Goal: Task Accomplishment & Management: Use online tool/utility

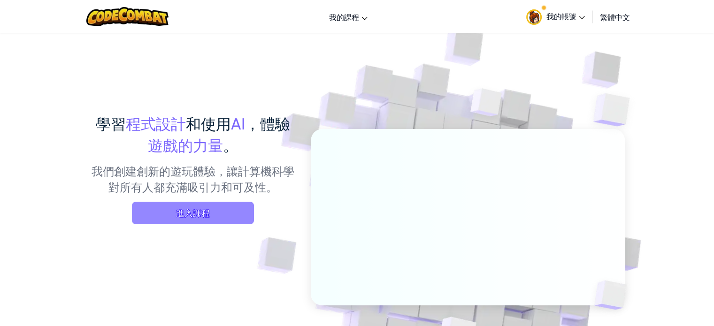
click at [164, 219] on span "進入課程" at bounding box center [193, 213] width 122 height 23
click at [228, 219] on span "進入課程" at bounding box center [193, 213] width 122 height 23
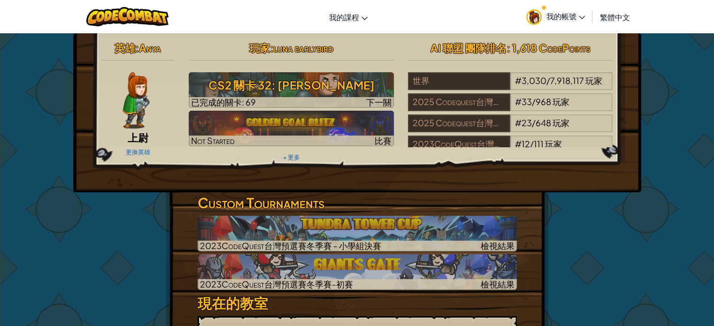
drag, startPoint x: 122, startPoint y: 7, endPoint x: 648, endPoint y: 253, distance: 581.1
click at [135, 149] on link "更換英雄" at bounding box center [138, 152] width 24 height 8
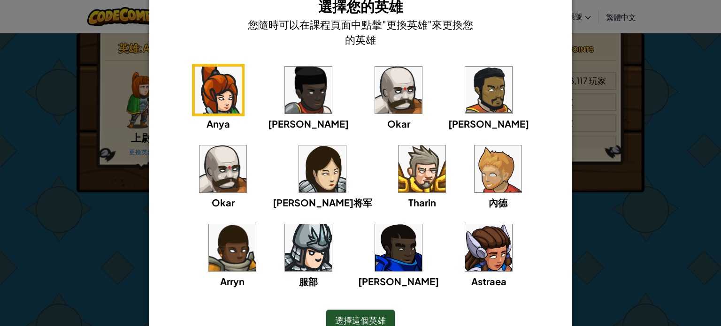
scroll to position [47, 0]
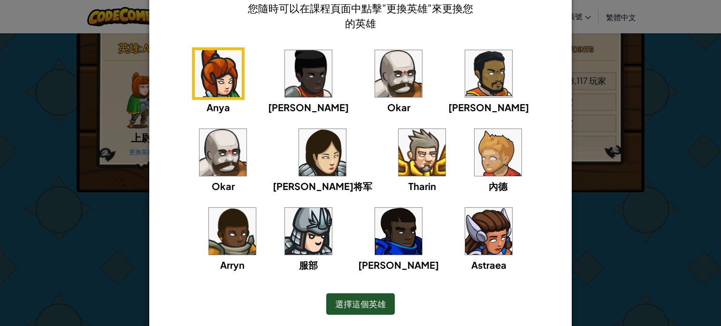
click at [299, 160] on img at bounding box center [322, 152] width 47 height 47
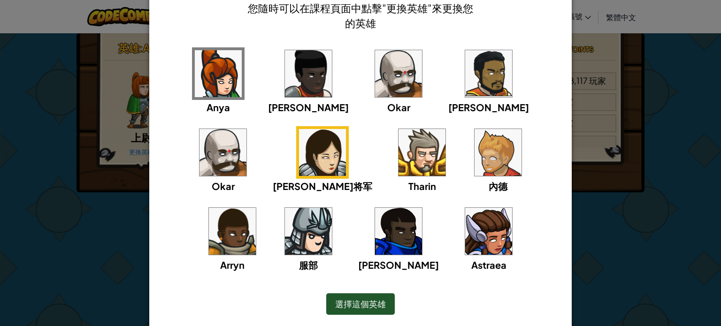
click at [361, 309] on div "選擇這個英雄" at bounding box center [360, 304] width 68 height 22
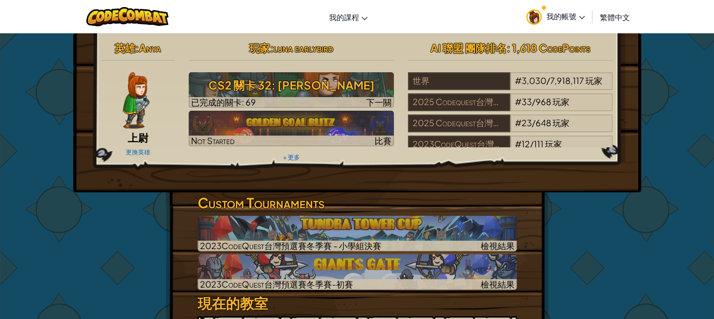
click at [135, 147] on div "更換英雄" at bounding box center [138, 151] width 74 height 15
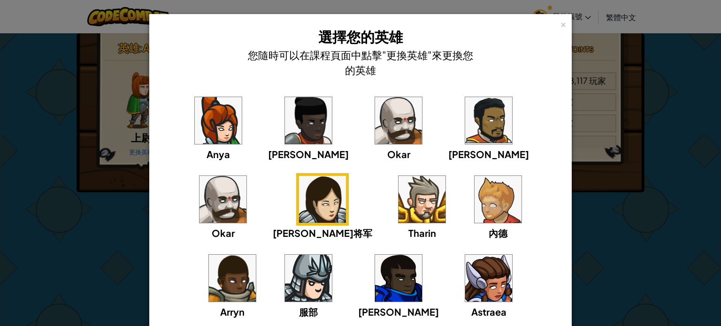
click at [195, 126] on img at bounding box center [218, 120] width 47 height 47
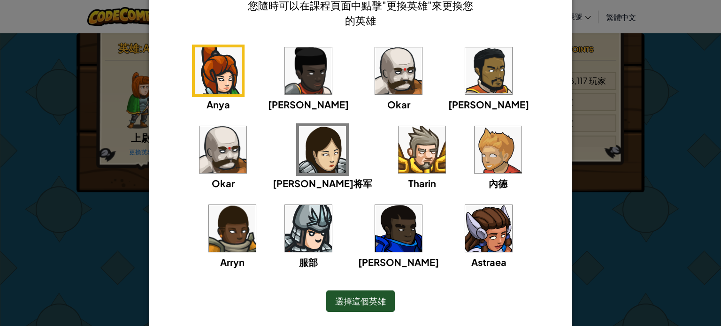
scroll to position [77, 0]
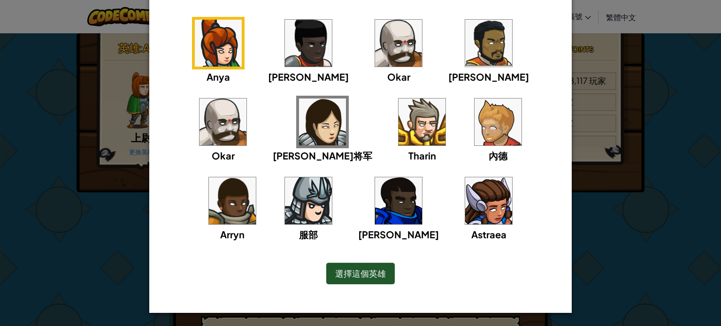
click at [344, 278] on div "選擇這個英雄" at bounding box center [360, 274] width 68 height 22
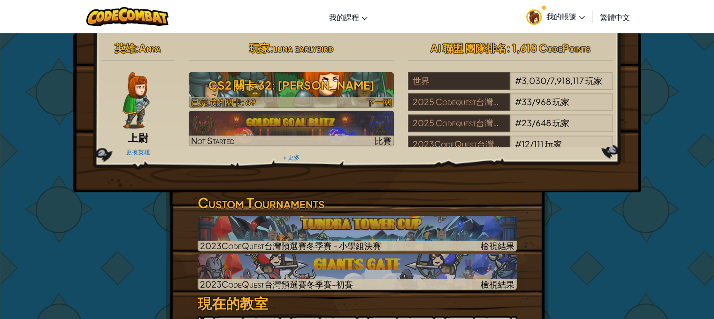
click at [280, 88] on h3 "CS2 關卡 32: [PERSON_NAME]" at bounding box center [291, 85] width 205 height 21
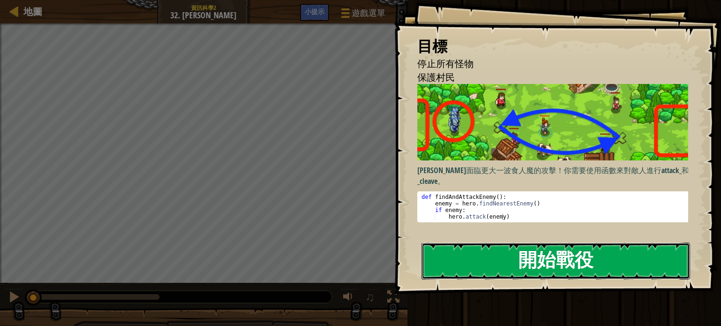
click at [464, 262] on button "開始戰役" at bounding box center [555, 261] width 268 height 37
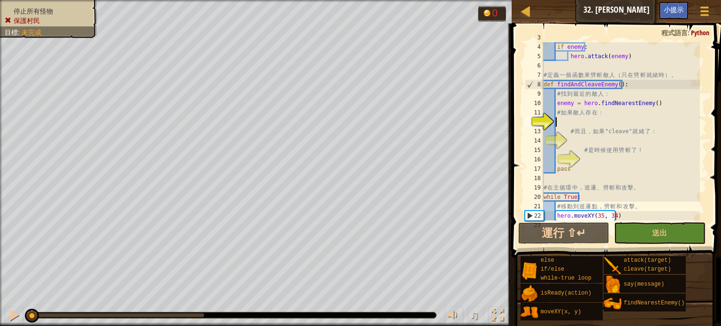
scroll to position [28, 0]
click at [453, 312] on div at bounding box center [454, 315] width 12 height 12
click at [453, 310] on div at bounding box center [454, 315] width 12 height 12
click at [616, 37] on span at bounding box center [617, 127] width 217 height 262
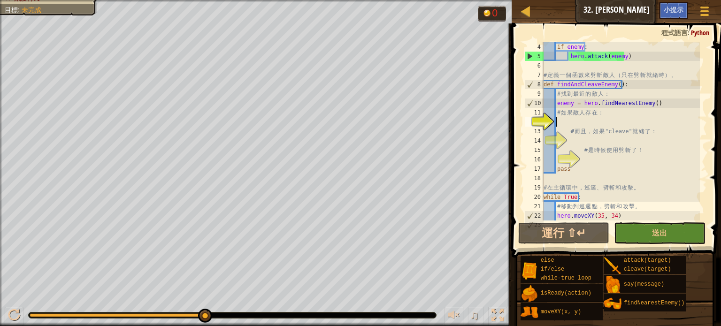
scroll to position [4, 0]
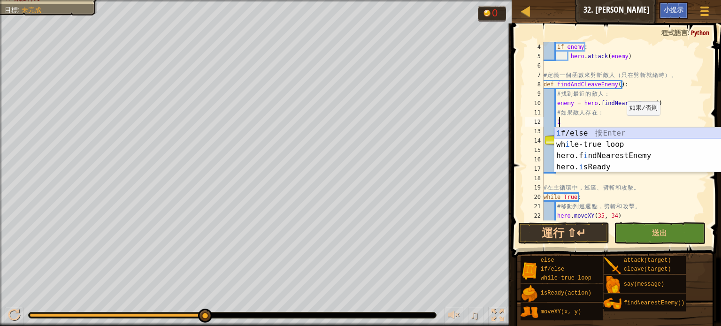
click at [617, 133] on div "i f/else 按 Enter wh i le-true loop 按 Enter hero.f i ndNearestEnemy 按 Enter hero…" at bounding box center [642, 162] width 177 height 68
type textarea "if enemy:"
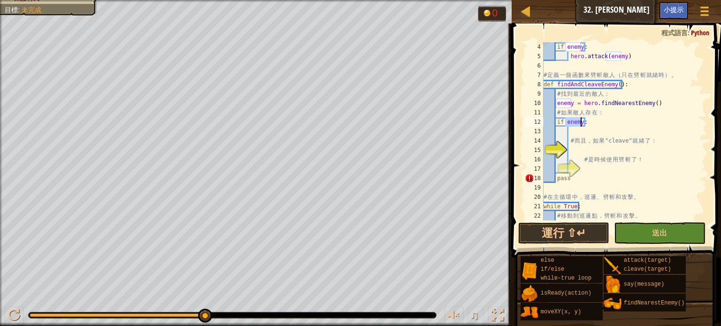
click at [580, 133] on div "if enemy : hero . attack ( enemy ) # 定 義 一 個 函 數 來 劈 斬 敵 人 （ 只 在 劈 斬 就 緒 時 ） 。 …" at bounding box center [620, 140] width 158 height 197
click at [579, 152] on div "if enemy : hero . attack ( enemy ) # 定 義 一 個 函 數 來 劈 斬 敵 人 （ 只 在 劈 斬 就 緒 時 ） 。 …" at bounding box center [620, 140] width 158 height 197
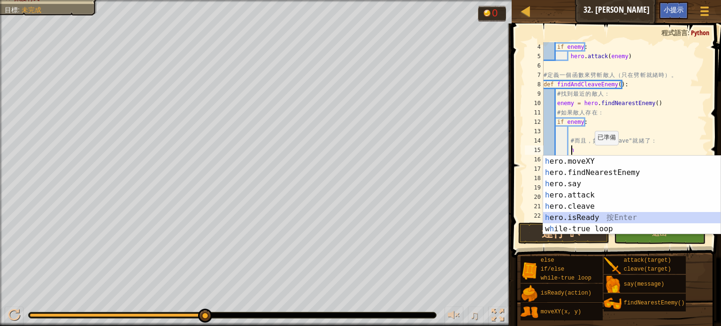
drag, startPoint x: 587, startPoint y: 220, endPoint x: 587, endPoint y: 204, distance: 16.0
click at [587, 219] on div "h ero.moveXY 按 Enter h ero.findNearestEnemy 按 Enter h ero.say 按 Enter h ero.att…" at bounding box center [631, 206] width 177 height 101
type textarea "ready = hero.isReady("cleave")"
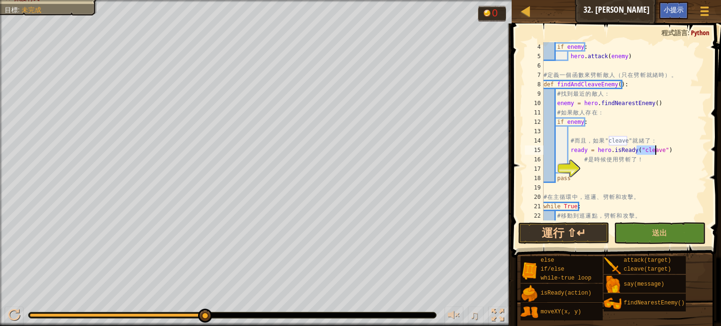
click at [590, 173] on div "if enemy : hero . attack ( enemy ) # 定 義 一 個 函 數 來 劈 斬 敵 人 （ 只 在 劈 斬 就 緒 時 ） 。 …" at bounding box center [620, 140] width 158 height 197
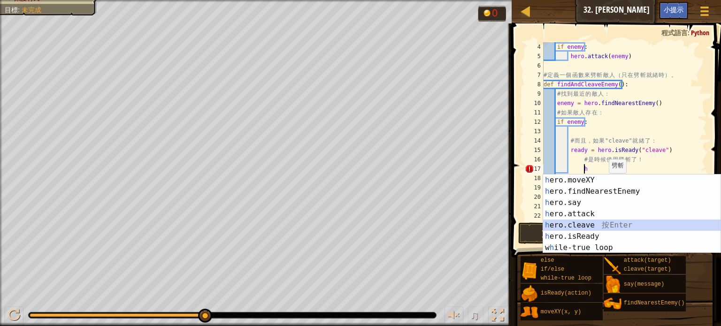
click at [592, 223] on div "h ero.moveXY 按 Enter h ero.findNearestEnemy 按 Enter h ero.say 按 Enter h ero.att…" at bounding box center [631, 225] width 177 height 101
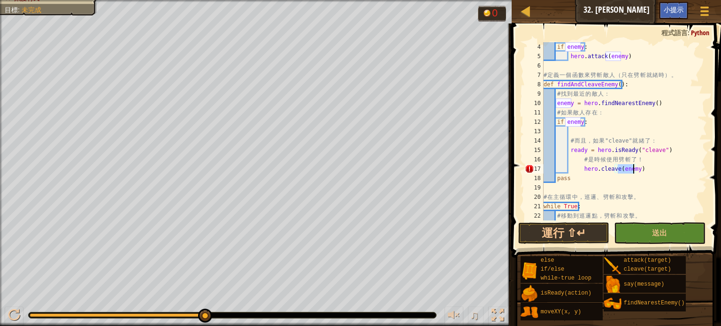
click at [582, 169] on div "if enemy : hero . attack ( enemy ) # 定 義 一 個 函 數 來 劈 斬 敵 人 （ 只 在 劈 斬 就 緒 時 ） 。 …" at bounding box center [620, 140] width 158 height 197
type textarea "hero.cleave(enemy)"
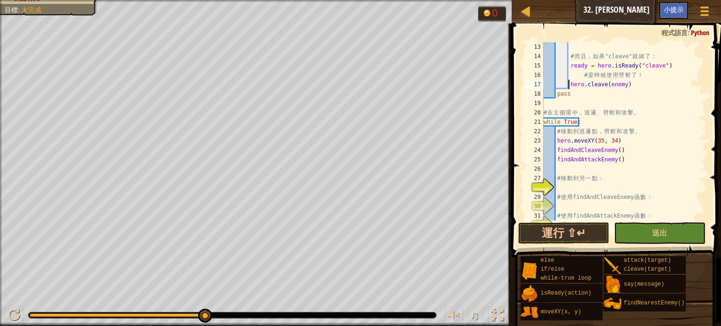
scroll to position [131, 0]
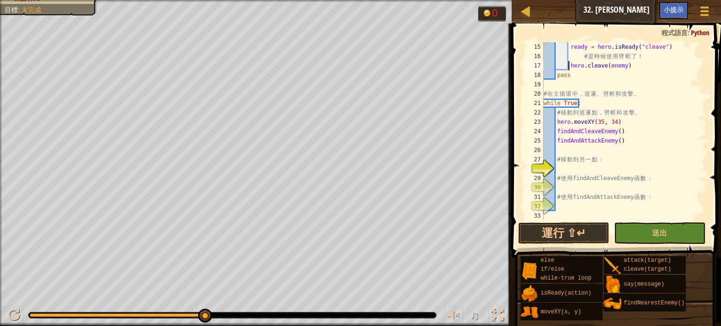
click at [562, 170] on div "ready = hero . isReady ( "cleave" ) # 是 時 候 使 用 劈 斬 了 ！ hero . cleave ( enemy )…" at bounding box center [620, 140] width 158 height 197
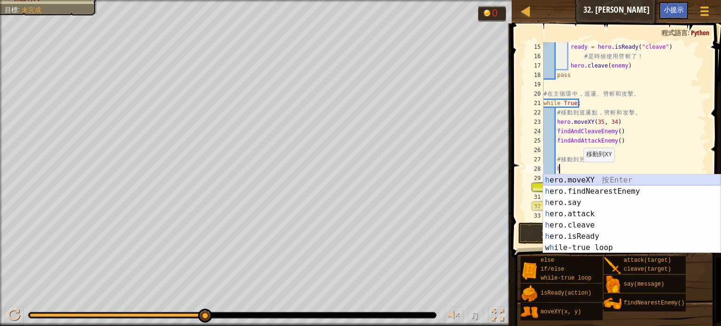
click at [577, 180] on div "h ero.moveXY 按 Enter h ero.findNearestEnemy 按 Enter h ero.say 按 Enter h ero.att…" at bounding box center [631, 225] width 177 height 101
type textarea "hero.attack(enemy)"
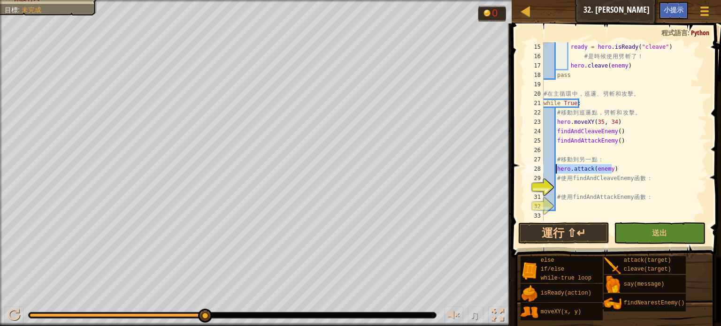
drag, startPoint x: 614, startPoint y: 168, endPoint x: 555, endPoint y: 167, distance: 58.2
click at [555, 167] on div "ready = hero . isReady ( "cleave" ) # 是 時 候 使 用 劈 斬 了 ！ hero . cleave ( enemy )…" at bounding box center [620, 140] width 158 height 197
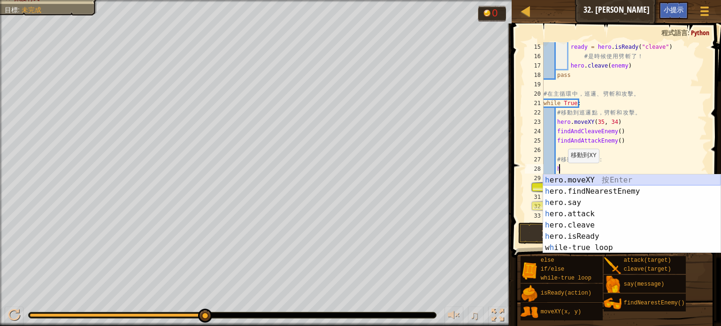
click at [581, 178] on div "h ero.moveXY 按 Enter h ero.findNearestEnemy 按 Enter h ero.say 按 Enter h ero.att…" at bounding box center [631, 225] width 177 height 101
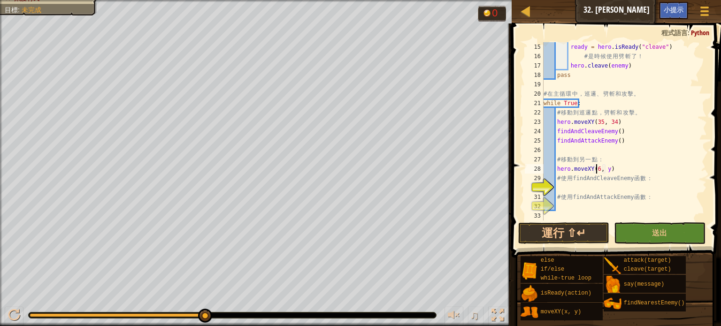
scroll to position [4, 4]
type textarea "hero.moveXY(60, 31)"
click at [563, 183] on div "ready = hero . isReady ( "cleave" ) # 是 時 候 使 用 劈 斬 了 ！ hero . cleave ( enemy )…" at bounding box center [620, 140] width 158 height 197
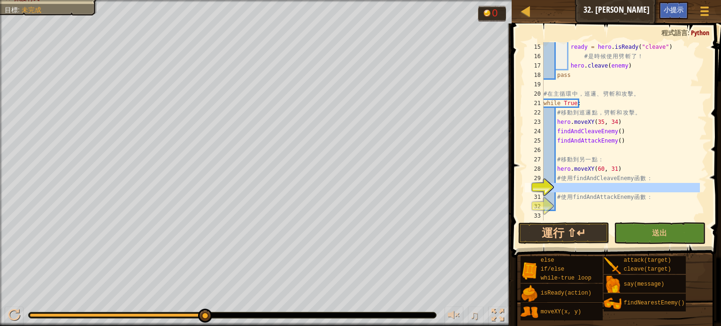
click at [538, 184] on div "30" at bounding box center [533, 187] width 19 height 9
type textarea "# 使用findAndAttackEnemy函數："
click at [563, 184] on div "ready = hero . isReady ( "cleave" ) # 是 時 候 使 用 劈 斬 了 ！ hero . cleave ( enemy )…" at bounding box center [620, 140] width 158 height 197
drag, startPoint x: 563, startPoint y: 184, endPoint x: 603, endPoint y: 187, distance: 40.4
click at [603, 187] on div "ready = hero . isReady ( "cleave" ) # 是 時 候 使 用 劈 斬 了 ！ hero . cleave ( enemy )…" at bounding box center [620, 140] width 158 height 197
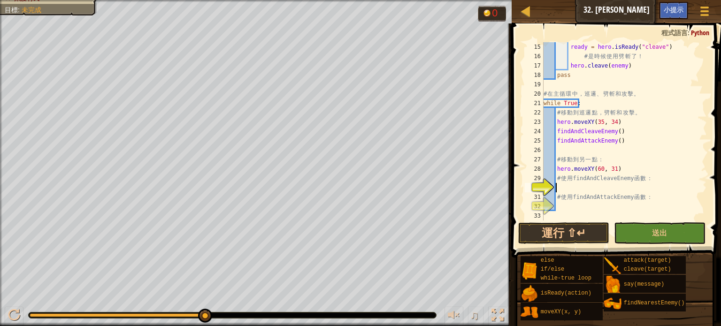
scroll to position [47, 0]
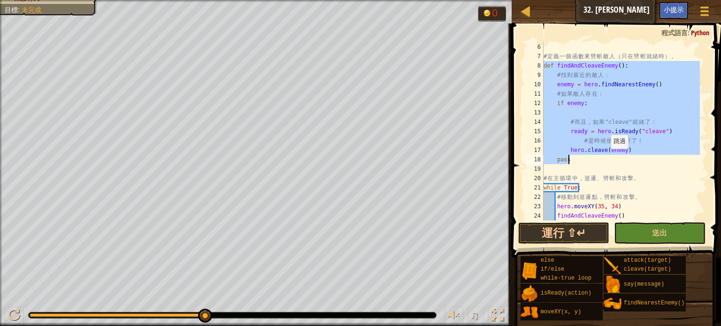
drag, startPoint x: 545, startPoint y: 65, endPoint x: 606, endPoint y: 158, distance: 110.7
click at [606, 158] on div "# 定 義 一 個 函 數 來 劈 斬 敵 人 （ 只 在 劈 斬 就 緒 時 ） 。 def findAndCleaveEnemy ( ) : # 找 到 …" at bounding box center [620, 140] width 158 height 197
click at [606, 158] on div "# 定 義 一 個 函 數 來 劈 斬 敵 人 （ 只 在 劈 斬 就 緒 時 ） 。 def findAndCleaveEnemy ( ) : # 找 到 …" at bounding box center [620, 131] width 158 height 178
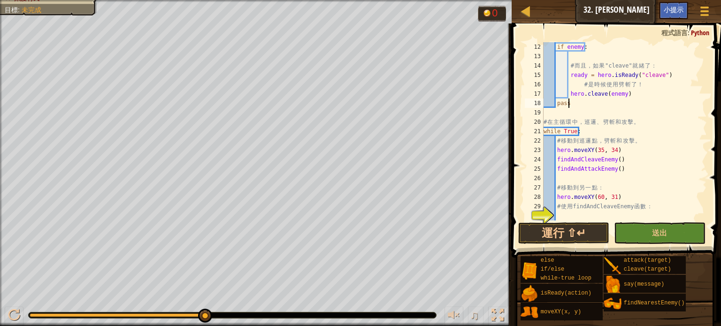
scroll to position [103, 0]
drag, startPoint x: 583, startPoint y: 131, endPoint x: 543, endPoint y: 129, distance: 39.9
click at [543, 129] on div "pass 12 13 14 15 16 17 18 19 20 21 22 23 24 25 26 27 28 29 30 31 if enemy : # 而…" at bounding box center [615, 131] width 184 height 178
drag, startPoint x: 555, startPoint y: 150, endPoint x: 617, endPoint y: 151, distance: 61.5
click at [617, 151] on div "if enemy : # 而 且 ， 如 果 "cleave" 就 緒 了 ： ready = hero . isReady ( "cleave" ) # 是…" at bounding box center [620, 140] width 158 height 197
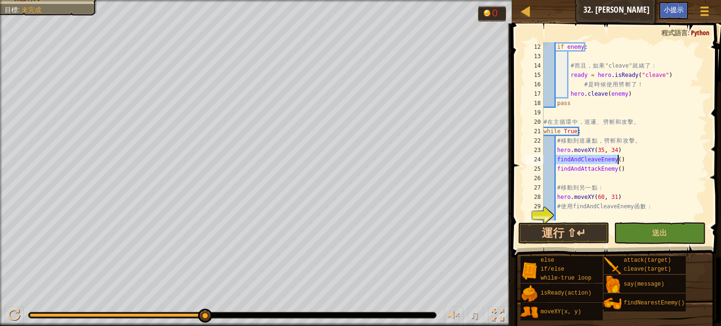
drag, startPoint x: 555, startPoint y: 159, endPoint x: 617, endPoint y: 162, distance: 62.0
click at [617, 162] on div "if enemy : # 而 且 ， 如 果 "cleave" 就 緒 了 ： ready = hero . isReady ( "cleave" ) # 是…" at bounding box center [620, 140] width 158 height 197
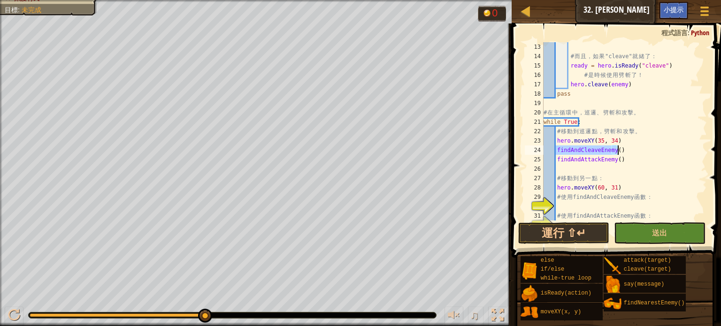
scroll to position [28, 0]
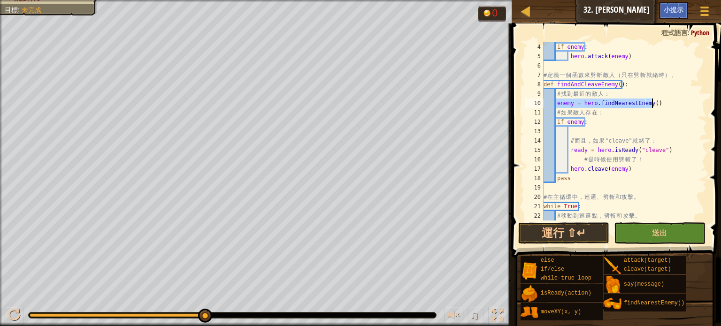
drag, startPoint x: 556, startPoint y: 101, endPoint x: 659, endPoint y: 108, distance: 103.0
click at [659, 108] on div "if enemy : hero . attack ( enemy ) # 定 義 一 個 函 數 來 劈 斬 敵 人 （ 只 在 劈 斬 就 緒 時 ） 。 …" at bounding box center [620, 140] width 158 height 197
type textarea "enemy = hero.findNearestEnemy() # 如果敵人存在："
click at [614, 129] on div "if enemy : hero . attack ( enemy ) # 定 義 一 個 函 數 來 劈 斬 敵 人 （ 只 在 劈 斬 就 緒 時 ） 。 …" at bounding box center [620, 140] width 158 height 197
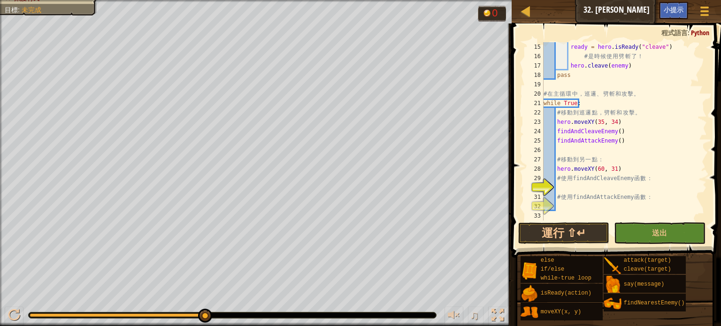
click at [593, 191] on div "ready = hero . isReady ( "cleave" ) # 是 時 候 使 用 劈 斬 了 ！ hero . cleave ( enemy )…" at bounding box center [620, 140] width 158 height 197
drag, startPoint x: 574, startPoint y: 178, endPoint x: 617, endPoint y: 182, distance: 43.4
click at [617, 182] on div "ready = hero . isReady ( "cleave" ) # 是 時 候 使 用 劈 斬 了 ！ hero . cleave ( enemy )…" at bounding box center [620, 140] width 158 height 197
type textarea "# 使用findAndCleaveEnemy函數："
click at [609, 185] on div "ready = hero . isReady ( "cleave" ) # 是 時 候 使 用 劈 斬 了 ！ hero . cleave ( enemy )…" at bounding box center [620, 140] width 158 height 197
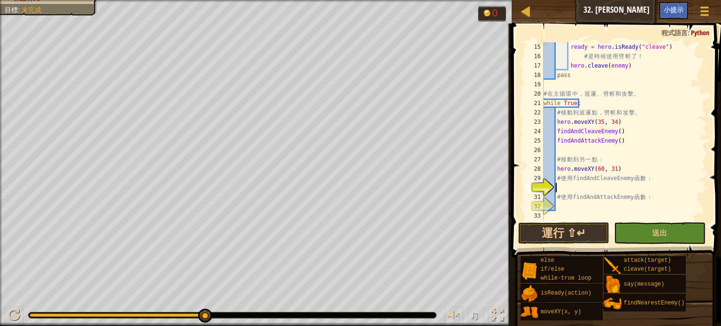
type textarea "f"
type textarea "h"
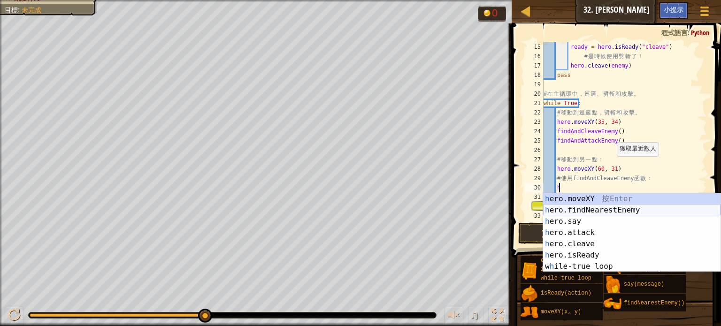
click at [608, 212] on div "h ero.moveXY 按 Enter h ero.findNearestEnemy 按 Enter h ero.say 按 Enter h ero.att…" at bounding box center [631, 243] width 177 height 101
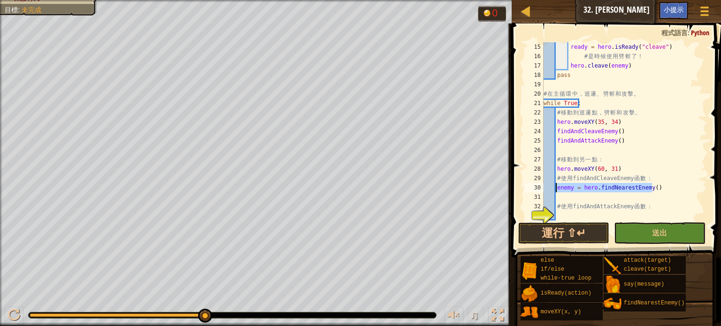
drag, startPoint x: 668, startPoint y: 187, endPoint x: 555, endPoint y: 187, distance: 112.6
click at [555, 187] on div "ready = hero . isReady ( "cleave" ) # 是 時 候 使 用 劈 斬 了 ！ hero . cleave ( enemy )…" at bounding box center [620, 140] width 158 height 197
click at [555, 187] on div "ready = hero . isReady ( "cleave" ) # 是 時 候 使 用 劈 斬 了 ！ hero . cleave ( enemy )…" at bounding box center [620, 131] width 158 height 178
click at [554, 187] on div "ready = hero . isReady ( "cleave" ) # 是 時 候 使 用 劈 斬 了 ！ hero . cleave ( enemy )…" at bounding box center [620, 140] width 158 height 197
drag, startPoint x: 542, startPoint y: 189, endPoint x: 575, endPoint y: 191, distance: 32.9
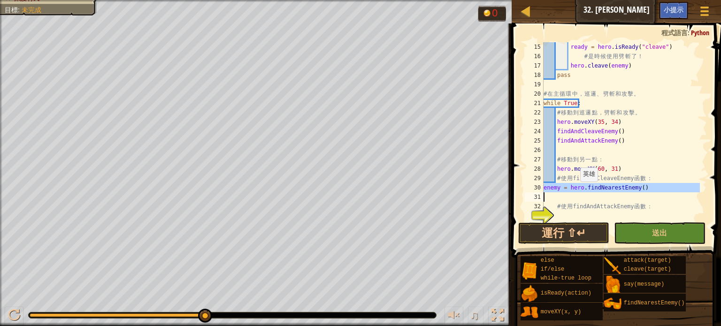
click at [575, 191] on div "enemy = hero.findNearestEnemy() 15 16 17 18 19 20 21 22 23 24 25 26 27 28 29 30…" at bounding box center [615, 131] width 184 height 178
type textarea "enemy = hero.findNearestEnemy()"
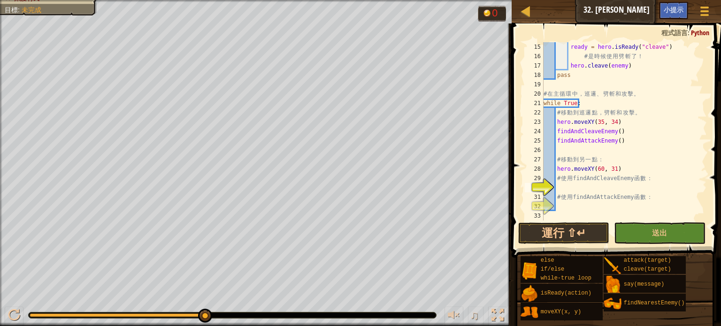
click at [559, 189] on div "ready = hero . isReady ( "cleave" ) # 是 時 候 使 用 劈 斬 了 ！ hero . cleave ( enemy )…" at bounding box center [620, 140] width 158 height 197
drag, startPoint x: 622, startPoint y: 140, endPoint x: 555, endPoint y: 144, distance: 66.8
click at [555, 144] on div "ready = hero . isReady ( "cleave" ) # 是 時 候 使 用 劈 斬 了 ！ hero . cleave ( enemy )…" at bounding box center [620, 140] width 158 height 197
type textarea "findAndAttackEnemy()"
type textarea "# 使用findAndCleaveEnemy函數："
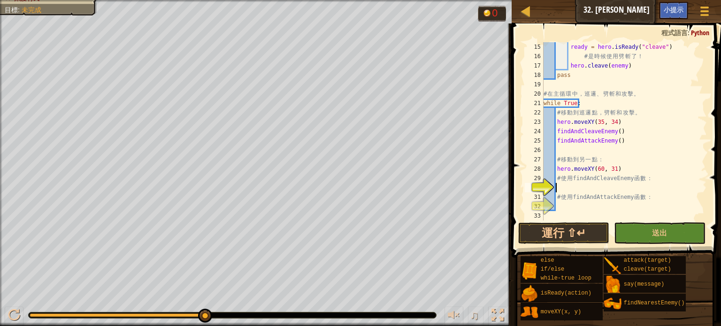
paste textarea "findAndAttackEnemy()"
type textarea "findAndAttackEnemy()"
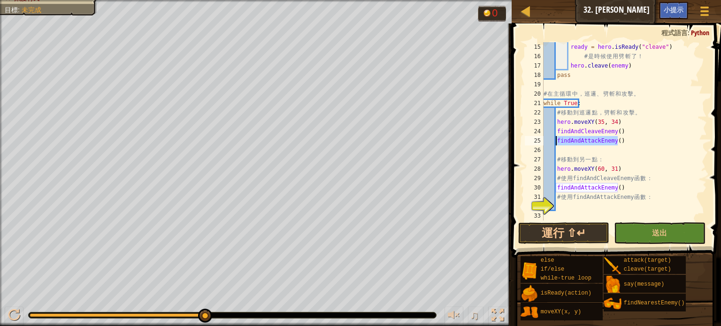
drag, startPoint x: 618, startPoint y: 143, endPoint x: 556, endPoint y: 140, distance: 62.0
click at [556, 140] on div "ready = hero . isReady ( "cleave" ) # 是 時 候 使 用 劈 斬 了 ！ hero . cleave ( enemy )…" at bounding box center [620, 140] width 158 height 197
type textarea "# 使用findAndAttackEnemy函數："
paste textarea "findAndAttackEnemy()"
type textarea "findAndAttackEnemy()"
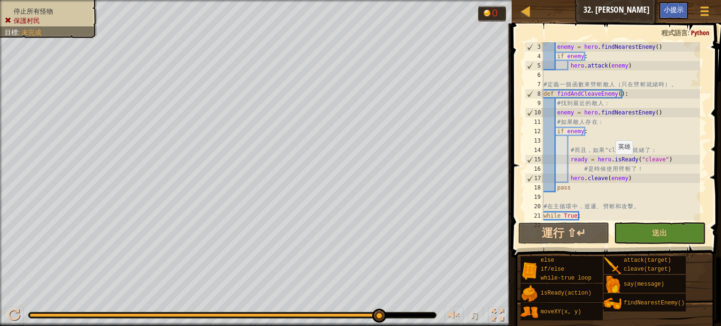
scroll to position [0, 0]
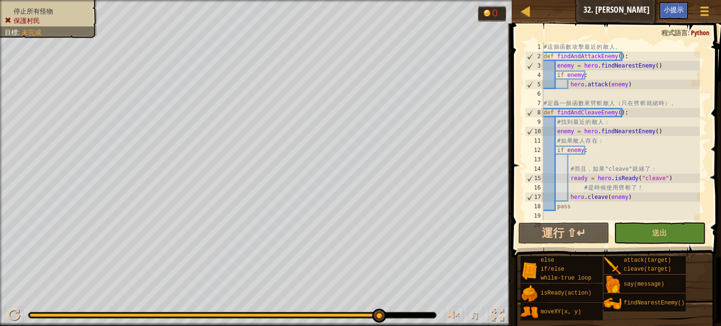
drag, startPoint x: 383, startPoint y: 317, endPoint x: 720, endPoint y: 39, distance: 436.3
click at [713, 243] on div "地圖 資訊科學2 32. [PERSON_NAME] 遊戲選單 完成 小提示 1 הההההההההההההההההההההההההההההההההההההה…" at bounding box center [360, 163] width 721 height 326
click at [674, 6] on span "小提示" at bounding box center [673, 9] width 20 height 9
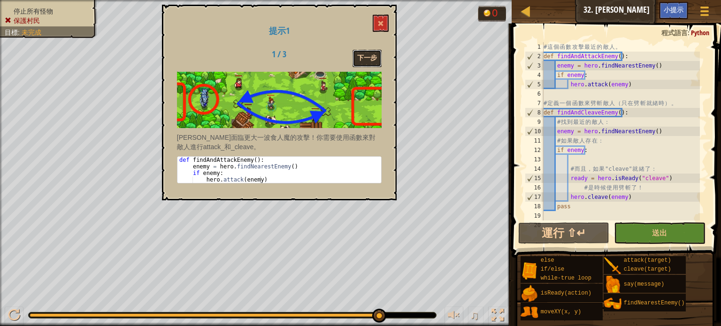
click at [373, 53] on button "下一步" at bounding box center [366, 58] width 29 height 17
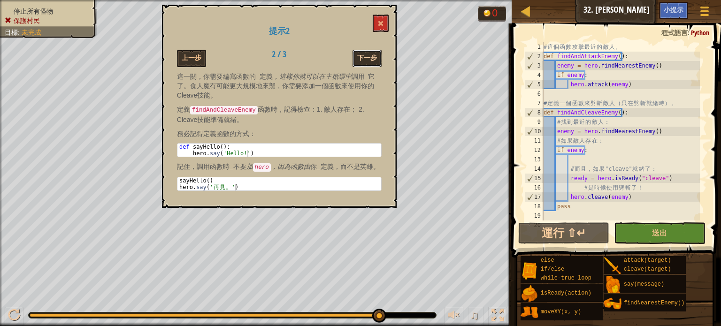
click at [374, 54] on button "下一步" at bounding box center [366, 58] width 29 height 17
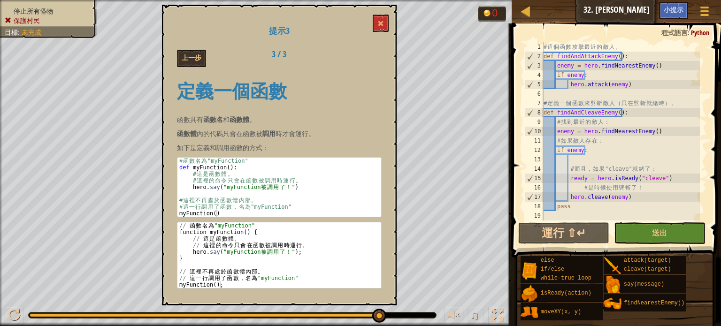
click at [374, 54] on div "上一步 3 / 3" at bounding box center [279, 58] width 219 height 17
click at [378, 18] on button at bounding box center [380, 23] width 16 height 17
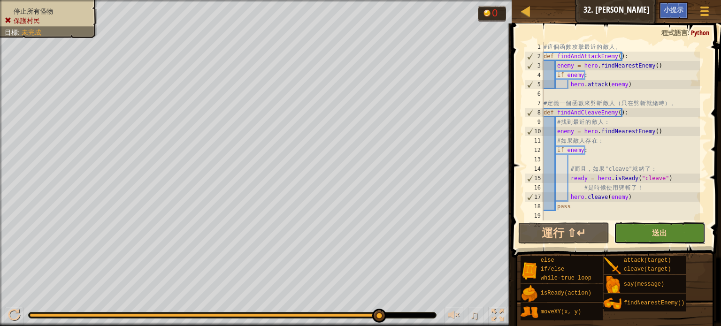
click at [653, 231] on span "送出" at bounding box center [659, 233] width 15 height 10
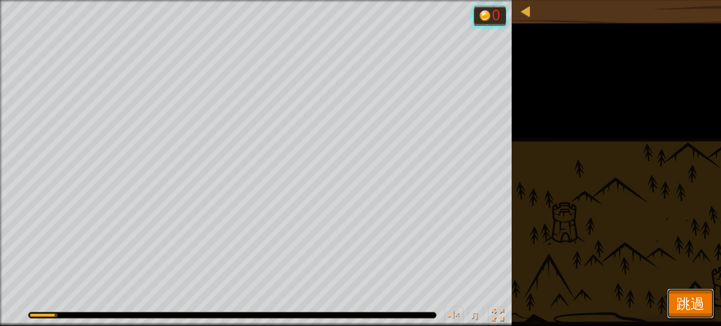
click at [687, 292] on button "跳過" at bounding box center [690, 304] width 47 height 30
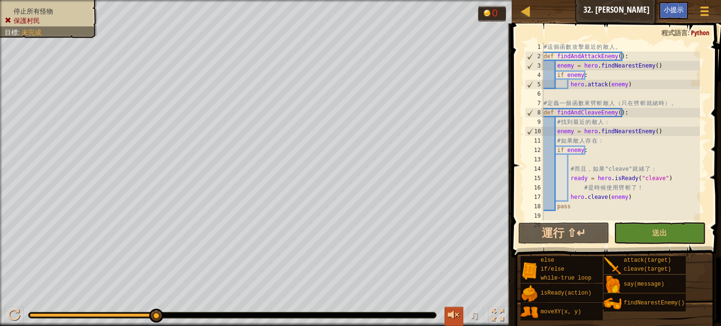
click at [459, 318] on div at bounding box center [454, 315] width 12 height 12
click at [456, 316] on div at bounding box center [454, 315] width 12 height 12
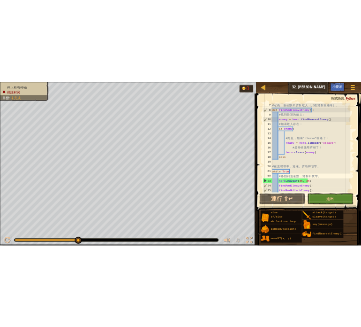
scroll to position [131, 0]
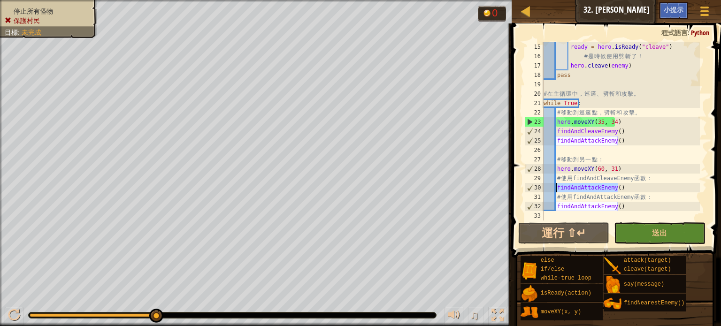
drag, startPoint x: 623, startPoint y: 190, endPoint x: 557, endPoint y: 184, distance: 65.9
click at [557, 184] on div "ready = hero . isReady ( "cleave" ) # 是 時 候 使 用 劈 斬 了 ！ hero . cleave ( enemy )…" at bounding box center [620, 140] width 158 height 197
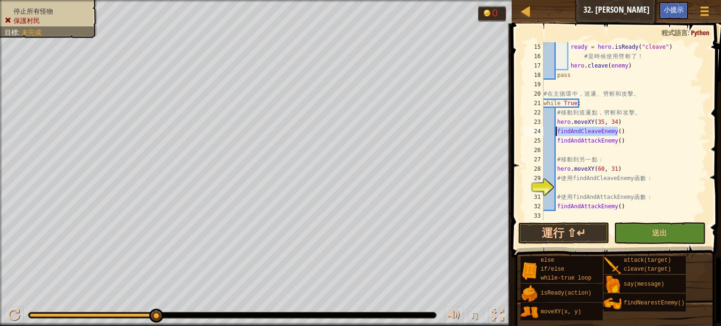
drag, startPoint x: 628, startPoint y: 130, endPoint x: 556, endPoint y: 129, distance: 72.3
click at [556, 129] on div "ready = hero . isReady ( "cleave" ) # 是 時 候 使 用 劈 斬 了 ！ hero . cleave ( enemy )…" at bounding box center [620, 140] width 158 height 197
type textarea "findAndAttackEnemy()"
type textarea "# 使用findAndCleaveEnemy函數："
paste textarea "findAndCleaveEnemy()"
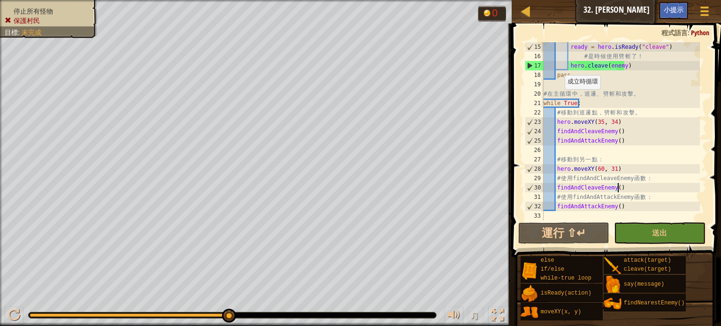
drag, startPoint x: 229, startPoint y: 317, endPoint x: 253, endPoint y: 327, distance: 26.2
click at [253, 0] on html "地圖 資訊科學2 32. [PERSON_NAME] 遊戲選單 完成 小提示 1 הההההההההההההההההההההההההההההההההההההה…" at bounding box center [360, 0] width 721 height 0
click at [450, 314] on div at bounding box center [454, 315] width 12 height 12
click at [2, 144] on div at bounding box center [1, 170] width 2 height 340
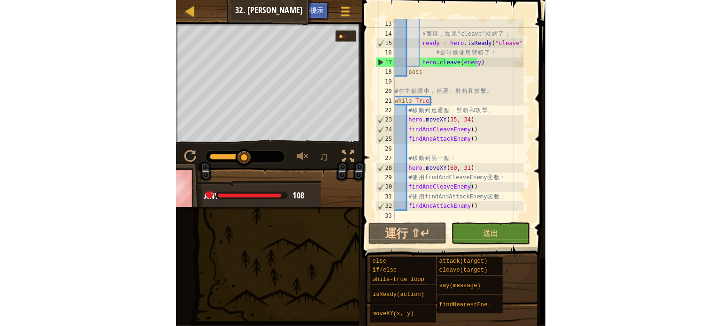
scroll to position [113, 0]
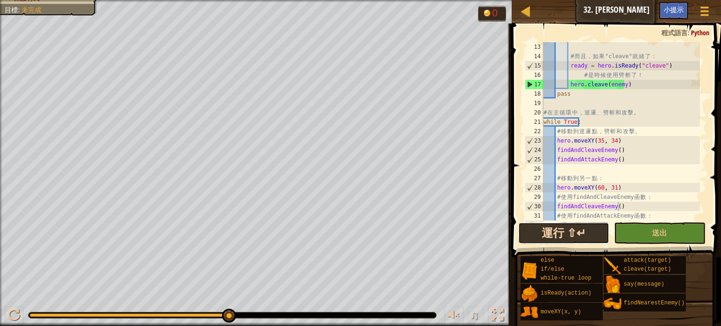
drag, startPoint x: 573, startPoint y: 228, endPoint x: 563, endPoint y: 236, distance: 12.7
click at [569, 228] on button "運行 ⇧↵" at bounding box center [563, 233] width 91 height 22
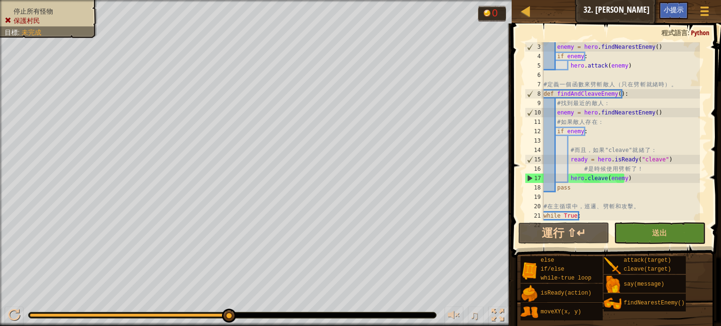
scroll to position [0, 0]
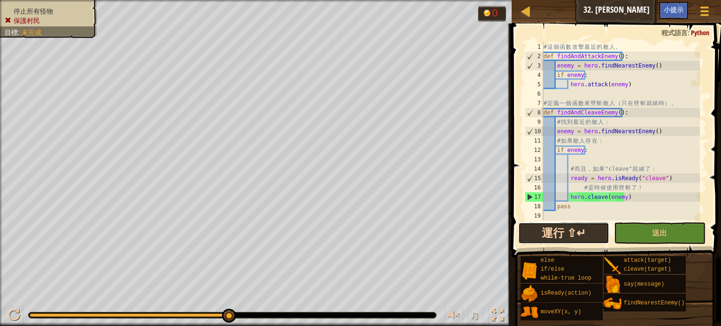
click at [565, 228] on button "運行 ⇧↵" at bounding box center [563, 233] width 91 height 22
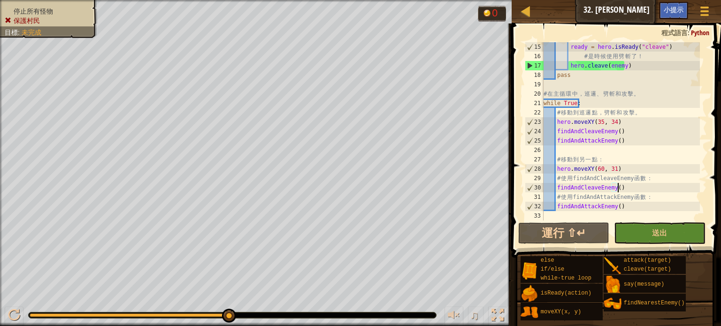
scroll to position [131, 0]
drag, startPoint x: 618, startPoint y: 192, endPoint x: 579, endPoint y: 187, distance: 39.3
click at [575, 187] on div "ready = hero . isReady ( "cleave" ) # 是 時 候 使 用 劈 斬 了 ！ hero . cleave ( enemy )…" at bounding box center [620, 140] width 158 height 197
type textarea "findAndCleaveEnemy() # 使用findAndAttackEnemy函數："
click at [637, 152] on div "ready = hero . isReady ( "cleave" ) # 是 時 候 使 用 劈 斬 了 ！ hero . cleave ( enemy )…" at bounding box center [620, 140] width 158 height 197
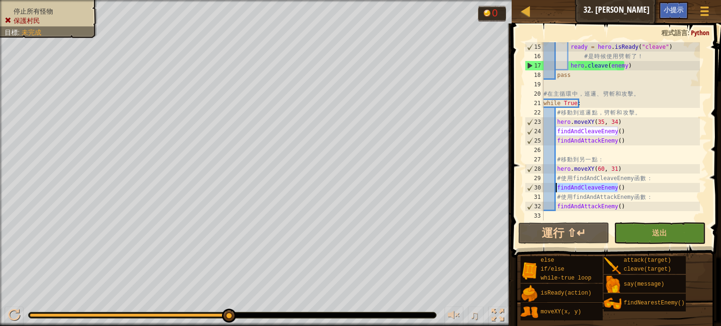
drag, startPoint x: 620, startPoint y: 183, endPoint x: 556, endPoint y: 188, distance: 64.0
click at [556, 188] on div "ready = hero . isReady ( "cleave" ) # 是 時 候 使 用 劈 斬 了 ！ hero . cleave ( enemy )…" at bounding box center [620, 140] width 158 height 197
click at [616, 163] on div "ready = hero . isReady ( "cleave" ) # 是 時 候 使 用 劈 斬 了 ！ hero . cleave ( enemy )…" at bounding box center [620, 140] width 158 height 197
drag, startPoint x: 640, startPoint y: 168, endPoint x: 632, endPoint y: 167, distance: 7.7
click at [640, 169] on div "ready = hero . isReady ( "cleave" ) # 是 時 候 使 用 劈 斬 了 ！ hero . cleave ( enemy )…" at bounding box center [620, 140] width 158 height 197
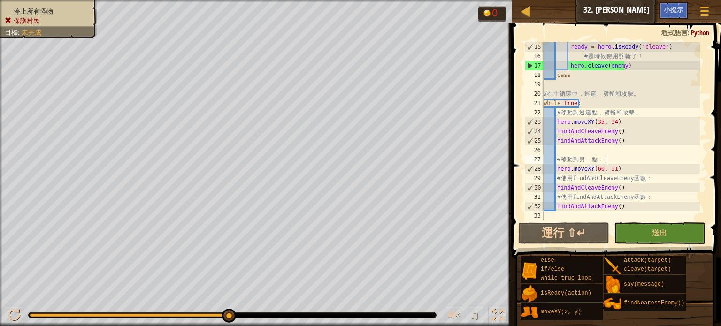
click at [625, 155] on div "ready = hero . isReady ( "cleave" ) # 是 時 候 使 用 劈 斬 了 ！ hero . cleave ( enemy )…" at bounding box center [620, 140] width 158 height 197
drag, startPoint x: 623, startPoint y: 154, endPoint x: 629, endPoint y: 142, distance: 13.0
click at [628, 144] on div "ready = hero . isReady ( "cleave" ) # 是 時 候 使 用 劈 斬 了 ！ hero . cleave ( enemy )…" at bounding box center [620, 140] width 158 height 197
drag, startPoint x: 629, startPoint y: 142, endPoint x: 628, endPoint y: 133, distance: 9.4
click at [628, 142] on div "ready = hero . isReady ( "cleave" ) # 是 時 候 使 用 劈 斬 了 ！ hero . cleave ( enemy )…" at bounding box center [620, 131] width 158 height 178
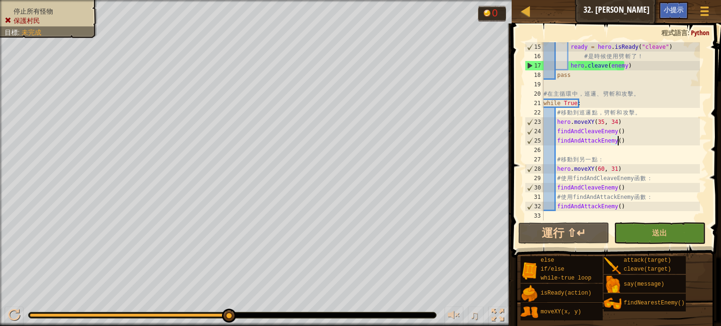
click at [630, 127] on div "ready = hero . isReady ( "cleave" ) # 是 時 候 使 用 劈 斬 了 ！ hero . cleave ( enemy )…" at bounding box center [620, 140] width 158 height 197
click at [628, 125] on div "ready = hero . isReady ( "cleave" ) # 是 時 候 使 用 劈 斬 了 ！ hero . cleave ( enemy )…" at bounding box center [620, 140] width 158 height 197
click at [625, 124] on div "ready = hero . isReady ( "cleave" ) # 是 時 候 使 用 劈 斬 了 ！ hero . cleave ( enemy )…" at bounding box center [620, 140] width 158 height 197
click at [542, 232] on button "運行 ⇧↵" at bounding box center [563, 233] width 91 height 22
drag, startPoint x: 621, startPoint y: 189, endPoint x: 557, endPoint y: 190, distance: 64.3
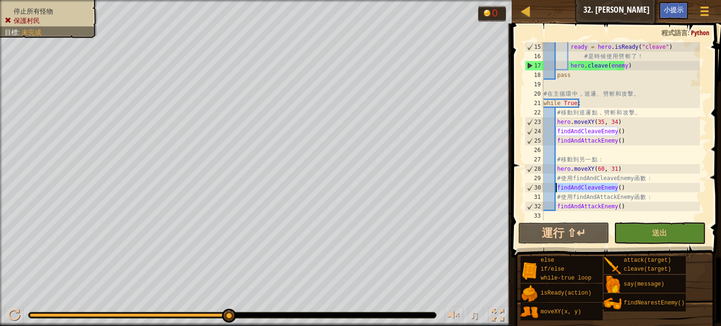
click at [557, 190] on div "ready = hero . isReady ( "cleave" ) # 是 時 候 使 用 劈 斬 了 ！ hero . cleave ( enemy )…" at bounding box center [620, 140] width 158 height 197
type textarea "findAndCleaveEnemy()"
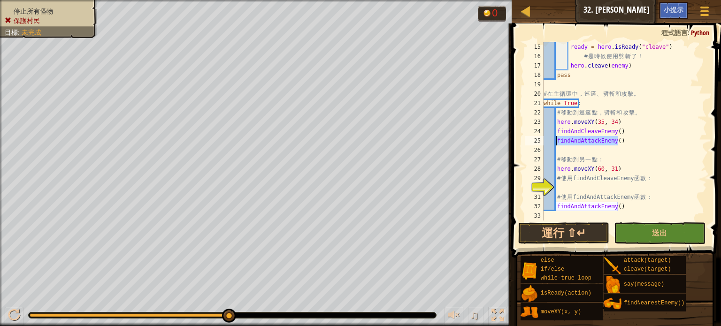
drag, startPoint x: 619, startPoint y: 140, endPoint x: 556, endPoint y: 140, distance: 63.3
click at [556, 140] on div "ready = hero . isReady ( "cleave" ) # 是 時 候 使 用 劈 斬 了 ！ hero . cleave ( enemy )…" at bounding box center [620, 140] width 158 height 197
type textarea "findAndAttackEnemy()"
click at [559, 186] on div "ready = hero . isReady ( "cleave" ) # 是 時 候 使 用 劈 斬 了 ！ hero . cleave ( enemy )…" at bounding box center [620, 140] width 158 height 197
paste textarea "findAndAttackEnemy()"
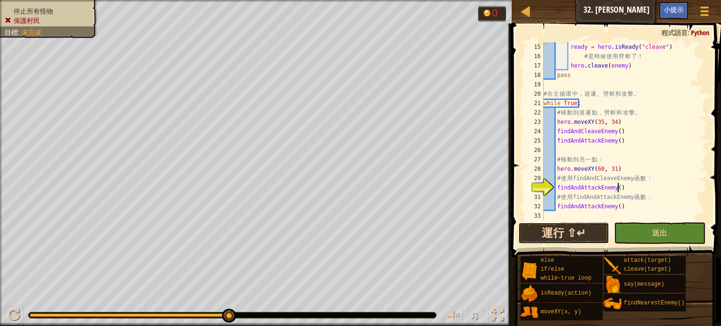
click at [567, 228] on button "運行 ⇧↵" at bounding box center [563, 233] width 91 height 22
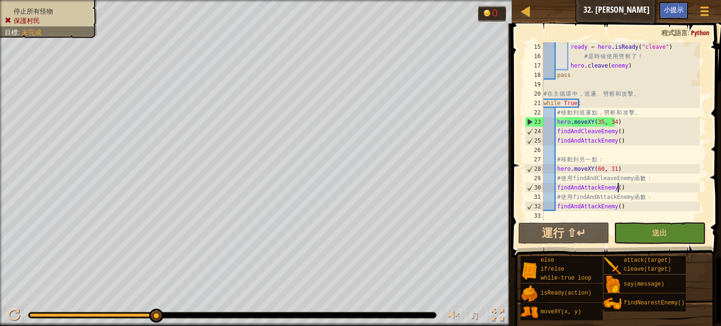
drag, startPoint x: 625, startPoint y: 189, endPoint x: 661, endPoint y: 191, distance: 36.2
click at [661, 191] on div "ready = hero . isReady ( "cleave" ) # 是 時 候 使 用 劈 斬 了 ！ hero . cleave ( enemy )…" at bounding box center [620, 140] width 158 height 197
drag, startPoint x: 628, startPoint y: 207, endPoint x: 568, endPoint y: 200, distance: 60.0
click at [568, 200] on div "ready = hero . isReady ( "cleave" ) # 是 時 候 使 用 劈 斬 了 ！ hero . cleave ( enemy )…" at bounding box center [620, 140] width 158 height 197
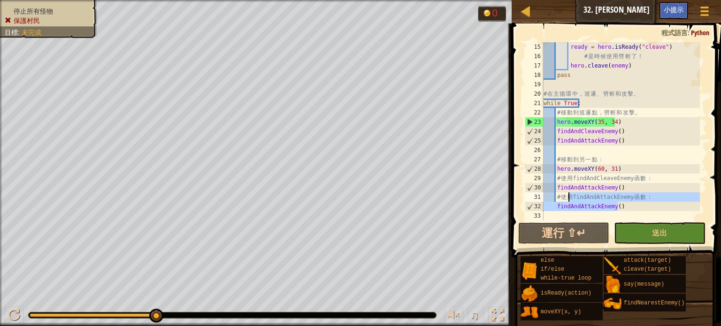
click at [649, 97] on div "ready = hero . isReady ( "cleave" ) # 是 時 候 使 用 劈 斬 了 ！ hero . cleave ( enemy )…" at bounding box center [620, 140] width 158 height 197
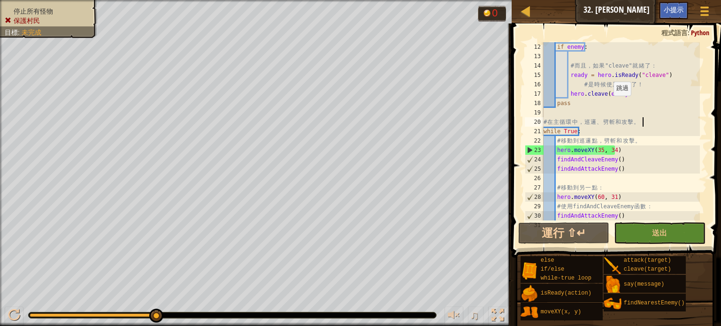
scroll to position [75, 0]
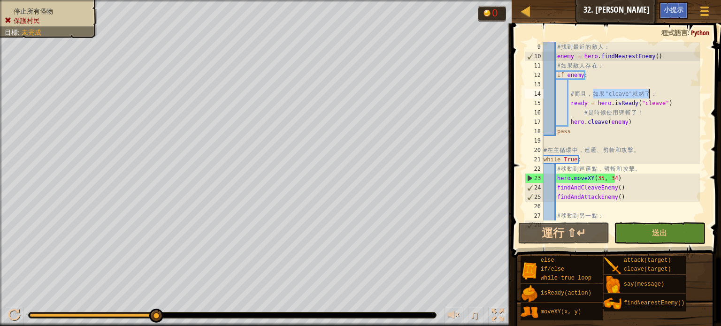
drag, startPoint x: 592, startPoint y: 93, endPoint x: 647, endPoint y: 91, distance: 55.4
click at [647, 91] on div "# 找 到 最 近 的 敵 人 ： enemy = hero . findNearestEnemy ( ) # 如 果 敵 人 存 在 ： if enemy …" at bounding box center [620, 140] width 158 height 197
drag, startPoint x: 569, startPoint y: 104, endPoint x: 668, endPoint y: 101, distance: 99.5
click at [667, 101] on div "# 找 到 最 近 的 敵 人 ： enemy = hero . findNearestEnemy ( ) # 如 果 敵 人 存 在 ： if enemy …" at bounding box center [620, 140] width 158 height 197
drag, startPoint x: 604, startPoint y: 91, endPoint x: 593, endPoint y: 91, distance: 11.3
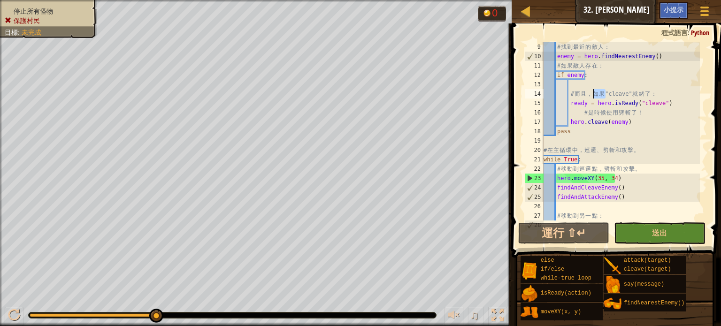
click at [593, 91] on div "# 找 到 最 近 的 敵 人 ： enemy = hero . findNearestEnemy ( ) # 如 果 敵 人 存 在 ： if enemy …" at bounding box center [620, 140] width 158 height 197
drag, startPoint x: 590, startPoint y: 101, endPoint x: 653, endPoint y: 99, distance: 62.4
click at [653, 99] on div "# 找 到 最 近 的 敵 人 ： enemy = hero . findNearestEnemy ( ) # 如 果 敵 人 存 在 ： if enemy …" at bounding box center [620, 140] width 158 height 197
type textarea "ready = hero.isReady("cleave")"
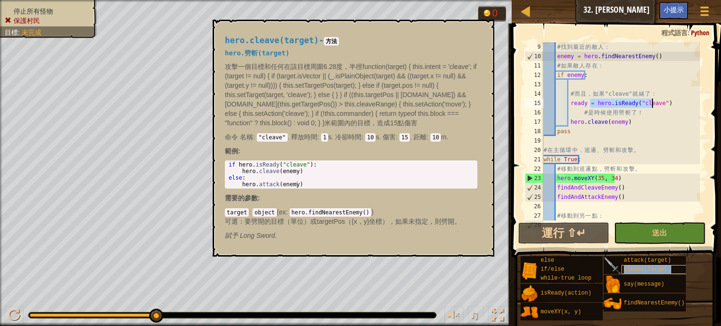
click at [625, 267] on span "cleave(target)" at bounding box center [646, 269] width 47 height 7
drag, startPoint x: 670, startPoint y: 103, endPoint x: 569, endPoint y: 107, distance: 101.0
click at [569, 107] on div "# 找 到 最 近 的 敵 人 ： enemy = hero . findNearestEnemy ( ) # 如 果 敵 人 存 在 ： if enemy …" at bounding box center [620, 140] width 158 height 197
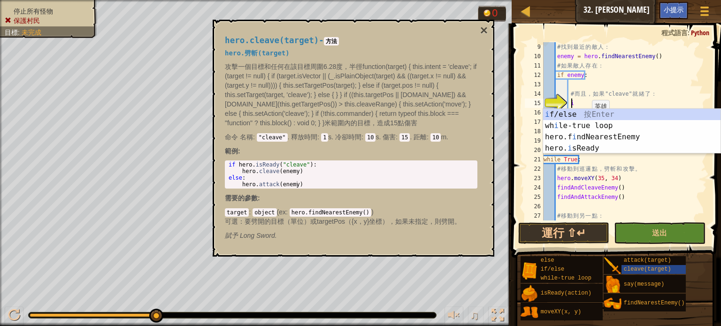
scroll to position [4, 1]
click at [555, 114] on div "i f/else 按 Enter wh i le-true loop 按 Enter hero.f i ndNearestEnemy 按 Enter hero…" at bounding box center [631, 143] width 177 height 68
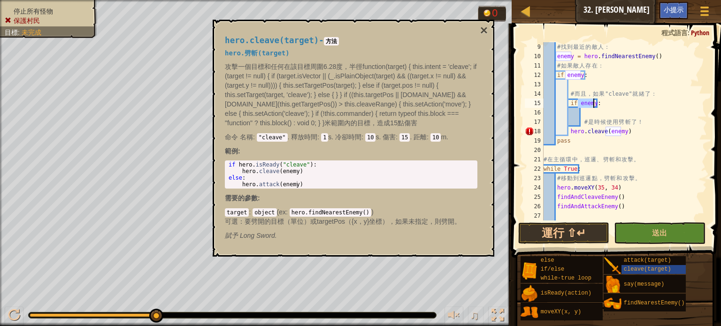
scroll to position [4, 2]
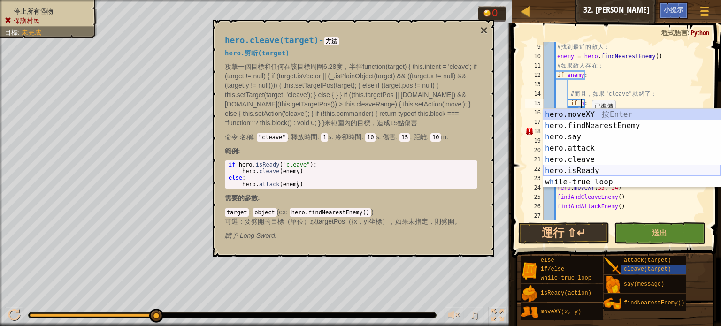
click at [587, 167] on div "h ero.moveXY 按 Enter h ero.findNearestEnemy 按 Enter h ero.say 按 Enter h ero.att…" at bounding box center [631, 159] width 177 height 101
type textarea "if hero.isReady("cleave"):"
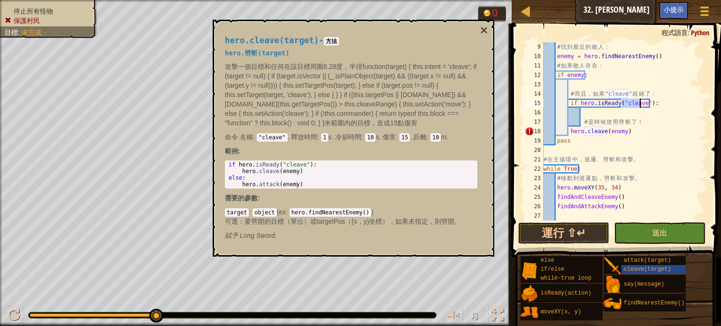
click at [645, 117] on div "# 找 到 最 近 的 敵 人 ： enemy = hero . findNearestEnemy ( ) # 如 果 敵 人 存 在 ： if enemy …" at bounding box center [620, 140] width 158 height 197
drag, startPoint x: 639, startPoint y: 129, endPoint x: 577, endPoint y: 129, distance: 61.9
click at [567, 132] on div "# 找 到 最 近 的 敵 人 ： enemy = hero . findNearestEnemy ( ) # 如 果 敵 人 存 在 ： if enemy …" at bounding box center [620, 140] width 158 height 197
type textarea "hero.cleave(enemy)"
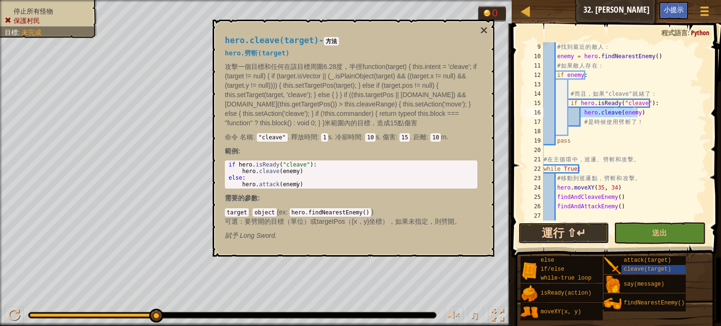
click at [568, 233] on button "運行 ⇧↵" at bounding box center [563, 233] width 91 height 22
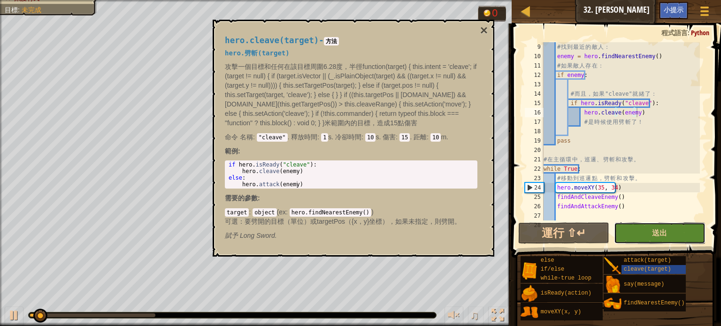
click at [634, 229] on button "送出" at bounding box center [659, 233] width 91 height 22
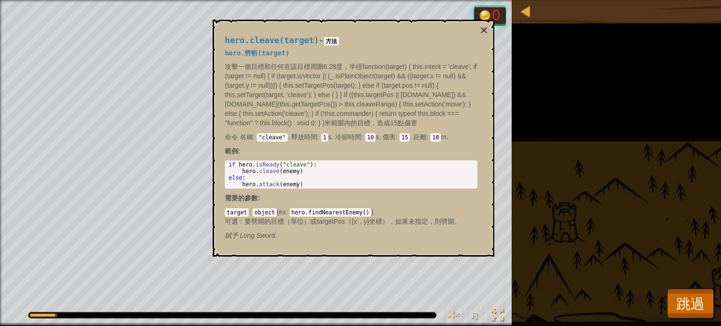
click at [490, 29] on div "hero.cleave(target) - 方法 hero.劈斬(target) 攻擊一個目標和任何在該目標周圍6.28度，半徑function(target…" at bounding box center [353, 138] width 281 height 237
click at [486, 28] on button "×" at bounding box center [484, 30] width 8 height 13
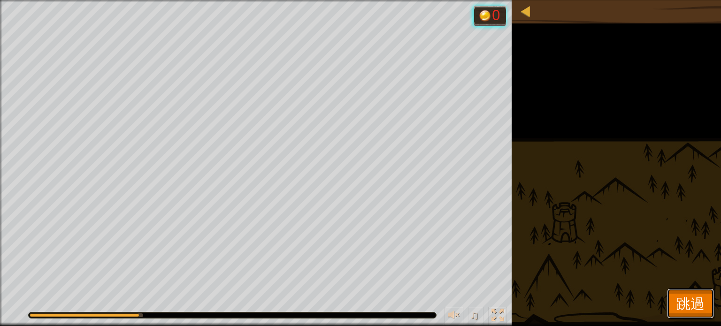
click at [688, 303] on span "跳過" at bounding box center [690, 303] width 28 height 19
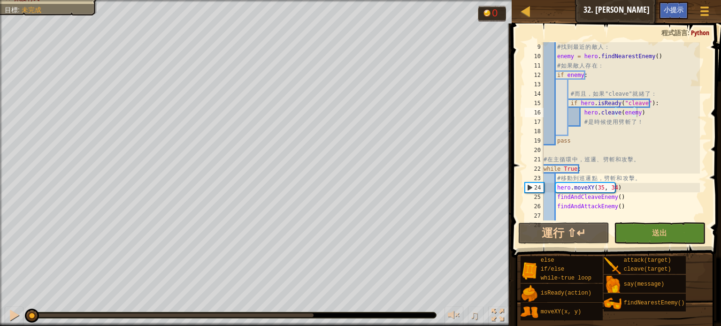
drag, startPoint x: 312, startPoint y: 315, endPoint x: 0, endPoint y: 247, distance: 319.0
click at [0, 247] on div "停止所有怪物 保護村民 目標 : 未完成 0 ♫ Anya 116 x: 44 y: 33 x: 35 y: 34" at bounding box center [360, 163] width 721 height 326
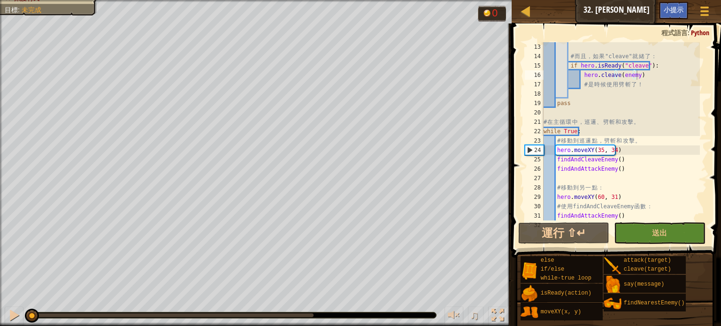
scroll to position [141, 0]
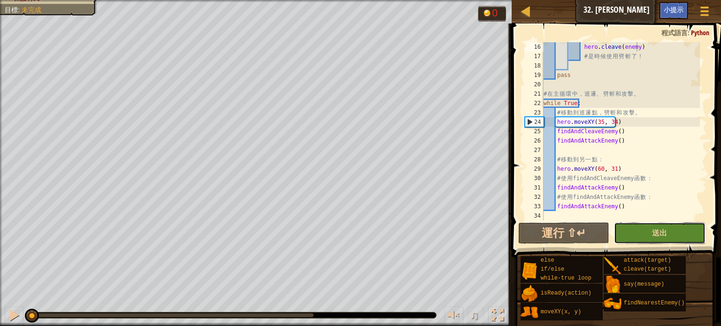
click at [627, 226] on button "送出" at bounding box center [659, 233] width 91 height 22
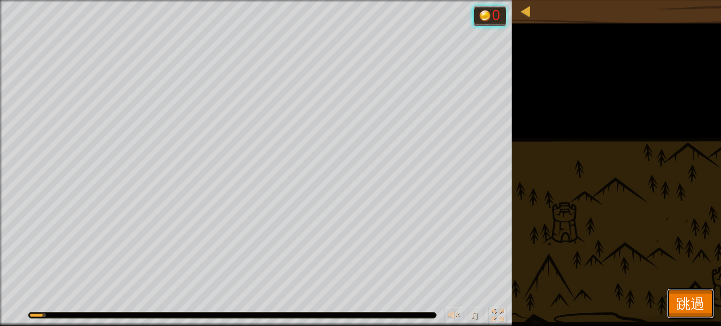
click at [704, 302] on button "跳過" at bounding box center [690, 304] width 47 height 30
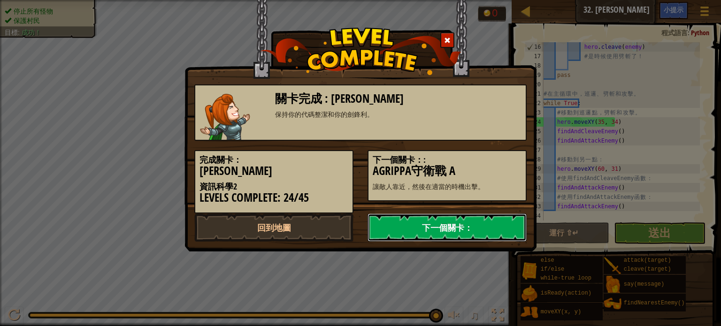
click at [452, 231] on link "下一個關卡：" at bounding box center [446, 227] width 159 height 28
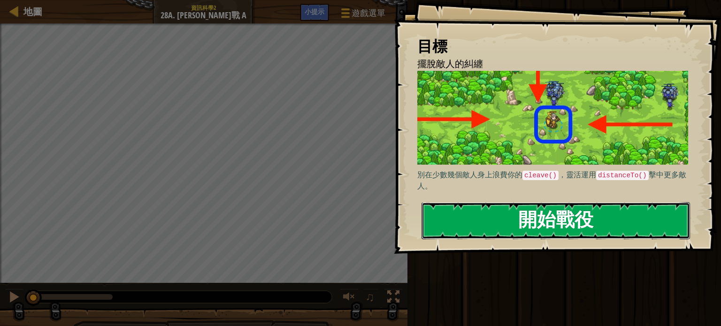
click at [523, 219] on button "開始戰役" at bounding box center [555, 220] width 268 height 37
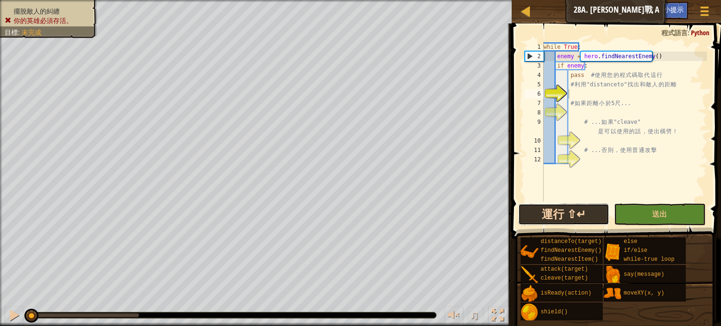
click at [562, 219] on button "運行 ⇧↵" at bounding box center [563, 215] width 91 height 22
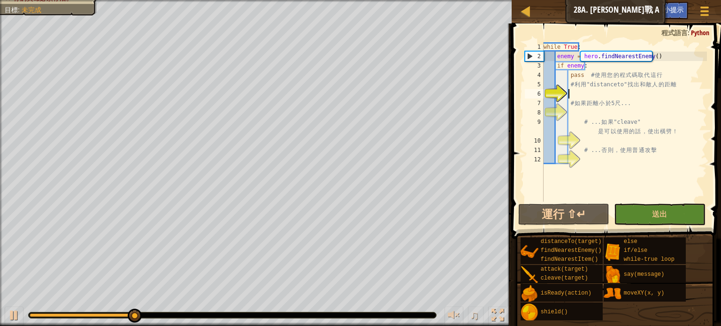
click at [0, 314] on div "♫" at bounding box center [255, 313] width 511 height 28
drag, startPoint x: 138, startPoint y: 317, endPoint x: 0, endPoint y: 219, distance: 169.3
click at [0, 219] on div "擺脫敵人的糾纏 你的英雄必須存活。 目標 : 未完成 ♫ Anya 218 x: 39 y: 32 No target" at bounding box center [360, 163] width 721 height 326
click at [574, 99] on div "while True : enemy = hero . findNearestEnemy ( ) if enemy : pass # 使 用 您 的 程 式 …" at bounding box center [623, 131] width 165 height 178
type textarea "# 如果距離小於5尺..."
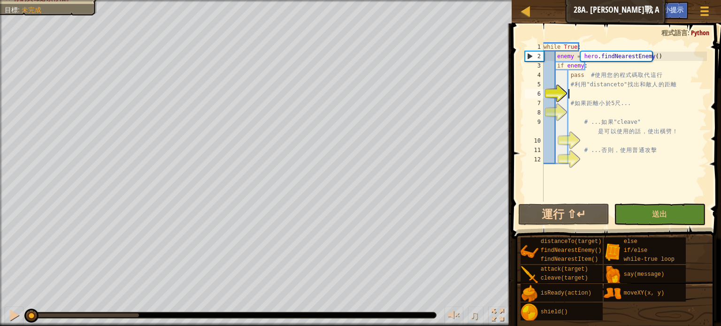
click at [571, 90] on div "while True : enemy = hero . findNearestEnemy ( ) if enemy : pass # 使 用 您 的 程 式 …" at bounding box center [623, 131] width 165 height 178
click at [588, 114] on div "while True : enemy = hero . findNearestEnemy ( ) if enemy : pass # 使 用 您 的 程 式 …" at bounding box center [623, 131] width 165 height 178
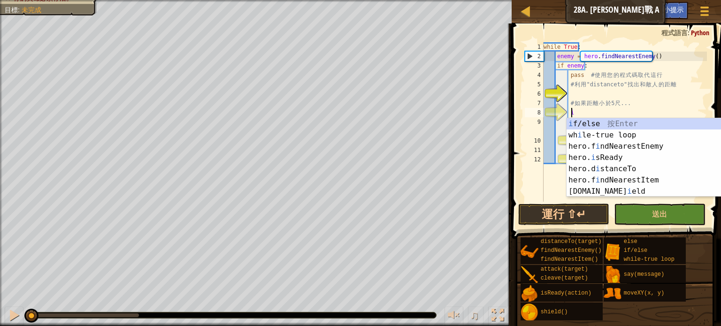
scroll to position [4, 1]
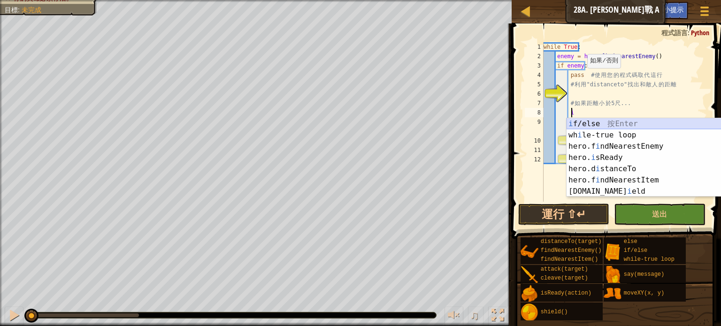
click at [590, 120] on div "i f/else 按 Enter wh i le-true loop 按 Enter hero.f i ndNearestEnemy 按 Enter hero…" at bounding box center [654, 168] width 177 height 101
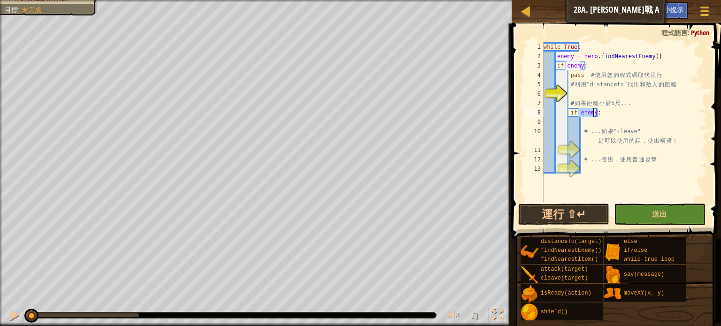
scroll to position [4, 2]
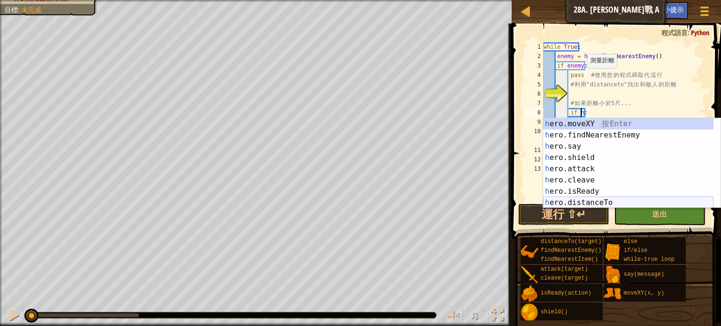
click at [587, 199] on div "h ero.moveXY 按 Enter h ero.findNearestEnemy 按 Enter h ero.say 按 Enter h ero.shi…" at bounding box center [628, 174] width 170 height 113
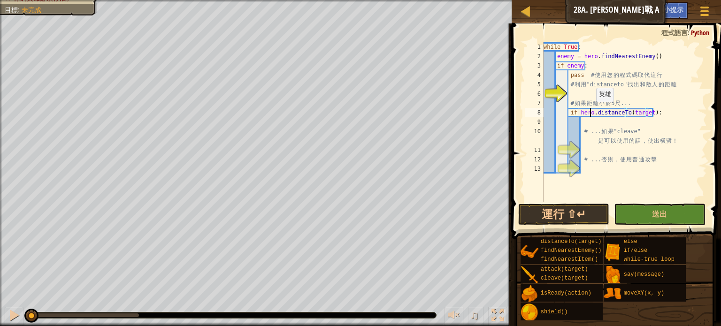
click at [591, 111] on div "while True : enemy = hero . findNearestEnemy ( ) if enemy : pass # 使 用 您 的 程 式 …" at bounding box center [623, 131] width 165 height 178
type textarea "if distance<5:"
click at [642, 124] on div "while True : enemy = hero . findNearestEnemy ( ) if enemy : pass # 使 用 您 的 程 式 …" at bounding box center [623, 131] width 165 height 178
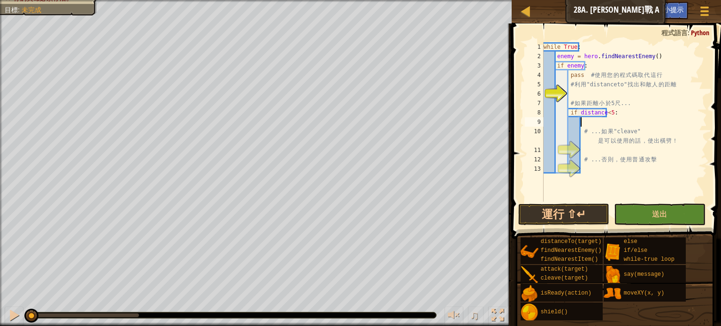
click at [691, 58] on div "while True : enemy = hero . findNearestEnemy ( ) if enemy : pass # 使 用 您 的 程 式 …" at bounding box center [623, 131] width 165 height 178
type textarea "enemy = hero.findNearestEnemy()"
click at [586, 123] on div "while True : enemy = hero . findNearestEnemy ( ) if enemy : pass # 使 用 您 的 程 式 …" at bounding box center [623, 131] width 165 height 178
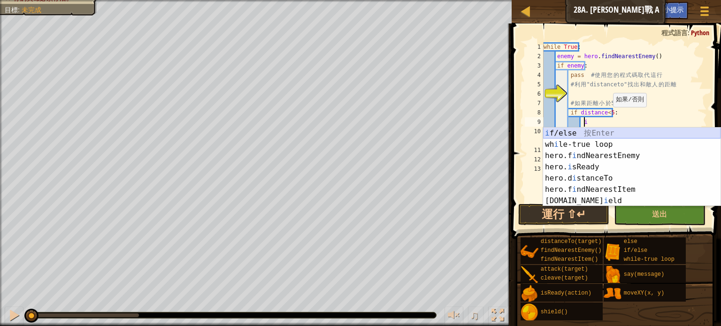
click at [559, 137] on div "i f/else 按 Enter wh i le-true loop 按 Enter hero.f i ndNearestEnemy 按 Enter hero…" at bounding box center [631, 178] width 177 height 101
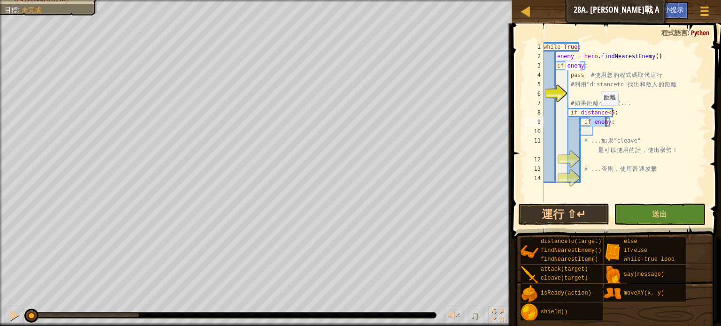
scroll to position [4, 4]
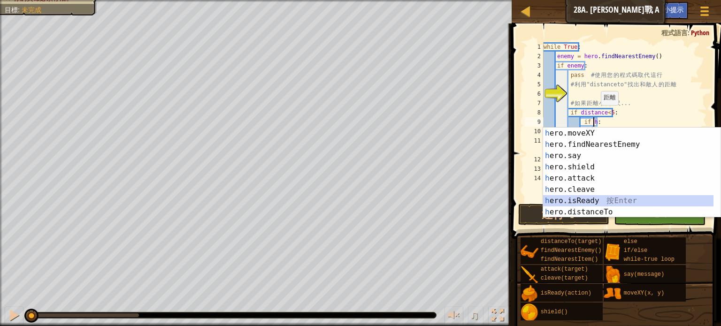
type textarea "if hero.isReady("cleave"):"
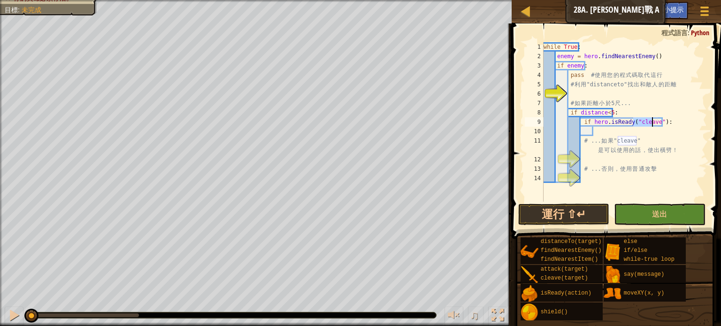
click at [591, 159] on div "while True : enemy = hero . findNearestEnemy ( ) if enemy : pass # 使 用 您 的 程 式 …" at bounding box center [623, 131] width 165 height 178
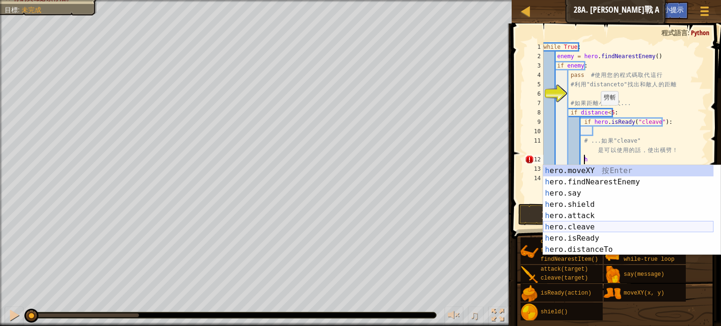
click at [592, 228] on div "h ero.moveXY 按 Enter h ero.findNearestEnemy 按 Enter h ero.say 按 Enter h ero.shi…" at bounding box center [628, 221] width 170 height 113
type textarea "hero.cleave(enemy)"
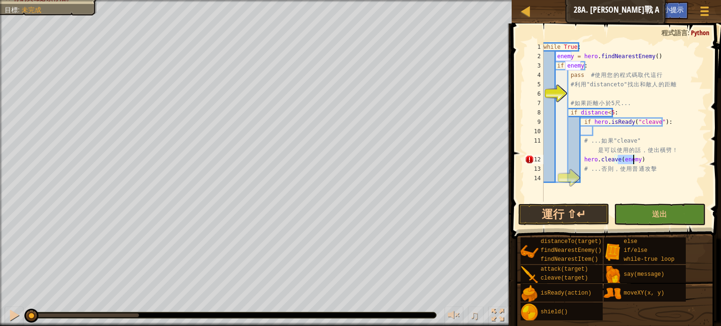
click at [592, 176] on div "while True : enemy = hero . findNearestEnemy ( ) if enemy : pass # 使 用 您 的 程 式 …" at bounding box center [623, 131] width 165 height 178
type textarea "e"
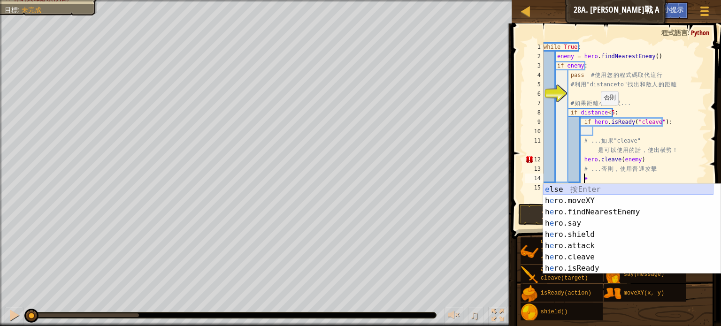
click at [587, 191] on div "e lse 按 Enter h e ro.moveXY 按 Enter h e ro.findNearestEnemy 按 Enter h e ro.say …" at bounding box center [628, 240] width 170 height 113
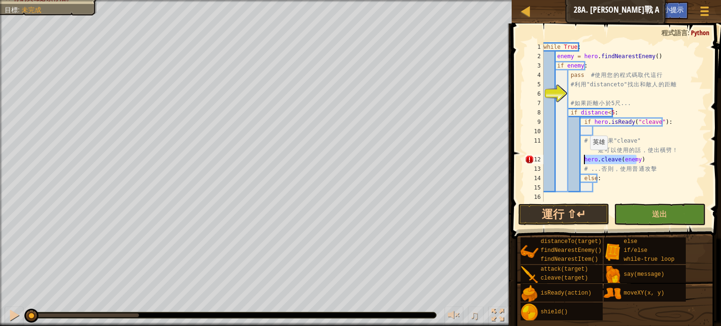
drag, startPoint x: 643, startPoint y: 161, endPoint x: 585, endPoint y: 159, distance: 57.3
click at [585, 159] on div "while True : enemy = hero . findNearestEnemy ( ) if enemy : pass # 使 用 您 的 程 式 …" at bounding box center [623, 131] width 165 height 178
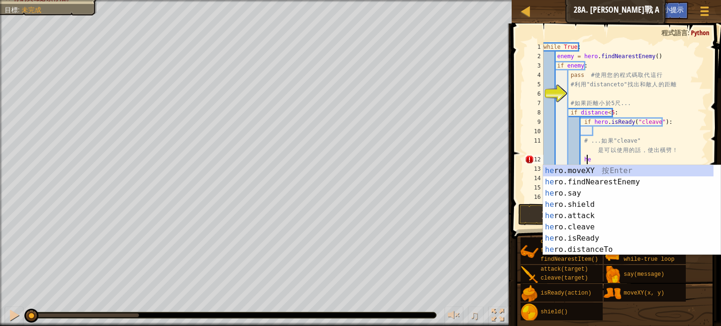
type textarea "h"
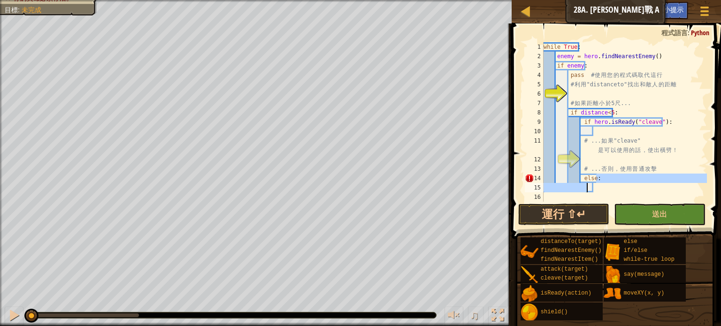
drag, startPoint x: 596, startPoint y: 182, endPoint x: 589, endPoint y: 191, distance: 11.4
click at [589, 191] on div "while True : enemy = hero . findNearestEnemy ( ) if enemy : pass # 使 用 您 的 程 式 …" at bounding box center [623, 131] width 165 height 178
type textarea "else:"
click at [593, 192] on div "while True : enemy = hero . findNearestEnemy ( ) if enemy : pass # 使 用 您 的 程 式 …" at bounding box center [623, 131] width 165 height 178
drag, startPoint x: 593, startPoint y: 192, endPoint x: 599, endPoint y: 192, distance: 6.1
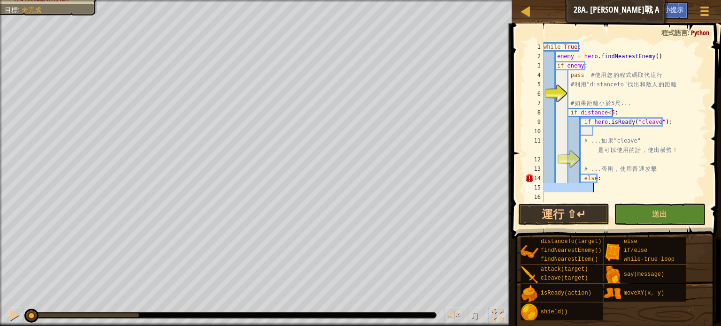
click at [587, 190] on div "while True : enemy = hero . findNearestEnemy ( ) if enemy : pass # 使 用 您 的 程 式 …" at bounding box center [623, 131] width 165 height 178
click at [612, 193] on div "while True : enemy = hero . findNearestEnemy ( ) if enemy : pass # 使 用 您 的 程 式 …" at bounding box center [623, 131] width 165 height 178
drag, startPoint x: 593, startPoint y: 189, endPoint x: 581, endPoint y: 189, distance: 11.7
click at [581, 189] on div "while True : enemy = hero . findNearestEnemy ( ) if enemy : pass # 使 用 您 的 程 式 …" at bounding box center [623, 131] width 165 height 178
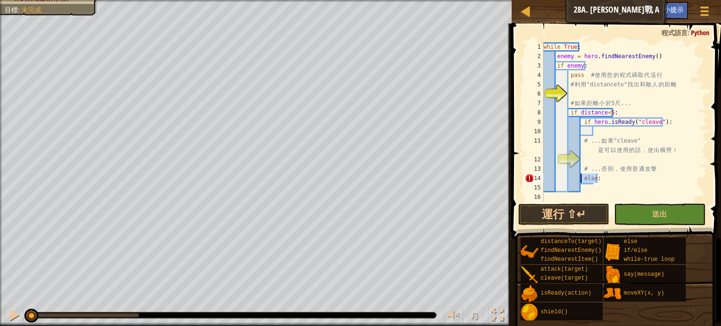
drag, startPoint x: 596, startPoint y: 176, endPoint x: 581, endPoint y: 174, distance: 15.1
click at [581, 174] on div "while True : enemy = hero . findNearestEnemy ( ) if enemy : pass # 使 用 您 的 程 式 …" at bounding box center [623, 131] width 165 height 178
type textarea "else:"
click at [601, 133] on div "while True : enemy = hero . findNearestEnemy ( ) if enemy : pass # 使 用 您 的 程 式 …" at bounding box center [623, 131] width 165 height 178
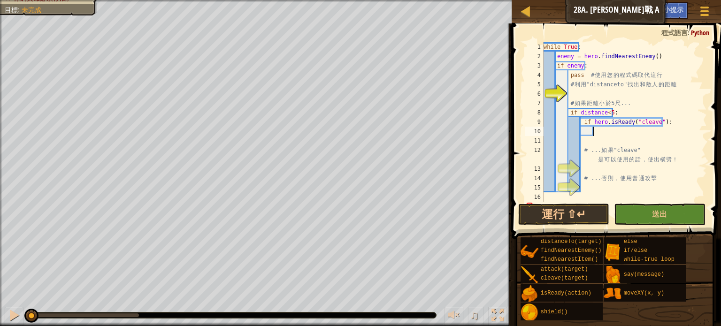
click at [607, 130] on div "while True : enemy = hero . findNearestEnemy ( ) if enemy : pass # 使 用 您 的 程 式 …" at bounding box center [620, 131] width 158 height 178
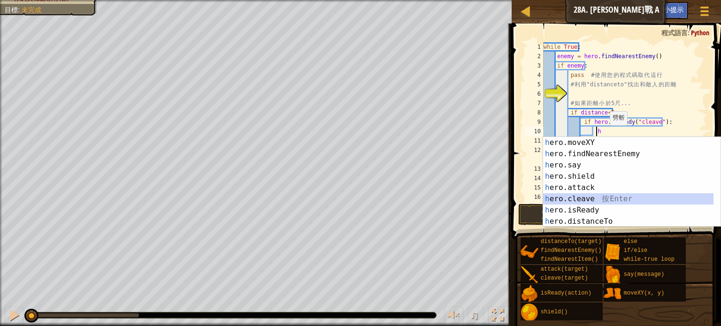
click at [565, 195] on div "h ero.moveXY 按 Enter h ero.findNearestEnemy 按 Enter h ero.say 按 Enter h ero.shi…" at bounding box center [628, 193] width 170 height 113
type textarea "hero.cleave(enemy)"
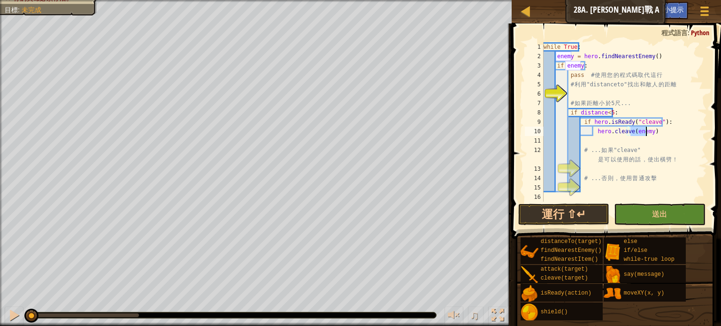
scroll to position [9, 0]
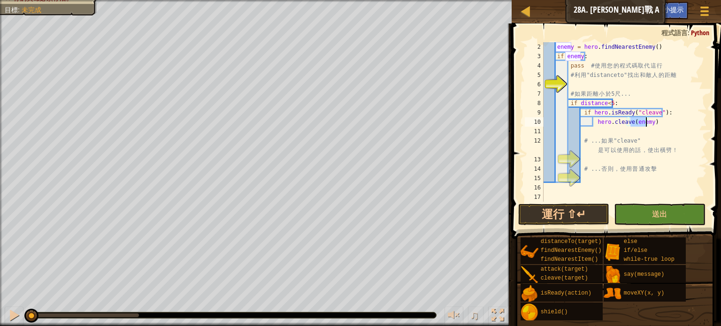
click at [585, 176] on div "enemy = hero . findNearestEnemy ( ) if enemy : pass # 使 用 您 的 程 式 碼 取 代 這 行 # 利…" at bounding box center [620, 131] width 158 height 178
drag, startPoint x: 587, startPoint y: 134, endPoint x: 592, endPoint y: 134, distance: 4.7
click at [590, 134] on div "enemy = hero . findNearestEnemy ( ) if enemy : pass # 使 用 您 的 程 式 碼 取 代 這 行 # 利…" at bounding box center [620, 131] width 158 height 178
click at [593, 135] on div "enemy = hero . findNearestEnemy ( ) if enemy : pass # 使 用 您 的 程 式 碼 取 代 這 行 # 利…" at bounding box center [620, 131] width 158 height 178
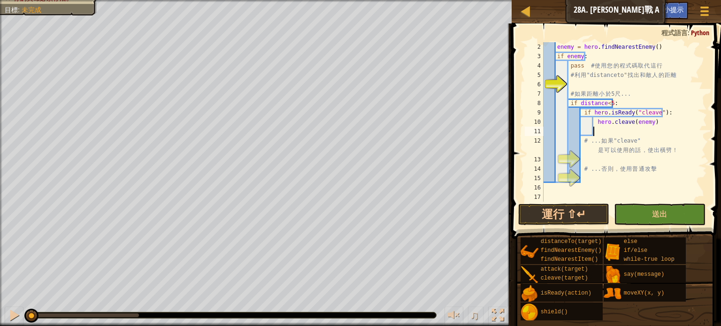
type textarea "i"
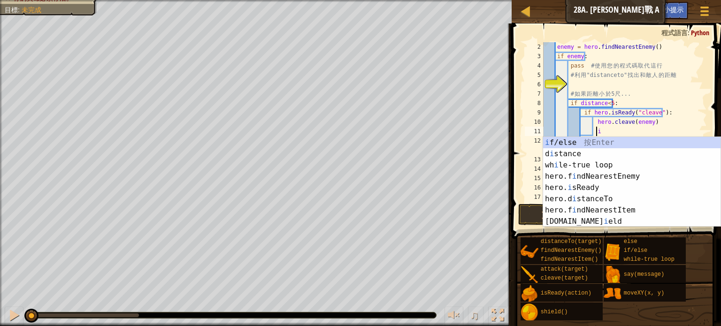
scroll to position [4, 4]
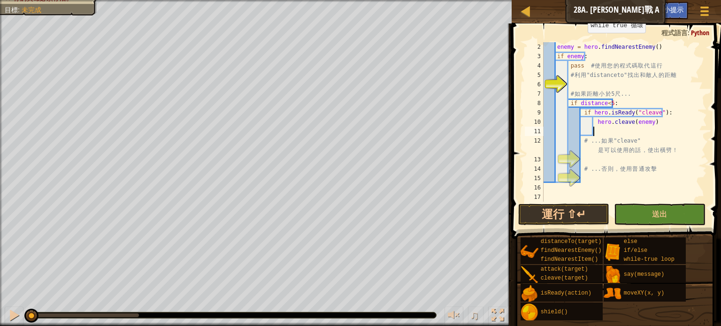
type textarea "e"
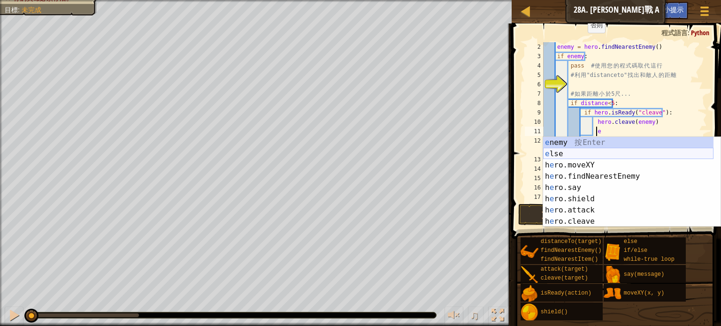
click at [570, 155] on div "e nemy 按 Enter e lse 按 Enter h e ro.moveXY 按 Enter h e ro.findNearestEnemy 按 En…" at bounding box center [628, 193] width 170 height 113
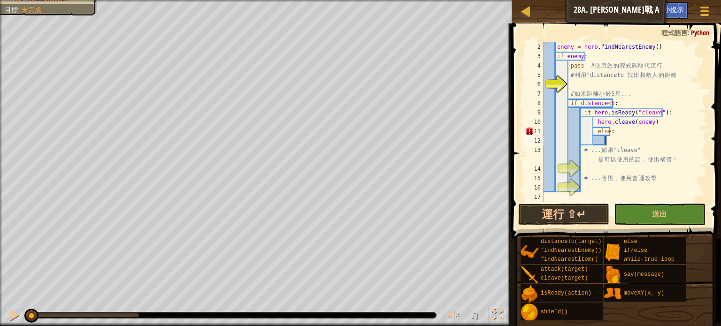
click at [591, 130] on div "enemy = hero . findNearestEnemy ( ) if enemy : pass # 使 用 您 的 程 式 碼 取 代 這 行 # 利…" at bounding box center [620, 131] width 158 height 178
type textarea "else:"
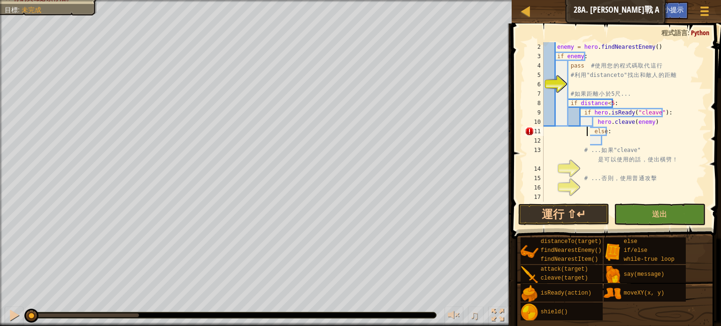
click at [606, 141] on div "enemy = hero . findNearestEnemy ( ) if enemy : pass # 使 用 您 的 程 式 碼 取 代 這 行 # 利…" at bounding box center [620, 131] width 158 height 178
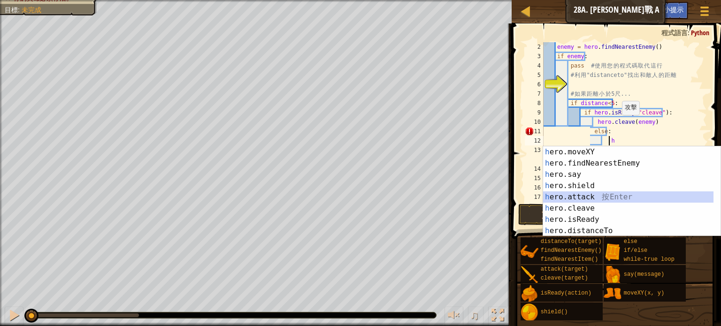
click at [578, 194] on div "h ero.moveXY 按 Enter h ero.findNearestEnemy 按 Enter h ero.say 按 Enter h ero.shi…" at bounding box center [628, 202] width 170 height 113
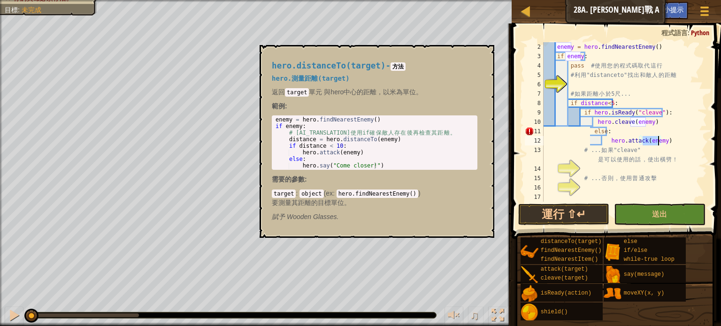
type textarea "hero.attack(enemy)"
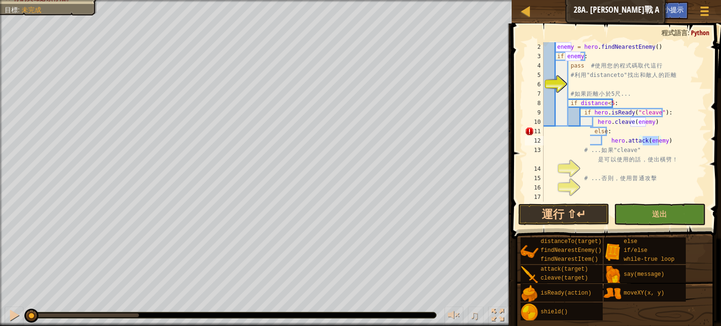
click at [576, 227] on span at bounding box center [617, 117] width 217 height 243
click at [545, 210] on button "運行 ⇧↵" at bounding box center [563, 215] width 91 height 22
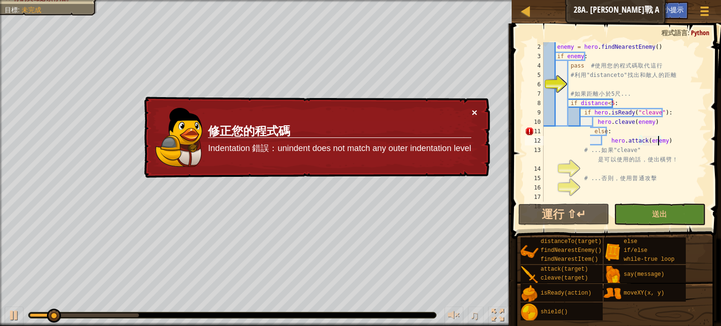
click at [472, 111] on button "×" at bounding box center [474, 112] width 6 height 10
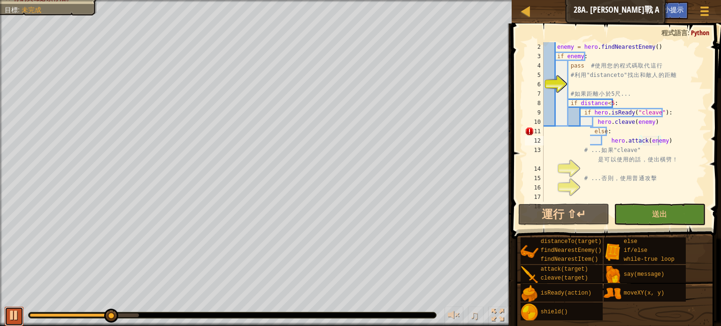
click at [12, 307] on button at bounding box center [14, 316] width 19 height 19
drag, startPoint x: 112, startPoint y: 317, endPoint x: 6, endPoint y: 301, distance: 107.7
click at [4, 306] on div "♫" at bounding box center [255, 313] width 511 height 28
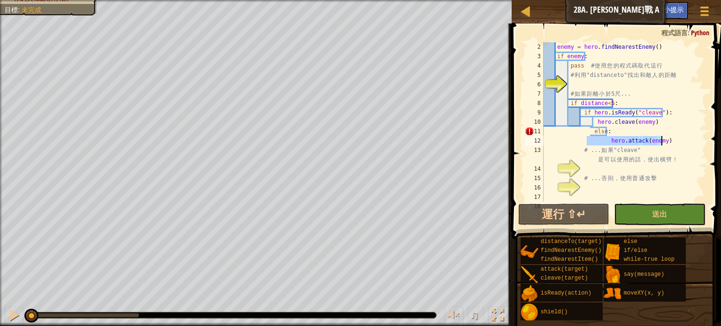
drag, startPoint x: 586, startPoint y: 136, endPoint x: 661, endPoint y: 140, distance: 75.2
click at [661, 140] on div "enemy = hero . findNearestEnemy ( ) if enemy : pass # 使 用 您 的 程 式 碼 取 代 這 行 # 利…" at bounding box center [620, 131] width 158 height 178
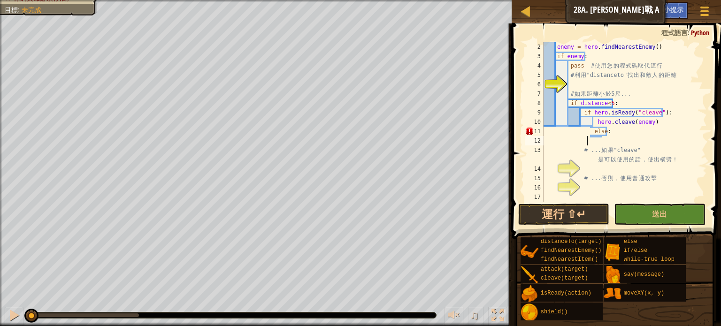
click at [613, 131] on div "enemy = hero . findNearestEnemy ( ) if enemy : pass # 使 用 您 的 程 式 碼 取 代 這 行 # 利…" at bounding box center [620, 131] width 158 height 178
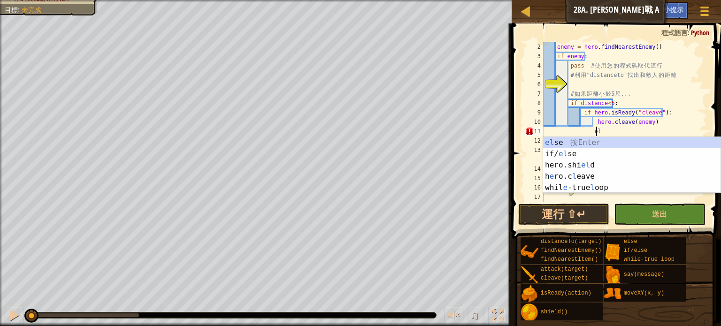
type textarea "e"
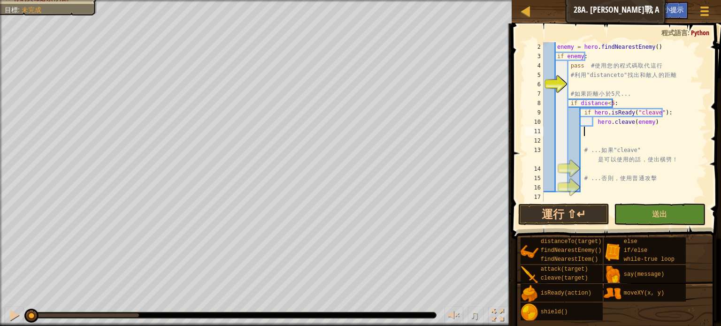
scroll to position [4, 2]
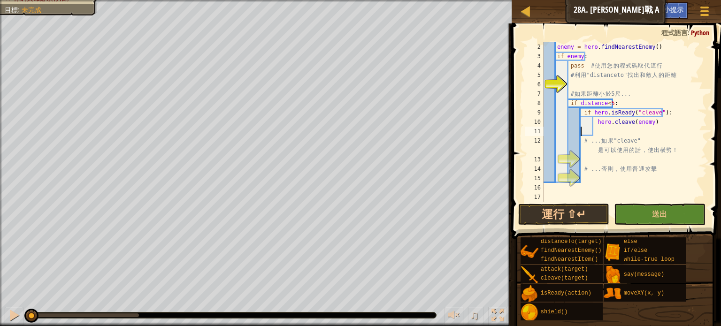
click at [591, 132] on div "enemy = hero . findNearestEnemy ( ) if enemy : pass # 使 用 您 的 程 式 碼 取 代 這 行 # 利…" at bounding box center [620, 131] width 158 height 178
click at [594, 132] on div "enemy = hero . findNearestEnemy ( ) if enemy : pass # 使 用 您 的 程 式 碼 取 代 這 行 # 利…" at bounding box center [620, 131] width 158 height 178
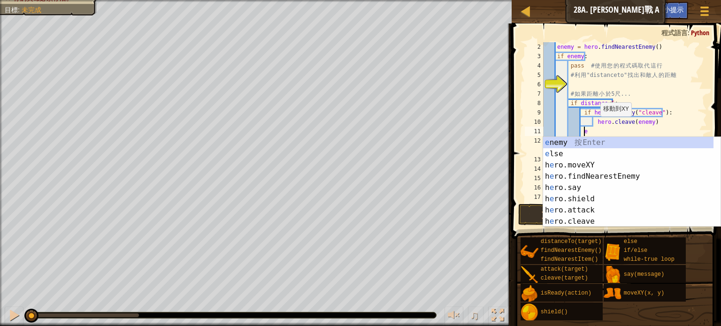
type textarea "e"
click at [556, 155] on div "e nemy 按 Enter e lse 按 Enter h e ro.moveXY 按 Enter h e ro.findNearestEnemy 按 En…" at bounding box center [628, 193] width 170 height 113
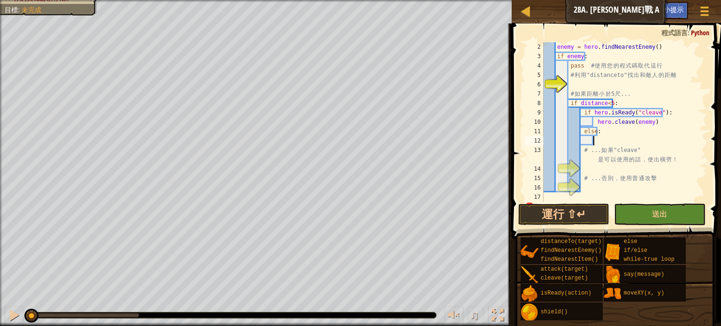
scroll to position [4, 4]
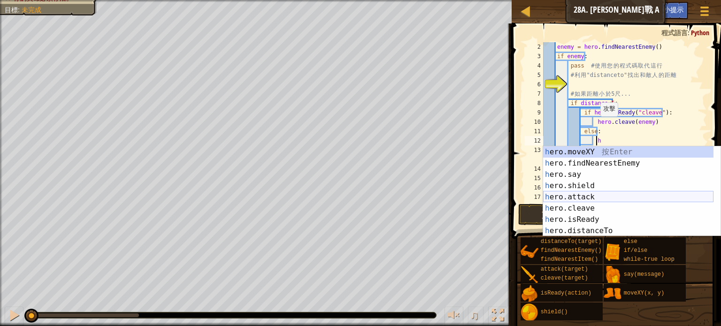
click at [558, 193] on div "h ero.moveXY 按 Enter h ero.findNearestEnemy 按 Enter h ero.say 按 Enter h ero.shi…" at bounding box center [628, 202] width 170 height 113
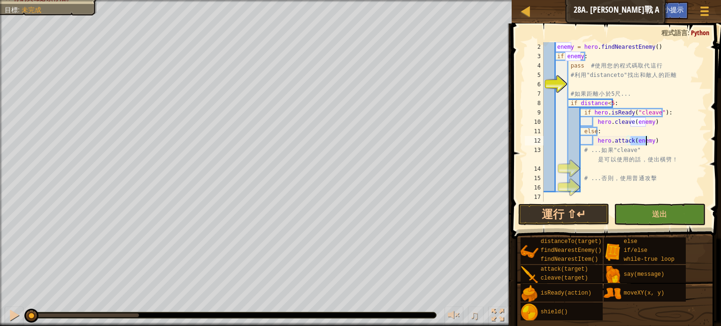
click at [671, 125] on div "enemy = hero . findNearestEnemy ( ) if enemy : pass # 使 用 您 的 程 式 碼 取 代 這 行 # 利…" at bounding box center [620, 131] width 158 height 178
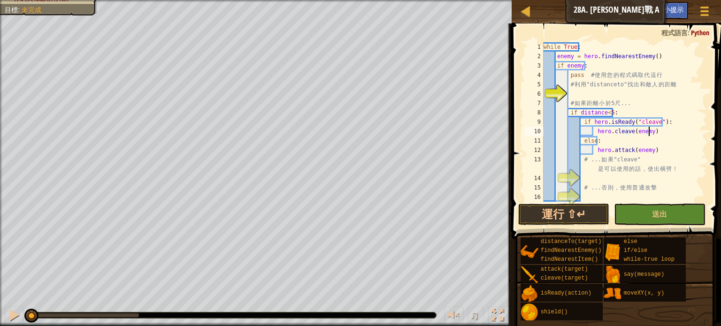
scroll to position [0, 0]
click at [451, 313] on div at bounding box center [454, 315] width 12 height 12
click at [451, 314] on div at bounding box center [454, 315] width 12 height 12
click at [662, 141] on div "while True : enemy = hero . findNearestEnemy ( ) if enemy : pass # 使 用 您 的 程 式 …" at bounding box center [620, 131] width 158 height 178
type textarea "else:"
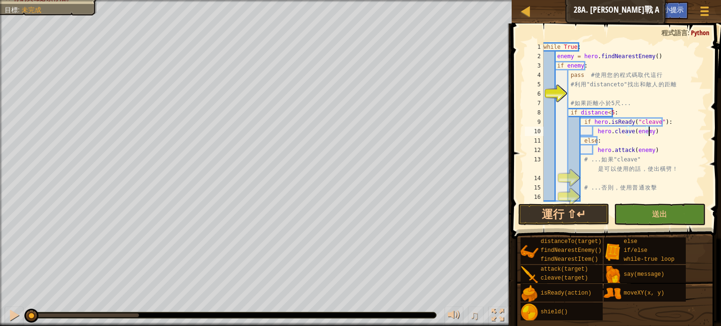
scroll to position [4, 4]
click at [579, 96] on div "while True : enemy = hero . findNearestEnemy ( ) if enemy : pass # 使 用 您 的 程 式 …" at bounding box center [620, 131] width 158 height 178
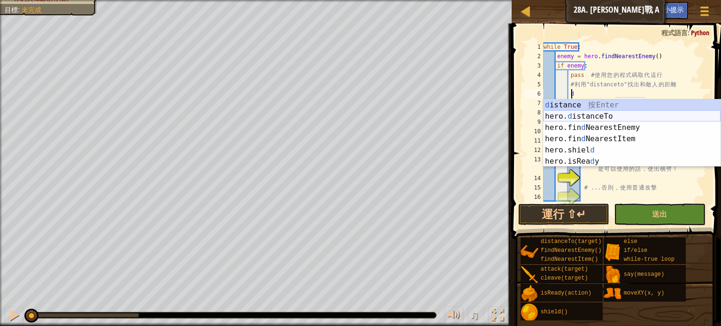
click at [602, 114] on div "d istance 按 Enter hero. d istanceTo 按 Enter hero.fin d NearestEnemy 按 Enter her…" at bounding box center [631, 144] width 177 height 90
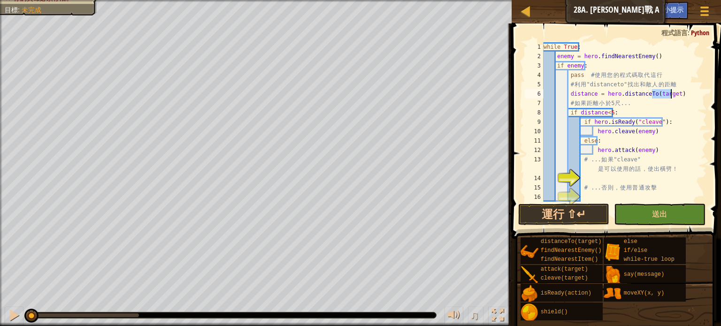
click at [682, 109] on div "while True : enemy = hero . findNearestEnemy ( ) if enemy : pass # 使 用 您 的 程 式 …" at bounding box center [620, 131] width 158 height 178
click at [669, 97] on div "while True : enemy = hero . findNearestEnemy ( ) if enemy : pass # 使 用 您 的 程 式 …" at bounding box center [620, 131] width 158 height 178
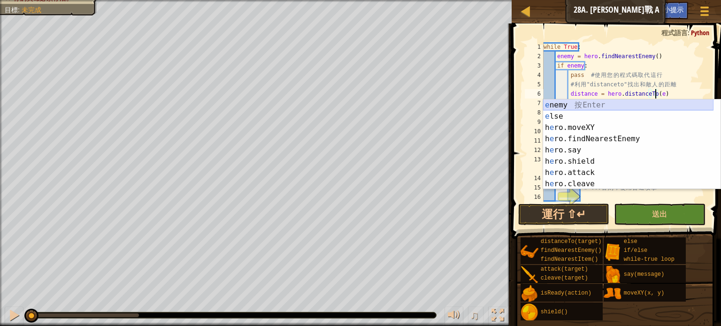
drag, startPoint x: 589, startPoint y: 100, endPoint x: 597, endPoint y: 102, distance: 7.9
click at [589, 100] on div "e nemy 按 Enter e lse 按 Enter h e ro.moveXY 按 Enter h e ro.findNearestEnemy 按 En…" at bounding box center [628, 155] width 170 height 113
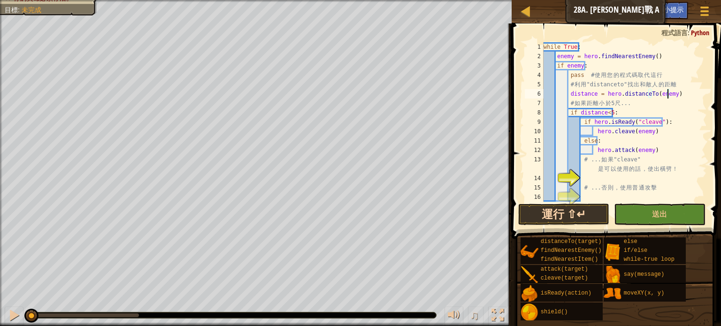
type textarea "distance = hero.distanceTo(enemy)"
click at [551, 212] on button "運行 ⇧↵" at bounding box center [563, 215] width 91 height 22
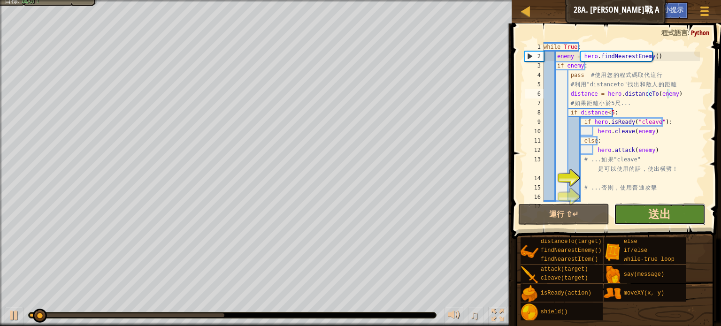
click at [662, 213] on span "送出" at bounding box center [659, 213] width 23 height 15
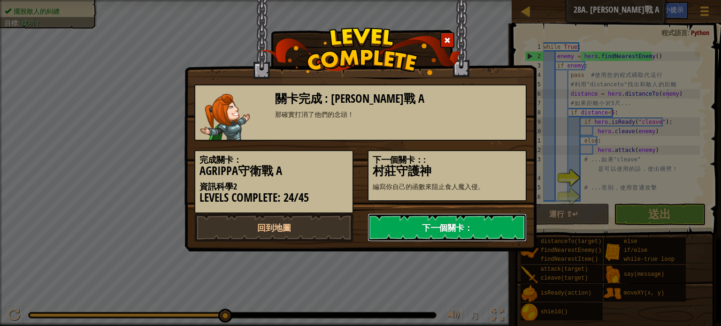
click at [447, 229] on link "下一個關卡：" at bounding box center [446, 227] width 159 height 28
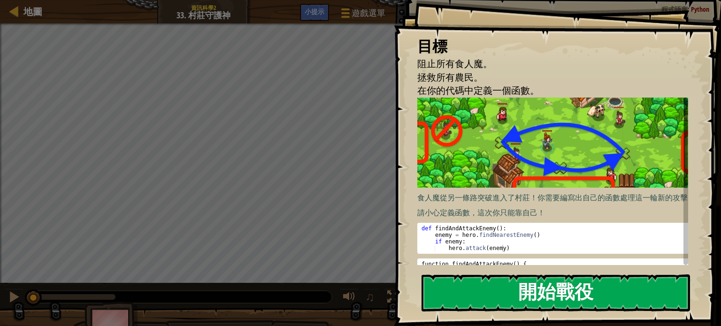
click at [476, 296] on button "開始戰役" at bounding box center [555, 292] width 268 height 37
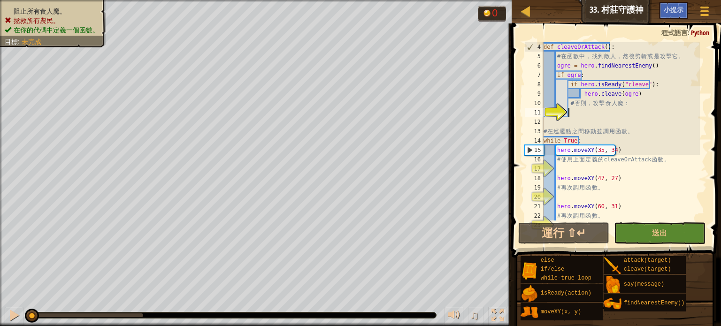
scroll to position [28, 0]
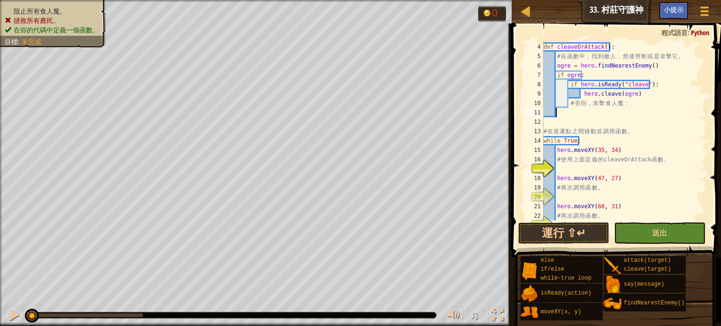
type textarea "e"
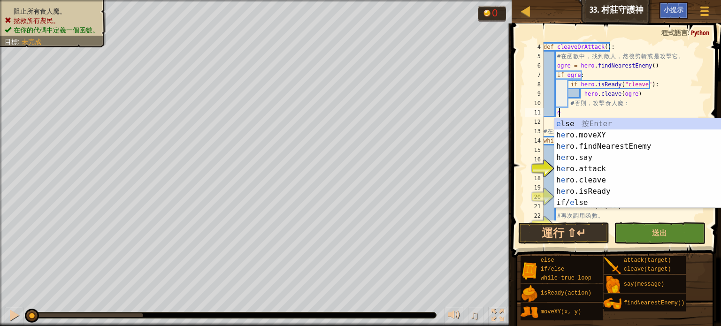
scroll to position [4, 0]
click at [595, 120] on div "e lse 按 Enter h e ro.moveXY 按 Enter h e ro.findNearestEnemy 按 Enter h e ro.say …" at bounding box center [639, 174] width 170 height 113
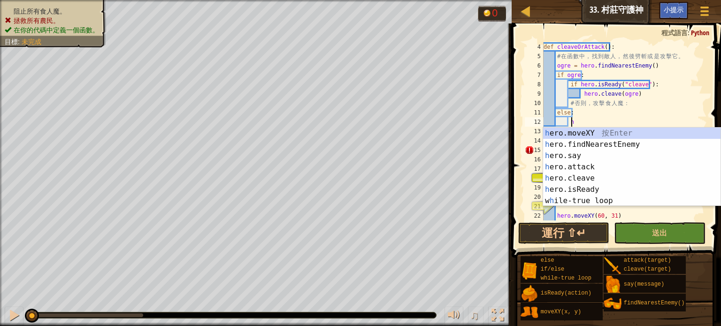
scroll to position [4, 1]
click at [589, 168] on div "h ero.moveXY 按 Enter h ero.findNearestEnemy 按 Enter h ero.say 按 Enter h ero.att…" at bounding box center [631, 178] width 177 height 101
type textarea "hero.attack(enemy)"
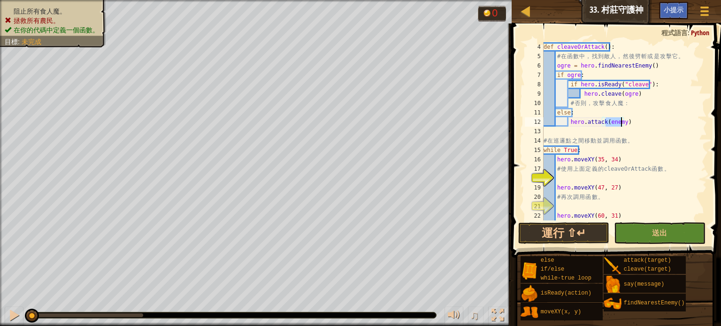
click at [671, 128] on div "def cleaveOrAttack ( ) : # 在 函 數 中 ， 找 到 敵 人 ， 然 後 劈 斬 或 是 攻 擊 它 。 ogre = hero …" at bounding box center [620, 140] width 158 height 197
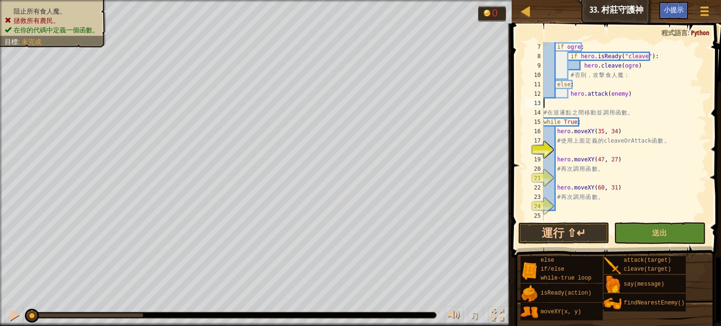
click at [563, 151] on div "if ogre : if hero . isReady ( "cleave" ) : hero . [PERSON_NAME] ( ogre ) # 否 則 …" at bounding box center [620, 140] width 158 height 197
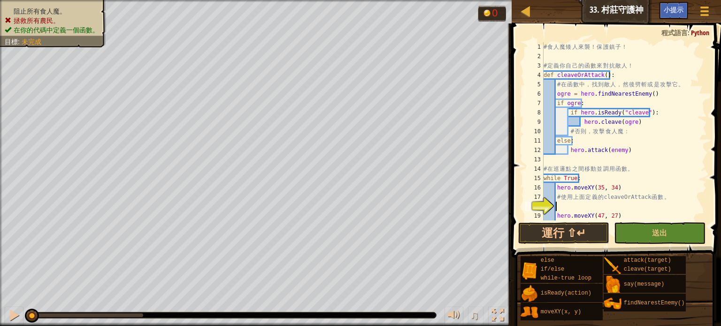
scroll to position [0, 0]
drag, startPoint x: 555, startPoint y: 74, endPoint x: 599, endPoint y: 74, distance: 44.1
click at [599, 74] on div "# 食 人 魔 矮 人 來 襲 ！ 保 護 鎮 子 ！ # 定 義 你 自 己 的 函 數 來 對 抗 敵 人 ！ def cleaveOrAttack ( …" at bounding box center [620, 140] width 158 height 197
type textarea "hero.attack(enemy)"
type textarea "# 使用上面定義的cleaveOrAttack函數。"
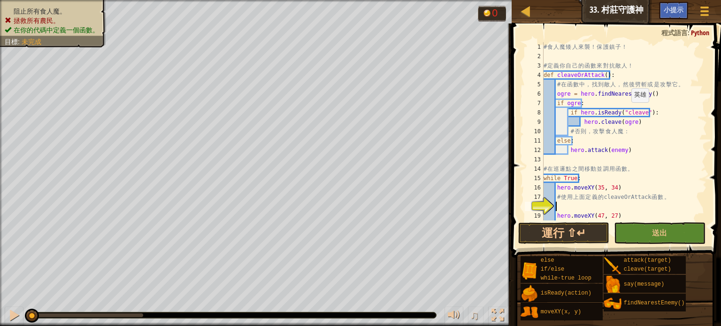
type textarea "cleaveOrAttack"
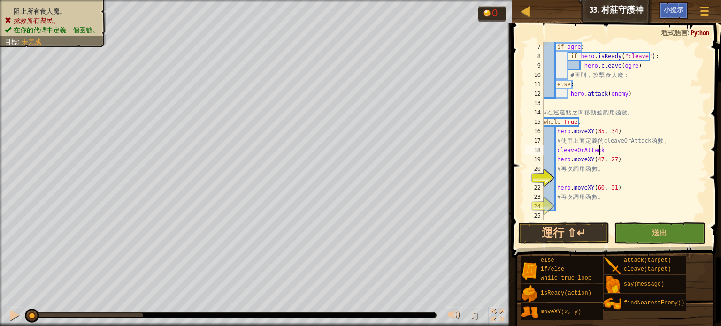
click at [572, 177] on div "if ogre : if hero . isReady ( "cleave" ) : hero . [PERSON_NAME] ( ogre ) # 否 則 …" at bounding box center [620, 140] width 158 height 197
type textarea "cleaveOrAttack"
click at [569, 208] on div "if ogre : if hero . isReady ( "cleave" ) : hero . [PERSON_NAME] ( ogre ) # 否 則 …" at bounding box center [620, 140] width 158 height 197
click at [562, 225] on button "運行 ⇧↵" at bounding box center [563, 233] width 91 height 22
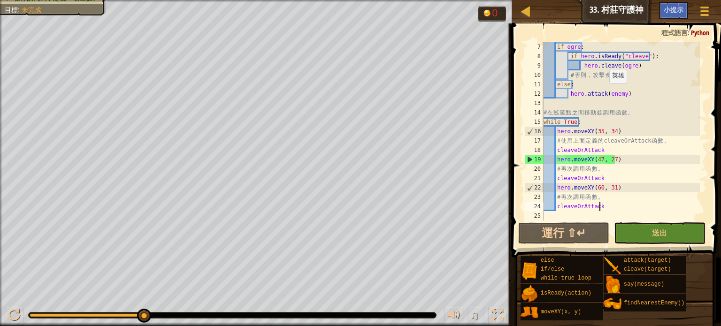
click at [604, 92] on div "if ogre : if hero . isReady ( "cleave" ) : hero . [PERSON_NAME] ( ogre ) # 否 則 …" at bounding box center [620, 140] width 158 height 197
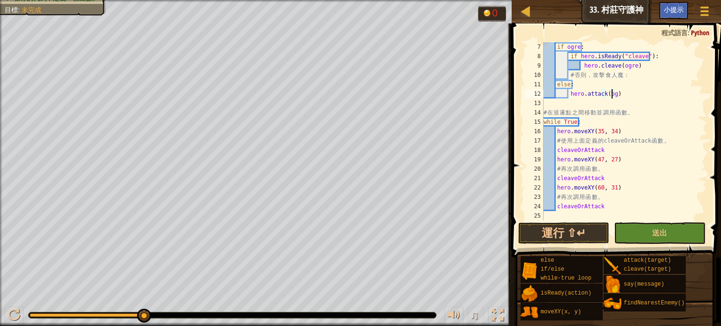
scroll to position [4, 6]
click at [580, 236] on button "運行 ⇧↵" at bounding box center [563, 233] width 91 height 22
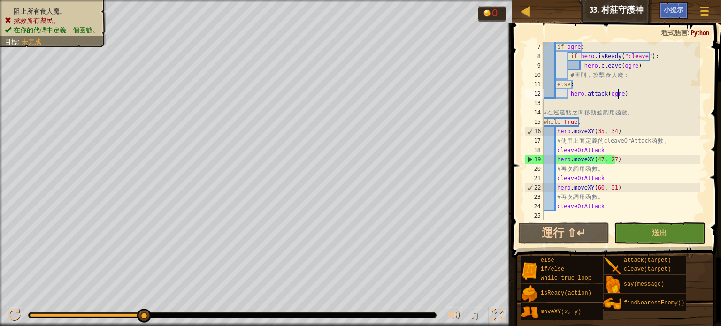
click at [196, 0] on html "地圖 資訊科學2 33. 村莊守護神 遊戲選單 完成 小提示 1 הההההההההההההההההההההההההההההההההההההההההההההה…" at bounding box center [360, 0] width 721 height 0
click at [231, 0] on html "地圖 資訊科學2 33. 村莊守護神 遊戲選單 完成 小提示 1 הההההההההההההההההההההההההההההההההההההההההההההה…" at bounding box center [360, 0] width 721 height 0
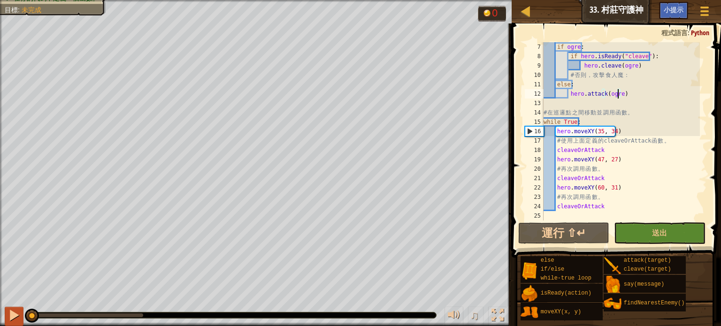
drag, startPoint x: 140, startPoint y: 317, endPoint x: 21, endPoint y: 320, distance: 118.8
click at [21, 320] on div "♫" at bounding box center [255, 313] width 511 height 28
click at [21, 320] on button at bounding box center [14, 316] width 19 height 19
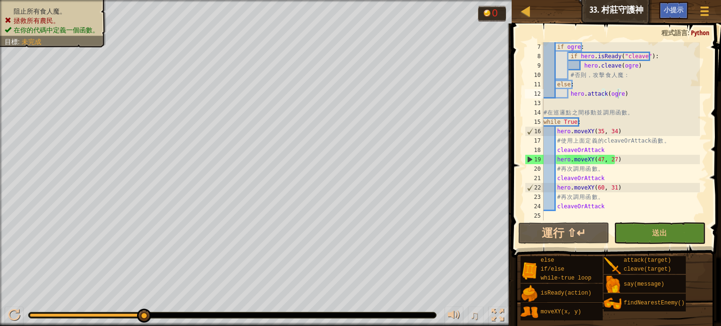
click at [433, 156] on div "地圖 資訊科學2 33. 村莊守護神 遊戲選單 完成 小提示 1 הההההההההההההההההההההההההההההההההההההההההההההה…" at bounding box center [360, 163] width 721 height 326
drag, startPoint x: 510, startPoint y: 73, endPoint x: 205, endPoint y: 348, distance: 410.6
click at [205, 0] on html "地圖 資訊科學2 33. 村莊守護神 遊戲選單 完成 小提示 1 הההההההההההההההההההההההההההההההההההההההההההההה…" at bounding box center [360, 0] width 721 height 0
click at [177, 0] on html "地圖 資訊科學2 33. 村莊守護神 遊戲選單 完成 小提示 1 הההההההההההההההההההההההההההההההההההההההההההההה…" at bounding box center [360, 0] width 721 height 0
click at [640, 108] on div "if ogre : if hero . isReady ( "cleave" ) : hero . [PERSON_NAME] ( ogre ) # 否 則 …" at bounding box center [620, 140] width 158 height 197
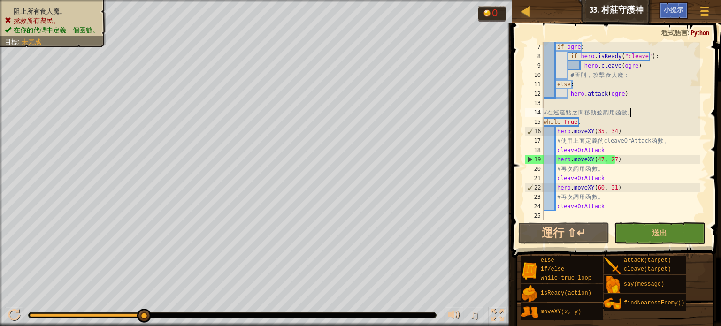
click at [629, 108] on div "if ogre : if hero . isReady ( "cleave" ) : hero . [PERSON_NAME] ( ogre ) # 否 則 …" at bounding box center [620, 140] width 158 height 197
drag, startPoint x: 625, startPoint y: 113, endPoint x: 615, endPoint y: 119, distance: 11.8
click at [620, 115] on div "if ogre : if hero . isReady ( "cleave" ) : hero . [PERSON_NAME] ( ogre ) # 否 則 …" at bounding box center [620, 140] width 158 height 197
drag, startPoint x: 612, startPoint y: 122, endPoint x: 606, endPoint y: 130, distance: 9.7
click at [606, 130] on div "if ogre : if hero . isReady ( "cleave" ) : hero . [PERSON_NAME] ( ogre ) # 否 則 …" at bounding box center [620, 140] width 158 height 197
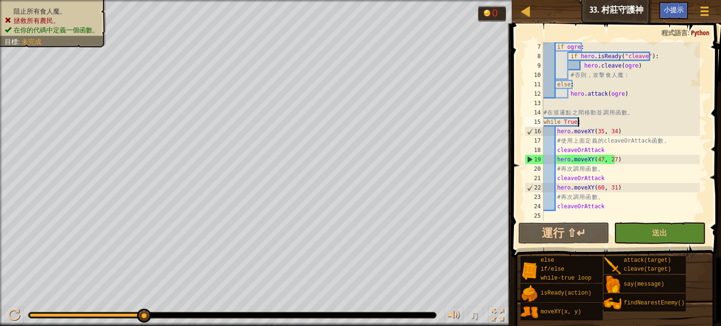
scroll to position [4, 5]
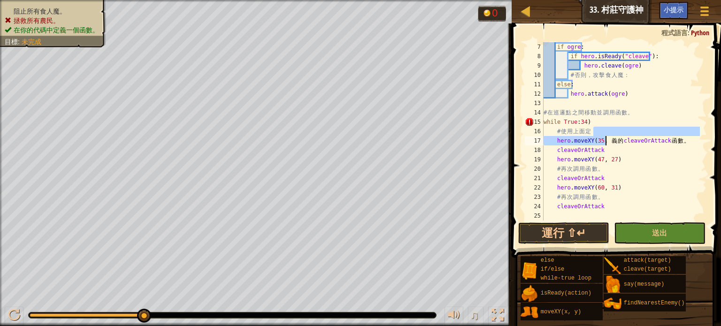
click at [631, 97] on div "if ogre : if hero . isReady ( "cleave" ) : hero . [PERSON_NAME] ( ogre ) # 否 則 …" at bounding box center [620, 140] width 158 height 197
click at [586, 122] on div "if ogre : if hero . isReady ( "cleave" ) : hero . [PERSON_NAME] ( ogre ) # 否 則 …" at bounding box center [620, 140] width 158 height 197
drag, startPoint x: 553, startPoint y: 131, endPoint x: 595, endPoint y: 123, distance: 43.1
click at [554, 131] on div "if ogre : if hero . isReady ( "cleave" ) : hero . [PERSON_NAME] ( ogre ) # 否 則 …" at bounding box center [620, 140] width 158 height 197
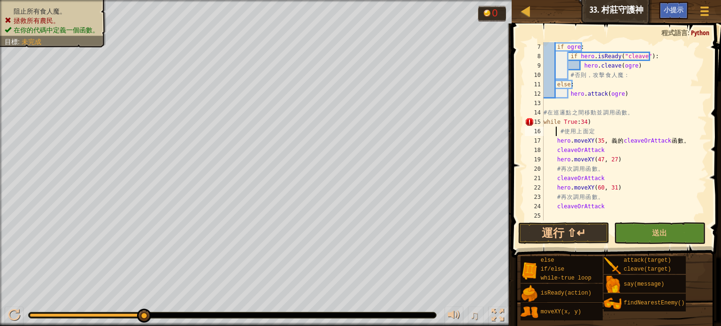
scroll to position [4, 2]
click at [559, 121] on div "if ogre : if hero . isReady ( "cleave" ) : hero . [PERSON_NAME] ( ogre ) # 否 則 …" at bounding box center [620, 140] width 158 height 197
click at [562, 122] on div "if ogre : if hero . isReady ( "cleave" ) : hero . [PERSON_NAME] ( ogre ) # 否 則 …" at bounding box center [620, 140] width 158 height 197
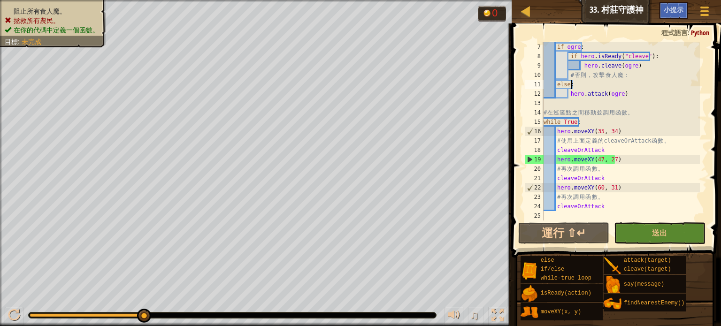
click at [681, 80] on div "if ogre : if hero . isReady ( "cleave" ) : hero . [PERSON_NAME] ( ogre ) # 否 則 …" at bounding box center [620, 140] width 158 height 197
click at [567, 227] on button "運行 ⇧↵" at bounding box center [563, 233] width 91 height 22
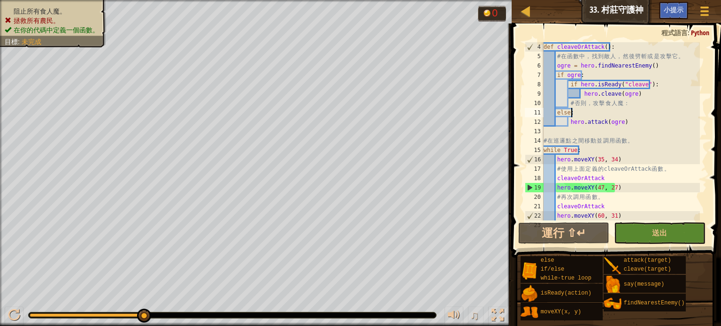
scroll to position [56, 0]
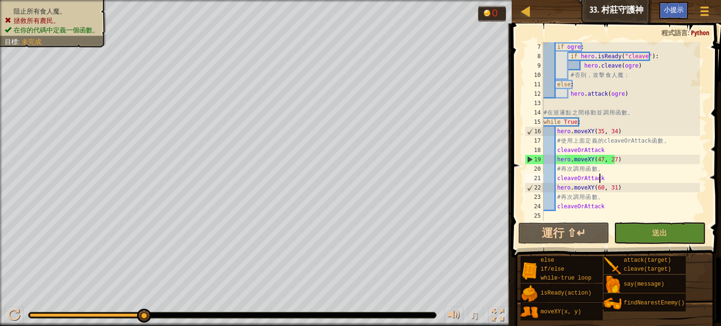
click at [598, 180] on div "if ogre : if hero . isReady ( "cleave" ) : hero . [PERSON_NAME] ( ogre ) # 否 則 …" at bounding box center [620, 140] width 158 height 197
click at [577, 182] on div "if ogre : if hero . isReady ( "cleave" ) : hero . [PERSON_NAME] ( ogre ) # 否 則 …" at bounding box center [620, 140] width 158 height 197
click at [560, 182] on div "if ogre : if hero . isReady ( "cleave" ) : hero . [PERSON_NAME] ( ogre ) # 否 則 …" at bounding box center [620, 140] width 158 height 197
click at [556, 181] on div "if ogre : if hero . isReady ( "cleave" ) : hero . [PERSON_NAME] ( ogre ) # 否 則 …" at bounding box center [620, 140] width 158 height 197
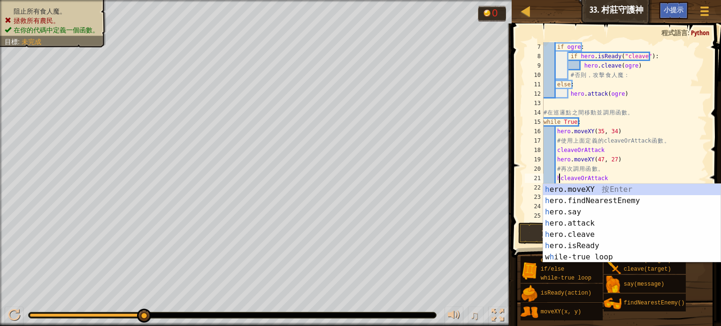
click at [677, 165] on div "if ogre : if hero . isReady ( "cleave" ) : hero . [PERSON_NAME] ( ogre ) # 否 則 …" at bounding box center [620, 140] width 158 height 197
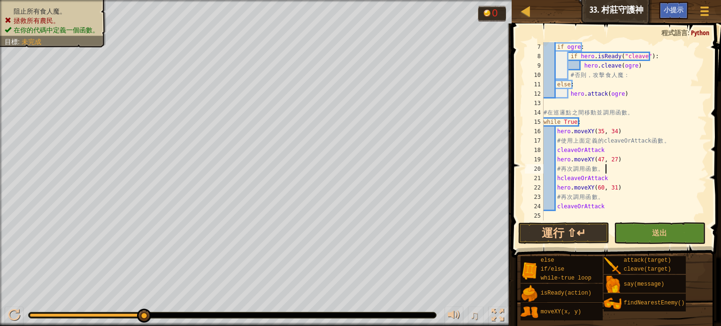
click at [559, 178] on div "if ogre : if hero . isReady ( "cleave" ) : hero . [PERSON_NAME] ( ogre ) # 否 則 …" at bounding box center [620, 140] width 158 height 197
click at [601, 148] on div "if ogre : if hero . isReady ( "cleave" ) : hero . [PERSON_NAME] ( ogre ) # 否 則 …" at bounding box center [620, 140] width 158 height 197
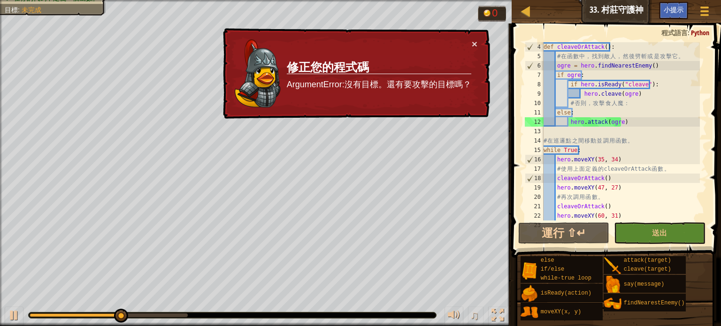
scroll to position [0, 0]
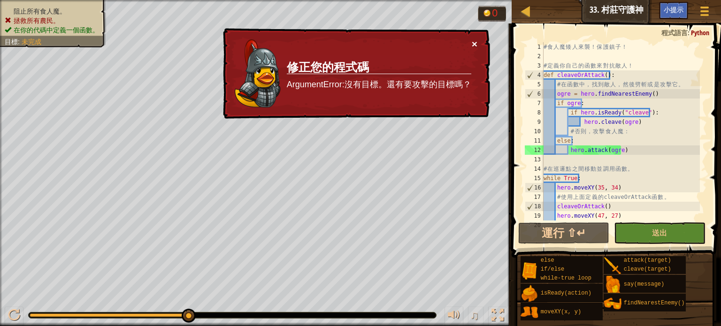
click at [475, 45] on button "×" at bounding box center [474, 44] width 6 height 10
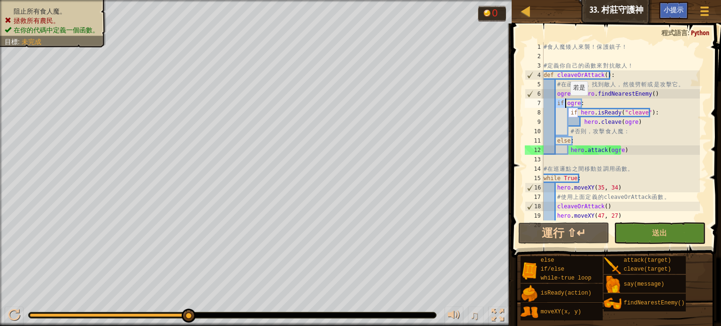
drag, startPoint x: 556, startPoint y: 103, endPoint x: 568, endPoint y: 105, distance: 11.8
click at [568, 105] on div "# 食 人 魔 矮 人 來 襲 ！ 保 護 鎮 子 ！ # 定 義 你 自 己 的 函 數 來 對 抗 敵 人 ！ def cleaveOrAttack ( …" at bounding box center [620, 140] width 158 height 197
drag, startPoint x: 571, startPoint y: 113, endPoint x: 578, endPoint y: 114, distance: 6.6
click at [578, 114] on div "# 食 人 魔 矮 人 來 襲 ！ 保 護 鎮 子 ！ # 定 義 你 自 己 的 函 數 來 對 抗 敵 人 ！ def cleaveOrAttack ( …" at bounding box center [620, 140] width 158 height 197
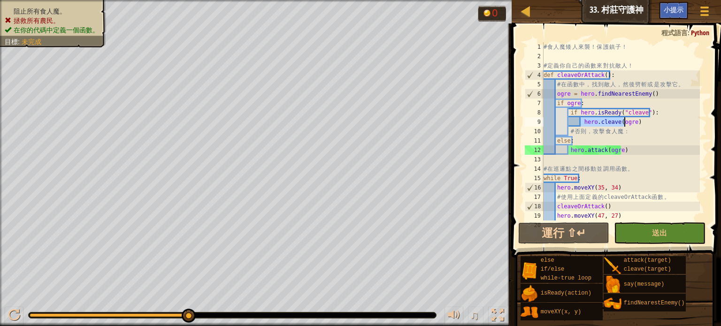
drag, startPoint x: 582, startPoint y: 120, endPoint x: 625, endPoint y: 123, distance: 43.3
click at [625, 123] on div "# 食 人 魔 矮 人 來 襲 ！ 保 護 鎮 子 ！ # 定 義 你 自 己 的 函 數 來 對 抗 敵 人 ！ def cleaveOrAttack ( …" at bounding box center [620, 140] width 158 height 197
drag, startPoint x: 568, startPoint y: 150, endPoint x: 622, endPoint y: 153, distance: 54.1
click at [622, 153] on div "# 食 人 魔 矮 人 來 襲 ！ 保 護 鎮 子 ！ # 定 義 你 自 己 的 函 數 來 對 抗 敵 人 ！ def cleaveOrAttack ( …" at bounding box center [620, 140] width 158 height 197
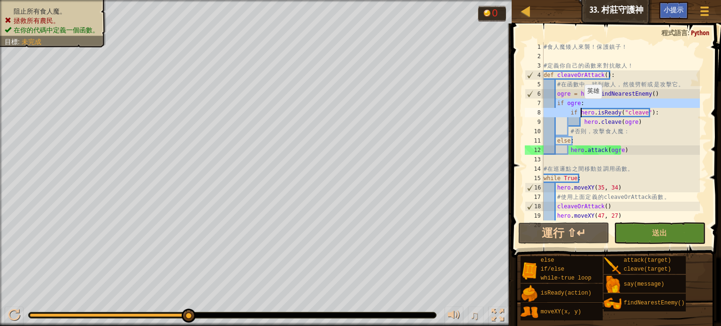
drag, startPoint x: 556, startPoint y: 104, endPoint x: 579, endPoint y: 108, distance: 23.3
click at [579, 108] on div "# 食 人 魔 矮 人 來 襲 ！ 保 護 鎮 子 ！ # 定 義 你 自 己 的 函 數 來 對 抗 敵 人 ！ def cleaveOrAttack ( …" at bounding box center [620, 140] width 158 height 197
click at [582, 127] on div "# 食 人 魔 矮 人 來 襲 ！ 保 護 鎮 子 ！ # 定 義 你 自 己 的 函 數 來 對 抗 敵 人 ！ def cleaveOrAttack ( …" at bounding box center [620, 140] width 158 height 197
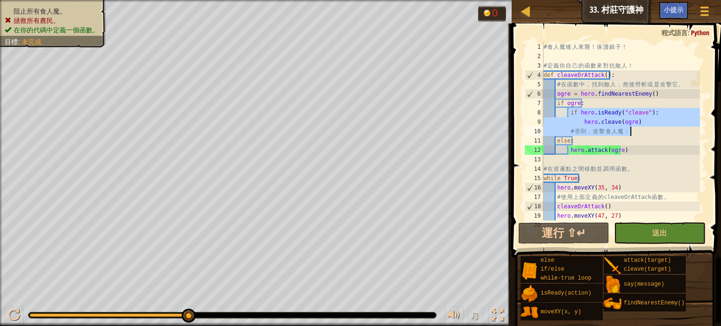
drag, startPoint x: 569, startPoint y: 111, endPoint x: 629, endPoint y: 135, distance: 65.1
click at [629, 135] on div "# 食 人 魔 矮 人 來 襲 ！ 保 護 鎮 子 ！ # 定 義 你 自 己 的 函 數 來 對 抗 敵 人 ！ def cleaveOrAttack ( …" at bounding box center [620, 140] width 158 height 197
type textarea "hero.[PERSON_NAME](ogre) # 否則，攻擊食人魔："
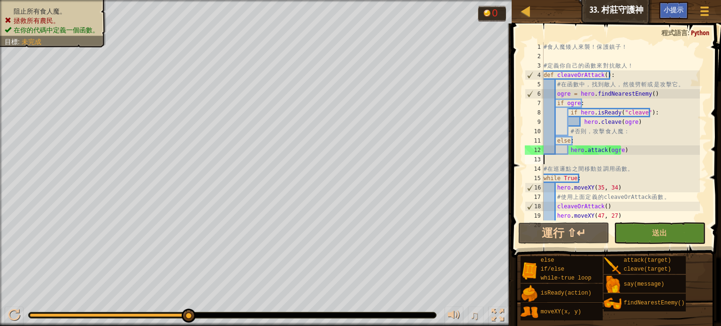
click at [631, 155] on div "# 食 人 魔 矮 人 來 襲 ！ 保 護 鎮 子 ！ # 定 義 你 自 己 的 函 數 來 對 抗 敵 人 ！ def cleaveOrAttack ( …" at bounding box center [620, 140] width 158 height 197
drag, startPoint x: 568, startPoint y: 152, endPoint x: 620, endPoint y: 153, distance: 51.6
click at [620, 153] on div "# 食 人 魔 矮 人 來 襲 ！ 保 護 鎮 子 ！ # 定 義 你 自 己 的 函 數 來 對 抗 敵 人 ！ def cleaveOrAttack ( …" at bounding box center [620, 140] width 158 height 197
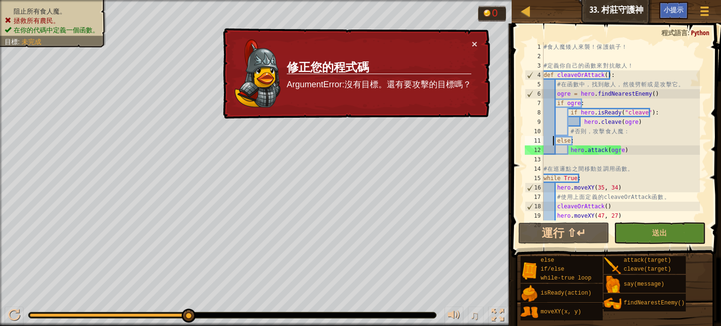
click at [554, 140] on div "# 食 人 魔 矮 人 來 襲 ！ 保 護 鎮 子 ！ # 定 義 你 自 己 的 函 數 來 對 抗 敵 人 ！ def cleaveOrAttack ( …" at bounding box center [620, 140] width 158 height 197
click at [555, 140] on div "# 食 人 魔 矮 人 來 襲 ！ 保 護 鎮 子 ！ # 定 義 你 自 己 的 函 數 來 對 抗 敵 人 ！ def cleaveOrAttack ( …" at bounding box center [620, 140] width 158 height 197
drag, startPoint x: 555, startPoint y: 145, endPoint x: 569, endPoint y: 139, distance: 14.7
click at [569, 139] on div "# 食 人 魔 矮 人 來 襲 ！ 保 護 鎮 子 ！ # 定 義 你 自 己 的 函 數 來 對 抗 敵 人 ！ def cleaveOrAttack ( …" at bounding box center [620, 140] width 158 height 197
click at [632, 140] on div "# 食 人 魔 矮 人 來 襲 ！ 保 護 鎮 子 ！ # 定 義 你 自 己 的 函 數 來 對 抗 敵 人 ！ def cleaveOrAttack ( …" at bounding box center [620, 140] width 158 height 197
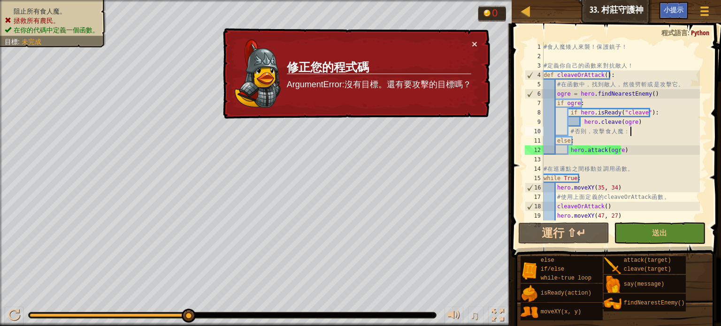
drag, startPoint x: 636, startPoint y: 128, endPoint x: 623, endPoint y: 130, distance: 13.9
click at [633, 129] on div "# 食 人 魔 矮 人 來 襲 ！ 保 護 鎮 子 ！ # 定 義 你 自 己 的 函 數 來 對 抗 敵 人 ！ def cleaveOrAttack ( …" at bounding box center [620, 140] width 158 height 197
type textarea "# 否則，攻擊食人魔："
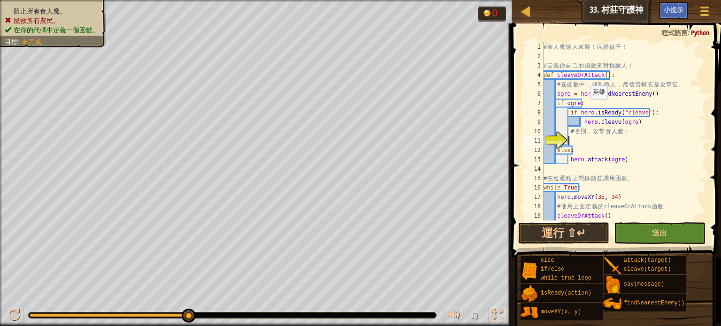
type textarea "e"
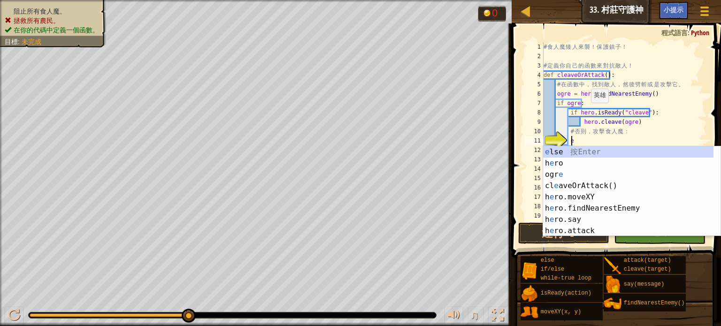
scroll to position [4, 1]
click at [563, 151] on div "e lse 按 Enter h e ro 按 Enter ogr e 按 Enter cl e aveOrAttack() 按 Enter h e ro.mo…" at bounding box center [628, 202] width 170 height 113
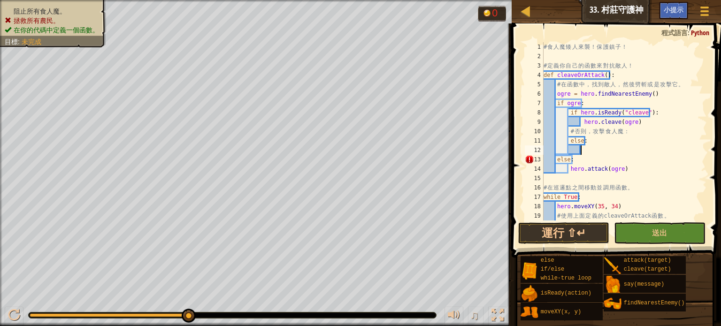
click at [582, 152] on div "# 食 人 魔 矮 人 來 襲 ！ 保 護 鎮 子 ！ # 定 義 你 自 己 的 函 數 來 對 抗 敵 人 ！ def cleaveOrAttack ( …" at bounding box center [620, 140] width 158 height 197
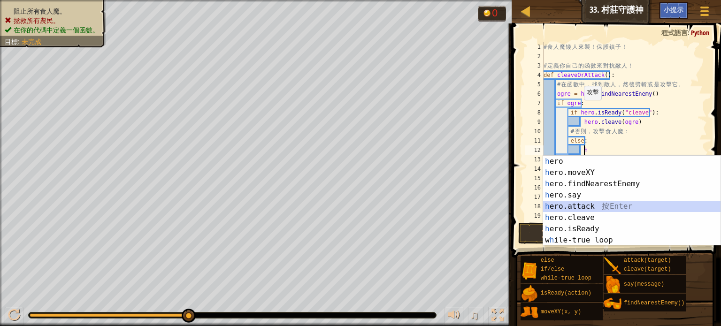
click at [568, 207] on div "h ero 按 Enter h ero.moveXY 按 Enter h ero.findNearestEnemy 按 Enter h ero.say 按 E…" at bounding box center [631, 212] width 177 height 113
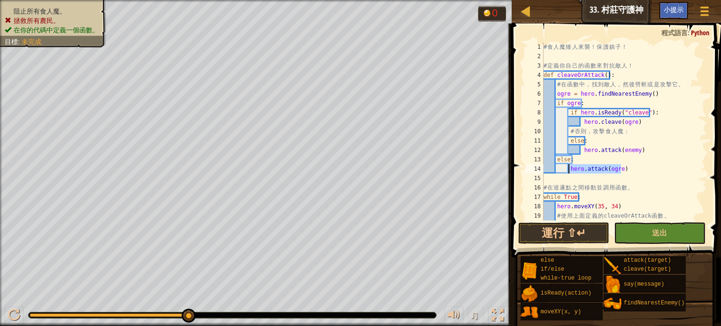
drag, startPoint x: 626, startPoint y: 172, endPoint x: 569, endPoint y: 171, distance: 57.7
click at [569, 171] on div "# 食 人 魔 矮 人 來 襲 ！ 保 護 鎮 子 ！ # 定 義 你 自 己 的 函 數 來 對 抗 敵 人 ！ def cleaveOrAttack ( …" at bounding box center [620, 140] width 158 height 197
drag, startPoint x: 636, startPoint y: 148, endPoint x: 580, endPoint y: 148, distance: 55.8
click at [580, 148] on div "# 食 人 魔 矮 人 來 襲 ！ 保 護 鎮 子 ！ # 定 義 你 自 己 的 函 數 來 對 抗 敵 人 ！ def cleaveOrAttack ( …" at bounding box center [620, 140] width 158 height 197
paste textarea "ogre"
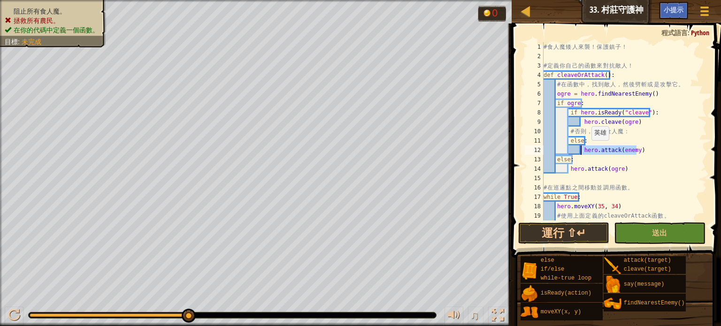
click at [588, 148] on div "# 食 人 魔 矮 人 來 襲 ！ 保 護 鎮 子 ！ # 定 義 你 自 己 的 函 數 來 對 抗 敵 人 ！ def cleaveOrAttack ( …" at bounding box center [620, 140] width 158 height 197
type textarea "else: hero.attack(ogre)"
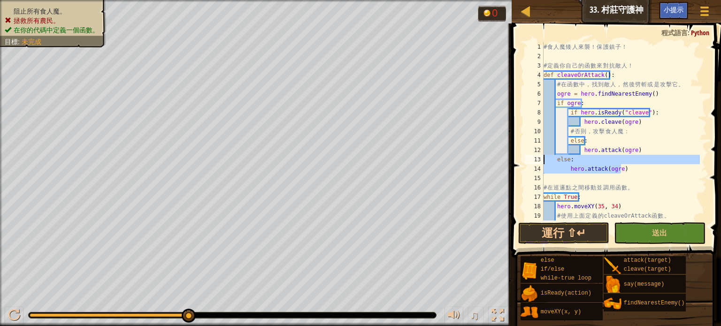
drag, startPoint x: 619, startPoint y: 169, endPoint x: 543, endPoint y: 160, distance: 76.5
click at [543, 160] on div "# 食 人 魔 矮 人 來 襲 ！ 保 護 鎮 子 ！ # 定 義 你 自 己 的 函 數 來 對 抗 敵 人 ！ def cleaveOrAttack ( …" at bounding box center [620, 140] width 158 height 197
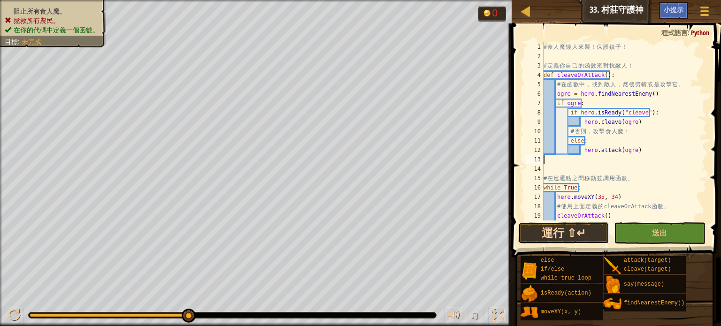
click at [585, 228] on button "運行 ⇧↵" at bounding box center [563, 233] width 91 height 22
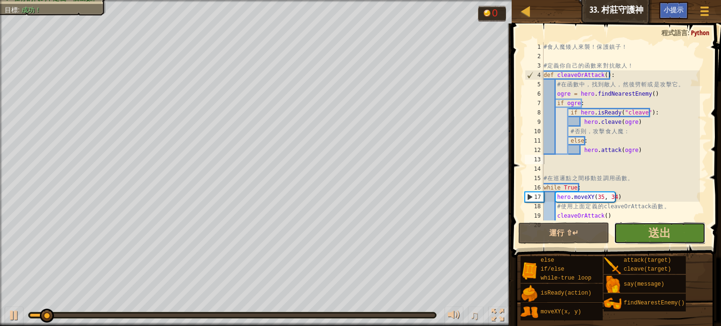
click at [657, 240] on button "送出" at bounding box center [659, 233] width 91 height 22
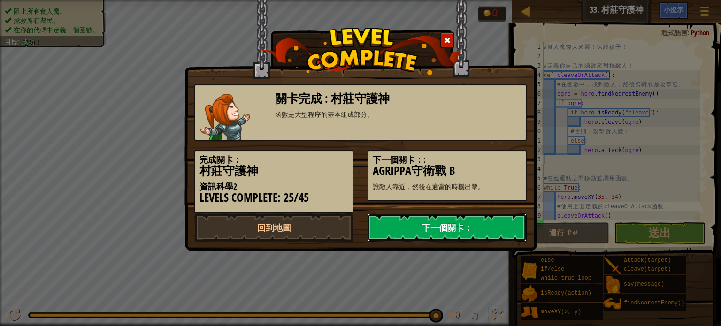
click at [403, 223] on link "下一個關卡：" at bounding box center [446, 227] width 159 height 28
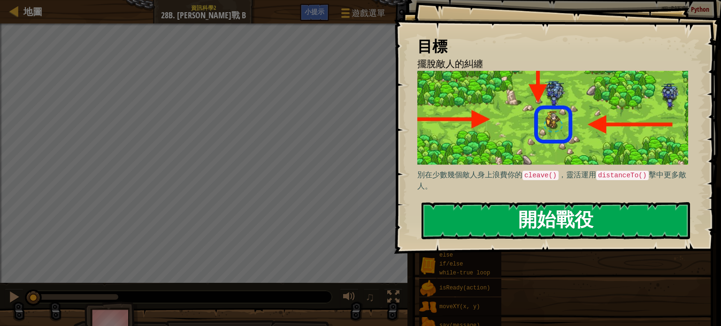
click at [486, 218] on button "開始戰役" at bounding box center [555, 220] width 268 height 37
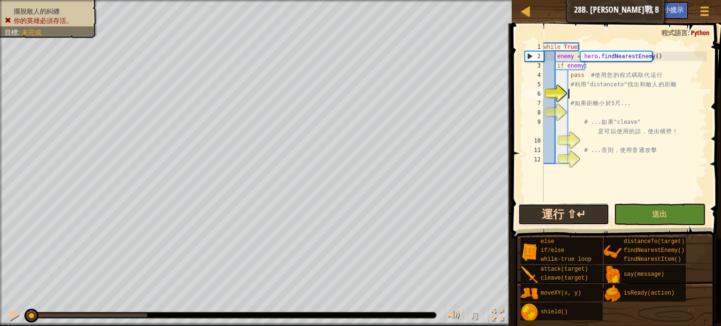
click at [546, 217] on button "運行 ⇧↵" at bounding box center [563, 215] width 91 height 22
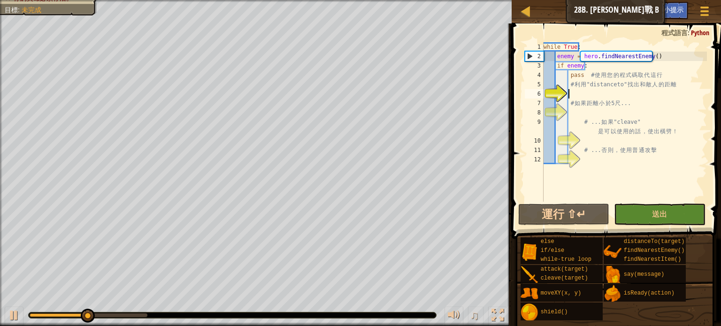
click at [23, 324] on div "♫" at bounding box center [255, 313] width 511 height 28
click at [13, 309] on div at bounding box center [14, 315] width 12 height 12
drag, startPoint x: 105, startPoint y: 315, endPoint x: 0, endPoint y: 301, distance: 105.6
click at [0, 301] on div "♫" at bounding box center [255, 313] width 511 height 28
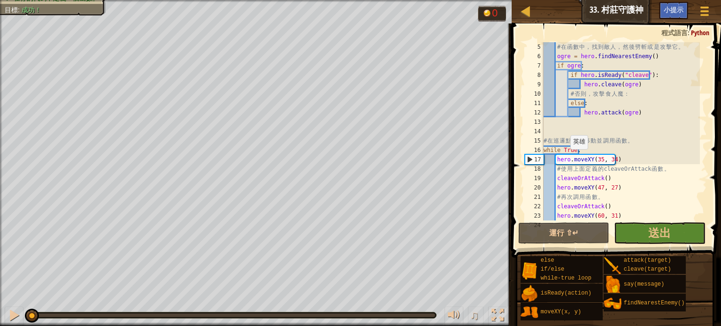
scroll to position [9, 0]
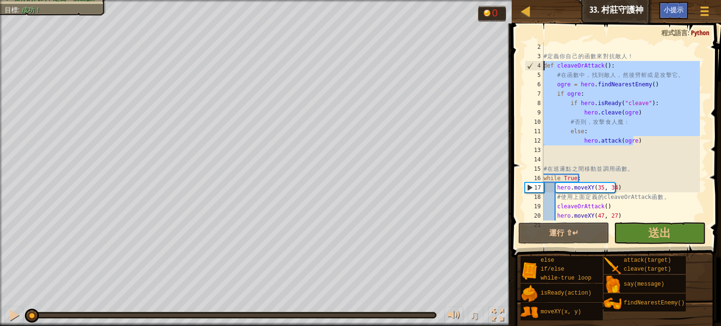
drag, startPoint x: 638, startPoint y: 144, endPoint x: 539, endPoint y: 61, distance: 128.2
click at [539, 61] on div "2 3 4 5 6 7 8 9 10 11 12 13 14 15 16 17 18 19 20 21 # 定 義 你 自 己 的 函 數 來 對 抗 敵 人…" at bounding box center [615, 131] width 184 height 178
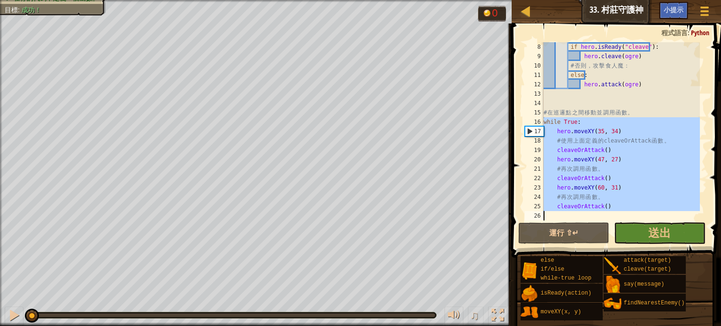
drag, startPoint x: 542, startPoint y: 120, endPoint x: 614, endPoint y: 204, distance: 110.2
click at [606, 213] on div "def cleaveOrAttack(): # 在函數中，找到敵人，然後劈斬或是攻擊它。 8 9 10 11 12 13 14 15 16 17 18 19 …" at bounding box center [615, 131] width 184 height 178
click at [626, 187] on div "if hero . isReady ( "cleave" ) : hero . [PERSON_NAME] ( ogre ) # 否 則 ， 攻 擊 食 人 …" at bounding box center [620, 131] width 158 height 178
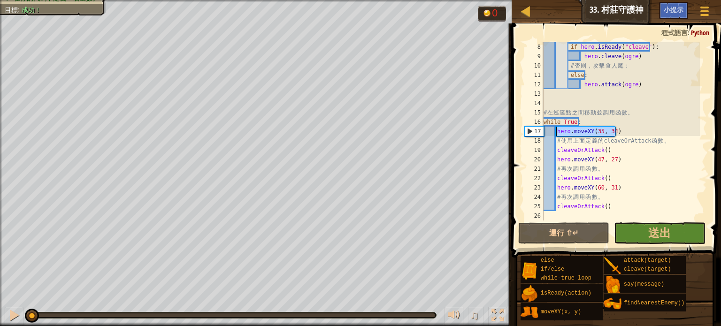
drag, startPoint x: 619, startPoint y: 129, endPoint x: 555, endPoint y: 134, distance: 63.5
click at [555, 134] on div "if hero . isReady ( "cleave" ) : hero . [PERSON_NAME] ( ogre ) # 否 則 ， 攻 擊 食 人 …" at bounding box center [620, 140] width 158 height 197
click at [641, 138] on div "if hero . isReady ( "cleave" ) : hero . [PERSON_NAME] ( ogre ) # 否 則 ， 攻 擊 食 人 …" at bounding box center [620, 140] width 158 height 197
click at [614, 146] on div "if hero . isReady ( "cleave" ) : hero . [PERSON_NAME] ( ogre ) # 否 則 ， 攻 擊 食 人 …" at bounding box center [620, 140] width 158 height 197
drag, startPoint x: 614, startPoint y: 149, endPoint x: 555, endPoint y: 148, distance: 58.7
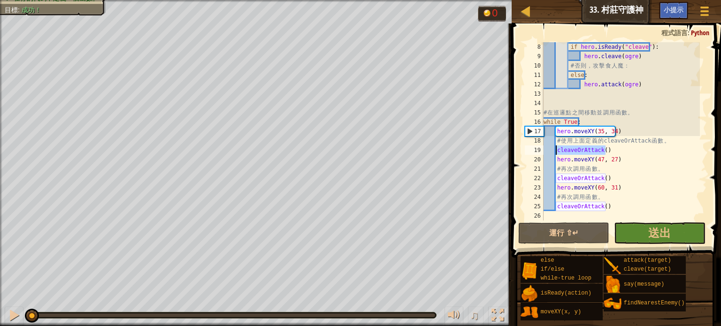
click at [555, 148] on div "if hero . isReady ( "cleave" ) : hero . [PERSON_NAME] ( ogre ) # 否 則 ， 攻 擊 食 人 …" at bounding box center [620, 140] width 158 height 197
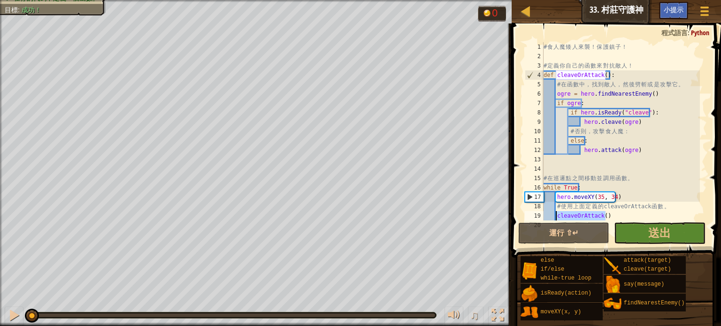
scroll to position [0, 0]
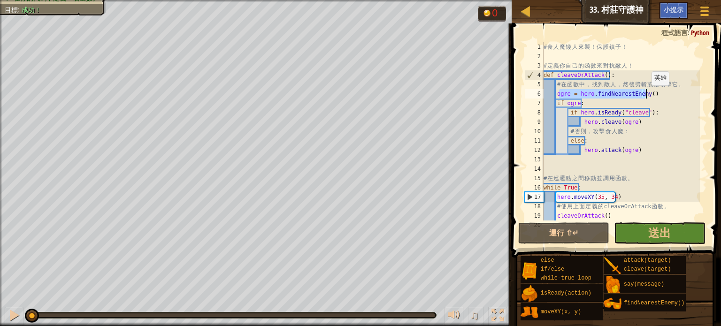
drag, startPoint x: 557, startPoint y: 93, endPoint x: 646, endPoint y: 95, distance: 89.2
click at [646, 95] on div "# 食 人 魔 矮 人 來 襲 ！ 保 護 鎮 子 ！ # 定 義 你 自 己 的 函 數 來 對 抗 敵 人 ！ def cleaveOrAttack ( …" at bounding box center [620, 140] width 158 height 197
click at [566, 105] on div "# 食 人 魔 矮 人 來 襲 ！ 保 護 鎮 子 ！ # 定 義 你 自 己 的 函 數 來 對 抗 敵 人 ！ def cleaveOrAttack ( …" at bounding box center [620, 140] width 158 height 197
drag, startPoint x: 593, startPoint y: 91, endPoint x: 640, endPoint y: 89, distance: 47.4
click at [640, 89] on div "# 食 人 魔 矮 人 來 襲 ！ 保 護 鎮 子 ！ # 定 義 你 自 己 的 函 數 來 對 抗 敵 人 ！ def cleaveOrAttack ( …" at bounding box center [620, 140] width 158 height 197
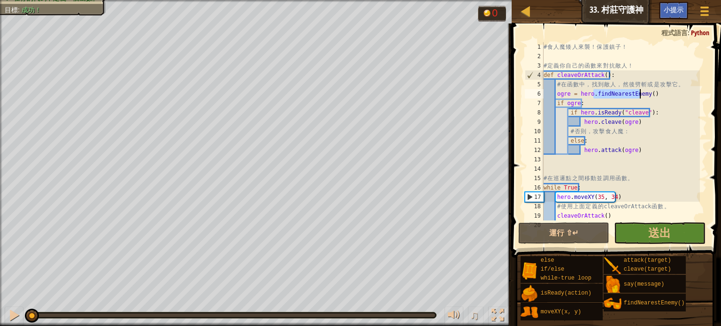
click at [640, 101] on div "# 食 人 魔 矮 人 來 襲 ！ 保 護 鎮 子 ！ # 定 義 你 自 己 的 函 數 來 對 抗 敵 人 ！ def cleaveOrAttack ( …" at bounding box center [620, 140] width 158 height 197
drag, startPoint x: 583, startPoint y: 101, endPoint x: 553, endPoint y: 100, distance: 30.5
click at [553, 100] on div "# 食 人 魔 矮 人 來 襲 ！ 保 護 鎮 子 ！ # 定 義 你 自 己 的 函 數 來 對 抗 敵 人 ！ def cleaveOrAttack ( …" at bounding box center [620, 140] width 158 height 197
drag, startPoint x: 649, startPoint y: 110, endPoint x: 570, endPoint y: 115, distance: 79.5
click at [570, 115] on div "# 食 人 魔 矮 人 來 襲 ！ 保 護 鎮 子 ！ # 定 義 你 自 己 的 函 數 來 對 抗 敵 人 ！ def cleaveOrAttack ( …" at bounding box center [620, 140] width 158 height 197
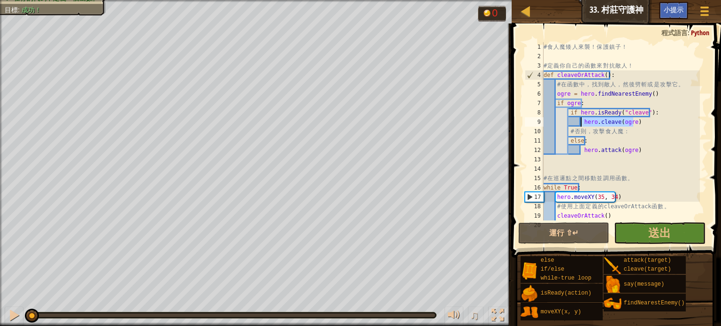
drag, startPoint x: 638, startPoint y: 123, endPoint x: 582, endPoint y: 123, distance: 55.8
click at [582, 123] on div "# 食 人 魔 矮 人 來 襲 ！ 保 護 鎮 子 ！ # 定 義 你 自 己 的 函 數 來 對 抗 敵 人 ！ def cleaveOrAttack ( …" at bounding box center [620, 140] width 158 height 197
drag, startPoint x: 588, startPoint y: 141, endPoint x: 567, endPoint y: 138, distance: 21.7
click at [567, 138] on div "# 食 人 魔 矮 人 來 襲 ！ 保 護 鎮 子 ！ # 定 義 你 自 己 的 函 數 來 對 抗 敵 人 ！ def cleaveOrAttack ( …" at bounding box center [620, 140] width 158 height 197
drag, startPoint x: 640, startPoint y: 149, endPoint x: 584, endPoint y: 150, distance: 56.3
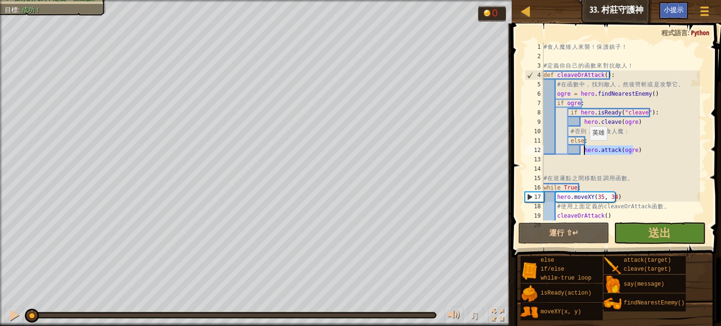
click at [584, 150] on div "# 食 人 魔 矮 人 來 襲 ！ 保 護 鎮 子 ！ # 定 義 你 自 己 的 函 數 來 對 抗 敵 人 ！ def cleaveOrAttack ( …" at bounding box center [620, 140] width 158 height 197
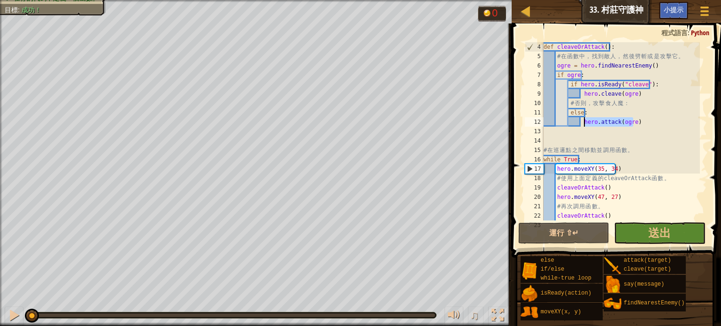
scroll to position [56, 0]
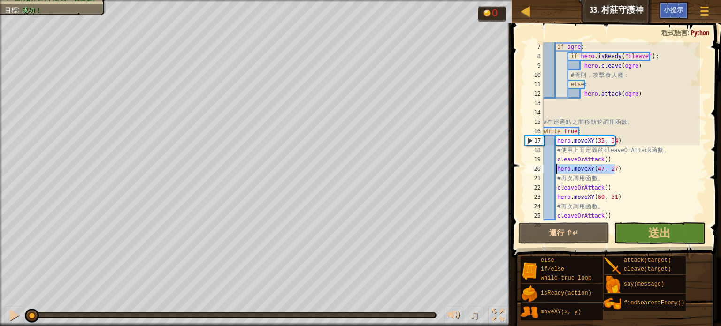
drag, startPoint x: 618, startPoint y: 172, endPoint x: 555, endPoint y: 170, distance: 62.9
click at [555, 170] on div "if ogre : if hero . isReady ( "cleave" ) : hero . [PERSON_NAME] ( ogre ) # 否 則 …" at bounding box center [620, 140] width 158 height 197
drag, startPoint x: 620, startPoint y: 186, endPoint x: 554, endPoint y: 191, distance: 66.8
click at [554, 191] on div "if ogre : if hero . isReady ( "cleave" ) : hero . [PERSON_NAME] ( ogre ) # 否 則 …" at bounding box center [620, 140] width 158 height 197
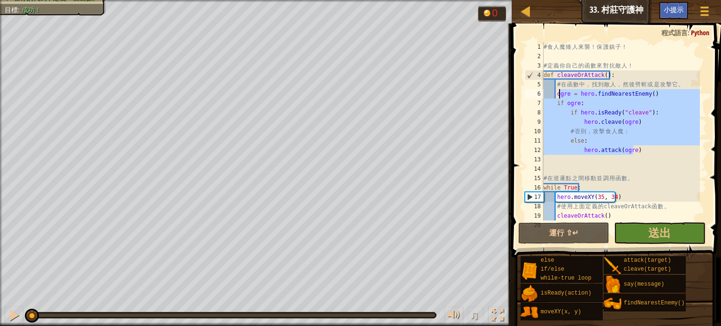
drag, startPoint x: 637, startPoint y: 152, endPoint x: 557, endPoint y: 96, distance: 96.7
click at [557, 96] on div "# 食 人 魔 矮 人 來 襲 ！ 保 護 鎮 子 ！ # 定 義 你 自 己 的 函 數 來 對 抗 敵 人 ！ def cleaveOrAttack ( …" at bounding box center [620, 140] width 158 height 197
click at [662, 125] on div "# 食 人 魔 矮 人 來 襲 ！ 保 護 鎮 子 ！ # 定 義 你 自 己 的 函 數 來 對 抗 敵 人 ！ def cleaveOrAttack ( …" at bounding box center [620, 131] width 158 height 178
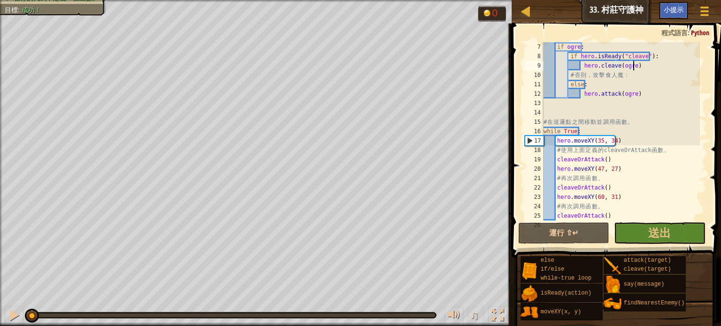
scroll to position [66, 0]
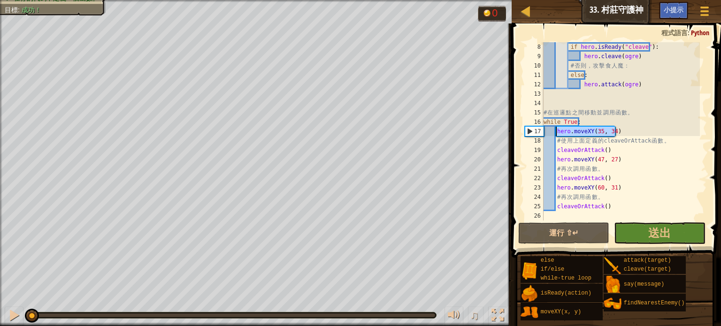
drag, startPoint x: 623, startPoint y: 128, endPoint x: 555, endPoint y: 133, distance: 67.8
click at [555, 133] on div "if hero . isReady ( "cleave" ) : hero . [PERSON_NAME] ( ogre ) # 否 則 ， 攻 擊 食 人 …" at bounding box center [620, 140] width 158 height 197
drag, startPoint x: 639, startPoint y: 156, endPoint x: 572, endPoint y: 155, distance: 67.1
click at [572, 155] on div "if hero . isReady ( "cleave" ) : hero . [PERSON_NAME] ( ogre ) # 否 則 ， 攻 擊 食 人 …" at bounding box center [620, 140] width 158 height 197
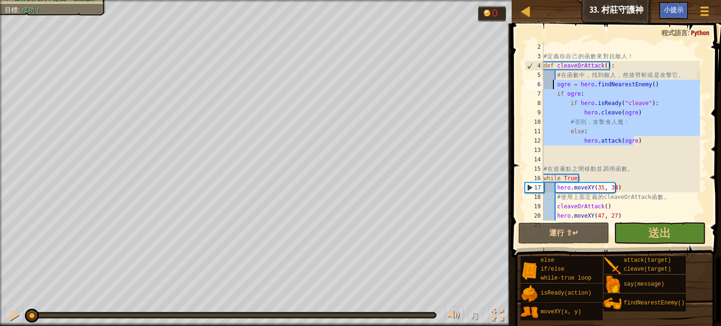
drag, startPoint x: 645, startPoint y: 143, endPoint x: 554, endPoint y: 84, distance: 108.4
click at [554, 84] on div "# 定 義 你 自 己 的 函 數 來 對 抗 敵 人 ！ def cleaveOrAttack ( ) : # 在 函 數 中 ， 找 到 敵 人 ， 然 …" at bounding box center [620, 140] width 158 height 197
click at [657, 80] on div "# 定 義 你 自 己 的 函 數 來 對 抗 敵 人 ！ def cleaveOrAttack ( ) : # 在 函 數 中 ， 找 到 敵 人 ， 然 …" at bounding box center [620, 131] width 158 height 178
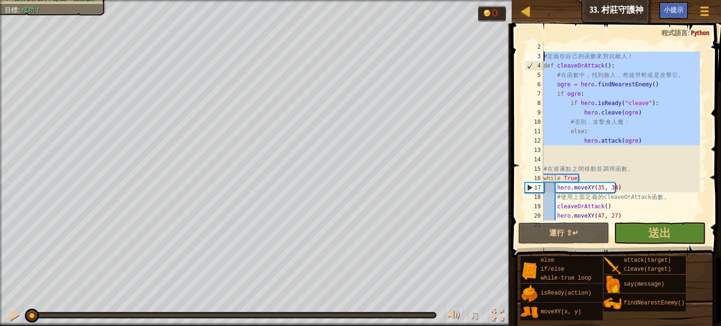
drag, startPoint x: 684, startPoint y: 145, endPoint x: 528, endPoint y: 56, distance: 179.1
click at [528, 56] on div "ogre = hero.findNearestEnemy() 2 3 4 5 6 7 8 9 10 11 12 13 14 15 16 17 18 19 20…" at bounding box center [615, 131] width 184 height 178
click at [639, 39] on span at bounding box center [617, 127] width 217 height 262
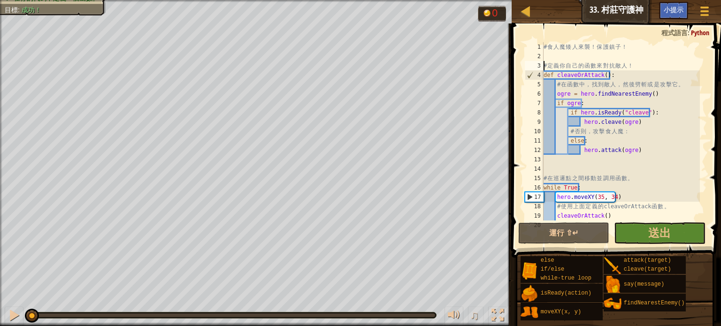
scroll to position [28, 0]
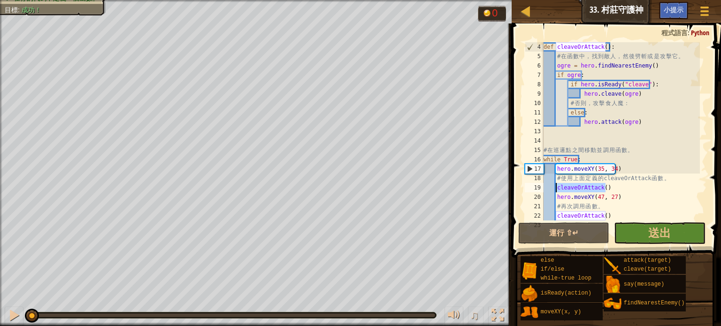
drag, startPoint x: 617, startPoint y: 189, endPoint x: 556, endPoint y: 190, distance: 61.0
click at [556, 190] on div "def cleaveOrAttack ( ) : # 在 函 數 中 ， 找 到 敵 人 ， 然 後 劈 斬 或 是 攻 擊 它 。 ogre = hero …" at bounding box center [620, 140] width 158 height 197
type textarea "cleaveOrAttack()"
click at [642, 228] on button "送出" at bounding box center [659, 233] width 91 height 22
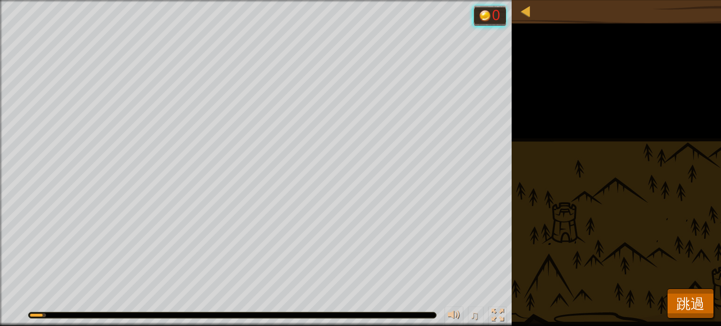
click at [713, 307] on div "阻止所有食人魔。 拯救所有農民。 在你的代碼中定義一個函數。 目標 : 執行中… 0 ♫ Anya 116 x: 43 y: 33 x: 35 y: 34" at bounding box center [360, 163] width 721 height 326
click at [707, 304] on button "跳過" at bounding box center [690, 304] width 47 height 30
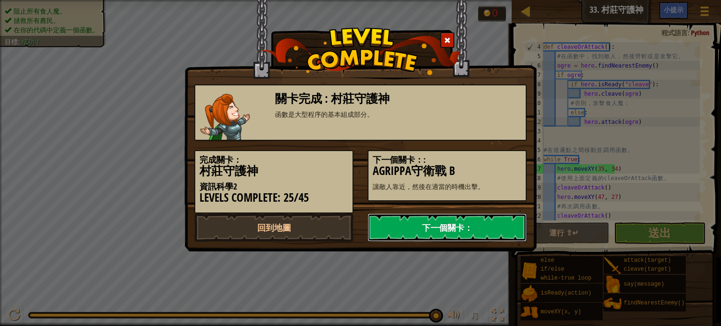
click at [400, 223] on link "下一個關卡：" at bounding box center [446, 227] width 159 height 28
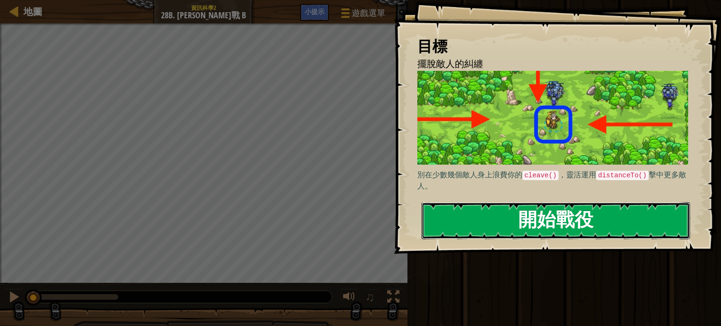
click at [562, 227] on button "開始戰役" at bounding box center [555, 220] width 268 height 37
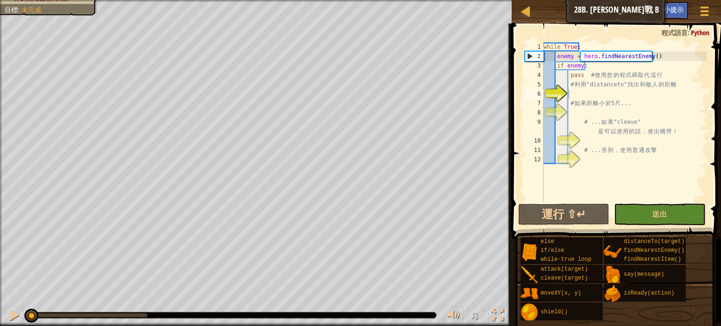
drag, startPoint x: 630, startPoint y: 101, endPoint x: 632, endPoint y: 69, distance: 32.0
click at [631, 97] on div "while True : enemy = hero . findNearestEnemy ( ) if enemy : pass # 使 用 您 的 程 式 …" at bounding box center [623, 131] width 165 height 178
type textarea "# 如果距離小於5尺..."
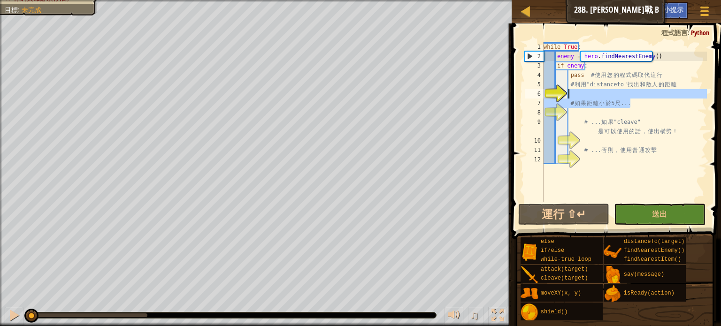
type textarea "# 如果距離小於5尺..."
click at [590, 89] on div "while True : enemy = hero . findNearestEnemy ( ) if enemy : pass # 使 用 您 的 程 式 …" at bounding box center [623, 122] width 165 height 160
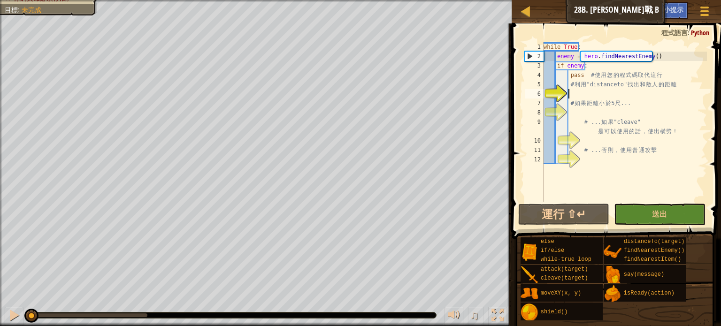
click at [594, 96] on div "while True : enemy = hero . findNearestEnemy ( ) if enemy : pass # 使 用 您 的 程 式 …" at bounding box center [623, 131] width 165 height 178
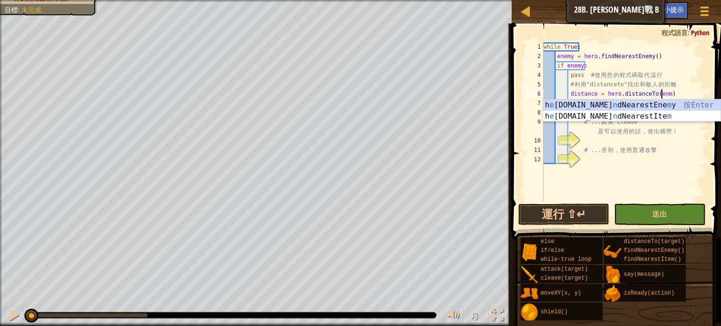
scroll to position [4, 9]
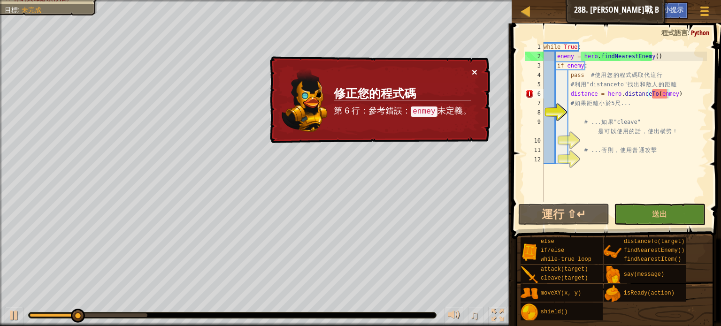
drag, startPoint x: 476, startPoint y: 71, endPoint x: 484, endPoint y: 72, distance: 8.5
click at [484, 72] on div "× 修正您的程式碼 第 6 行：參考錯誤： enmey 未定義。" at bounding box center [379, 99] width 222 height 87
click at [475, 74] on button "×" at bounding box center [474, 72] width 6 height 10
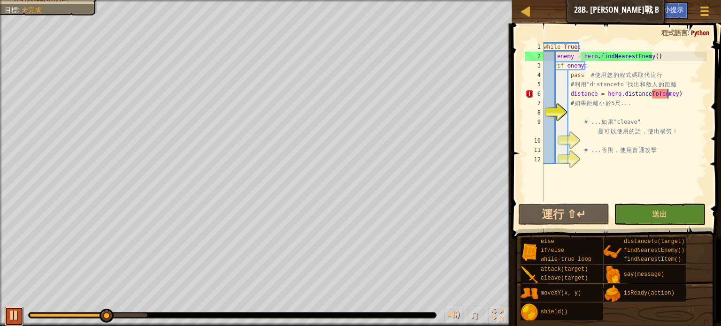
click at [8, 312] on div at bounding box center [14, 315] width 12 height 12
drag, startPoint x: 106, startPoint y: 312, endPoint x: 8, endPoint y: 300, distance: 99.7
click at [8, 300] on div "♫" at bounding box center [255, 313] width 511 height 28
click at [662, 96] on div "while True : enemy = hero . findNearestEnemy ( ) if enemy : pass # 使 用 您 的 程 式 …" at bounding box center [623, 131] width 165 height 178
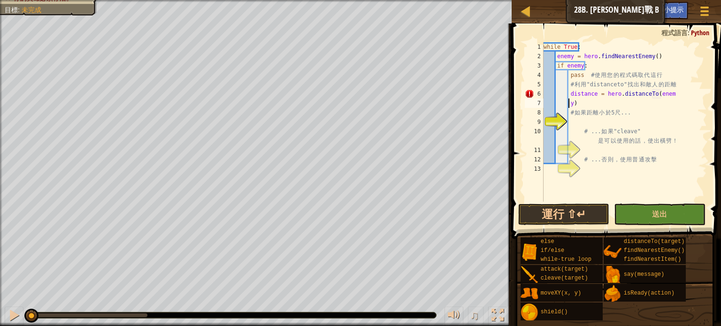
scroll to position [4, 0]
drag, startPoint x: 574, startPoint y: 100, endPoint x: 556, endPoint y: 100, distance: 17.8
click at [556, 100] on div "while True : enemy = hero . findNearestEnemy ( ) if enemy : pass # 使 用 您 的 程 式 …" at bounding box center [623, 131] width 165 height 178
type textarea "distance = hero.distanceTo(enemy)"
click at [642, 101] on div "while True : enemy = hero . findNearestEnemy ( ) if enemy : pass # 使 用 您 的 程 式 …" at bounding box center [623, 131] width 165 height 178
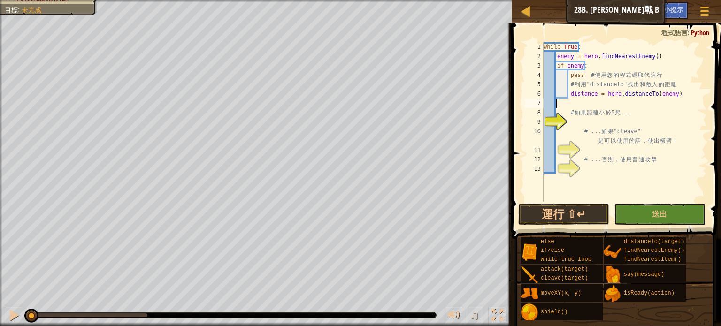
scroll to position [4, 0]
click at [673, 97] on div "while True : enemy = hero . findNearestEnemy ( ) if enemy : pass # 使 用 您 的 程 式 …" at bounding box center [623, 131] width 165 height 178
type textarea "distance = hero.distanceTo(enemy)"
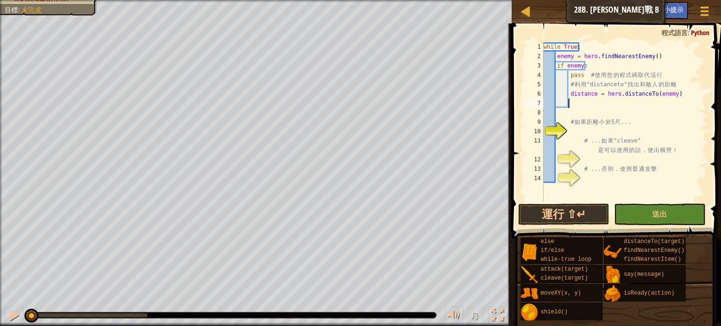
click at [573, 134] on div "while True : enemy = hero . findNearestEnemy ( ) if enemy : pass # 使 用 您 的 程 式 …" at bounding box center [623, 131] width 165 height 178
click at [543, 132] on div "10" at bounding box center [533, 131] width 19 height 9
click at [543, 131] on div "10" at bounding box center [533, 131] width 19 height 9
type textarea "# ... 如果 "cleave" 是可以使用的話，使出橫劈！"
drag, startPoint x: 570, startPoint y: 129, endPoint x: 584, endPoint y: 129, distance: 14.1
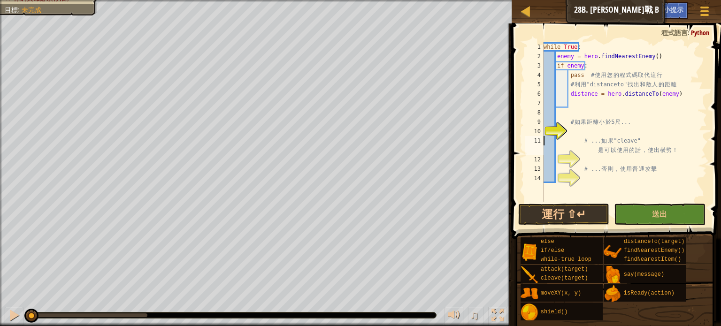
click at [570, 129] on div "while True : enemy = hero . findNearestEnemy ( ) if enemy : pass # 使 用 您 的 程 式 …" at bounding box center [623, 131] width 165 height 178
click at [543, 128] on div "10" at bounding box center [533, 131] width 19 height 9
click at [543, 130] on div "10" at bounding box center [533, 131] width 19 height 9
type textarea "# ... 如果 "cleave" 是可以使用的話，使出橫劈！"
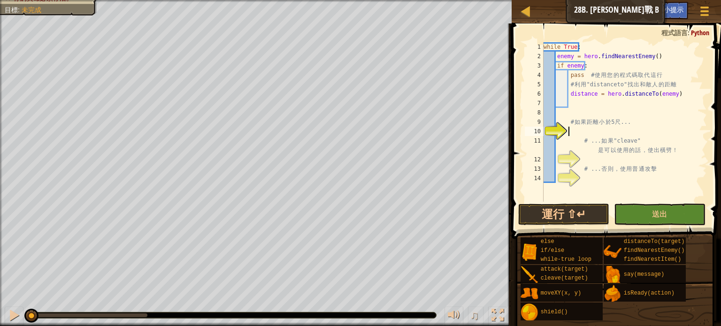
click at [569, 127] on div "while True : enemy = hero . findNearestEnemy ( ) if enemy : pass # 使 用 您 的 程 式 …" at bounding box center [623, 131] width 165 height 178
drag, startPoint x: 565, startPoint y: 118, endPoint x: 575, endPoint y: 118, distance: 9.9
click at [567, 118] on div "while True : enemy = hero . findNearestEnemy ( ) if enemy : pass # 使 用 您 的 程 式 …" at bounding box center [623, 131] width 165 height 178
type textarea "# 如果距離小於5尺..."
click at [559, 114] on div "while True : enemy = hero . findNearestEnemy ( ) if enemy : pass # 使 用 您 的 程 式 …" at bounding box center [623, 131] width 165 height 178
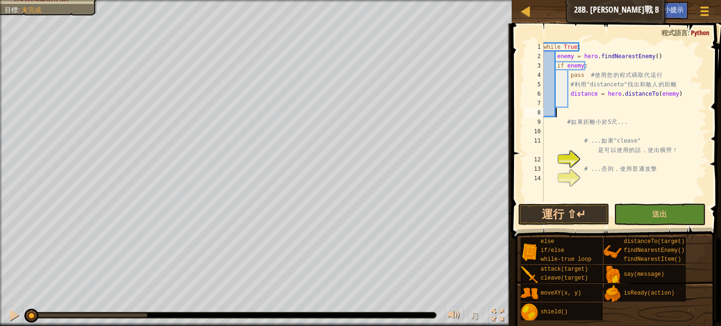
click at [568, 115] on div "while True : enemy = hero . findNearestEnemy ( ) if enemy : pass # 使 用 您 的 程 式 …" at bounding box center [623, 131] width 165 height 178
click at [572, 106] on div "while True : enemy = hero . findNearestEnemy ( ) if enemy : pass # 使 用 您 的 程 式 …" at bounding box center [623, 131] width 165 height 178
click at [561, 109] on div "while True : enemy = hero . findNearestEnemy ( ) if enemy : pass # 使 用 您 的 程 式 …" at bounding box center [623, 131] width 165 height 178
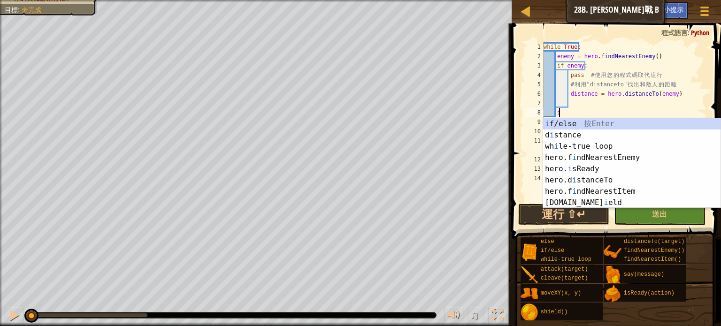
scroll to position [4, 0]
type textarea "i"
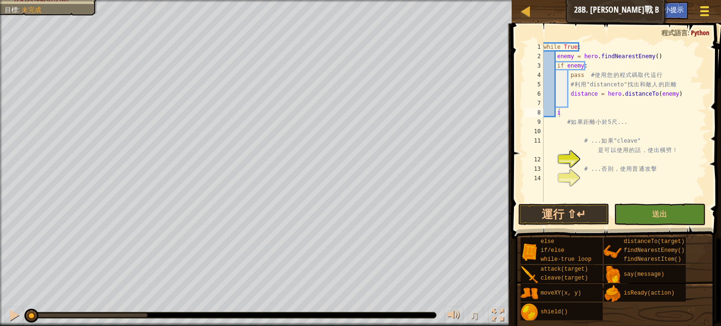
click at [702, 7] on span at bounding box center [704, 7] width 9 height 2
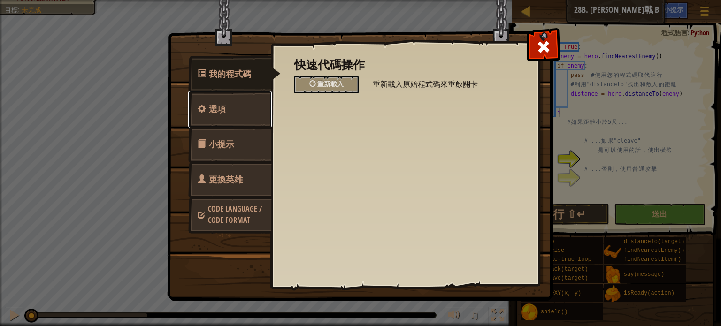
click at [246, 118] on link "選項" at bounding box center [230, 109] width 84 height 37
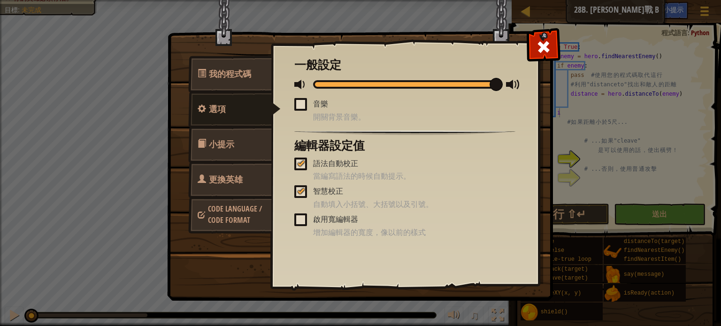
click at [234, 134] on link "小提示" at bounding box center [230, 144] width 84 height 37
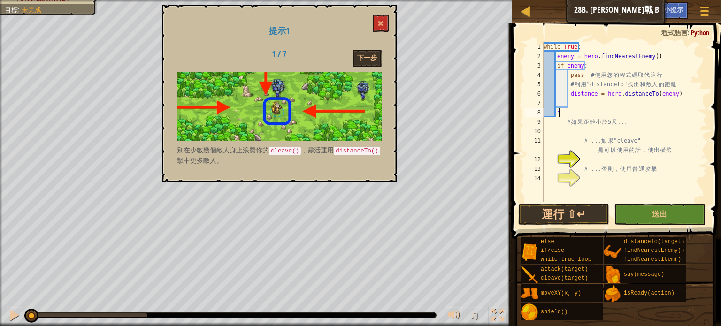
click at [372, 29] on h1 "提示1" at bounding box center [279, 30] width 205 height 9
click at [376, 21] on button at bounding box center [380, 23] width 16 height 17
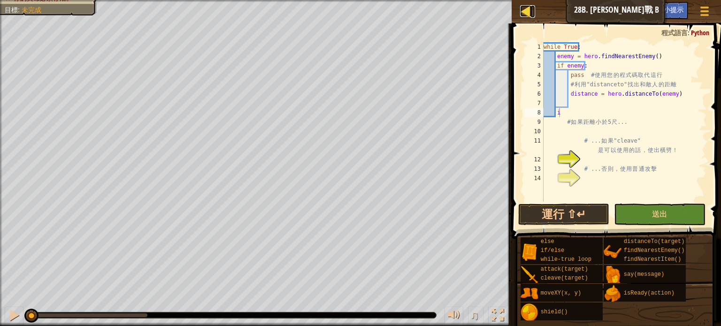
click at [520, 14] on div at bounding box center [526, 11] width 12 height 12
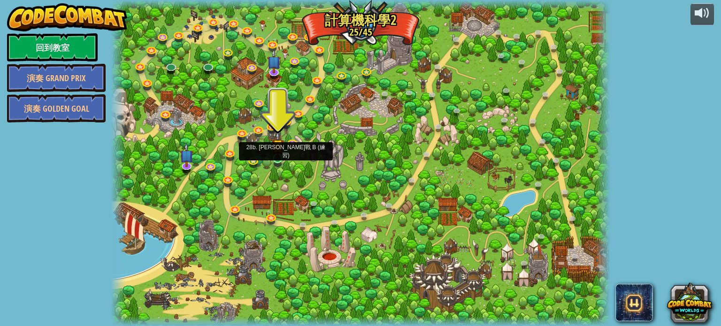
click at [277, 153] on img at bounding box center [278, 145] width 12 height 28
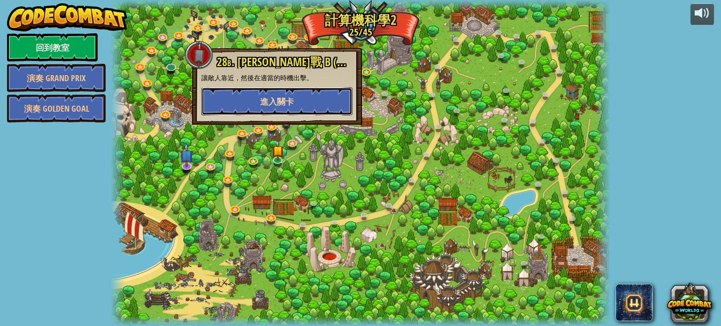
click at [304, 102] on button "進入關卡" at bounding box center [276, 101] width 151 height 28
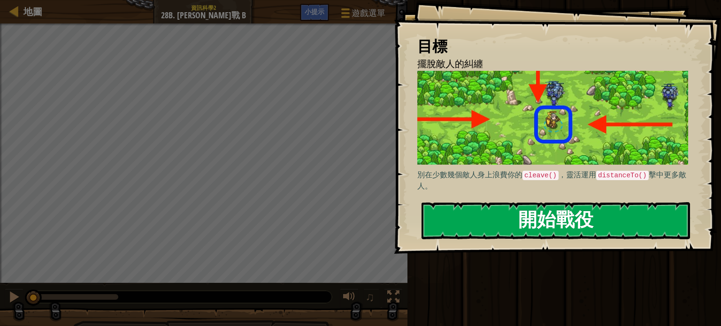
click at [531, 215] on button "開始戰役" at bounding box center [555, 220] width 268 height 37
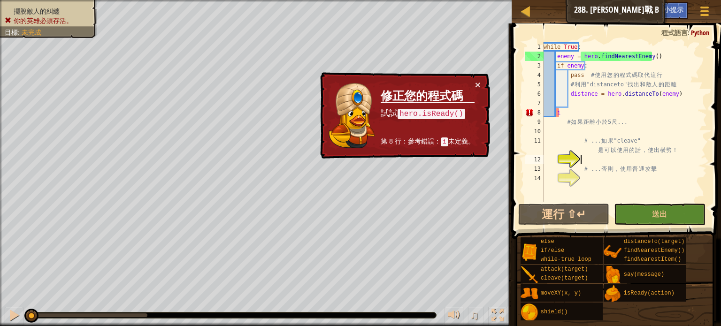
click at [569, 114] on div "while True : enemy = hero . findNearestEnemy ( ) if enemy : pass # 使 用 您 的 程 式 …" at bounding box center [623, 131] width 165 height 178
type textarea "i"
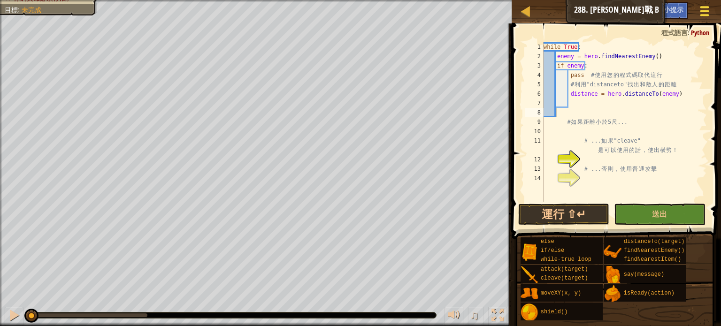
click at [711, 9] on button "遊戲選單" at bounding box center [704, 12] width 25 height 23
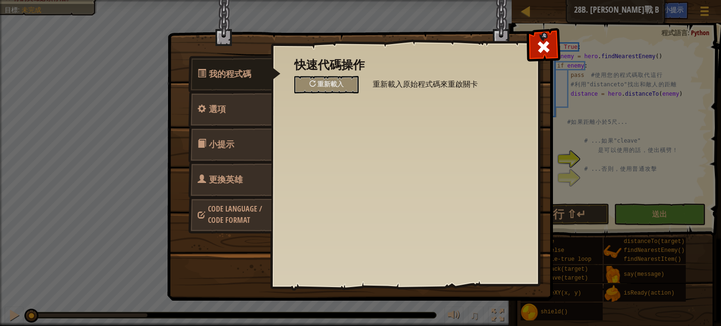
click at [226, 177] on span "更換英雄" at bounding box center [226, 180] width 34 height 12
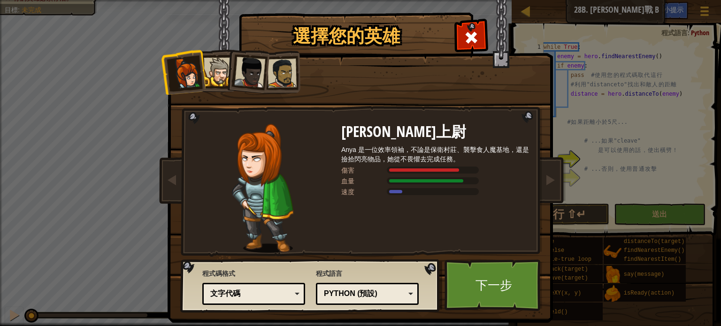
click at [214, 68] on div at bounding box center [218, 72] width 29 height 29
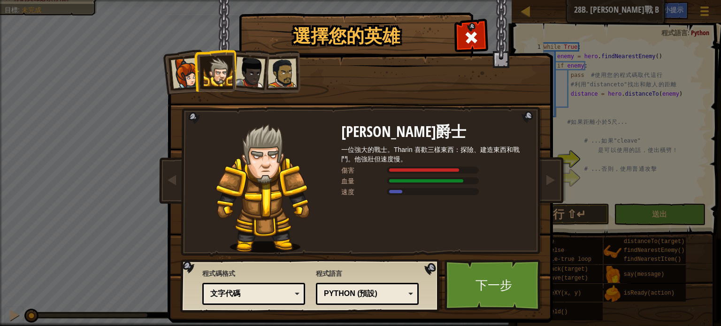
click at [229, 67] on li at bounding box center [215, 70] width 42 height 43
click at [232, 68] on li at bounding box center [215, 70] width 42 height 43
click at [240, 74] on div at bounding box center [249, 72] width 31 height 31
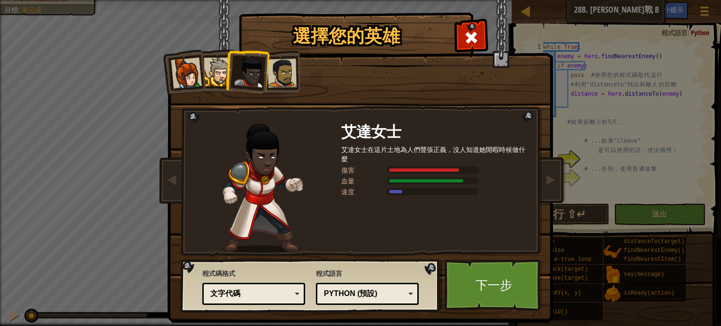
click at [272, 77] on div at bounding box center [281, 73] width 29 height 29
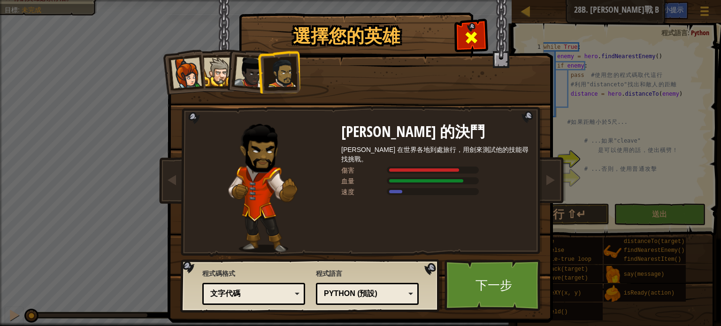
click at [473, 36] on span at bounding box center [471, 37] width 15 height 15
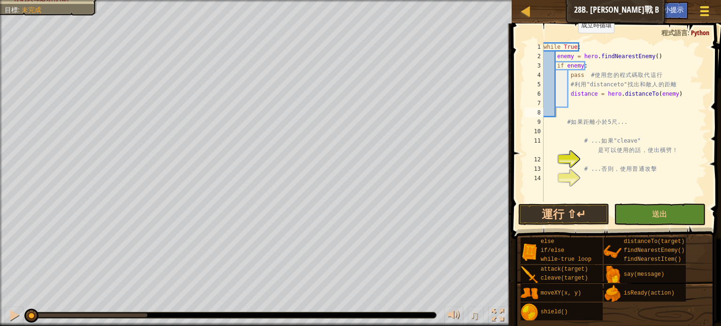
click at [701, 16] on div at bounding box center [704, 11] width 13 height 14
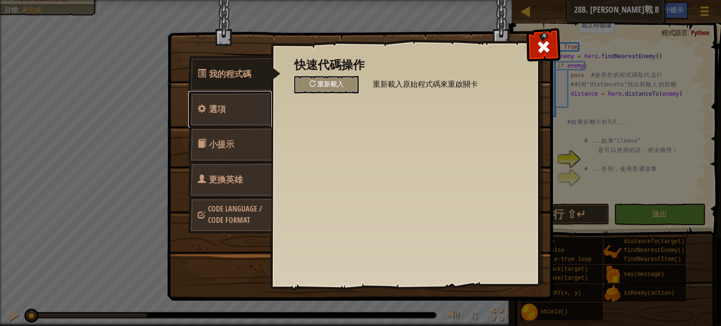
click at [207, 106] on link "選項" at bounding box center [230, 109] width 84 height 37
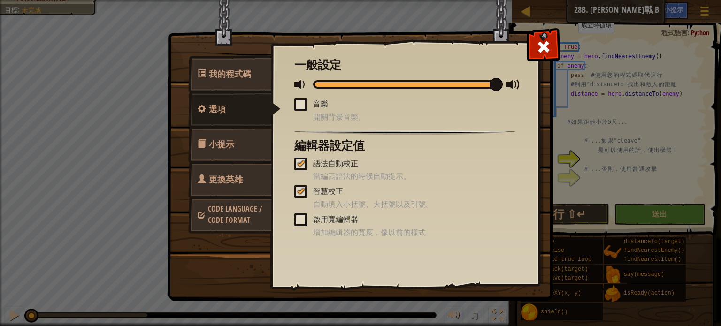
click at [242, 146] on link "小提示" at bounding box center [230, 144] width 84 height 37
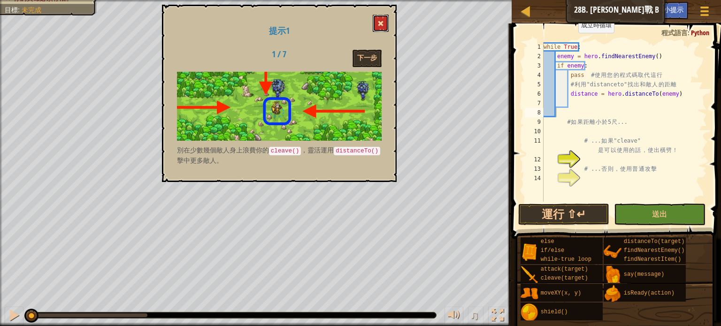
click at [386, 24] on button at bounding box center [380, 23] width 16 height 17
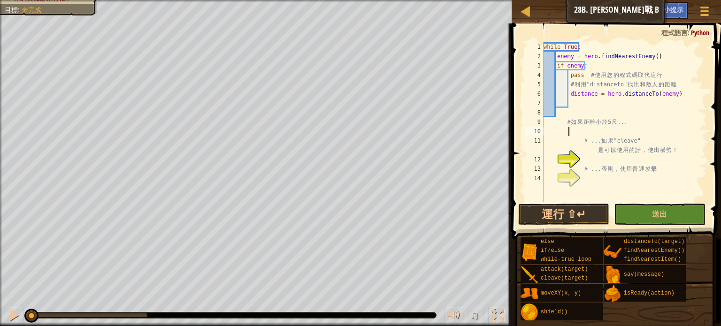
click at [656, 133] on div "while True : enemy = hero . findNearestEnemy ( ) if enemy : pass # 使 用 您 的 程 式 …" at bounding box center [623, 131] width 165 height 178
click at [655, 91] on div "while True : enemy = hero . findNearestEnemy ( ) if enemy : pass # 使 用 您 的 程 式 …" at bounding box center [623, 131] width 165 height 178
click at [584, 95] on div "while True : enemy = hero . findNearestEnemy ( ) if enemy : pass # 使 用 您 的 程 式 …" at bounding box center [623, 131] width 165 height 178
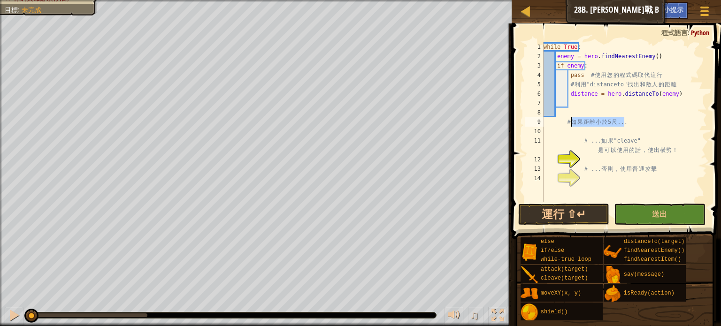
drag, startPoint x: 625, startPoint y: 122, endPoint x: 572, endPoint y: 121, distance: 53.5
click at [572, 121] on div "while True : enemy = hero . findNearestEnemy ( ) if enemy : pass # 使 用 您 的 程 式 …" at bounding box center [623, 131] width 165 height 178
type textarea "# 如果距離小於5尺..."
click at [581, 129] on div "while True : enemy = hero . findNearestEnemy ( ) if enemy : pass # 使 用 您 的 程 式 …" at bounding box center [623, 131] width 165 height 178
drag, startPoint x: 572, startPoint y: 110, endPoint x: 567, endPoint y: 114, distance: 6.4
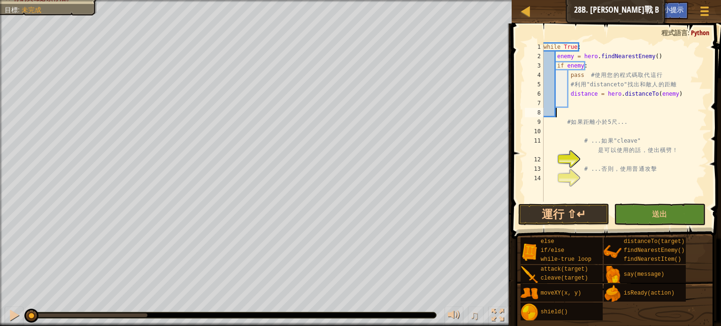
click at [567, 114] on div "while True : enemy = hero . findNearestEnemy ( ) if enemy : pass # 使 用 您 的 程 式 …" at bounding box center [623, 131] width 165 height 178
type textarea "i"
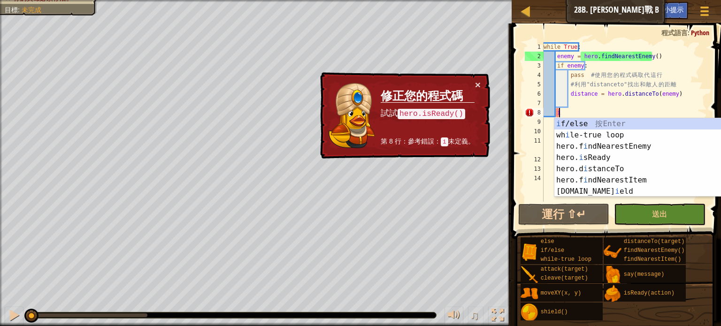
scroll to position [4, 0]
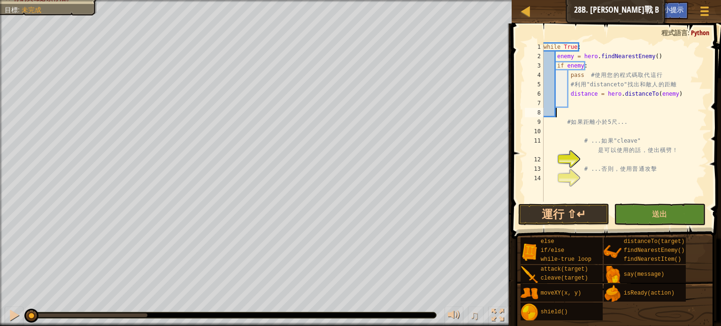
click at [589, 156] on div "while True : enemy = hero . findNearestEnemy ( ) if enemy : pass # 使 用 您 的 程 式 …" at bounding box center [623, 131] width 165 height 178
type textarea "i"
click at [580, 132] on div "while True : enemy = hero . findNearestEnemy ( ) if enemy : pass # 使 用 您 的 程 式 …" at bounding box center [623, 131] width 165 height 178
click at [599, 164] on div "while True : enemy = hero . findNearestEnemy ( ) if enemy : pass # 使 用 您 的 程 式 …" at bounding box center [623, 131] width 165 height 178
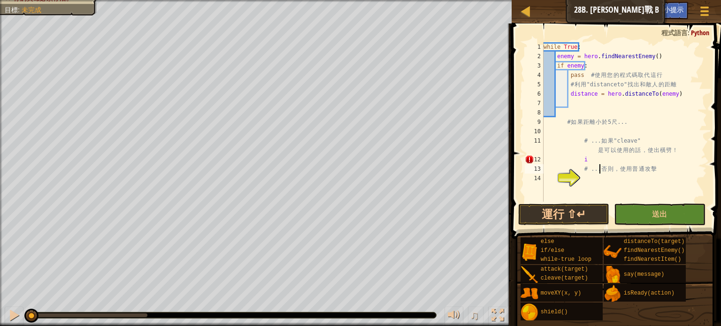
click at [593, 163] on div "while True : enemy = hero . findNearestEnemy ( ) if enemy : pass # 使 用 您 的 程 式 …" at bounding box center [623, 131] width 165 height 178
type textarea "i"
click at [574, 133] on div "while True : enemy = hero . findNearestEnemy ( ) if enemy : pass # 使 用 您 的 程 式 …" at bounding box center [623, 131] width 165 height 178
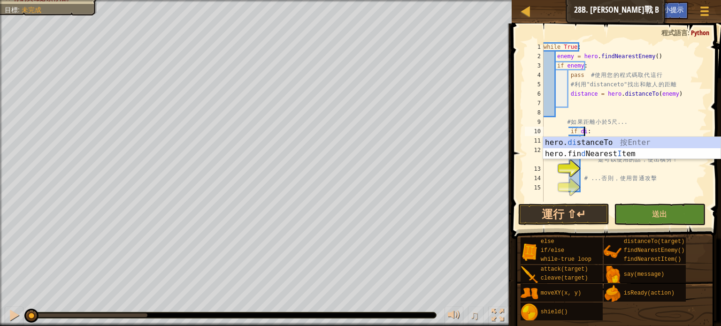
scroll to position [4, 3]
click at [542, 168] on div "13" at bounding box center [533, 168] width 19 height 9
type textarea "# ... 否則，使用普通攻擊"
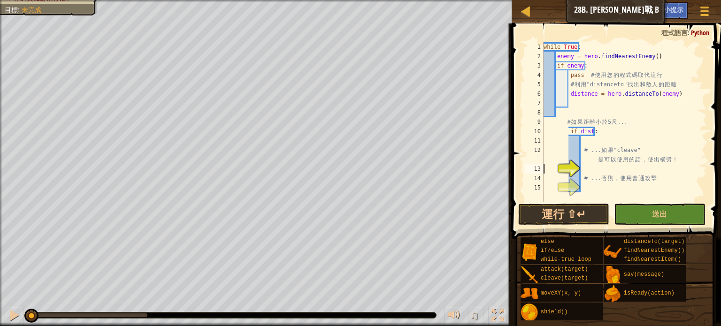
scroll to position [4, 2]
click at [589, 129] on div "while True : enemy = hero . findNearestEnemy ( ) if enemy : pass # 使 用 您 的 程 式 …" at bounding box center [623, 131] width 165 height 178
type textarea "if distance<5:"
click at [588, 131] on div "while True : enemy = hero . findNearestEnemy ( ) if enemy : pass # 使 用 您 的 程 式 …" at bounding box center [623, 131] width 165 height 178
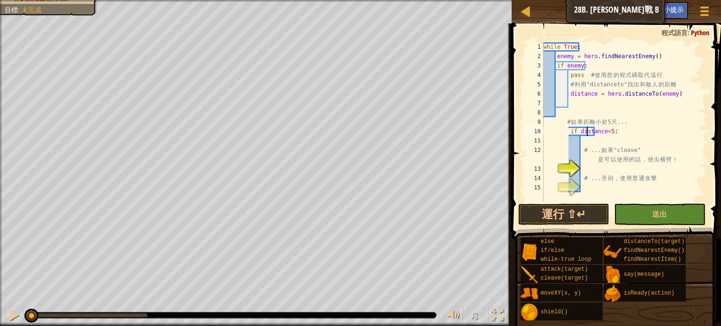
click at [555, 139] on div "while True : enemy = hero . findNearestEnemy ( ) if enemy : pass # 使 用 您 的 程 式 …" at bounding box center [623, 131] width 165 height 178
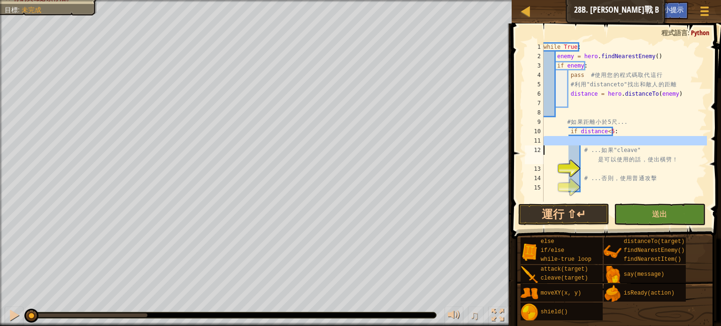
click at [555, 139] on div "while True : enemy = hero . findNearestEnemy ( ) if enemy : pass # 使 用 您 的 程 式 …" at bounding box center [623, 131] width 165 height 178
type textarea "# ... 如果 "cleave" 是可以使用的話，使出橫劈！"
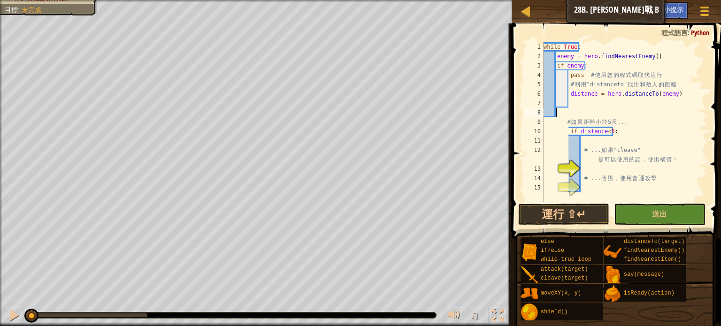
click at [691, 111] on div "while True : enemy = hero . findNearestEnemy ( ) if enemy : pass # 使 用 您 的 程 式 …" at bounding box center [623, 131] width 165 height 178
click at [582, 166] on div "while True : enemy = hero . findNearestEnemy ( ) if enemy : pass # 使 用 您 的 程 式 …" at bounding box center [623, 131] width 165 height 178
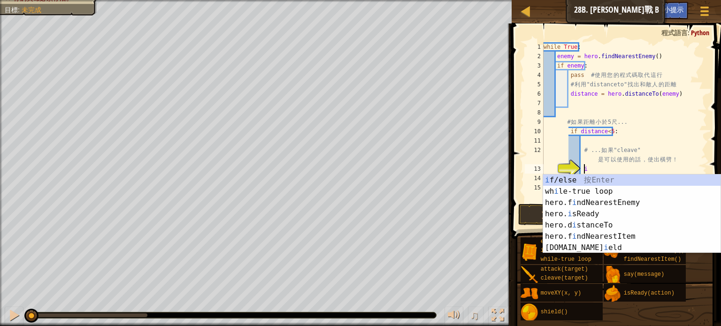
scroll to position [4, 2]
click at [552, 178] on div "i f/else 按 Enter wh i le-true loop 按 Enter hero.f i ndNearestEnemy 按 Enter hero…" at bounding box center [631, 225] width 177 height 101
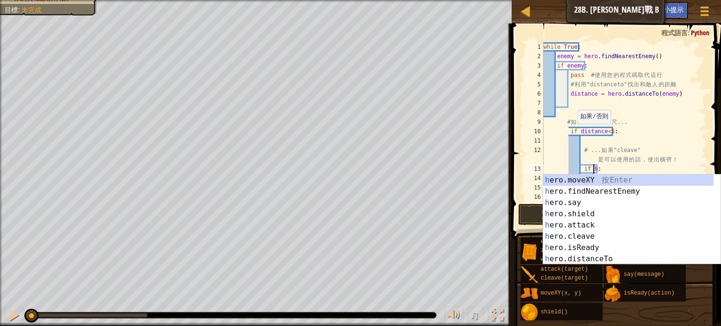
scroll to position [4, 4]
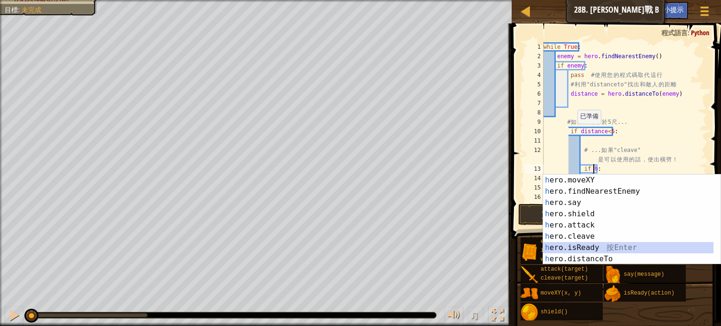
click at [561, 250] on div "h ero.moveXY 按 Enter h ero.findNearestEnemy 按 Enter h ero.say 按 Enter h ero.shi…" at bounding box center [628, 231] width 170 height 113
type textarea "if hero.isReady("cleave"):"
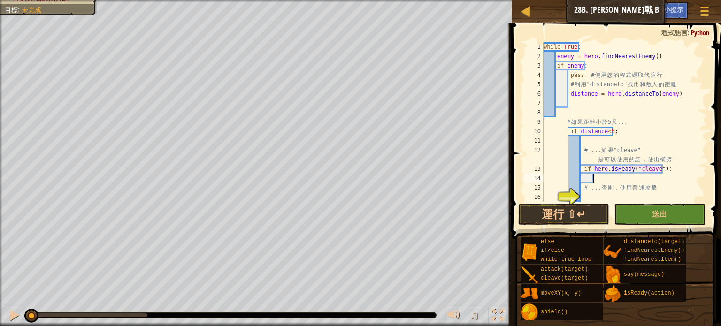
click at [603, 180] on div "while True : enemy = hero . findNearestEnemy ( ) if enemy : pass # 使 用 您 的 程 式 …" at bounding box center [623, 131] width 165 height 178
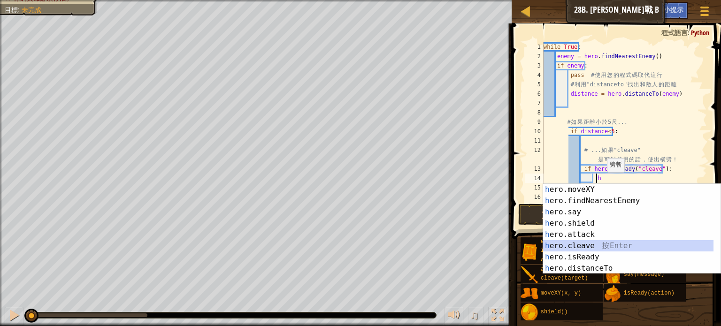
click at [561, 243] on div "h ero.moveXY 按 Enter h ero.findNearestEnemy 按 Enter h ero.say 按 Enter h ero.shi…" at bounding box center [628, 240] width 170 height 113
type textarea "hero.cleave(enemy)"
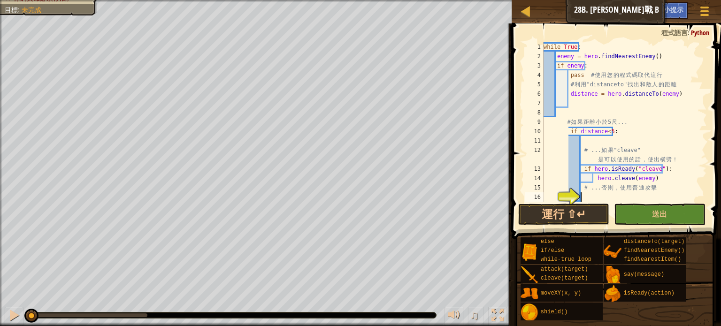
click at [598, 198] on div "while True : enemy = hero . findNearestEnemy ( ) if enemy : pass # 使 用 您 的 程 式 …" at bounding box center [623, 131] width 165 height 178
type textarea "e"
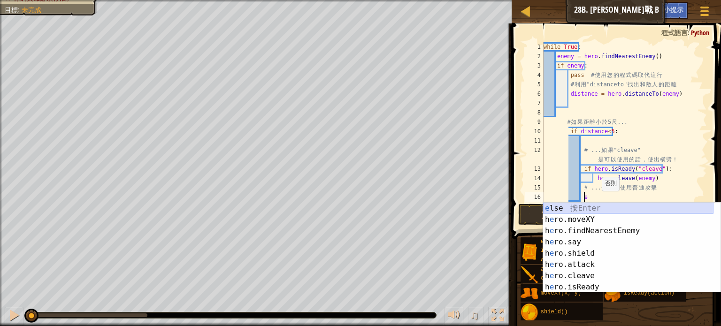
click at [570, 204] on div "e lse 按 Enter h e ro.moveXY 按 Enter h e ro.findNearestEnemy 按 Enter h e ro.say …" at bounding box center [628, 259] width 170 height 113
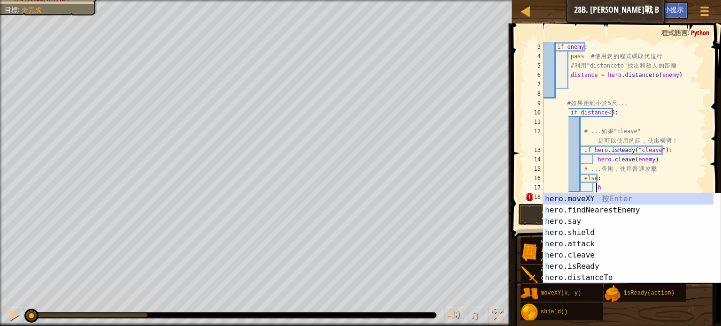
scroll to position [4, 4]
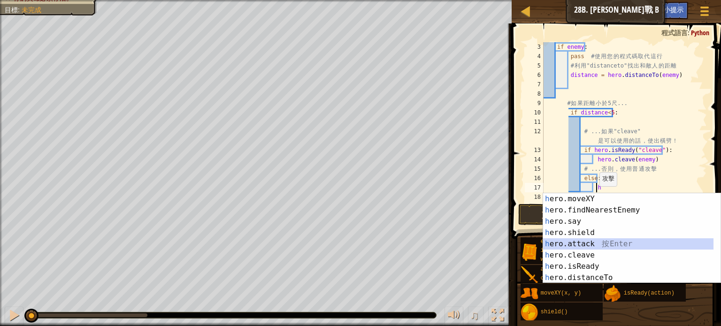
click at [563, 240] on div "h ero.moveXY 按 Enter h ero.findNearestEnemy 按 Enter h ero.say 按 Enter h ero.shi…" at bounding box center [628, 249] width 170 height 113
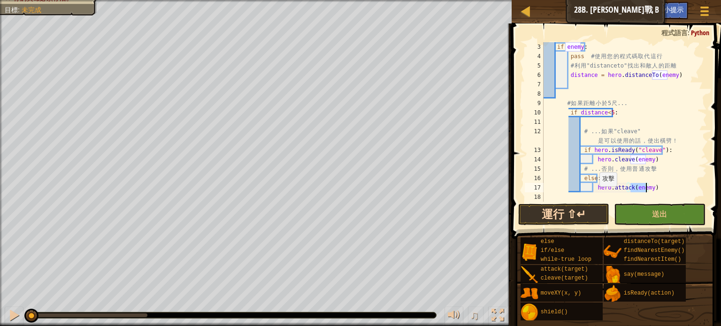
type textarea "hero.attack(enemy)"
click at [569, 219] on button "運行 ⇧↵" at bounding box center [563, 215] width 91 height 22
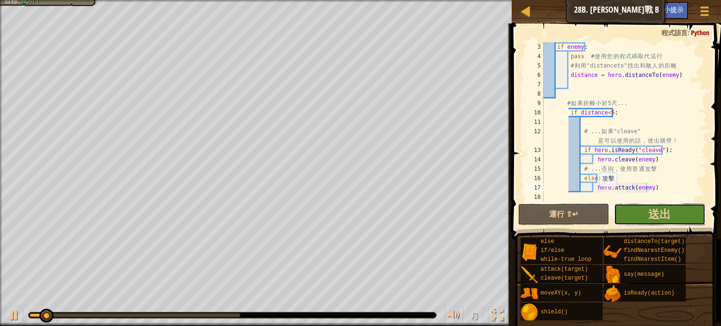
click at [638, 210] on button "送出" at bounding box center [659, 215] width 91 height 22
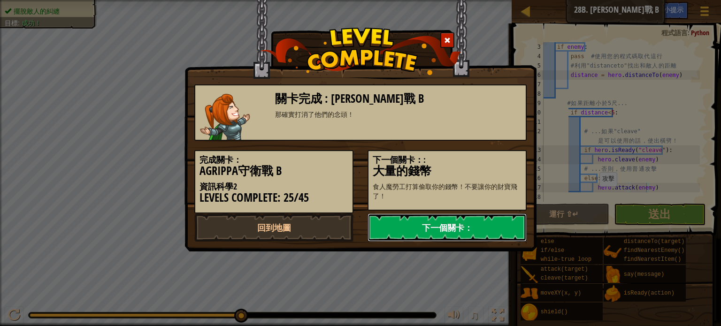
click at [448, 226] on link "下一個關卡：" at bounding box center [446, 227] width 159 height 28
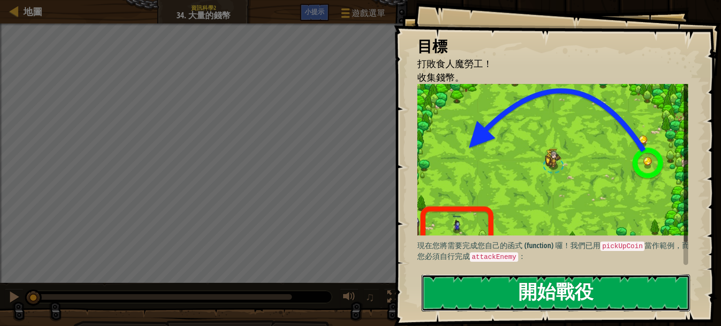
click at [460, 293] on button "開始戰役" at bounding box center [555, 292] width 268 height 37
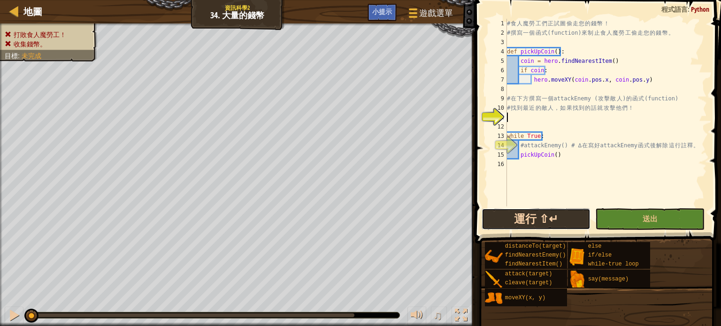
click at [546, 218] on button "運行 ⇧↵" at bounding box center [535, 219] width 109 height 22
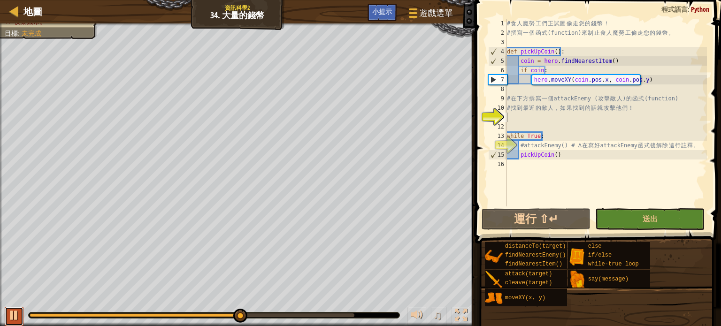
click at [8, 309] on div at bounding box center [14, 315] width 12 height 12
drag, startPoint x: 233, startPoint y: 314, endPoint x: 271, endPoint y: 308, distance: 38.5
click at [271, 308] on div "♫" at bounding box center [237, 313] width 475 height 28
click at [18, 320] on div at bounding box center [14, 315] width 12 height 12
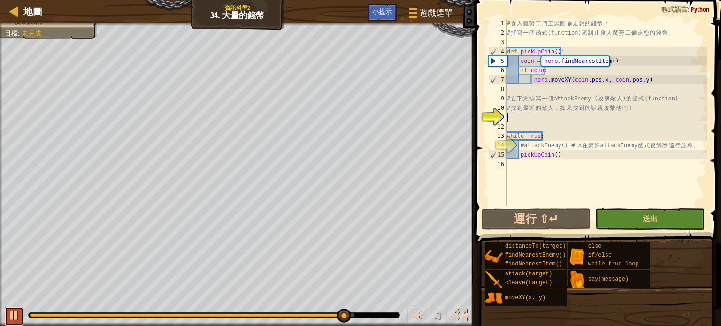
click at [13, 309] on div at bounding box center [14, 315] width 12 height 12
click at [385, 283] on div "打敗食人魔勞工！ 收集錢幣。 目標 : 未完成 ♫ Anya 116 x: 66 y: 32 No target" at bounding box center [360, 174] width 721 height 303
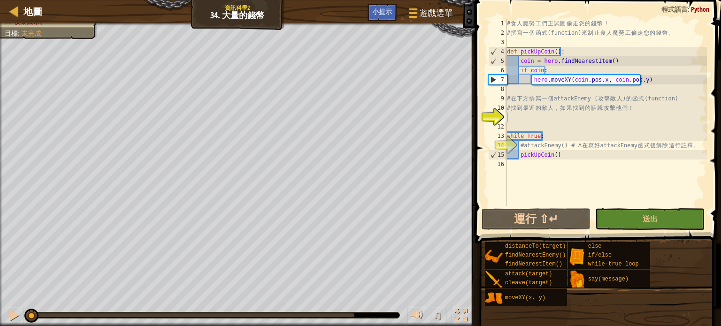
drag, startPoint x: 342, startPoint y: 312, endPoint x: 0, endPoint y: 269, distance: 345.2
click at [0, 270] on div "打敗食人魔勞工！ 收集錢幣。 目標 : 未完成 ♫ Anya 116 x: 41 y: 32 x: 65 y: 32" at bounding box center [360, 174] width 721 height 303
click at [524, 116] on div "# 食 人 魔 勞 工 們 正 試 圖 偷 走 您 的 錢 幣 ！ # 撰 寫 一 個 函 式 (function) 來 制 止 食 人 魔 勞 工 偷 走 …" at bounding box center [606, 122] width 202 height 206
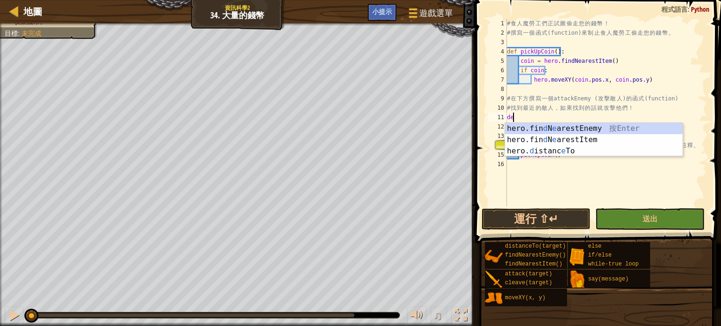
type textarea "def"
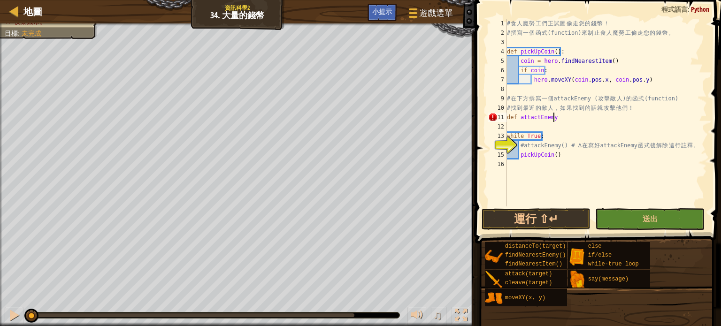
scroll to position [4, 3]
click at [552, 118] on div "# 食 人 魔 勞 工 們 正 試 圖 偷 走 您 的 錢 幣 ！ # 撰 寫 一 個 函 式 (function) 來 制 止 食 人 魔 勞 工 偷 走 …" at bounding box center [606, 122] width 202 height 206
type textarea "def attactEnemy():"
click at [570, 122] on div "# 食 人 魔 勞 工 們 正 試 圖 偷 走 您 的 錢 幣 ！ # 撰 寫 一 個 函 式 (function) 來 制 止 食 人 魔 勞 工 偷 走 …" at bounding box center [606, 122] width 202 height 206
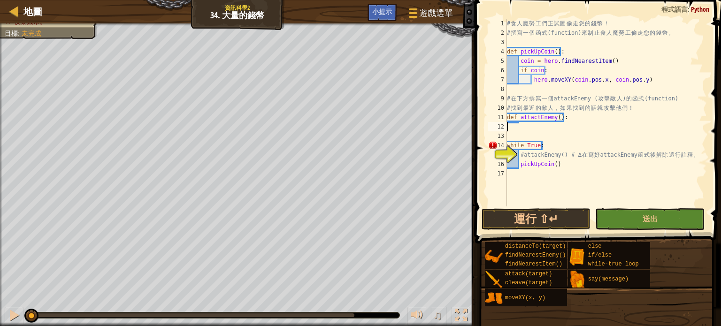
scroll to position [4, 0]
type textarea "def attactEnemy():"
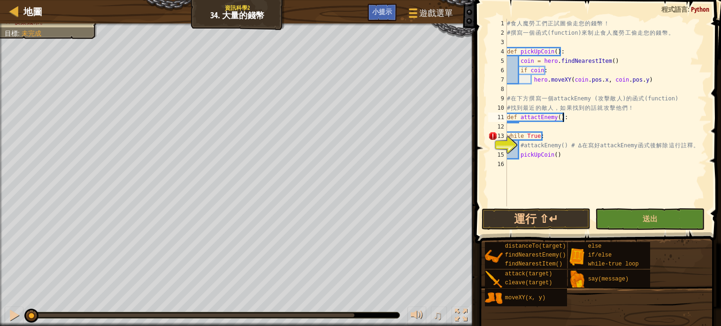
drag, startPoint x: 570, startPoint y: 122, endPoint x: 565, endPoint y: 118, distance: 6.5
click at [565, 118] on div "# 食 人 魔 勞 工 們 正 試 圖 偷 走 您 的 錢 幣 ！ # 撰 寫 一 個 函 式 (function) 來 制 止 食 人 魔 勞 工 偷 走 …" at bounding box center [606, 122] width 202 height 206
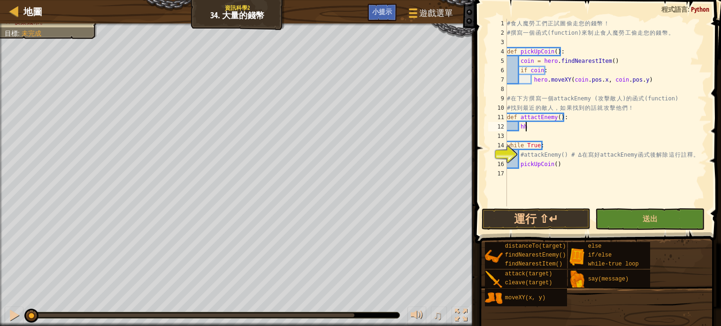
scroll to position [4, 0]
type textarea "h"
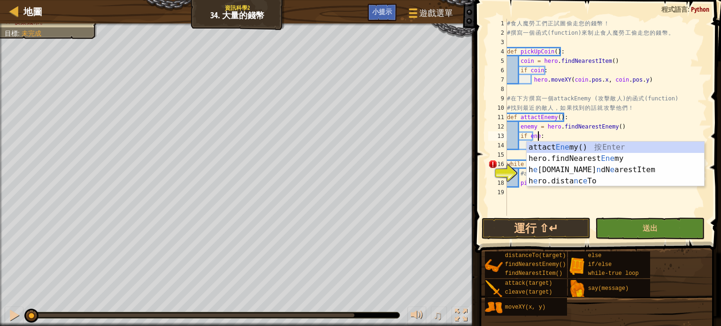
scroll to position [4, 2]
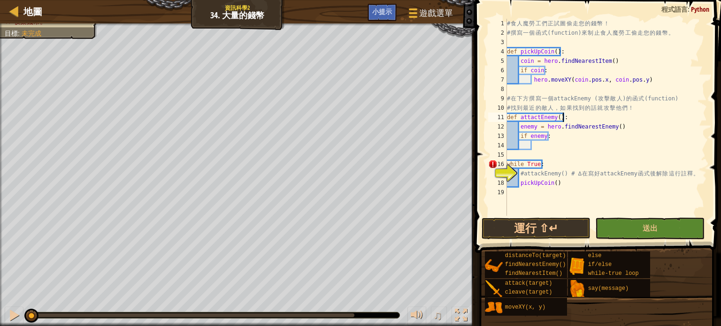
click at [674, 121] on div "# 食 人 魔 勞 工 們 正 試 圖 偷 走 您 的 錢 幣 ！ # 撰 寫 一 個 函 式 (function) 來 制 止 食 人 魔 勞 工 偷 走 …" at bounding box center [606, 127] width 202 height 216
type textarea "def attactEnemy():"
click at [538, 144] on div "# 食 人 魔 勞 工 們 正 試 圖 偷 走 您 的 錢 幣 ！ # 撰 寫 一 個 函 式 (function) 來 制 止 食 人 魔 勞 工 偷 走 …" at bounding box center [606, 127] width 202 height 216
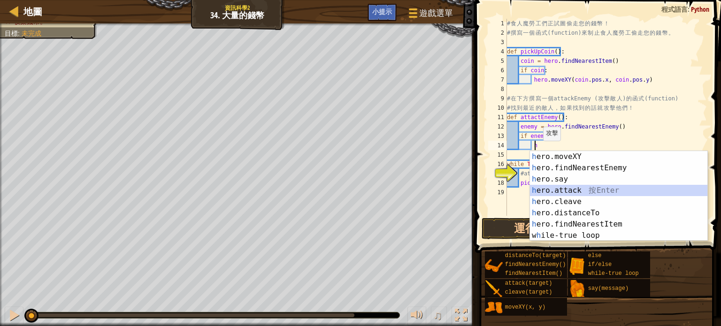
click at [574, 190] on div "h ero.moveXY 按 Enter h ero.findNearestEnemy 按 Enter h ero.say 按 Enter h ero.att…" at bounding box center [618, 207] width 177 height 113
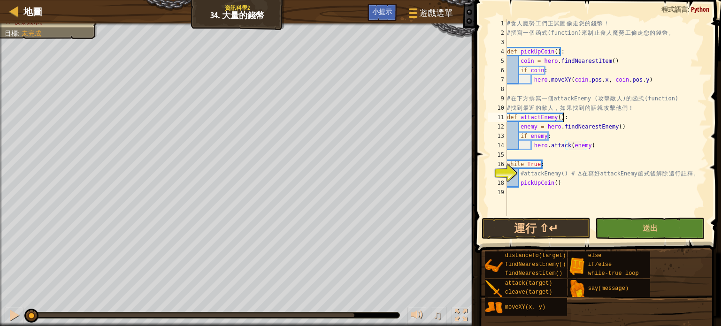
click at [663, 118] on div "# 食 人 魔 勞 工 們 正 試 圖 偷 走 您 的 錢 幣 ！ # 撰 寫 一 個 函 式 (function) 來 制 止 食 人 魔 勞 工 偷 走 …" at bounding box center [606, 127] width 202 height 216
click at [570, 184] on div "# 食 人 魔 勞 工 們 正 試 圖 偷 走 您 的 錢 幣 ！ # 撰 寫 一 個 函 式 (function) 來 制 止 食 人 魔 勞 工 偷 走 …" at bounding box center [606, 127] width 202 height 216
type textarea "pickUpCoin()"
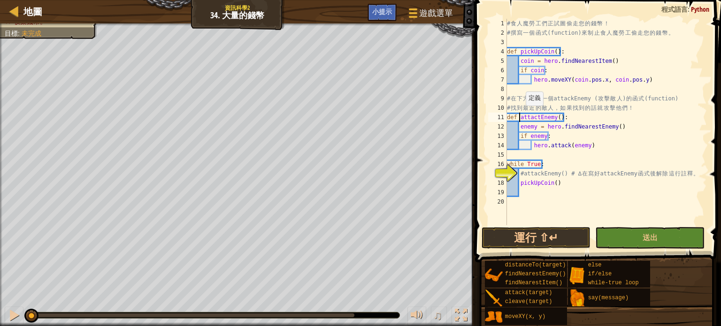
drag, startPoint x: 520, startPoint y: 114, endPoint x: 529, endPoint y: 70, distance: 45.5
click at [529, 70] on div "# 食 人 魔 勞 工 們 正 試 圖 偷 走 您 的 錢 幣 ！ # 撰 寫 一 個 函 式 (function) 來 制 止 食 人 魔 勞 工 偷 走 …" at bounding box center [606, 131] width 202 height 225
type textarea "if coin: hero.moveXY(coin.pos.x, coin.pos.y)"
click at [620, 197] on div "# 食 人 魔 勞 工 們 正 試 圖 偷 走 您 的 錢 幣 ！ # 撰 寫 一 個 函 式 (function) 來 制 止 食 人 魔 勞 工 偷 走 …" at bounding box center [606, 131] width 202 height 225
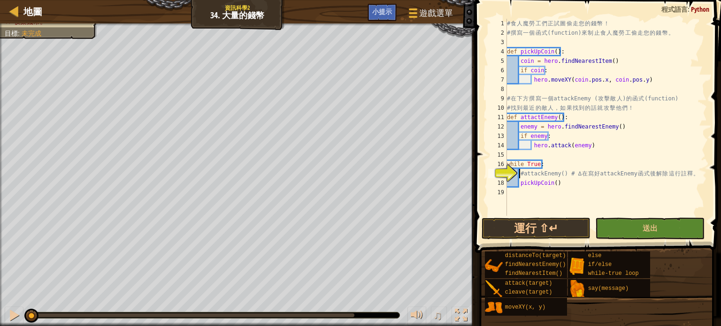
click at [520, 172] on div "# 食 人 魔 勞 工 們 正 試 圖 偷 走 您 的 錢 幣 ！ # 撰 寫 一 個 函 式 (function) 來 制 止 食 人 魔 勞 工 偷 走 …" at bounding box center [606, 127] width 202 height 216
drag, startPoint x: 515, startPoint y: 116, endPoint x: 521, endPoint y: 117, distance: 6.2
click at [521, 117] on div "# 食 人 魔 勞 工 們 正 試 圖 偷 走 您 的 錢 幣 ！ # 撰 寫 一 個 函 式 (function) 來 制 止 食 人 魔 勞 工 偷 走 …" at bounding box center [606, 127] width 202 height 216
click at [515, 117] on div "# 食 人 魔 勞 工 們 正 試 圖 偷 走 您 的 錢 幣 ！ # 撰 寫 一 個 函 式 (function) 來 制 止 食 人 魔 勞 工 偷 走 …" at bounding box center [606, 117] width 202 height 197
drag, startPoint x: 520, startPoint y: 116, endPoint x: 554, endPoint y: 118, distance: 33.8
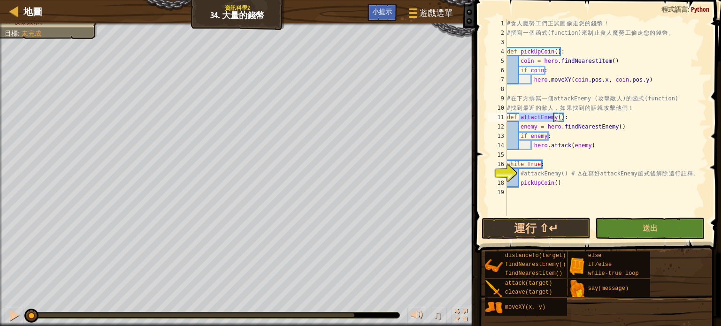
click at [554, 118] on div "# 食 人 魔 勞 工 們 正 試 圖 偷 走 您 的 錢 幣 ！ # 撰 寫 一 個 函 式 (function) 來 制 止 食 人 魔 勞 工 偷 走 …" at bounding box center [606, 127] width 202 height 216
click at [520, 114] on div "# 食 人 魔 勞 工 們 正 試 圖 偷 走 您 的 錢 幣 ！ # 撰 寫 一 個 函 式 (function) 來 制 止 食 人 魔 勞 工 偷 走 …" at bounding box center [606, 117] width 202 height 197
drag, startPoint x: 520, startPoint y: 116, endPoint x: 559, endPoint y: 120, distance: 39.2
click at [559, 120] on div "# 食 人 魔 勞 工 們 正 試 圖 偷 走 您 的 錢 幣 ！ # 撰 寫 一 個 函 式 (function) 來 制 止 食 人 魔 勞 工 偷 走 …" at bounding box center [606, 127] width 202 height 216
click at [520, 171] on div "# 食 人 魔 勞 工 們 正 試 圖 偷 走 您 的 錢 幣 ！ # 撰 寫 一 個 函 式 (function) 來 制 止 食 人 魔 勞 工 偷 走 …" at bounding box center [606, 127] width 202 height 216
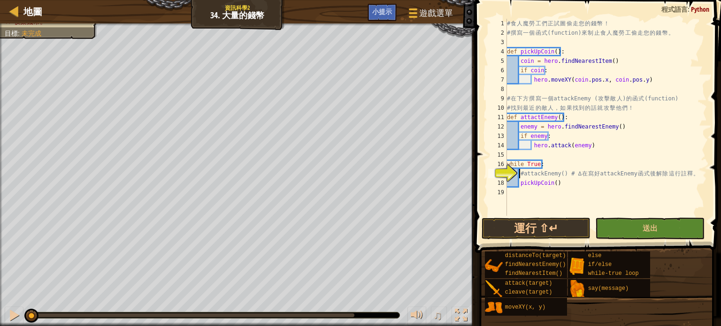
paste textarea "attactEnemy()"
type textarea "attactEnemy()#attackEnemy() # ∆ 在寫好 attackEnemy 函式後解除這行註釋。"
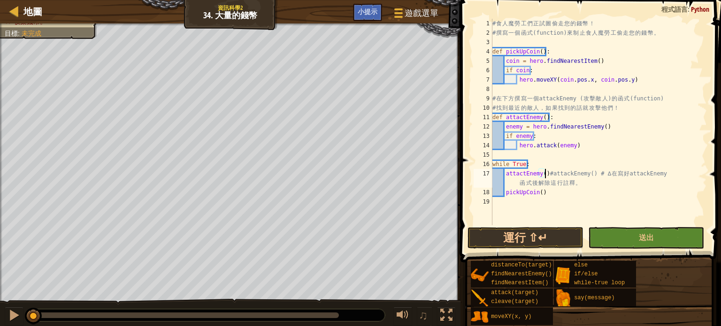
click at [515, 182] on div "# 食 人 魔 勞 工 們 正 試 圖 偷 走 您 的 錢 幣 ！ # 撰 寫 一 個 函 式 (function) 來 制 止 食 人 魔 勞 工 偷 走 …" at bounding box center [598, 131] width 216 height 225
drag, startPoint x: 504, startPoint y: 182, endPoint x: 577, endPoint y: 186, distance: 72.8
click at [577, 186] on div "# 食 人 魔 勞 工 們 正 試 圖 偷 走 您 的 錢 幣 ！ # 撰 寫 一 個 函 式 (function) 來 制 止 食 人 魔 勞 工 偷 走 …" at bounding box center [598, 131] width 216 height 225
click at [544, 239] on button "運行 ⇧↵" at bounding box center [525, 238] width 116 height 22
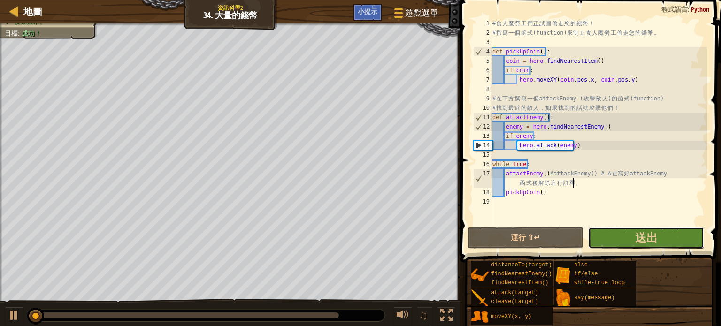
click at [634, 241] on button "送出" at bounding box center [646, 238] width 116 height 22
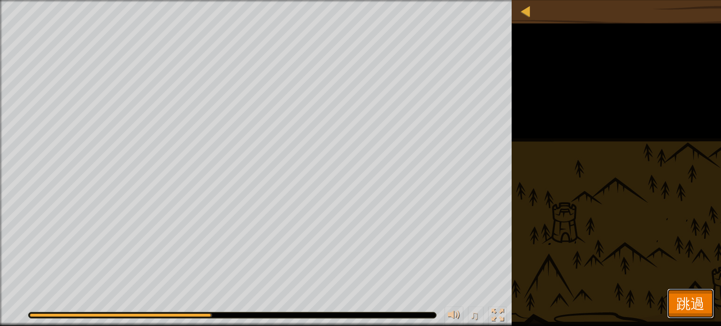
click at [698, 291] on button "跳過" at bounding box center [690, 304] width 47 height 30
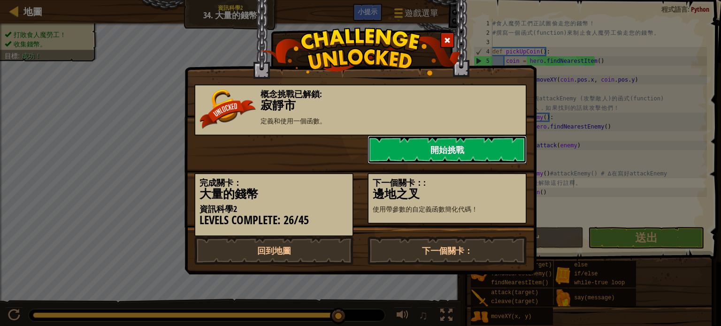
click at [443, 143] on link "開始挑戰" at bounding box center [446, 150] width 159 height 28
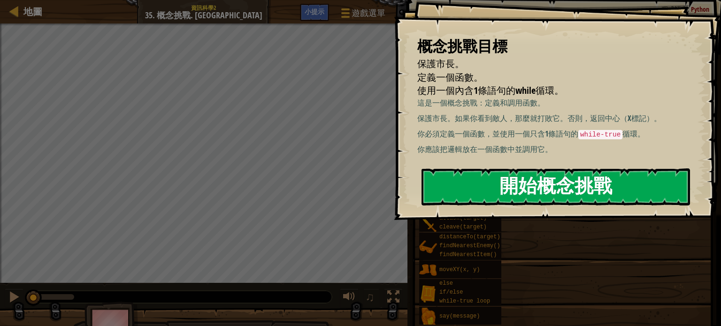
click at [471, 186] on button "開始概念挑戰" at bounding box center [555, 186] width 268 height 37
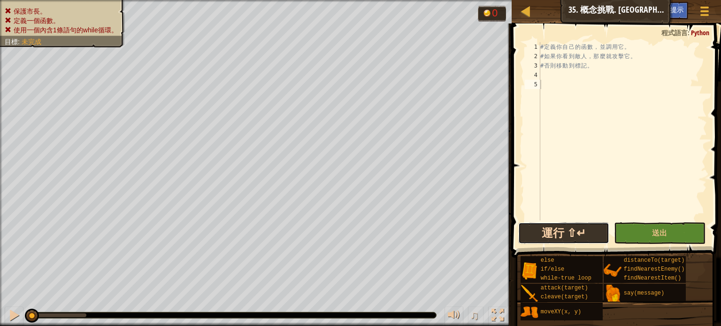
click at [537, 239] on button "運行 ⇧↵" at bounding box center [563, 233] width 91 height 22
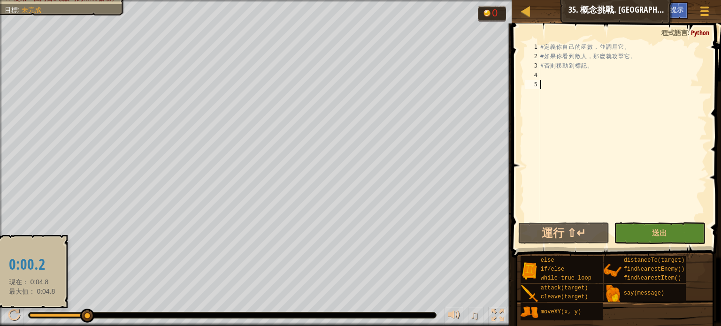
click at [34, 320] on div "保護市長。 定義一個函數。 使用一個內含1條語句的while循環。 目標 : 未完成 0 ♫ Anya 116 x: 30 y: 26 No target" at bounding box center [360, 163] width 721 height 326
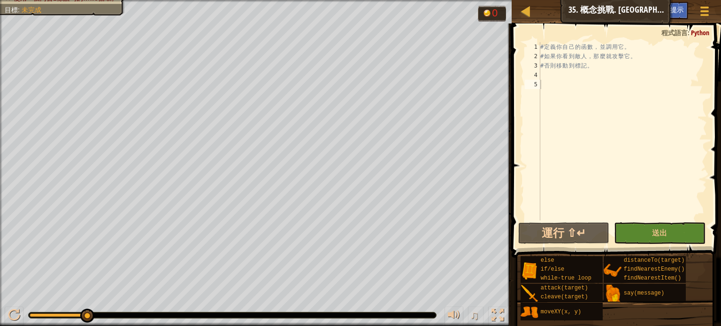
click at [34, 320] on div "♫" at bounding box center [255, 313] width 511 height 28
click at [32, 312] on div at bounding box center [232, 315] width 407 height 6
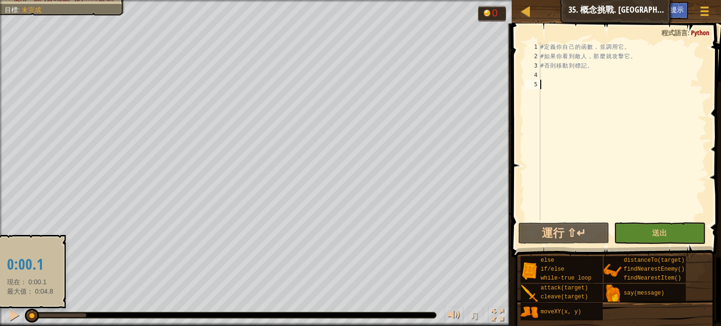
click at [30, 314] on div at bounding box center [30, 315] width 1 height 4
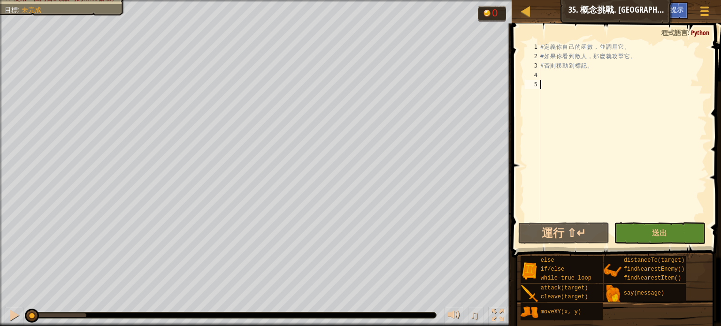
drag, startPoint x: 30, startPoint y: 314, endPoint x: 0, endPoint y: 337, distance: 37.8
click at [0, 0] on html "地圖 資訊科學2 35. 概念挑戰. 寂靜市 遊戲選單 完成 小提示 1 הההההההההההההההההההההההההההההההההההההההההה…" at bounding box center [360, 0] width 721 height 0
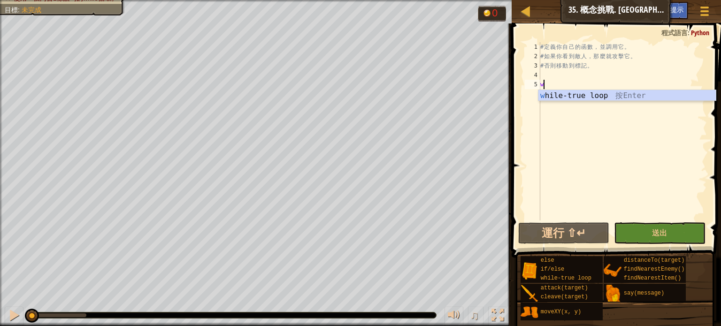
type textarea "w"
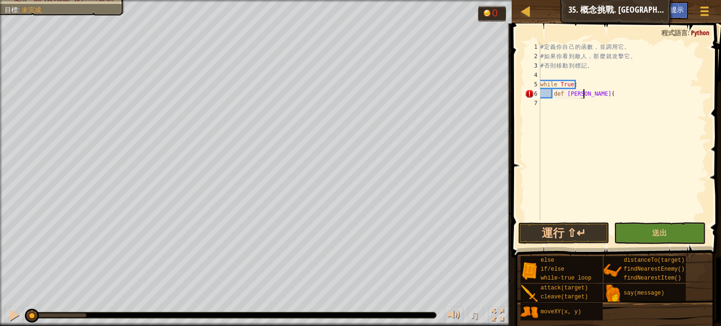
scroll to position [4, 3]
drag, startPoint x: 598, startPoint y: 90, endPoint x: 552, endPoint y: 95, distance: 46.8
click at [552, 95] on div "# 定 義 你 自 己 的 函 數 ， 並 調 用 它 。 # 如 果 你 看 到 敵 人 ， 那 麼 就 攻 擊 它 。 # 否 則 移 動 到 標 記 。…" at bounding box center [622, 140] width 168 height 197
type textarea "while True:"
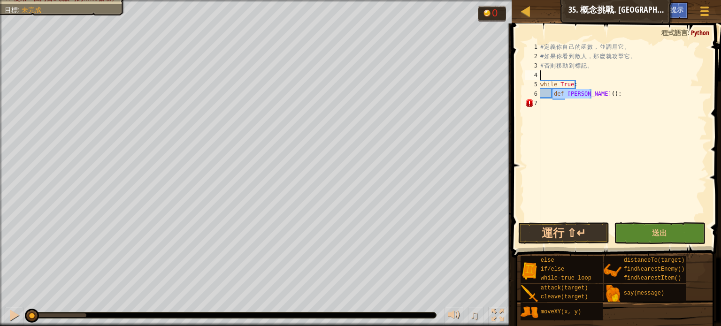
type textarea "def Ellie():"
click at [585, 90] on div "# 定 義 你 自 己 的 函 數 ， 並 調 用 它 。 # 如 果 你 看 到 敵 人 ， 那 麼 就 攻 擊 它 。 # 否 則 移 動 到 標 記 。…" at bounding box center [622, 140] width 168 height 197
click at [582, 73] on div "# 定 義 你 自 己 的 函 數 ， 並 調 用 它 。 # 如 果 你 看 到 敵 人 ， 那 麼 就 攻 擊 它 。 # 否 則 移 動 到 標 記 。…" at bounding box center [622, 140] width 168 height 197
type textarea "def Ellie():"
drag, startPoint x: 575, startPoint y: 95, endPoint x: 540, endPoint y: 91, distance: 35.0
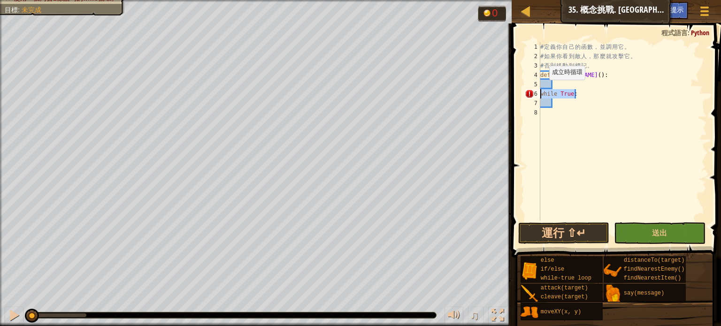
click at [540, 91] on div "# 定 義 你 自 己 的 函 數 ， 並 調 用 它 。 # 如 果 你 看 到 敵 人 ， 那 麼 就 攻 擊 它 。 # 否 則 移 動 到 標 記 。…" at bounding box center [622, 140] width 168 height 197
type textarea "while True:"
click at [555, 110] on div "# 定 義 你 自 己 的 函 數 ， 並 調 用 它 。 # 如 果 你 看 到 敵 人 ， 那 麼 就 攻 擊 它 。 # 否 則 移 動 到 標 記 。…" at bounding box center [622, 140] width 168 height 197
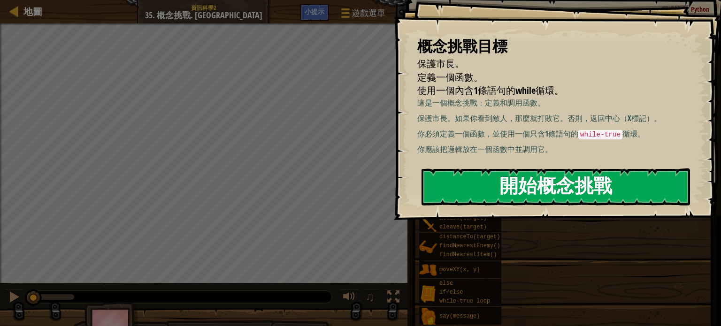
click at [530, 174] on button "開始概念挑戰" at bounding box center [555, 186] width 268 height 37
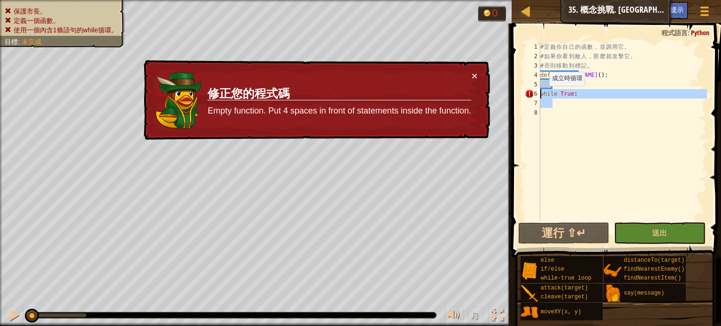
drag, startPoint x: 580, startPoint y: 94, endPoint x: 541, endPoint y: 95, distance: 39.0
click at [541, 95] on div "# 定 義 你 自 己 的 函 數 ， 並 調 用 它 。 # 如 果 你 看 到 敵 人 ， 那 麼 就 攻 擊 它 。 # 否 則 移 動 到 標 記 。…" at bounding box center [622, 140] width 168 height 197
type textarea "while True:"
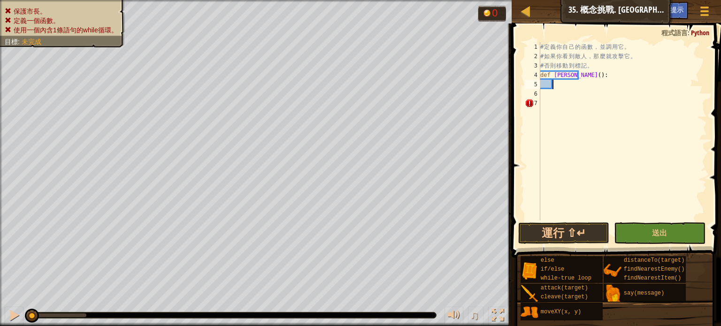
click at [566, 84] on div "# 定 義 你 自 己 的 函 數 ， 並 調 用 它 。 # 如 果 你 看 到 敵 人 ， 那 麼 就 攻 擊 它 。 # 否 則 移 動 到 標 記 。…" at bounding box center [622, 140] width 168 height 197
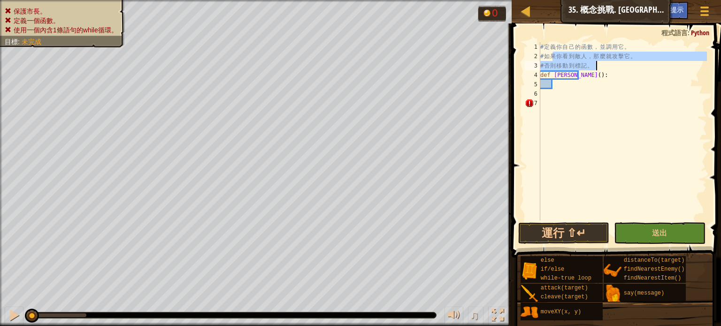
drag, startPoint x: 551, startPoint y: 58, endPoint x: 631, endPoint y: 61, distance: 79.4
click at [631, 61] on div "# 定 義 你 自 己 的 函 數 ， 並 調 用 它 。 # 如 果 你 看 到 敵 人 ， 那 麼 就 攻 擊 它 。 # 否 則 移 動 到 標 記 。…" at bounding box center [622, 140] width 168 height 197
type textarea "# 如果你看到敵人，那麼就攻擊它。 # 否則移動到標記。"
click at [627, 81] on div "# 定 義 你 自 己 的 函 數 ， 並 調 用 它 。 # 如 果 你 看 到 敵 人 ， 那 麼 就 攻 擊 它 。 # 否 則 移 動 到 標 記 。…" at bounding box center [622, 140] width 168 height 197
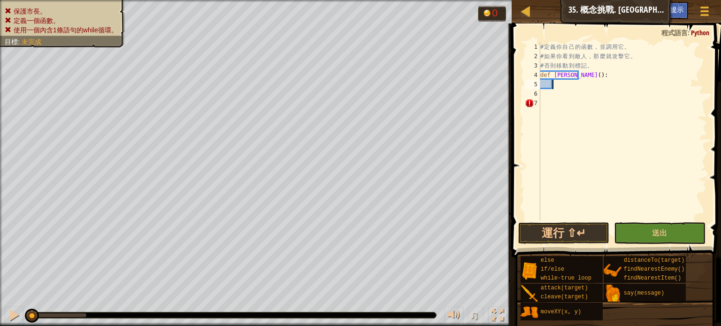
scroll to position [4, 0]
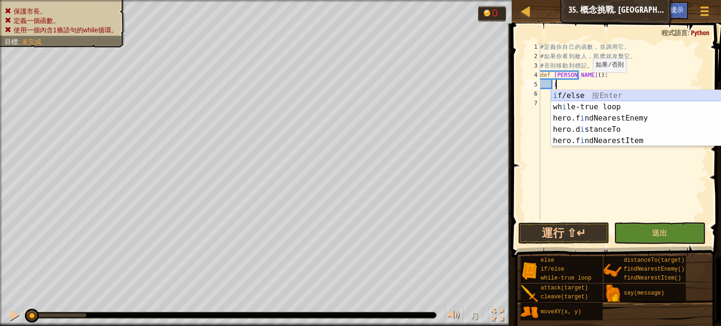
click at [565, 100] on div "i f/else 按 Enter wh i le-true loop 按 Enter hero.f i ndNearestEnemy 按 Enter hero…" at bounding box center [639, 129] width 177 height 79
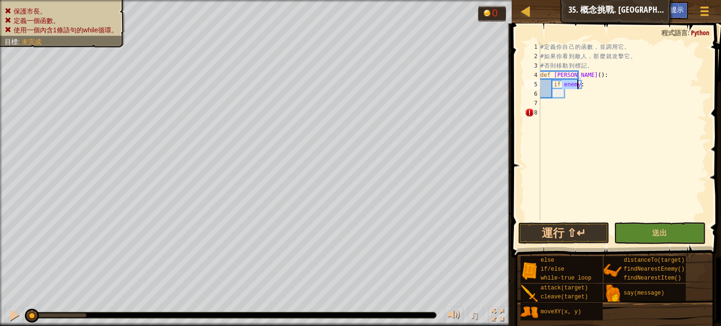
type textarea "if enemy:"
click at [720, 72] on span at bounding box center [617, 127] width 217 height 262
click at [572, 95] on div "# 定 義 你 自 己 的 函 數 ， 並 調 用 它 。 # 如 果 你 看 到 敵 人 ， 那 麼 就 攻 擊 它 。 # 否 則 移 動 到 標 記 。…" at bounding box center [622, 140] width 168 height 197
type textarea "h"
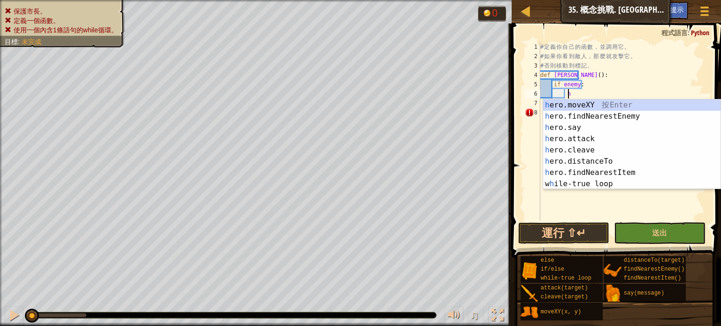
scroll to position [4, 1]
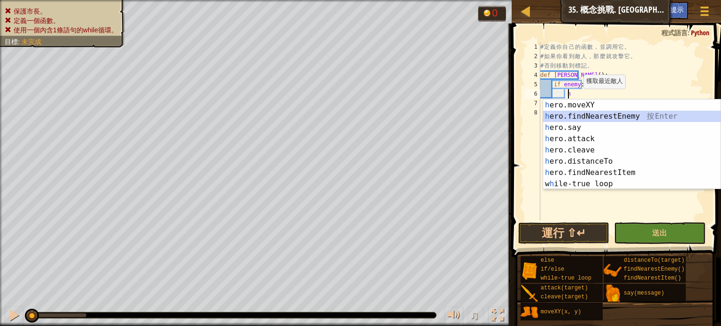
click at [551, 120] on div "h ero.moveXY 按 Enter h ero.findNearestEnemy 按 Enter h ero.say 按 Enter h ero.att…" at bounding box center [631, 155] width 177 height 113
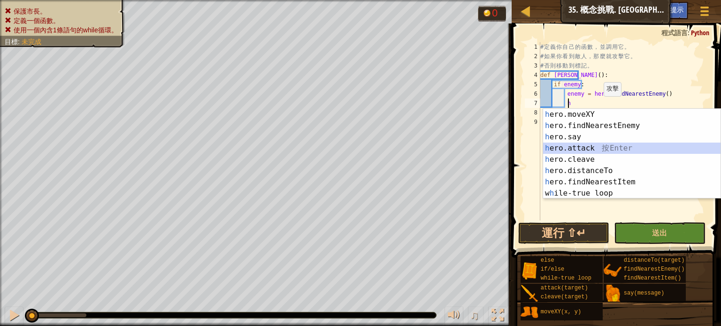
click at [571, 148] on div "h ero.moveXY 按 Enter h ero.findNearestEnemy 按 Enter h ero.say 按 Enter h ero.att…" at bounding box center [631, 165] width 177 height 113
type textarea "hero.attack(enemy)"
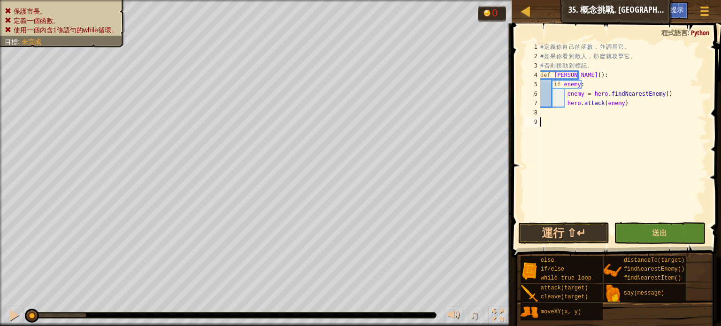
click at [574, 144] on div "# 定 義 你 自 己 的 函 數 ， 並 調 用 它 。 # 如 果 你 看 到 敵 人 ， 那 麼 就 攻 擊 它 。 # 否 則 移 動 到 標 記 。…" at bounding box center [622, 140] width 168 height 197
drag, startPoint x: 554, startPoint y: 88, endPoint x: 598, endPoint y: 88, distance: 44.1
click at [598, 88] on div "# 定 義 你 自 己 的 函 數 ， 並 調 用 它 。 # 如 果 你 看 到 敵 人 ， 那 麼 就 攻 擊 它 。 # 否 則 移 動 到 標 記 。…" at bounding box center [622, 140] width 168 height 197
click at [640, 78] on div "# 定 義 你 自 己 的 函 數 ， 並 調 用 它 。 # 如 果 你 看 到 敵 人 ， 那 麼 就 攻 擊 它 。 # 否 則 移 動 到 標 記 。…" at bounding box center [622, 140] width 168 height 197
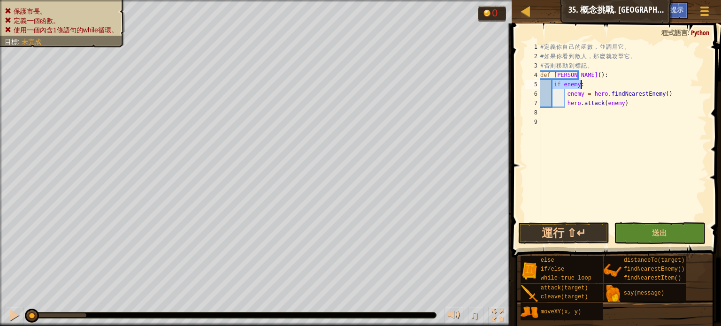
type textarea "def Ellie():"
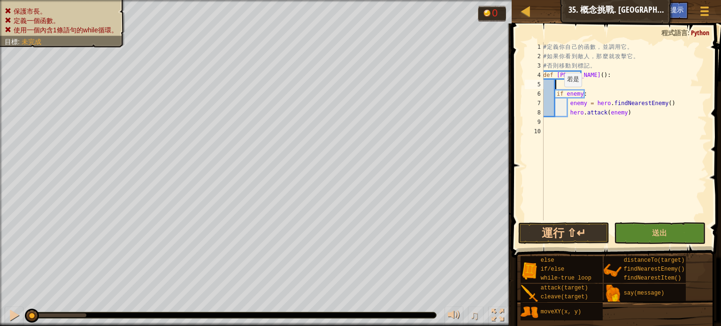
click at [556, 96] on div "# 定 義 你 自 己 的 函 數 ， 並 調 用 它 。 # 如 果 你 看 到 敵 人 ， 那 麼 就 攻 擊 它 。 # 否 則 移 動 到 標 記 。…" at bounding box center [624, 140] width 166 height 197
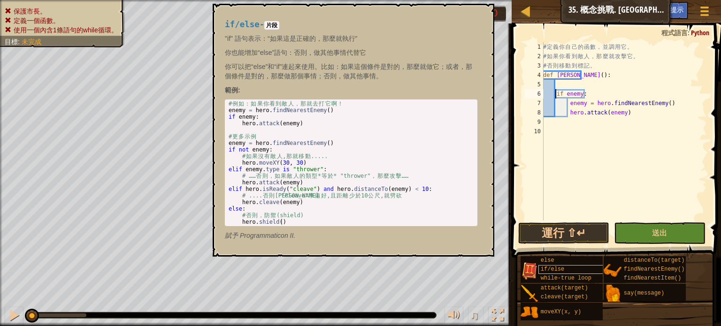
type textarea "if enemy:"
click at [560, 271] on span "if/else" at bounding box center [551, 269] width 23 height 7
click at [258, 111] on div "# 例 如 ： 如 果 你 看 到 敵 人 ， 那 就 去 打 它 啊 ！ enemy = hero . findNearestEnemy ( ) if en…" at bounding box center [351, 169] width 249 height 138
click at [237, 118] on div "# 例 如 ： 如 果 你 看 到 敵 人 ， 那 就 去 打 它 啊 ！ enemy = hero . findNearestEnemy ( ) if en…" at bounding box center [351, 169] width 249 height 138
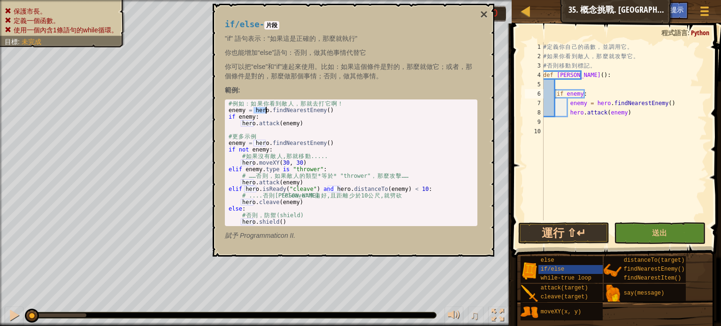
type textarea "if enemy:"
click at [237, 118] on div "# 例 如 ： 如 果 你 看 到 敵 人 ， 那 就 去 打 它 啊 ！ enemy = hero . findNearestEnemy ( ) if en…" at bounding box center [351, 169] width 249 height 138
drag, startPoint x: 720, startPoint y: 101, endPoint x: 710, endPoint y: 100, distance: 9.9
click at [717, 101] on span at bounding box center [617, 127] width 217 height 262
click at [484, 15] on button "×" at bounding box center [484, 14] width 8 height 13
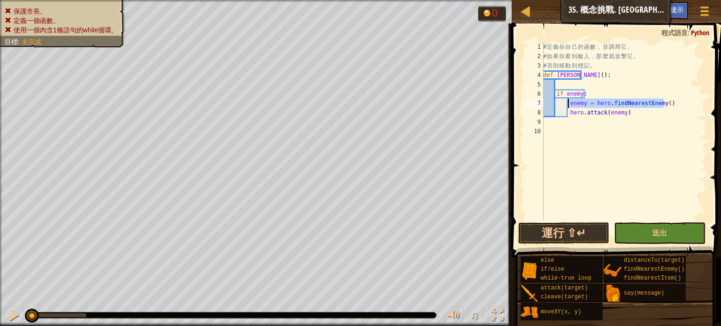
drag, startPoint x: 667, startPoint y: 105, endPoint x: 569, endPoint y: 103, distance: 98.1
click at [569, 103] on div "# 定 義 你 自 己 的 函 數 ， 並 調 用 它 。 # 如 果 你 看 到 敵 人 ， 那 麼 就 攻 擊 它 。 # 否 則 移 動 到 標 記 。…" at bounding box center [624, 140] width 166 height 197
type textarea "if enemy:"
type textarea "enemy = hero.findNearestEnemy()"
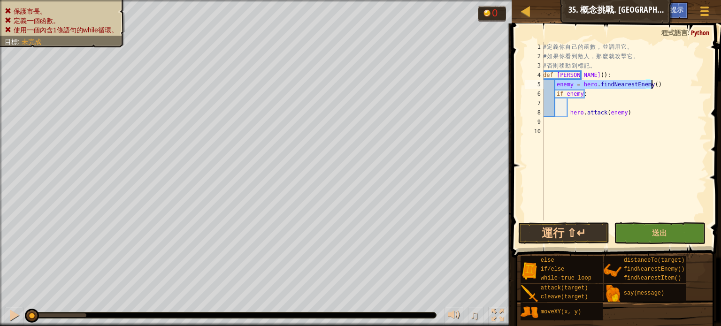
click at [563, 184] on div "# 定 義 你 自 己 的 函 數 ， 並 調 用 它 。 # 如 果 你 看 到 敵 人 ， 那 麼 就 攻 擊 它 。 # 否 則 移 動 到 標 記 。…" at bounding box center [624, 140] width 166 height 197
drag, startPoint x: 627, startPoint y: 114, endPoint x: 566, endPoint y: 113, distance: 60.5
click at [566, 113] on div "# 定 義 你 自 己 的 函 數 ， 並 調 用 它 。 # 如 果 你 看 到 敵 人 ， 那 麼 就 攻 擊 它 。 # 否 則 移 動 到 標 記 。…" at bounding box center [623, 140] width 165 height 197
type textarea "hero.attack(enemy)"
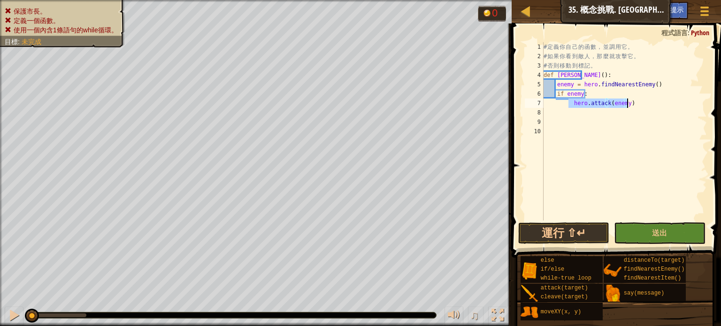
click at [567, 103] on div "# 定 義 你 自 己 的 函 數 ， 並 調 用 它 。 # 如 果 你 看 到 敵 人 ， 那 麼 就 攻 擊 它 。 # 否 則 移 動 到 標 記 。…" at bounding box center [623, 131] width 165 height 178
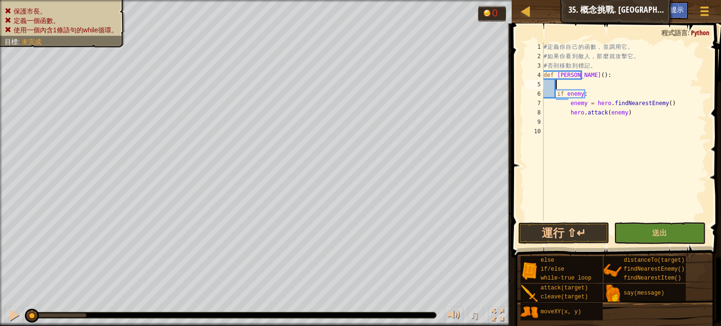
type textarea "def Ellie():"
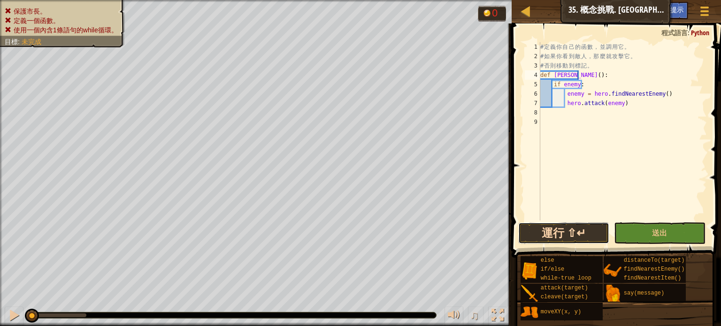
click at [575, 234] on button "運行 ⇧↵" at bounding box center [563, 233] width 91 height 22
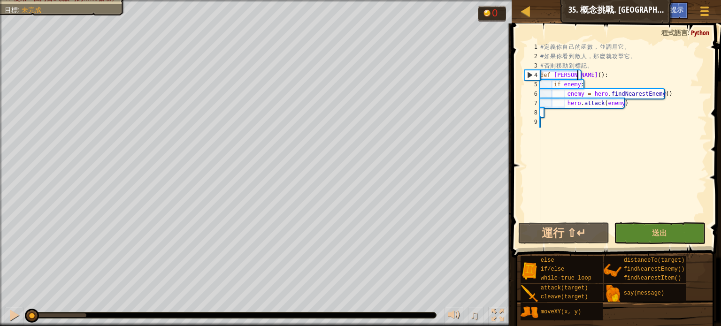
drag, startPoint x: 90, startPoint y: 320, endPoint x: 0, endPoint y: 348, distance: 93.8
click at [0, 0] on html "地圖 資訊科學2 35. 概念挑戰. 寂靜市 遊戲選單 完成 小提示 1 הההההההההההההההההההההההההההההההההההההההההה…" at bounding box center [360, 0] width 721 height 0
click at [670, 113] on div "# 定 義 你 自 己 的 函 數 ， 並 調 用 它 。 # 如 果 你 看 到 敵 人 ， 那 麼 就 攻 擊 它 。 # 否 則 移 動 到 標 記 。…" at bounding box center [622, 140] width 168 height 197
click at [660, 105] on div "# 定 義 你 自 己 的 函 數 ， 並 調 用 它 。 # 如 果 你 看 到 敵 人 ， 那 麼 就 攻 擊 它 。 # 否 則 移 動 到 標 記 。…" at bounding box center [622, 140] width 168 height 197
drag, startPoint x: 666, startPoint y: 97, endPoint x: 562, endPoint y: 96, distance: 104.6
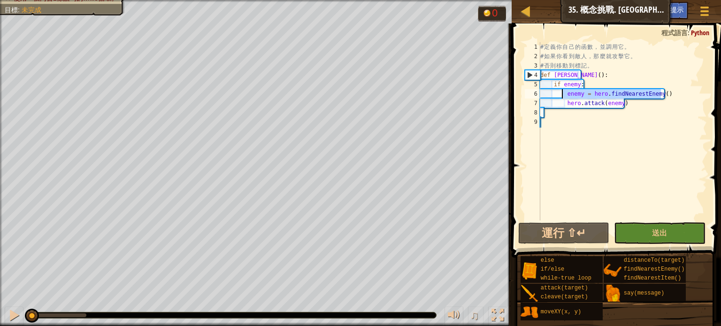
click at [562, 96] on div "# 定 義 你 自 己 的 函 數 ， 並 調 用 它 。 # 如 果 你 看 到 敵 人 ， 那 麼 就 攻 擊 它 。 # 否 則 移 動 到 標 記 。…" at bounding box center [622, 140] width 168 height 197
drag, startPoint x: 643, startPoint y: 56, endPoint x: 671, endPoint y: 50, distance: 28.2
click at [644, 56] on div "# 定 義 你 自 己 的 函 數 ， 並 調 用 它 。 # 如 果 你 看 到 敵 人 ， 那 麼 就 攻 擊 它 。 # 否 則 移 動 到 標 記 。…" at bounding box center [622, 140] width 168 height 197
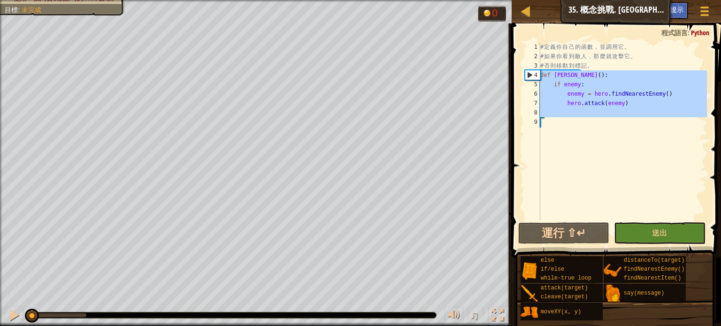
drag, startPoint x: 565, startPoint y: 120, endPoint x: 530, endPoint y: 76, distance: 56.0
click at [530, 76] on div "# 如果你看到敵人，那麼就攻擊它。 1 2 3 4 5 6 7 8 9 # 定 義 你 自 己 的 函 數 ， 並 調 用 它 。 # 如 果 你 看 到 敵…" at bounding box center [615, 131] width 184 height 178
type textarea "def Ellie(): if enemy:"
click at [566, 173] on div "# 定 義 你 自 己 的 函 數 ， 並 調 用 它 。 # 如 果 你 看 到 敵 人 ， 那 麼 就 攻 擊 它 。 # 否 則 移 動 到 標 記 。…" at bounding box center [622, 131] width 168 height 178
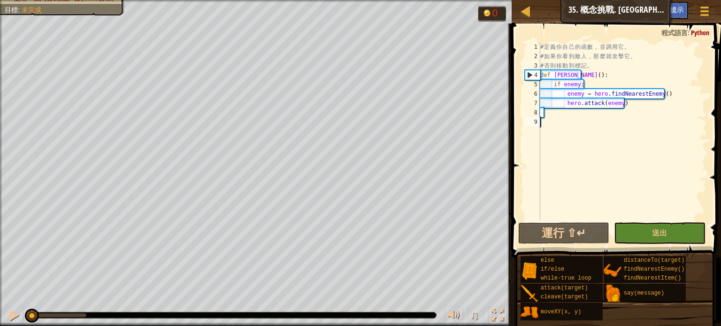
click at [597, 144] on div "# 定 義 你 自 己 的 函 數 ， 並 調 用 它 。 # 如 果 你 看 到 敵 人 ， 那 麼 就 攻 擊 它 。 # 否 則 移 動 到 標 記 。…" at bounding box center [622, 140] width 168 height 197
drag, startPoint x: 669, startPoint y: 97, endPoint x: 632, endPoint y: 84, distance: 38.9
click at [631, 84] on div "# 定 義 你 自 己 的 函 數 ， 並 調 用 它 。 # 如 果 你 看 到 敵 人 ， 那 麼 就 攻 擊 它 。 # 否 則 移 動 到 標 記 。…" at bounding box center [622, 140] width 168 height 197
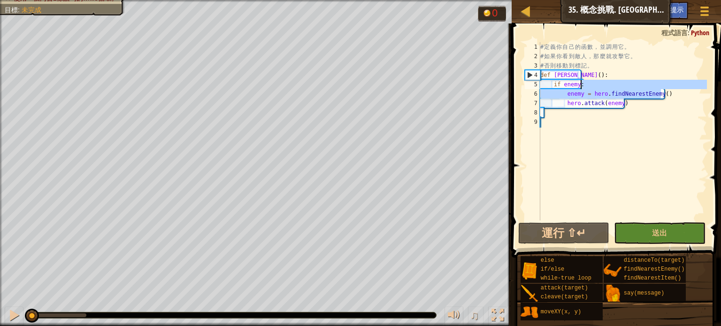
click at [668, 98] on div "# 定 義 你 自 己 的 函 數 ， 並 調 用 它 。 # 如 果 你 看 到 敵 人 ， 那 麼 就 攻 擊 它 。 # 否 則 移 動 到 標 記 。…" at bounding box center [622, 131] width 168 height 178
drag, startPoint x: 670, startPoint y: 94, endPoint x: 565, endPoint y: 95, distance: 105.1
click at [565, 95] on div "# 定 義 你 自 己 的 函 數 ， 並 調 用 它 。 # 如 果 你 看 到 敵 人 ， 那 麼 就 攻 擊 它 。 # 否 則 移 動 到 標 記 。…" at bounding box center [622, 140] width 168 height 197
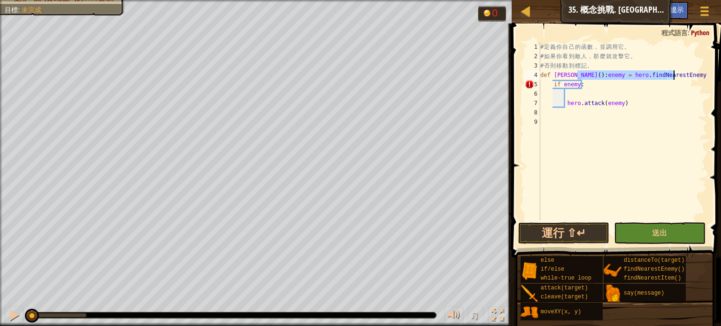
click at [577, 73] on div "# 定 義 你 自 己 的 函 數 ， 並 調 用 它 。 # 如 果 你 看 到 敵 人 ， 那 麼 就 攻 擊 它 。 # 否 則 移 動 到 標 記 。…" at bounding box center [622, 131] width 168 height 178
type textarea "enemy = hero.findNearestEnemy()"
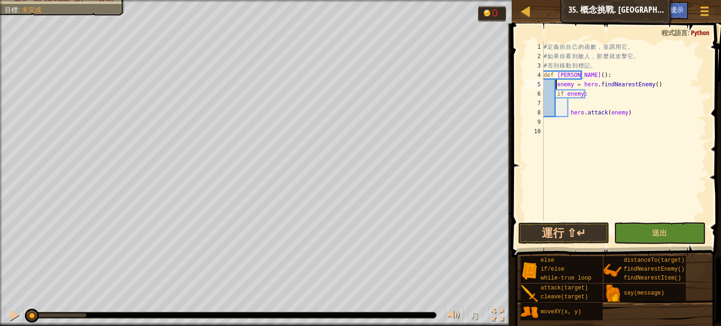
click at [545, 135] on div "# 定 義 你 自 己 的 函 數 ， 並 調 用 它 。 # 如 果 你 看 到 敵 人 ， 那 麼 就 攻 擊 它 。 # 否 則 移 動 到 標 記 。…" at bounding box center [623, 140] width 165 height 197
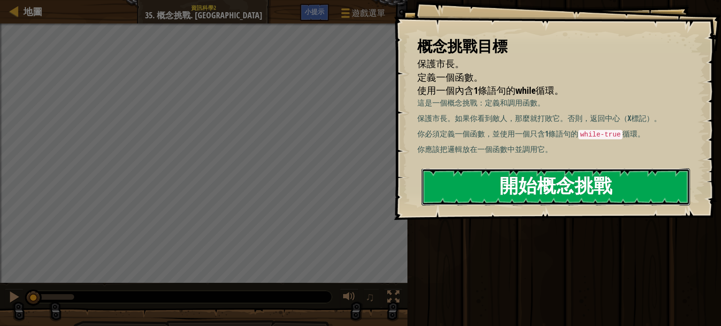
click at [443, 194] on button "開始概念挑戰" at bounding box center [555, 186] width 268 height 37
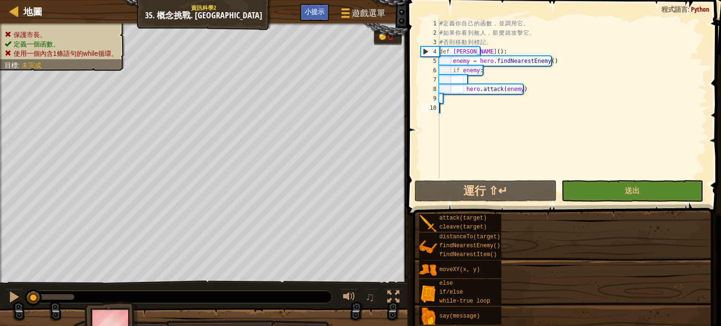
click at [472, 115] on div "# 定 義 你 自 己 的 函 數 ， 並 調 用 它 。 # 如 果 你 看 到 敵 人 ， 那 麼 就 攻 擊 它 。 # 否 則 移 動 到 標 記 。…" at bounding box center [572, 108] width 270 height 178
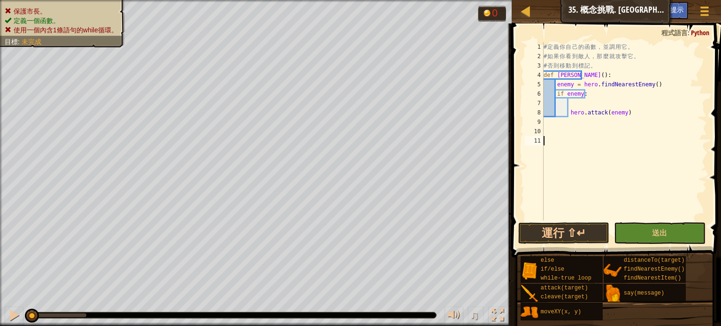
type textarea "w"
click at [549, 157] on div "# 定 義 你 自 己 的 函 數 ， 並 調 用 它 。 # 如 果 你 看 到 敵 人 ， 那 麼 就 攻 擊 它 。 # 否 則 移 動 到 標 記 。…" at bounding box center [623, 140] width 165 height 197
click at [560, 138] on div "# 定 義 你 自 己 的 函 數 ， 並 調 用 它 。 # 如 果 你 看 到 敵 人 ， 那 麼 就 攻 擊 它 。 # 否 則 移 動 到 標 記 。…" at bounding box center [623, 140] width 165 height 197
type textarea "w"
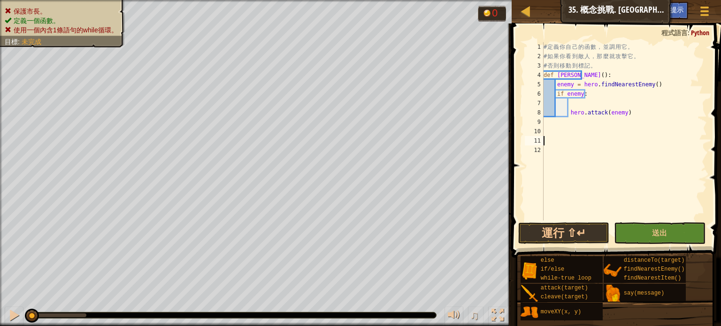
type textarea "w"
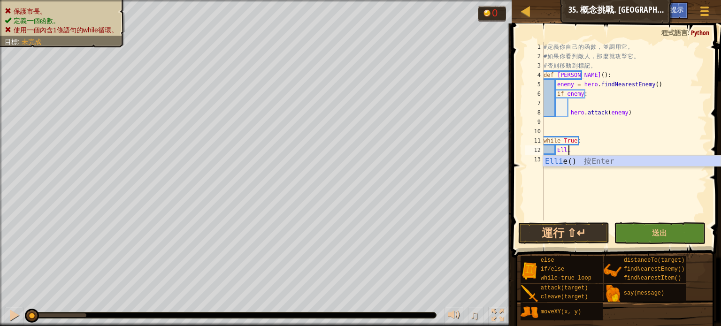
scroll to position [4, 1]
type textarea "Ellie"
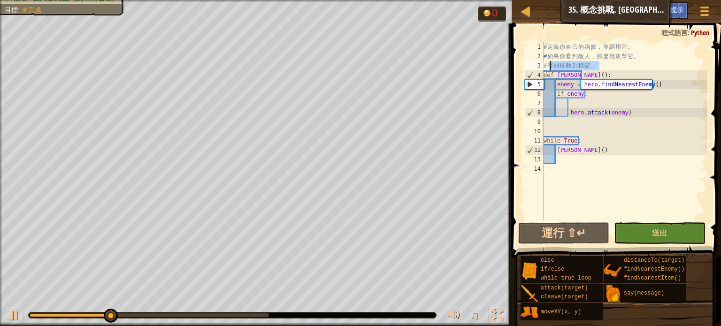
drag, startPoint x: 607, startPoint y: 67, endPoint x: 551, endPoint y: 84, distance: 58.3
click at [550, 65] on div "# 定 義 你 自 己 的 函 數 ， 並 調 用 它 。 # 如 果 你 看 到 敵 人 ， 那 麼 就 攻 擊 它 。 # 否 則 移 動 到 標 記 。…" at bounding box center [623, 140] width 165 height 197
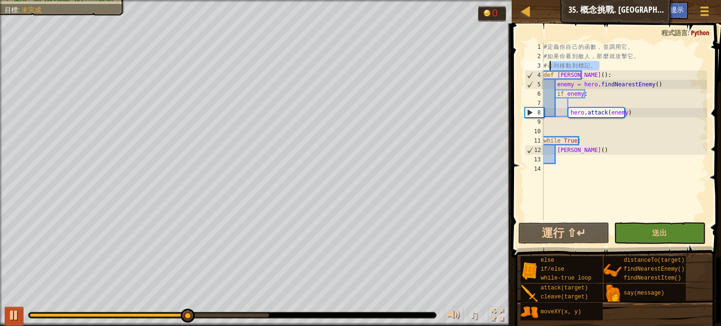
type textarea "# 否則移動到標記。"
click at [13, 315] on div at bounding box center [14, 315] width 12 height 12
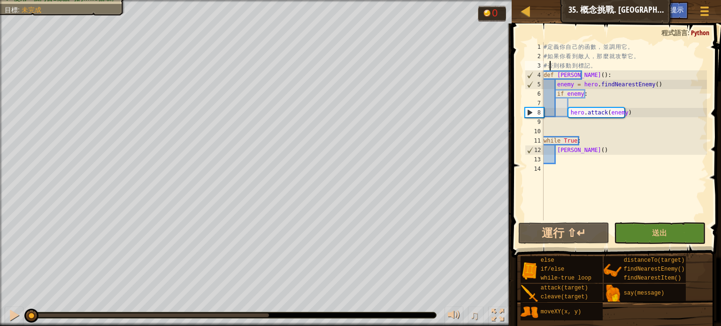
click at [5, 243] on div "保護市長。 定義一個函數。 使用一個內含1條語句的while循環。 目標 : 未完成 0 ♫ Anya 116 x: 29 y: 26 Toremon" at bounding box center [360, 163] width 721 height 326
click at [567, 158] on div "# 定 義 你 自 己 的 函 數 ， 並 調 用 它 。 # 如 果 你 看 到 敵 人 ， 那 麼 就 攻 擊 它 。 # 否 則 移 動 到 標 記 。…" at bounding box center [623, 140] width 165 height 197
type textarea "e"
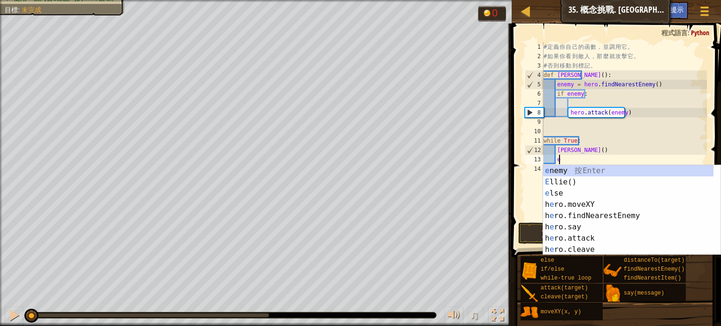
scroll to position [4, 0]
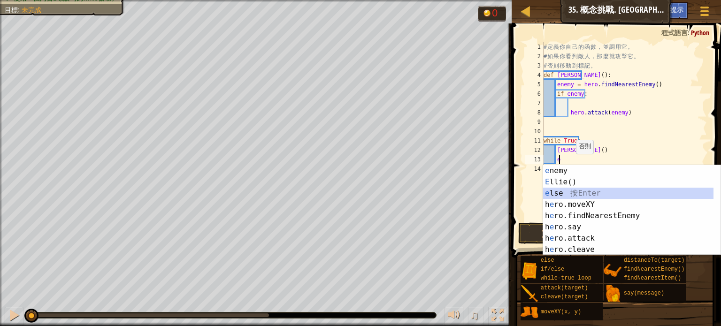
click at [577, 196] on div "e nemy 按 Enter E llie() 按 Enter e lse 按 Enter h e ro.moveXY 按 Enter h e ro.find…" at bounding box center [628, 221] width 170 height 113
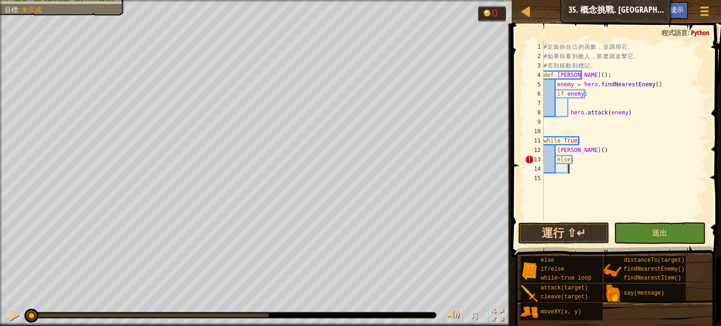
scroll to position [4, 1]
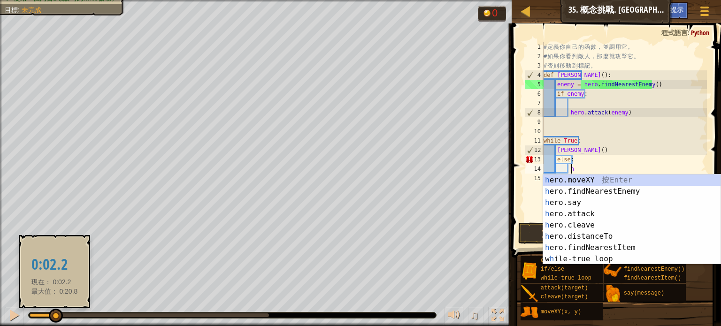
drag, startPoint x: 36, startPoint y: 312, endPoint x: 54, endPoint y: 315, distance: 18.9
click at [54, 315] on div at bounding box center [56, 316] width 14 height 14
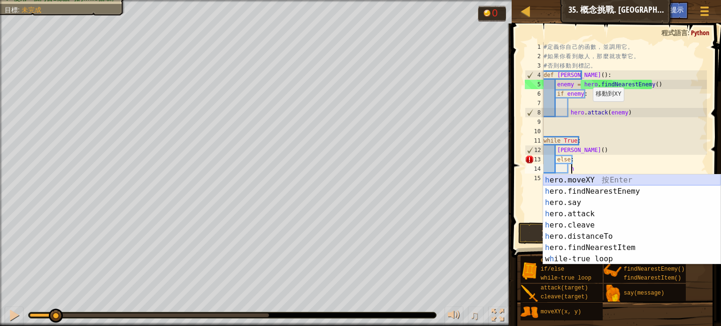
click at [564, 182] on div "h ero.moveXY 按 Enter h ero.findNearestEnemy 按 Enter h ero.say 按 Enter h ero.att…" at bounding box center [631, 231] width 177 height 113
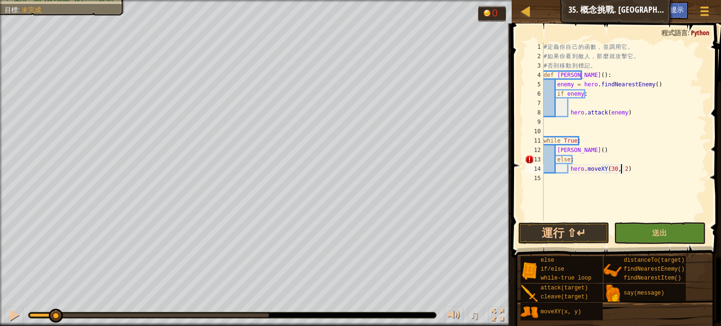
scroll to position [4, 6]
drag, startPoint x: 631, startPoint y: 112, endPoint x: 631, endPoint y: 106, distance: 6.1
click at [631, 110] on div "# 定 義 你 自 己 的 函 數 ， 並 調 用 它 。 # 如 果 你 看 到 敵 人 ， 那 麼 就 攻 擊 它 。 # 否 則 移 動 到 標 記 。…" at bounding box center [623, 140] width 165 height 197
type textarea "hero.attack(enemy)"
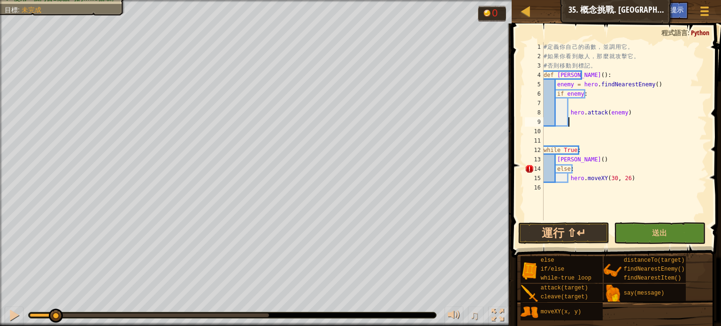
scroll to position [4, 0]
type textarea "e"
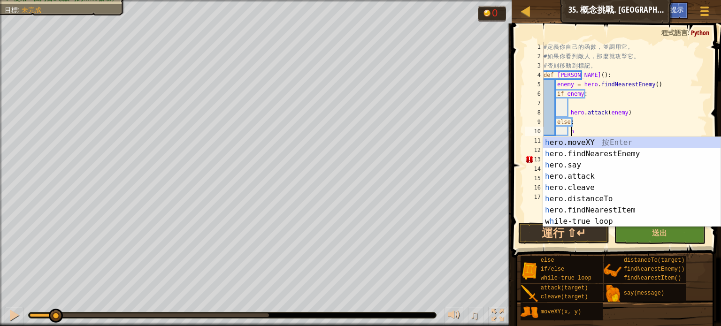
scroll to position [4, 1]
click at [565, 142] on div "h ero.moveXY 按 Enter h ero.findNearestEnemy 按 Enter h ero.say 按 Enter h ero.att…" at bounding box center [631, 193] width 177 height 113
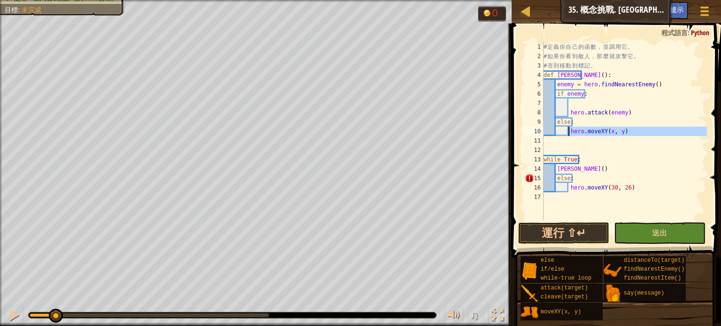
drag, startPoint x: 632, startPoint y: 138, endPoint x: 570, endPoint y: 128, distance: 62.3
click at [570, 128] on div "# 定 義 你 自 己 的 函 數 ， 並 調 用 它 。 # 如 果 你 看 到 敵 人 ， 那 麼 就 攻 擊 它 。 # 否 則 移 動 到 標 記 。…" at bounding box center [623, 140] width 165 height 197
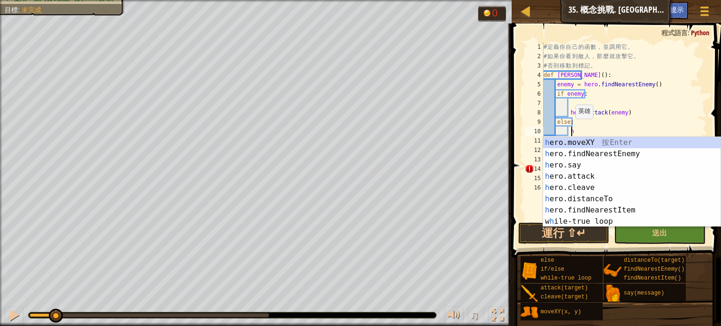
type textarea "h"
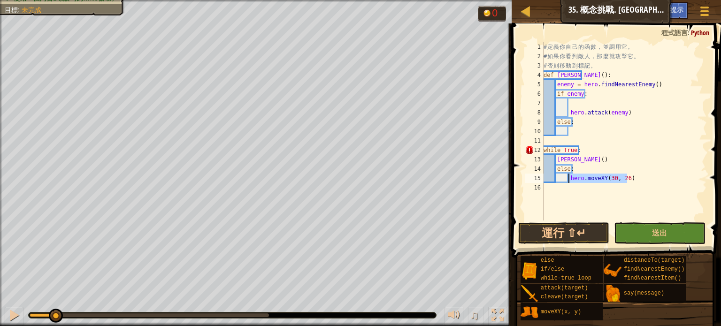
drag, startPoint x: 631, startPoint y: 182, endPoint x: 569, endPoint y: 178, distance: 62.6
click at [569, 178] on div "# 定 義 你 自 己 的 函 數 ， 並 調 用 它 。 # 如 果 你 看 到 敵 人 ， 那 麼 就 攻 擊 它 。 # 否 則 移 動 到 標 記 。…" at bounding box center [623, 140] width 165 height 197
type textarea "while True:"
drag, startPoint x: 578, startPoint y: 164, endPoint x: 556, endPoint y: 167, distance: 21.2
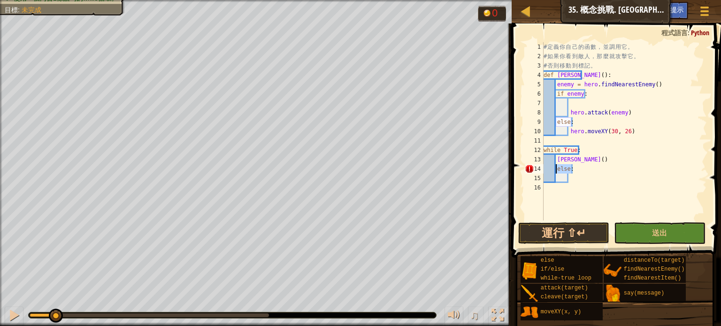
click at [556, 167] on div "# 定 義 你 自 己 的 函 數 ， 並 調 用 它 。 # 如 果 你 看 到 敵 人 ， 那 麼 就 攻 擊 它 。 # 否 則 移 動 到 標 記 。…" at bounding box center [623, 140] width 165 height 197
type textarea "else:"
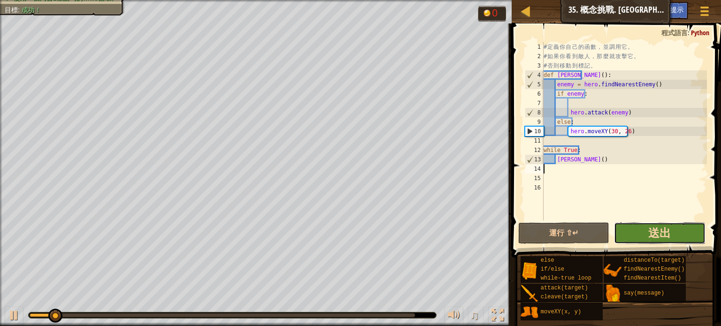
click at [653, 236] on span "送出" at bounding box center [659, 232] width 23 height 15
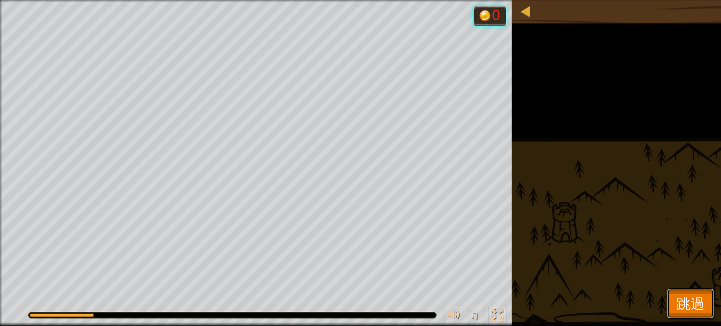
click at [694, 296] on span "跳過" at bounding box center [690, 303] width 28 height 19
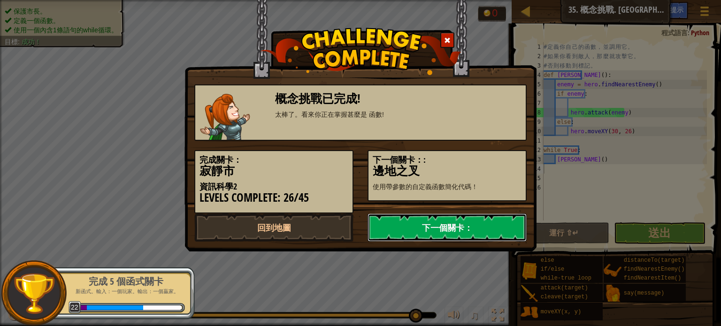
click at [427, 226] on link "下一個關卡：" at bounding box center [446, 227] width 159 height 28
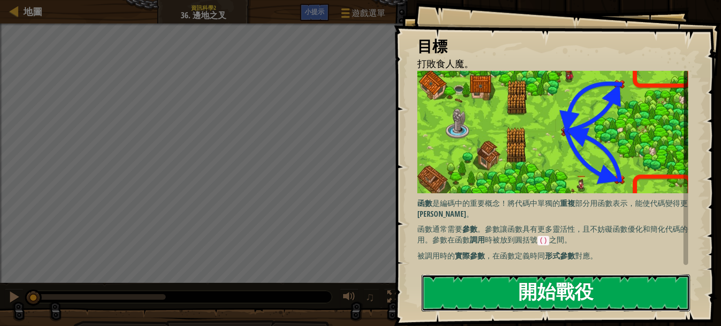
drag, startPoint x: 517, startPoint y: 278, endPoint x: 512, endPoint y: 283, distance: 7.3
click at [512, 283] on button "開始戰役" at bounding box center [555, 292] width 268 height 37
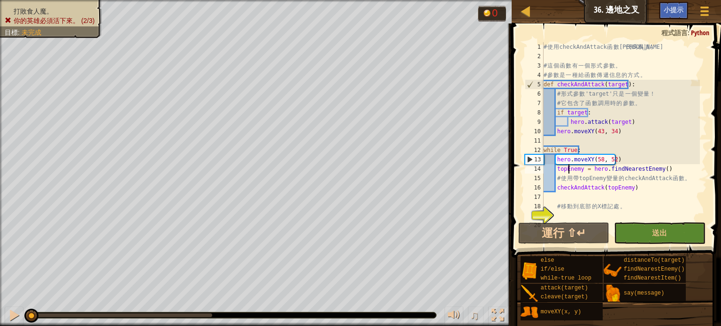
click at [569, 168] on div "# 使 用 checkAndAttack 函 數 讓 代 碼 易 讀 。 # 這 個 函 數 有 一 個 形 式 參 數 。 # 參 數 是 一 種 給 函 …" at bounding box center [620, 140] width 158 height 197
click at [570, 170] on div "# 使 用 checkAndAttack 函 數 讓 代 碼 易 讀 。 # 這 個 函 數 有 一 個 形 式 參 數 。 # 參 數 是 一 種 給 函 …" at bounding box center [620, 140] width 158 height 197
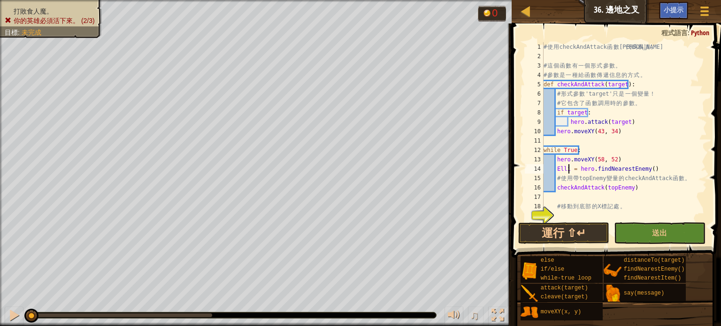
scroll to position [4, 2]
drag, startPoint x: 565, startPoint y: 113, endPoint x: 582, endPoint y: 112, distance: 17.4
click at [582, 112] on div "# 使 用 checkAndAttack 函 數 讓 代 碼 易 讀 。 # 這 個 函 數 有 一 個 形 式 參 數 。 # 參 數 是 一 種 給 函 …" at bounding box center [620, 140] width 158 height 197
click at [673, 118] on div "# 使 用 checkAndAttack 函 數 讓 代 碼 易 讀 。 # 這 個 函 數 有 一 個 形 式 參 數 。 # 參 數 是 一 種 給 函 …" at bounding box center [620, 140] width 158 height 197
drag, startPoint x: 579, startPoint y: 113, endPoint x: 564, endPoint y: 113, distance: 15.0
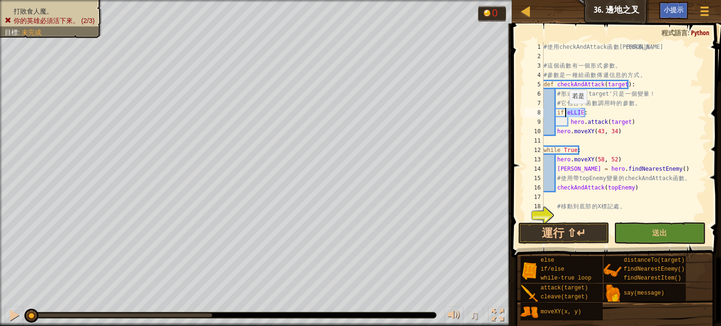
click at [564, 113] on div "# 使 用 checkAndAttack 函 數 讓 代 碼 易 讀 。 # 這 個 函 數 有 一 個 形 式 參 數 。 # 參 數 是 一 種 給 函 …" at bounding box center [620, 140] width 158 height 197
click at [670, 121] on div "# 使 用 checkAndAttack 函 數 讓 代 碼 易 讀 。 # 這 個 函 數 有 一 個 形 式 參 數 。 # 參 數 是 一 種 給 函 …" at bounding box center [620, 140] width 158 height 197
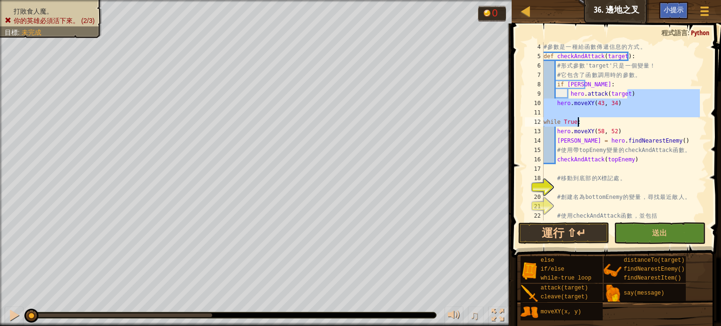
scroll to position [4, 2]
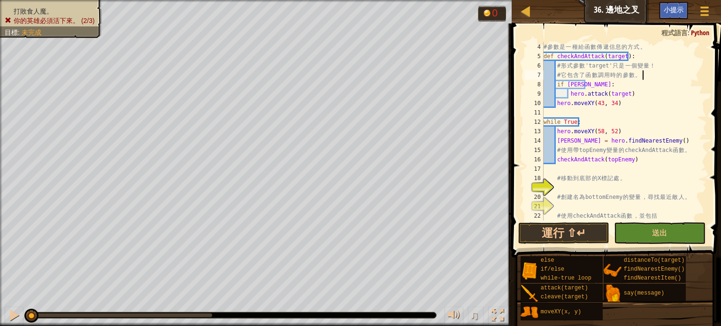
drag, startPoint x: 659, startPoint y: 74, endPoint x: 602, endPoint y: 82, distance: 56.9
click at [654, 76] on div "# 參 數 是 一 種 給 函 數 傳 遞 信 息 的 方 式 。 def checkAndAttack ( target ) : # 形 式 參 數 'ta…" at bounding box center [620, 145] width 158 height 206
click at [606, 91] on div "# 參 數 是 一 種 給 函 數 傳 遞 信 息 的 方 式 。 def checkAndAttack ( target ) : # 形 式 參 數 'ta…" at bounding box center [620, 145] width 158 height 206
type textarea "hero.attack(Ellie)"
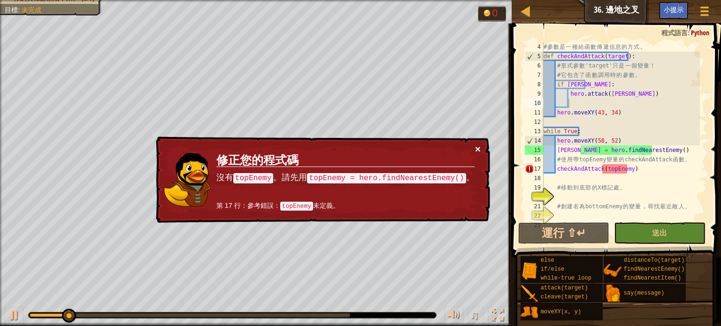
click at [476, 145] on button "×" at bounding box center [478, 149] width 6 height 10
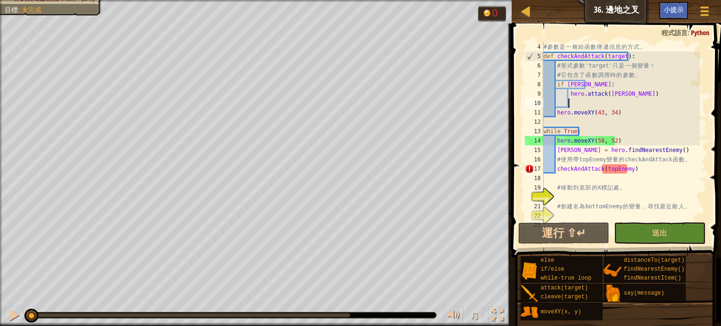
drag, startPoint x: 118, startPoint y: 317, endPoint x: 2, endPoint y: 328, distance: 116.4
click at [2, 0] on html "地圖 資訊科學2 36. 邊地之叉 遊戲選單 完成 小提示 1 ההההההההההההההההההההההההההההההההההההההההההההההה…" at bounding box center [360, 0] width 721 height 0
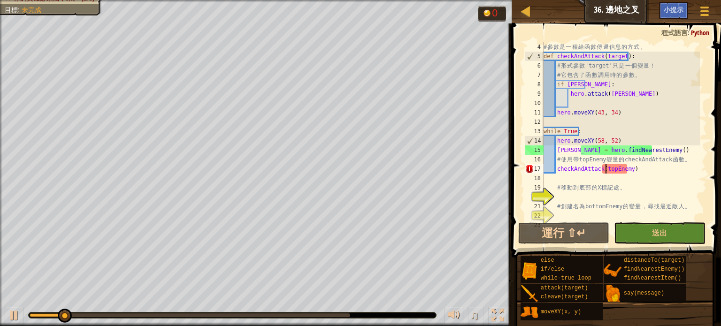
drag, startPoint x: 607, startPoint y: 168, endPoint x: 602, endPoint y: 171, distance: 5.7
click at [605, 168] on div "# 參 數 是 一 種 給 函 數 傳 遞 信 息 的 方 式 。 def checkAndAttack ( target ) : # 形 式 參 數 'ta…" at bounding box center [620, 145] width 158 height 206
drag, startPoint x: 602, startPoint y: 171, endPoint x: 612, endPoint y: 173, distance: 10.4
click at [612, 173] on div "# 參 數 是 一 種 給 函 數 傳 遞 信 息 的 方 式 。 def checkAndAttack ( target ) : # 形 式 參 數 'ta…" at bounding box center [620, 145] width 158 height 206
click at [12, 318] on div at bounding box center [14, 315] width 12 height 12
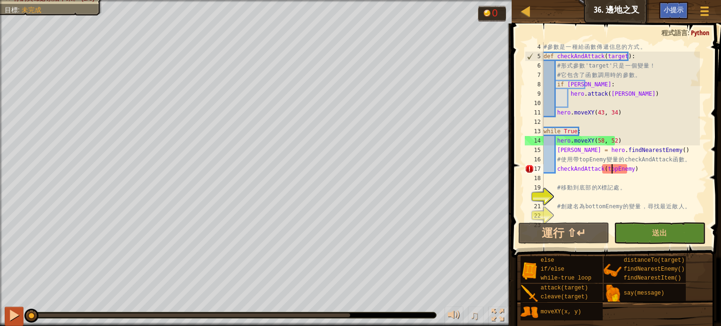
drag, startPoint x: 62, startPoint y: 314, endPoint x: 15, endPoint y: 322, distance: 48.0
click at [15, 322] on div "♫" at bounding box center [255, 313] width 511 height 28
click at [602, 172] on div "# 參 數 是 一 種 給 函 數 傳 遞 信 息 的 方 式 。 def checkAndAttack ( target ) : # 形 式 參 數 'ta…" at bounding box center [620, 145] width 158 height 206
drag, startPoint x: 602, startPoint y: 172, endPoint x: 626, endPoint y: 173, distance: 23.9
click at [626, 173] on div "# 參 數 是 一 種 給 函 數 傳 遞 信 息 的 方 式 。 def checkAndAttack ( target ) : # 形 式 參 數 'ta…" at bounding box center [620, 145] width 158 height 206
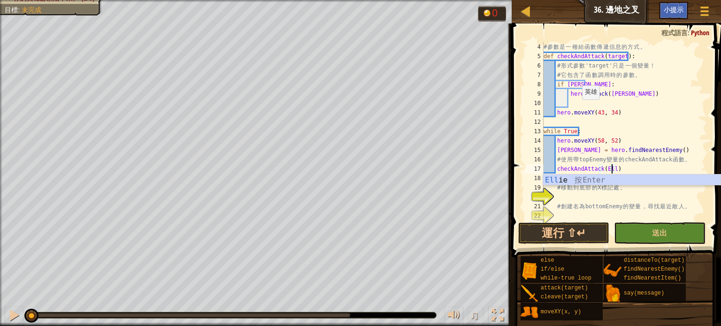
scroll to position [4, 6]
type textarea "checkAndAttack(Ellie)"
click at [601, 181] on div "Ellie 按 Enter" at bounding box center [631, 192] width 177 height 34
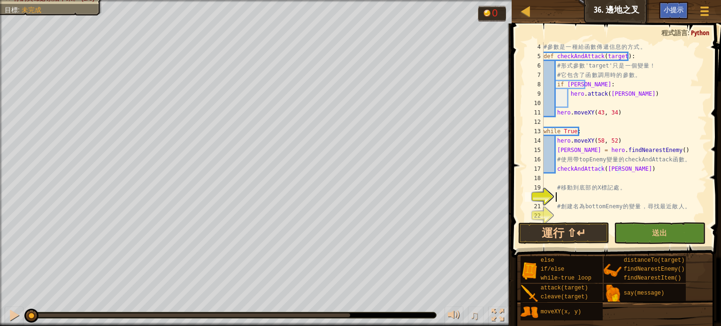
click at [569, 193] on div "# 參 數 是 一 種 給 函 數 傳 遞 信 息 的 方 式 。 def checkAndAttack ( target ) : # 形 式 參 數 'ta…" at bounding box center [620, 145] width 158 height 206
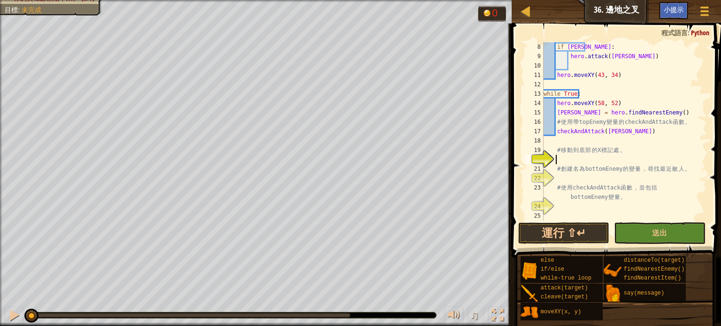
scroll to position [4, 0]
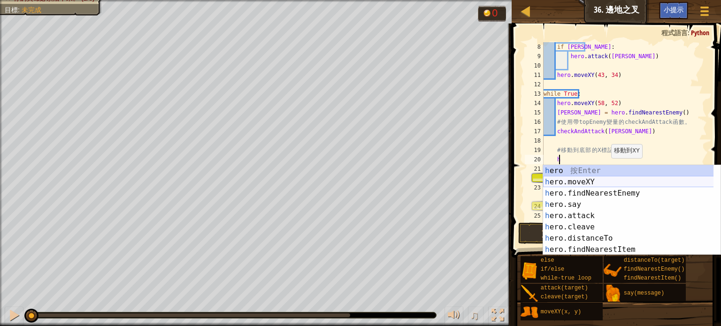
click at [561, 180] on div "h ero 按 Enter h ero.moveXY 按 Enter h ero.findNearestEnemy 按 Enter h ero.say 按 E…" at bounding box center [631, 221] width 177 height 113
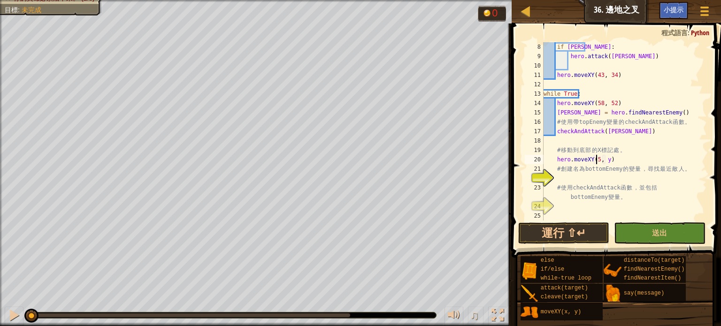
scroll to position [4, 4]
type textarea "hero.moveXY(58, 16)"
click at [570, 178] on div "if Ellie : hero . attack ( Ellie ) hero . moveXY ( 43 , 34 ) while True : hero …" at bounding box center [620, 140] width 158 height 197
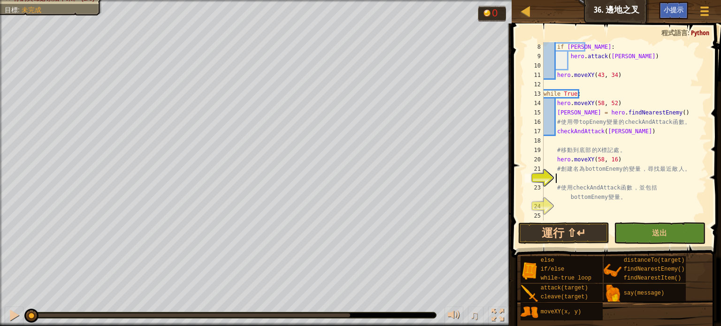
type textarea "h"
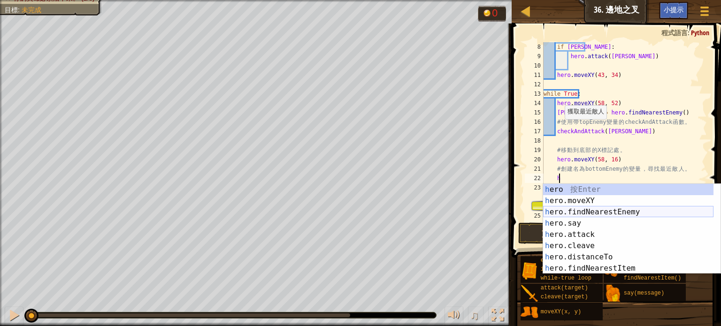
click at [561, 217] on div "h ero 按 Enter h ero.moveXY 按 Enter h ero.findNearestEnemy 按 Enter h ero.say 按 E…" at bounding box center [628, 240] width 170 height 113
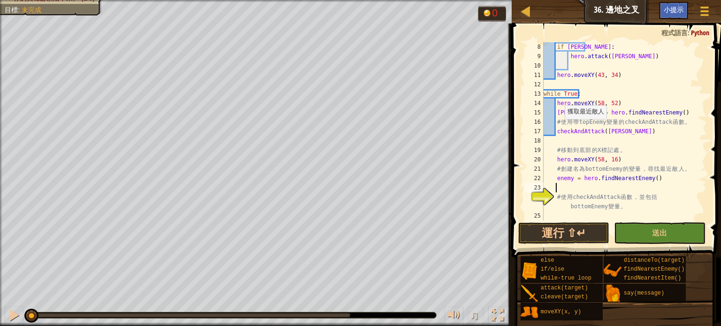
scroll to position [4, 0]
click at [565, 213] on div "if Ellie : hero . attack ( Ellie ) hero . moveXY ( 43 , 34 ) while True : hero …" at bounding box center [620, 140] width 158 height 197
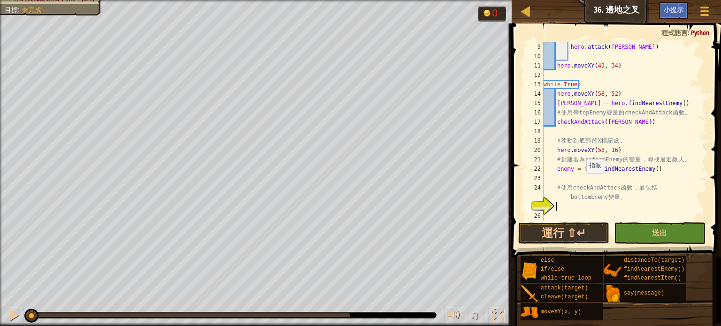
scroll to position [75, 0]
click at [612, 178] on div "hero . attack ( Ellie ) hero . moveXY ( 43 , 34 ) while True : hero . moveXY ( …" at bounding box center [620, 140] width 158 height 197
click at [595, 190] on div "hero . attack ( Ellie ) hero . moveXY ( 43 , 34 ) while True : hero . moveXY ( …" at bounding box center [620, 140] width 158 height 197
type textarea "# 使用 checkAndAttack 函數，並包括 bottomEnemy 變量。"
click at [588, 190] on div "hero . attack ( Ellie ) hero . moveXY ( 43 , 34 ) while True : hero . moveXY ( …" at bounding box center [620, 140] width 158 height 197
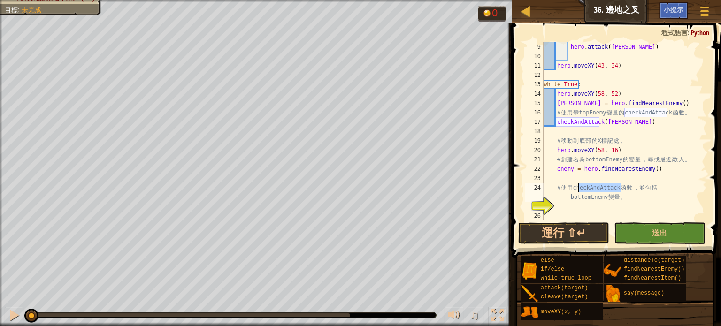
click at [588, 190] on div "hero . attack ( Ellie ) hero . moveXY ( 43 , 34 ) while True : hero . moveXY ( …" at bounding box center [620, 140] width 158 height 197
click at [591, 178] on div "hero . attack ( Ellie ) hero . moveXY ( 43 , 34 ) while True : hero . moveXY ( …" at bounding box center [620, 140] width 158 height 197
click at [563, 118] on div "hero . attack ( Ellie ) hero . moveXY ( 43 , 34 ) while True : hero . moveXY ( …" at bounding box center [620, 140] width 158 height 197
click at [567, 101] on div "hero . attack ( Ellie ) hero . moveXY ( 43 , 34 ) while True : hero . moveXY ( …" at bounding box center [620, 140] width 158 height 197
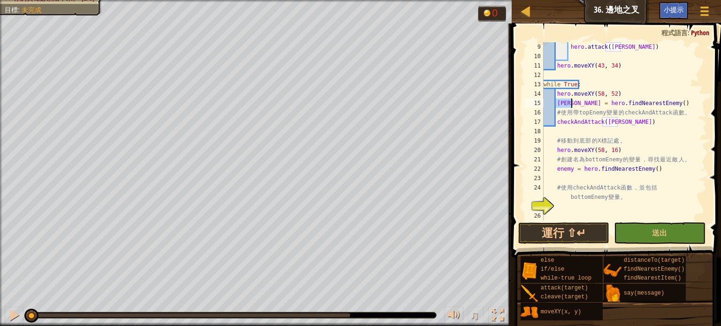
click at [567, 101] on div "hero . attack ( Ellie ) hero . moveXY ( 43 , 34 ) while True : hero . moveXY ( …" at bounding box center [620, 140] width 158 height 197
click at [611, 122] on div "hero . attack ( Ellie ) hero . moveXY ( 43 , 34 ) while True : hero . moveXY ( …" at bounding box center [620, 140] width 158 height 197
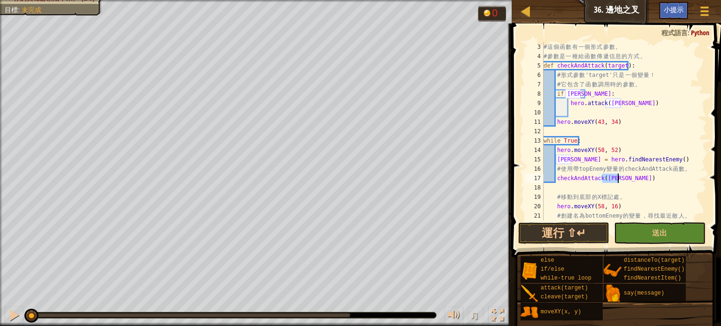
scroll to position [0, 0]
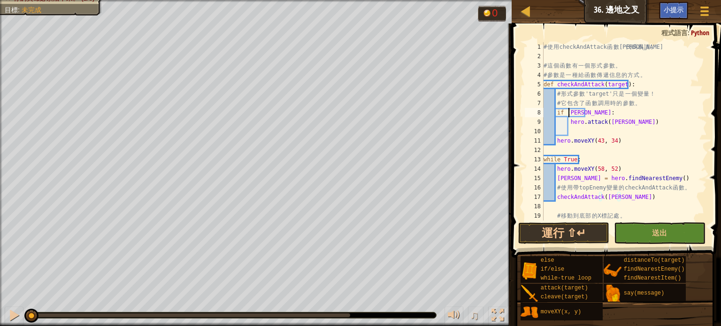
click at [567, 114] on div "# 使 用 checkAndAttack 函 數 讓 代 碼 易 讀 。 # 這 個 函 數 有 一 個 形 式 參 數 。 # 參 數 是 一 種 給 函 …" at bounding box center [620, 140] width 158 height 197
click at [611, 80] on div "# 使 用 checkAndAttack 函 數 讓 代 碼 易 讀 。 # 這 個 函 數 有 一 個 形 式 參 數 。 # 參 數 是 一 種 給 函 …" at bounding box center [620, 140] width 158 height 197
click at [610, 80] on div "# 使 用 checkAndAttack 函 數 讓 代 碼 易 讀 。 # 這 個 函 數 有 一 個 形 式 參 數 。 # 參 數 是 一 種 給 函 …" at bounding box center [620, 140] width 158 height 197
click at [567, 112] on div "# 使 用 checkAndAttack 函 數 讓 代 碼 易 讀 。 # 這 個 函 數 有 一 個 形 式 參 數 。 # 參 數 是 一 種 給 函 …" at bounding box center [620, 140] width 158 height 197
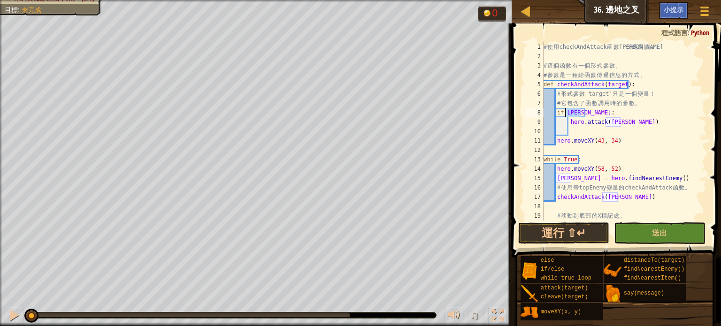
click at [567, 112] on div "# 使 用 checkAndAttack 函 數 讓 代 碼 易 讀 。 # 這 個 函 數 有 一 個 形 式 參 數 。 # 參 數 是 一 種 給 函 …" at bounding box center [620, 140] width 158 height 197
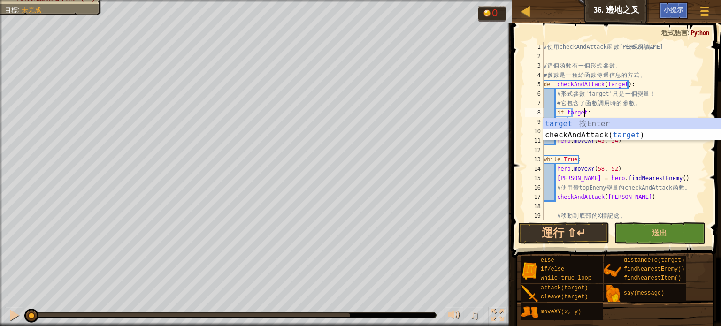
scroll to position [4, 3]
click at [712, 120] on div "target 按 Enter checkAndAttack( target ) 按 Enter" at bounding box center [631, 140] width 177 height 45
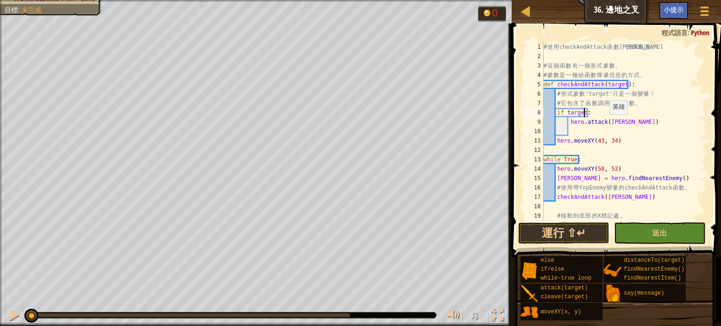
click at [605, 123] on div "# 使 用 checkAndAttack 函 數 讓 代 碼 易 讀 。 # 這 個 函 數 有 一 個 形 式 參 數 。 # 參 數 是 一 種 給 函 …" at bounding box center [620, 140] width 158 height 197
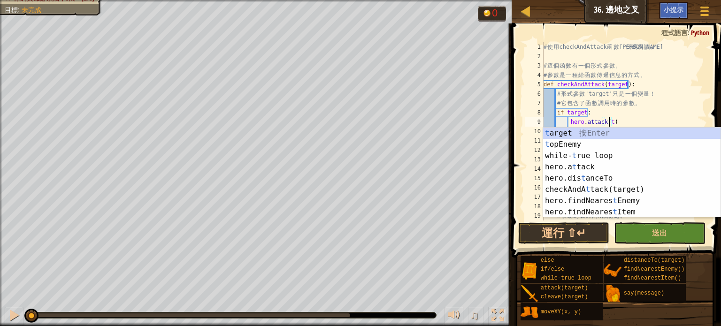
scroll to position [4, 5]
click at [610, 135] on div "t arget 按 Enter t opEnemy 按 Enter while- t rue loop 按 Enter hero.a t tack 按 Ent…" at bounding box center [631, 184] width 177 height 113
type textarea "hero.attack(target)"
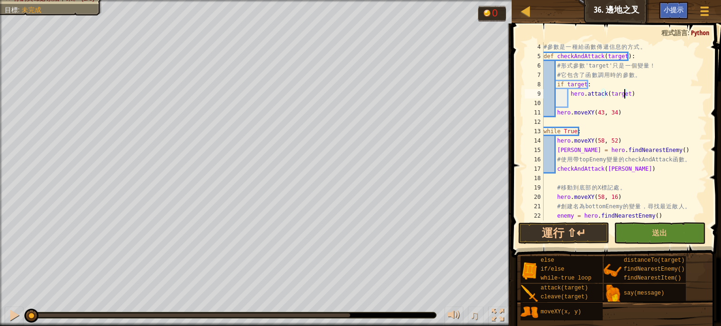
scroll to position [75, 0]
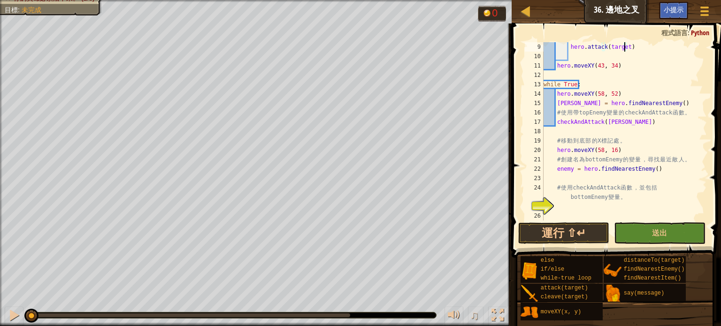
click at [570, 203] on div "hero . attack ( target ) hero . moveXY ( 43 , 34 ) while True : hero . moveXY (…" at bounding box center [620, 140] width 158 height 197
drag, startPoint x: 577, startPoint y: 187, endPoint x: 585, endPoint y: 175, distance: 14.2
click at [586, 185] on div "hero . attack ( target ) hero . moveXY ( 43 , 34 ) while True : hero . moveXY (…" at bounding box center [620, 140] width 158 height 197
drag, startPoint x: 556, startPoint y: 120, endPoint x: 625, endPoint y: 134, distance: 70.4
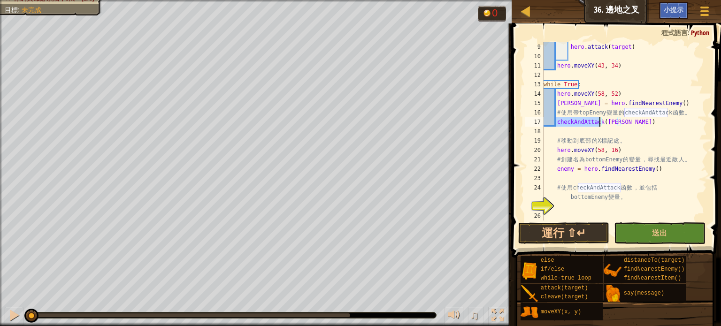
click at [600, 124] on div "hero . attack ( target ) hero . moveXY ( 43 , 34 ) while True : hero . moveXY (…" at bounding box center [620, 140] width 158 height 197
type textarea "checkAndAttack(Ellie)"
click at [561, 205] on div "hero . attack ( target ) hero . moveXY ( 43 , 34 ) while True : hero . moveXY (…" at bounding box center [620, 140] width 158 height 197
paste textarea "checkAndAttack"
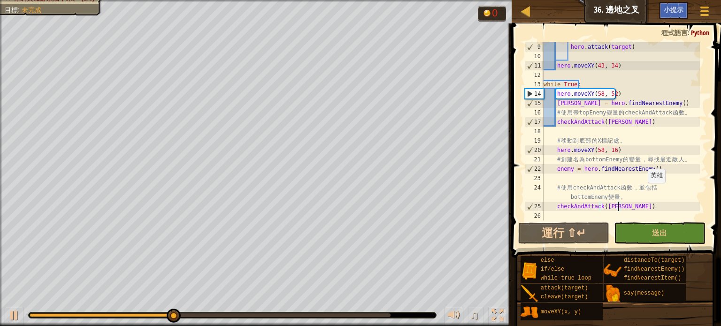
scroll to position [75, 0]
click at [606, 205] on div "hero . attack ( target ) hero . moveXY ( 43 , 34 ) while True : hero . moveXY (…" at bounding box center [620, 140] width 158 height 197
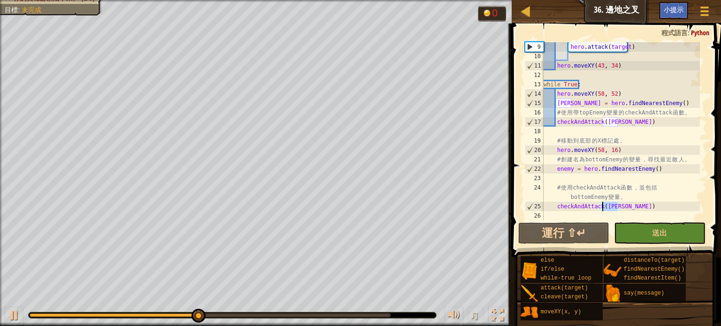
click at [614, 204] on div "hero . attack ( target ) hero . moveXY ( 43 , 34 ) while True : hero . moveXY (…" at bounding box center [620, 131] width 158 height 178
click at [614, 204] on div "hero . attack ( target ) hero . moveXY ( 43 , 34 ) while True : hero . moveXY (…" at bounding box center [620, 140] width 158 height 197
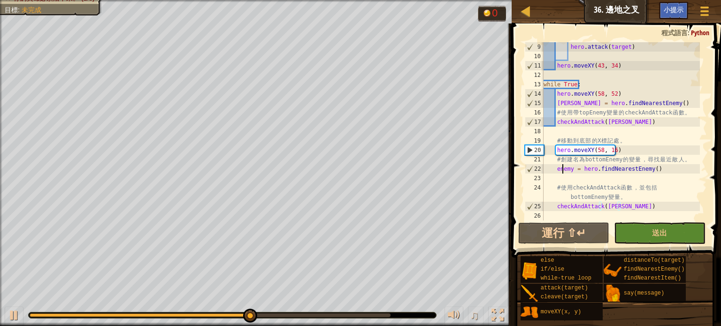
click at [563, 172] on div "hero . attack ( target ) hero . moveXY ( 43 , 34 ) while True : hero . moveXY (…" at bounding box center [620, 140] width 158 height 197
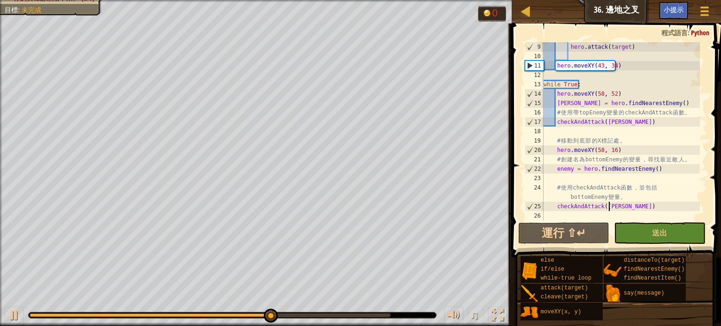
click at [608, 204] on div "hero . attack ( target ) hero . moveXY ( 43 , 34 ) while True : hero . moveXY (…" at bounding box center [620, 140] width 158 height 197
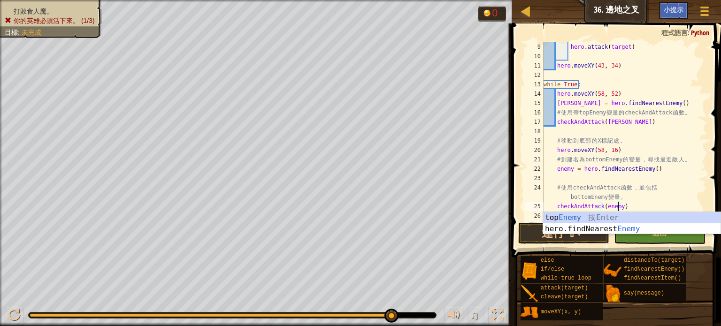
scroll to position [4, 6]
click at [689, 102] on div "hero . attack ( target ) hero . moveXY ( 43 , 34 ) while True : hero . moveXY (…" at bounding box center [620, 140] width 158 height 197
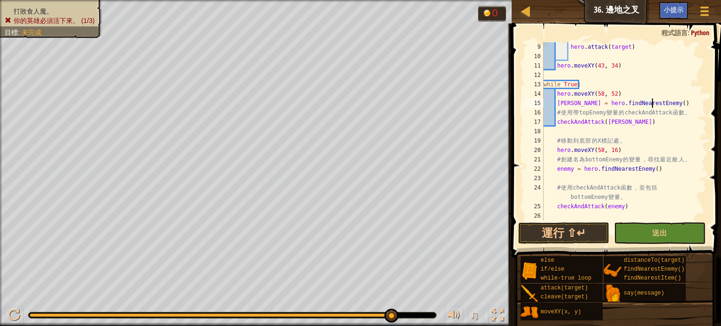
click at [565, 173] on div "hero . attack ( target ) hero . moveXY ( 43 , 34 ) while True : hero . moveXY (…" at bounding box center [620, 140] width 158 height 197
type textarea "enemy = hero.findNearestEnemy()"
click at [561, 176] on div "hero . attack ( target ) hero . moveXY ( 43 , 34 ) while True : hero . moveXY (…" at bounding box center [620, 140] width 158 height 197
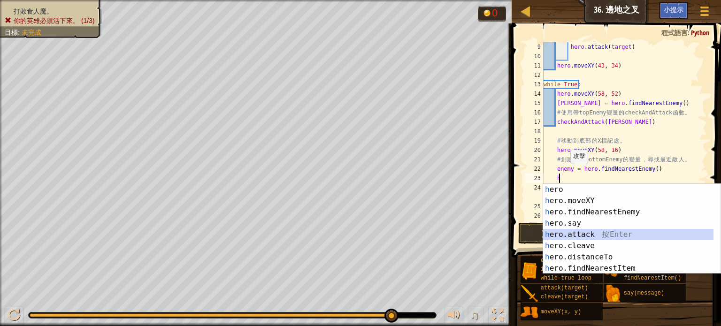
click at [557, 230] on div "h ero 按 Enter h ero.moveXY 按 Enter h ero.findNearestEnemy 按 Enter h ero.say 按 E…" at bounding box center [631, 240] width 177 height 113
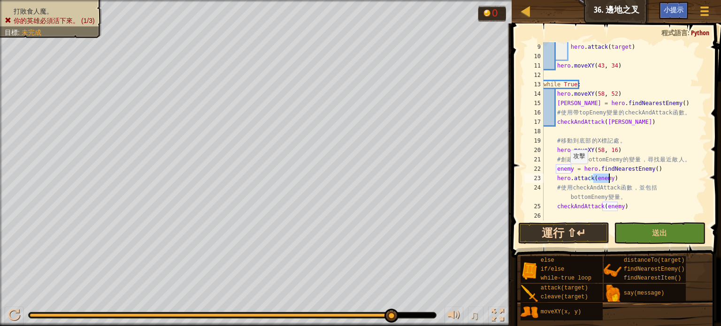
type textarea "hero.attack(enemy)"
click at [585, 232] on button "運行 ⇧↵" at bounding box center [563, 233] width 91 height 22
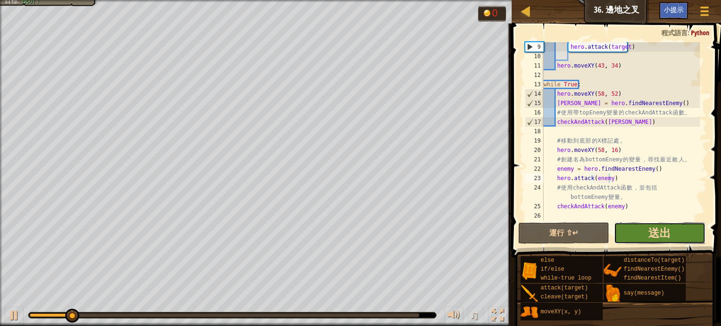
click at [668, 231] on span "送出" at bounding box center [659, 232] width 23 height 15
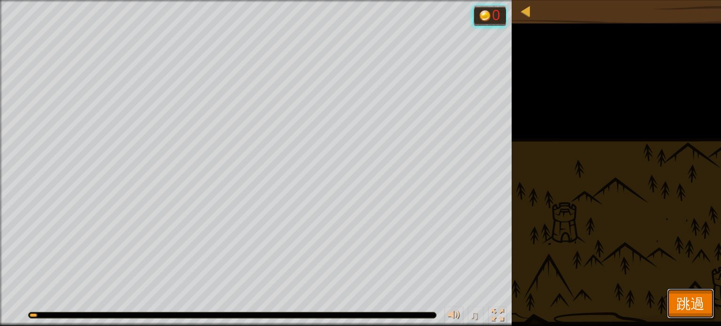
click at [684, 304] on span "跳過" at bounding box center [690, 303] width 28 height 19
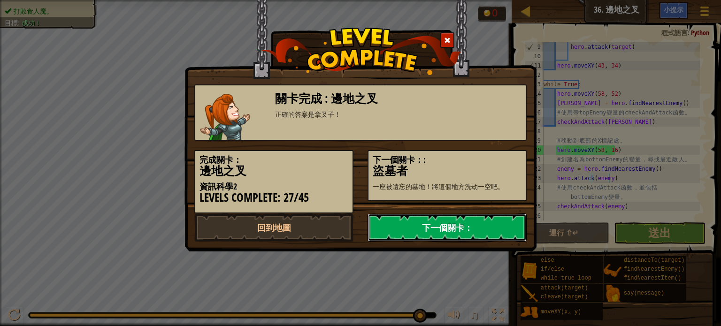
click at [448, 225] on link "下一個關卡：" at bounding box center [446, 227] width 159 height 28
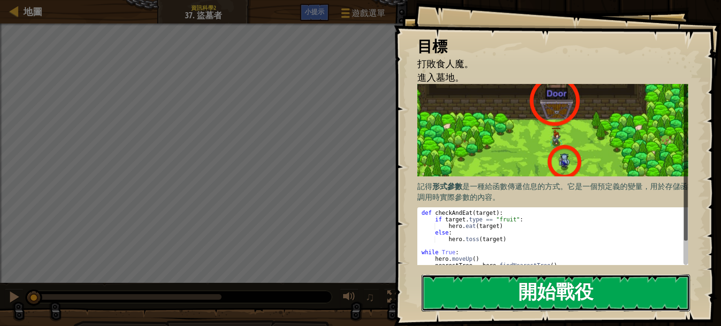
click at [514, 297] on button "開始戰役" at bounding box center [555, 292] width 268 height 37
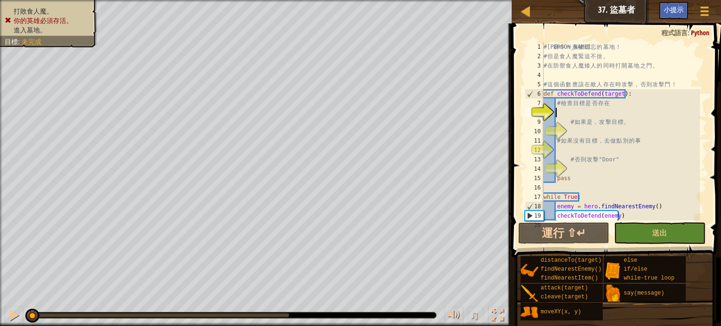
type textarea "h"
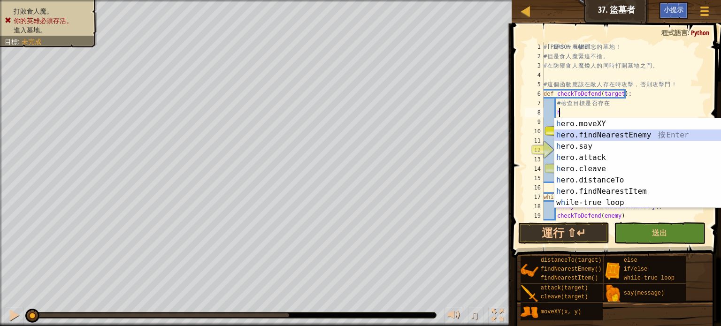
scroll to position [4, 0]
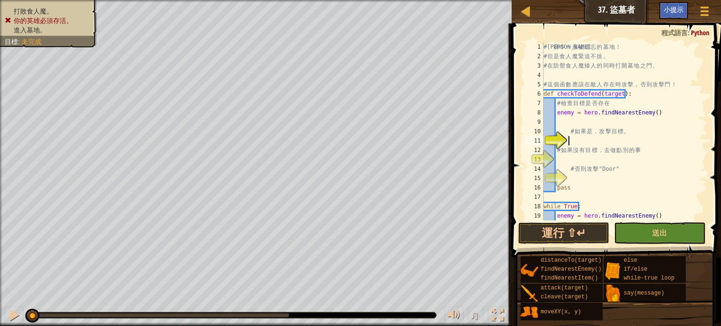
click at [573, 138] on div "# 森 林 中 一 座 被 遺 忘 的 墓 地 ！ # 但 是 食 人 魔 緊 追 不 捨 。 # 在 防 禦 食 人 魔 矮 人 的 同 時 打 開 墓 地…" at bounding box center [620, 140] width 158 height 197
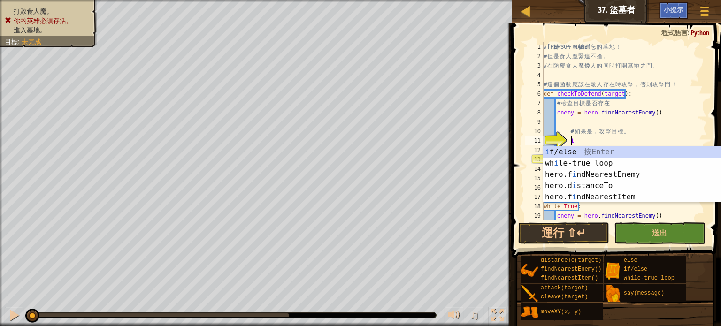
scroll to position [4, 1]
click at [568, 150] on div "i f/else 按 Enter wh i le-true loop 按 Enter hero.f i ndNearestEnemy 按 Enter hero…" at bounding box center [631, 185] width 177 height 79
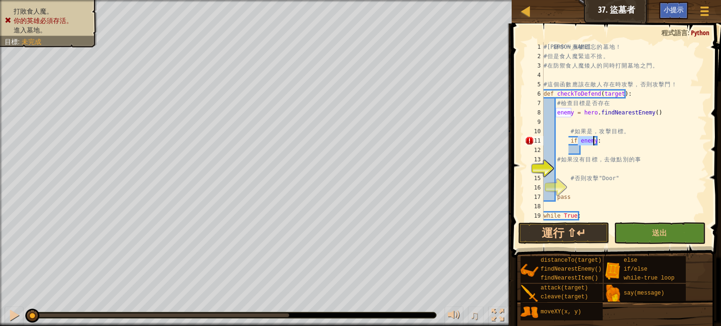
click at [567, 143] on div "# 森 林 中 一 座 被 遺 忘 的 墓 地 ！ # 但 是 食 人 魔 緊 追 不 捨 。 # 在 防 禦 食 人 魔 矮 人 的 同 時 打 開 墓 地…" at bounding box center [620, 140] width 158 height 197
type textarea "if enemy:"
click at [573, 152] on div "# 森 林 中 一 座 被 遺 忘 的 墓 地 ！ # 但 是 食 人 魔 緊 追 不 捨 。 # 在 防 禦 食 人 魔 矮 人 的 同 時 打 開 墓 地…" at bounding box center [620, 140] width 158 height 197
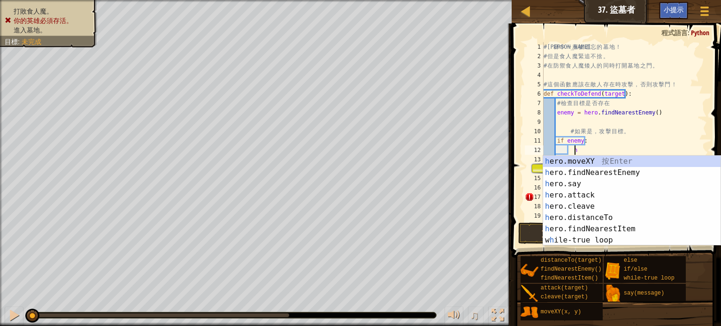
scroll to position [4, 2]
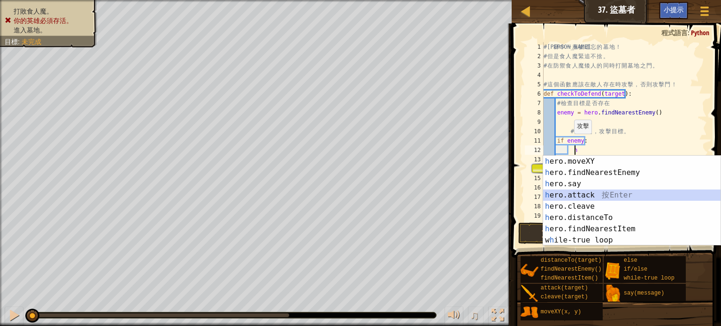
click at [589, 195] on div "h ero.moveXY 按 Enter h ero.findNearestEnemy 按 Enter h ero.say 按 Enter h ero.att…" at bounding box center [631, 212] width 177 height 113
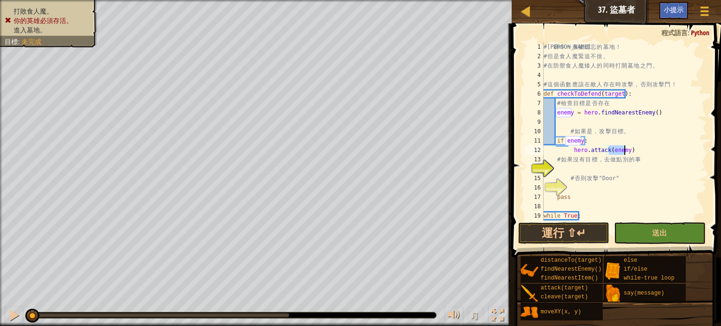
click at [654, 143] on div "# 森 林 中 一 座 被 遺 忘 的 墓 地 ！ # 但 是 食 人 魔 緊 追 不 捨 。 # 在 防 禦 食 人 魔 矮 人 的 同 時 打 開 墓 地…" at bounding box center [620, 140] width 158 height 197
type textarea "if enemy:"
click at [568, 166] on div "# 森 林 中 一 座 被 遺 忘 的 墓 地 ！ # 但 是 食 人 魔 緊 追 不 捨 。 # 在 防 禦 食 人 魔 矮 人 的 同 時 打 開 墓 地…" at bounding box center [620, 140] width 158 height 197
type textarea "e"
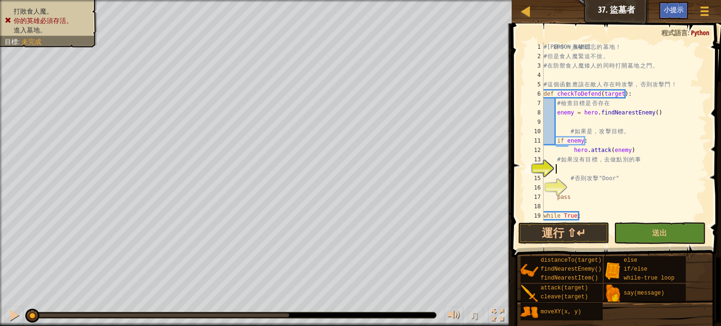
scroll to position [4, 0]
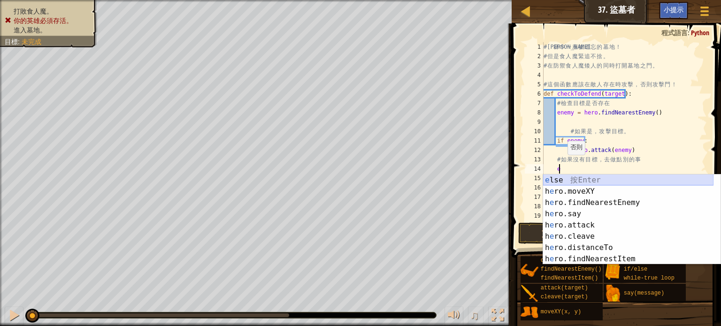
click at [577, 183] on div "e lse 按 Enter h e ro.moveXY 按 Enter h e ro.findNearestEnemy 按 Enter h e ro.say …" at bounding box center [628, 231] width 170 height 113
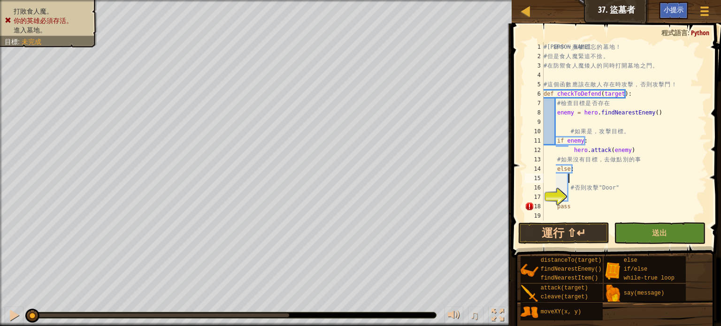
click at [580, 178] on div "# 森 林 中 一 座 被 遺 忘 的 墓 地 ！ # 但 是 食 人 魔 緊 追 不 捨 。 # 在 防 禦 食 人 魔 矮 人 的 同 時 打 開 墓 地…" at bounding box center [620, 140] width 158 height 197
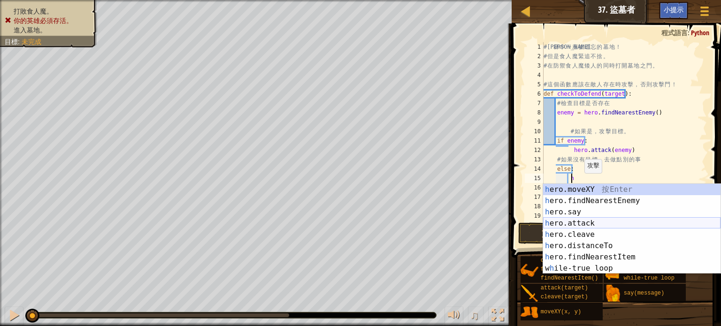
click at [580, 223] on div "h ero.moveXY 按 Enter h ero.findNearestEnemy 按 Enter h ero.say 按 Enter h ero.att…" at bounding box center [631, 240] width 177 height 113
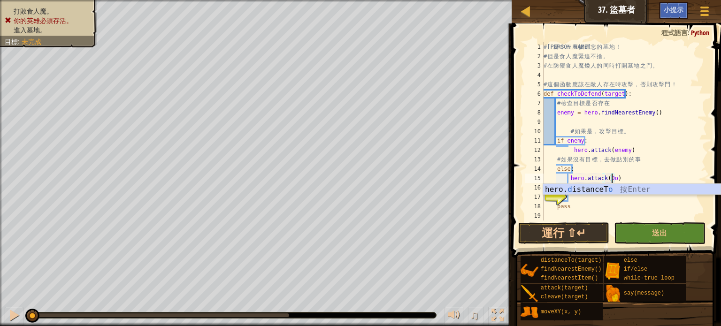
scroll to position [4, 6]
type textarea "hero.attack(Door)"
click at [572, 193] on div "# 森 林 中 一 座 被 遺 忘 的 墓 地 ！ # 但 是 食 人 魔 緊 追 不 捨 。 # 在 防 禦 食 人 魔 矮 人 的 同 時 打 開 墓 地…" at bounding box center [620, 140] width 158 height 197
drag, startPoint x: 605, startPoint y: 177, endPoint x: 617, endPoint y: 177, distance: 11.7
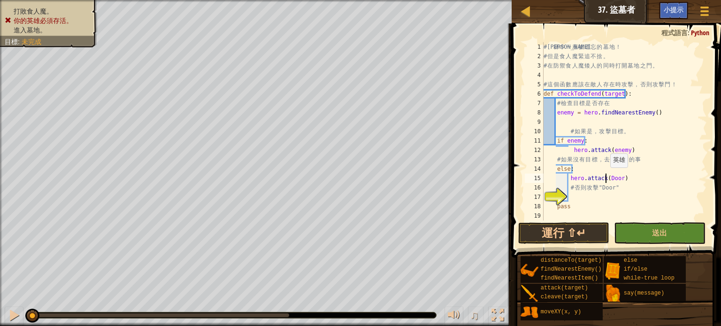
click at [606, 177] on div "# 森 林 中 一 座 被 遺 忘 的 墓 地 ！ # 但 是 食 人 魔 緊 追 不 捨 。 # 在 防 禦 食 人 魔 矮 人 的 同 時 打 開 墓 地…" at bounding box center [620, 140] width 158 height 197
type textarea "hero.attack()"
drag, startPoint x: 616, startPoint y: 174, endPoint x: 567, endPoint y: 180, distance: 49.6
click at [567, 180] on div "# 森 林 中 一 座 被 遺 忘 的 墓 地 ！ # 但 是 食 人 魔 緊 追 不 捨 。 # 在 防 禦 食 人 魔 矮 人 的 同 時 打 開 墓 地…" at bounding box center [620, 140] width 158 height 197
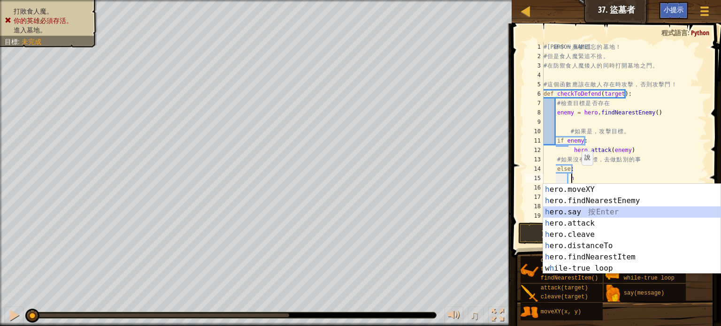
click at [580, 217] on div "h ero.moveXY 按 Enter h ero.findNearestEnemy 按 Enter h ero.say 按 Enter h ero.att…" at bounding box center [631, 240] width 177 height 113
type textarea "hero.say("message")"
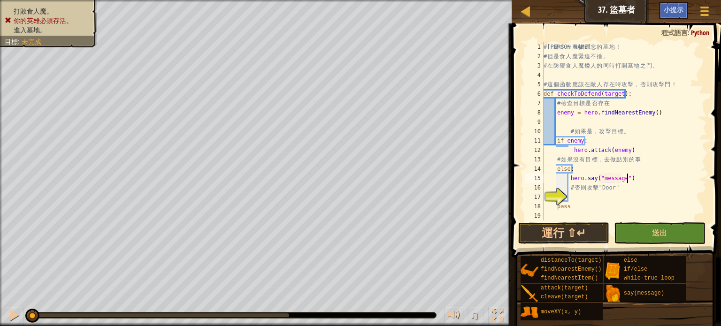
click at [645, 182] on div "# 森 林 中 一 座 被 遺 忘 的 墓 地 ！ # 但 是 食 人 魔 緊 追 不 捨 。 # 在 防 禦 食 人 魔 矮 人 的 同 時 打 開 墓 地…" at bounding box center [620, 140] width 158 height 197
click at [580, 198] on div "# 森 林 中 一 座 被 遺 忘 的 墓 地 ！ # 但 是 食 人 魔 緊 追 不 捨 。 # 在 防 禦 食 人 魔 矮 人 的 同 時 打 開 墓 地…" at bounding box center [620, 140] width 158 height 197
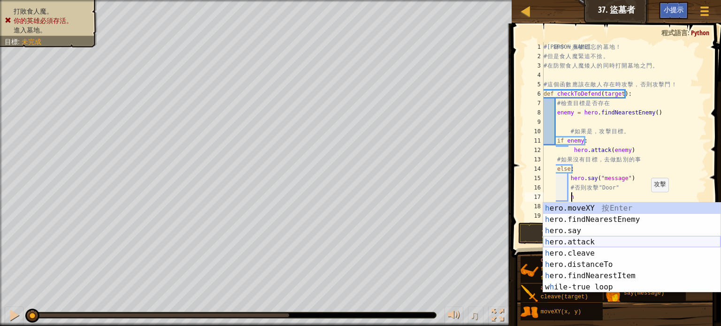
click at [587, 242] on div "h ero.moveXY 按 Enter h ero.findNearestEnemy 按 Enter h ero.say 按 Enter h ero.att…" at bounding box center [631, 259] width 177 height 113
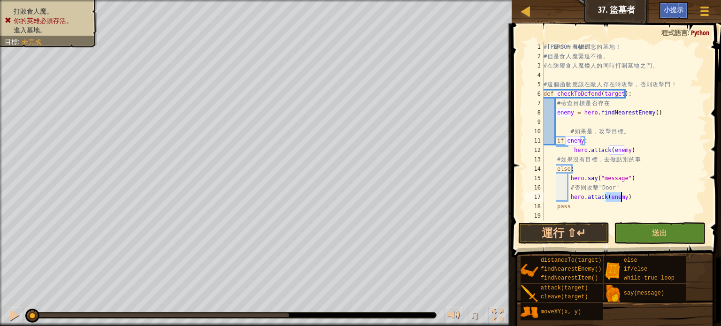
scroll to position [38, 0]
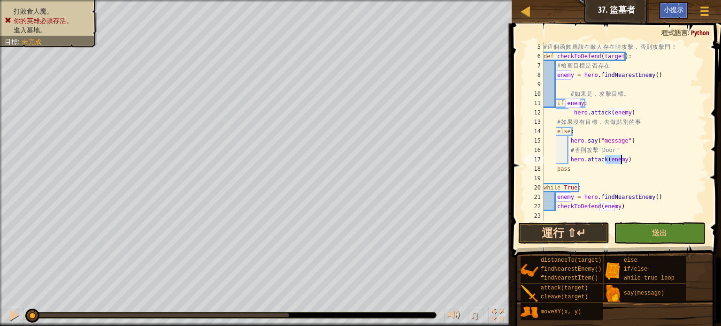
type textarea "hero.attack(enemy)"
click at [544, 238] on button "運行 ⇧↵" at bounding box center [563, 233] width 91 height 22
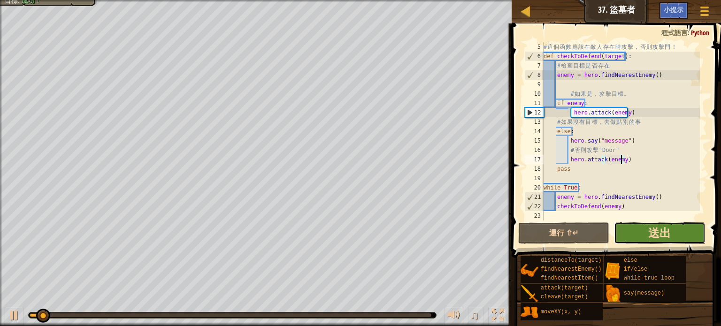
click at [651, 234] on span "送出" at bounding box center [659, 232] width 23 height 15
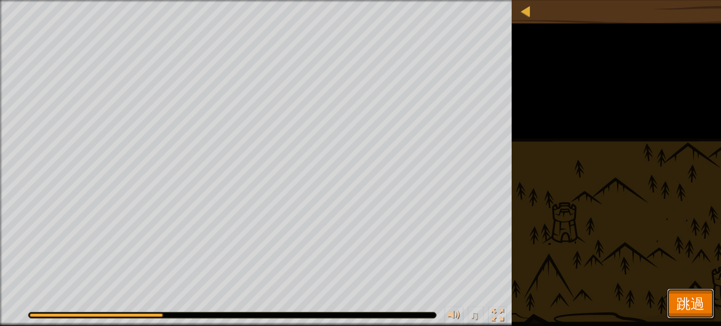
click at [684, 303] on span "跳過" at bounding box center [690, 303] width 28 height 19
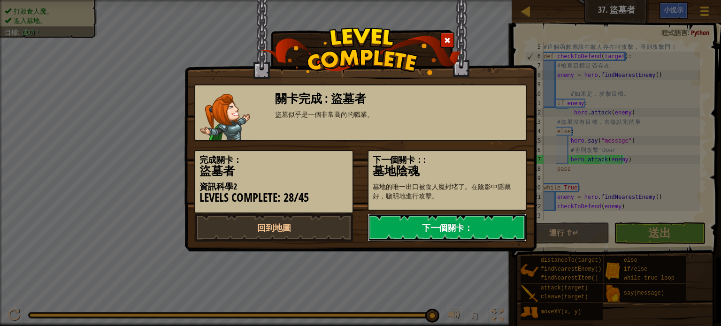
click at [442, 234] on link "下一個關卡：" at bounding box center [446, 227] width 159 height 28
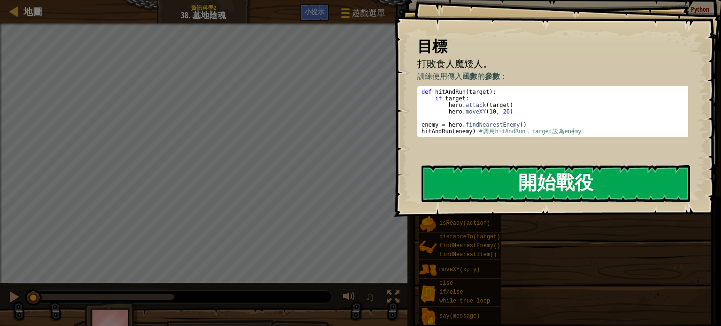
click at [486, 182] on button "開始戰役" at bounding box center [555, 183] width 268 height 37
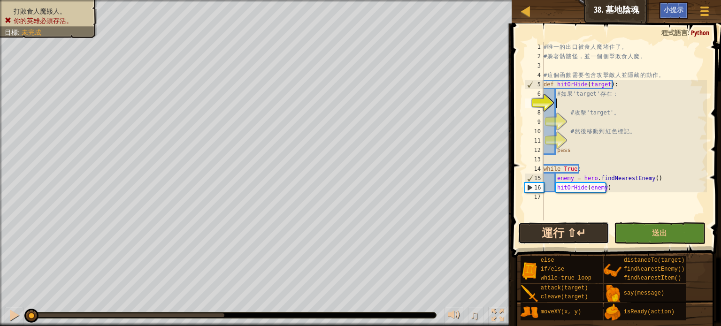
click at [571, 231] on button "運行 ⇧↵" at bounding box center [563, 233] width 91 height 22
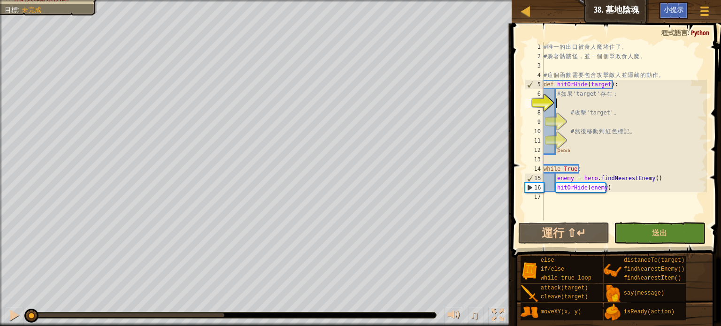
click at [6, 297] on div "打敗食人魔矮人。 你的英雄必須存活。 目標 : 未完成 ♫ Anya 116 x: 32 y: 17 No target" at bounding box center [360, 163] width 721 height 326
click at [10, 313] on div at bounding box center [14, 315] width 12 height 12
click at [576, 85] on div "# 唯 一 的 出 口 被 食 人 魔 堵 住 了 。 # 躲 著 骷 髏 怪 ， 並 一 個 個 擊 敗 食 人 魔 。 # 這 個 函 數 需 要 包 含…" at bounding box center [623, 140] width 165 height 197
click at [600, 113] on div "# 唯 一 的 出 口 被 食 人 魔 堵 住 了 。 # 躲 著 骷 髏 怪 ， 並 一 個 個 擊 敗 食 人 魔 。 # 這 個 函 數 需 要 包 含…" at bounding box center [623, 140] width 165 height 197
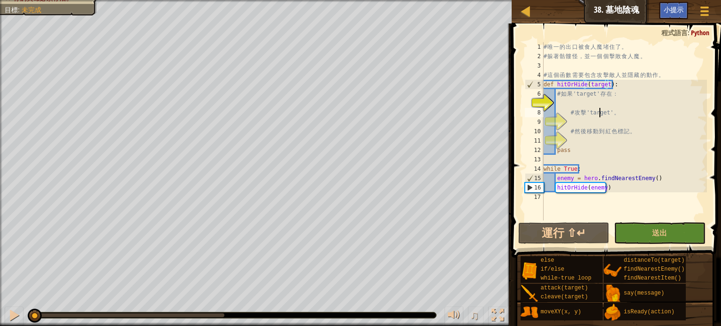
type textarea "# 攻擊'target'。"
click at [568, 104] on div "# 唯 一 的 出 口 被 食 人 魔 堵 住 了 。 # 躲 著 骷 髏 怪 ， 並 一 個 個 擊 敗 食 人 魔 。 # 這 個 函 數 需 要 包 含…" at bounding box center [623, 140] width 165 height 197
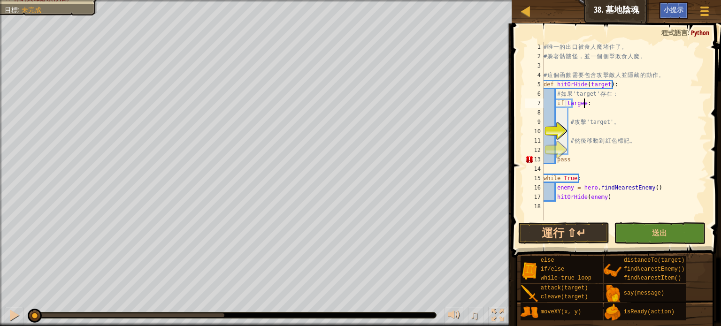
scroll to position [4, 3]
type textarea "if targe:"
click at [584, 133] on div "# 唯 一 的 出 口 被 食 人 魔 堵 住 了 。 # 躲 著 骷 髏 怪 ， 並 一 個 個 擊 敗 食 人 魔 。 # 這 個 函 數 需 要 包 含…" at bounding box center [623, 140] width 165 height 197
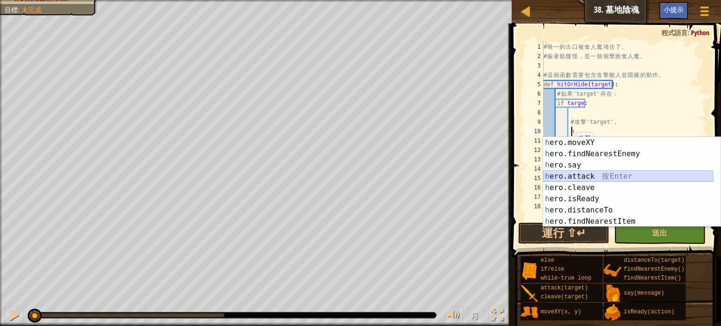
click at [572, 181] on div "h ero.moveXY 按 Enter h ero.findNearestEnemy 按 Enter h ero.say 按 Enter h ero.att…" at bounding box center [628, 193] width 170 height 113
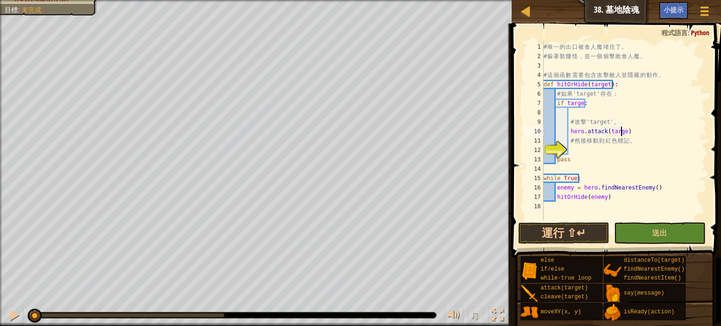
scroll to position [4, 6]
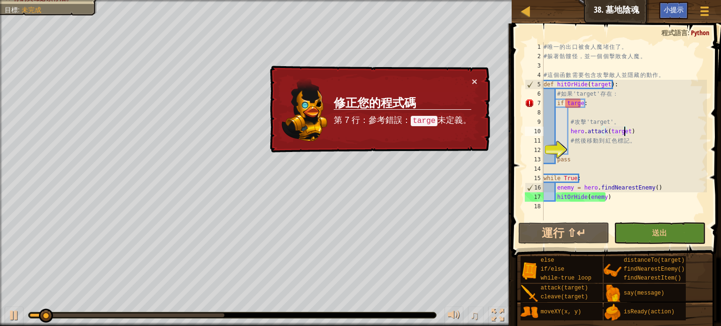
click at [479, 84] on div "× 修正您的程式碼 第 7 行：參考錯誤： targe 未定義。" at bounding box center [379, 109] width 222 height 87
click at [477, 79] on div "× 修正您的程式碼 第 7 行：參考錯誤： targe 未定義。" at bounding box center [379, 109] width 222 height 87
click at [473, 85] on button "×" at bounding box center [474, 81] width 6 height 10
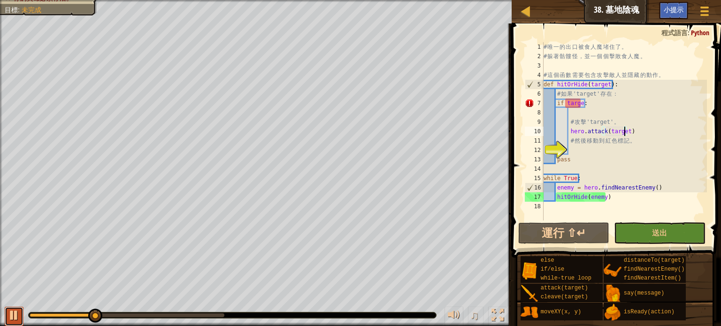
click at [14, 315] on div at bounding box center [14, 315] width 12 height 12
drag, startPoint x: 95, startPoint y: 308, endPoint x: 0, endPoint y: 265, distance: 104.1
click at [0, 265] on div "打敗食人魔矮人。 你的英雄必須存活。 目標 : 未完成 ♫ Anya 112 x: 32 y: 17 No target" at bounding box center [360, 163] width 721 height 326
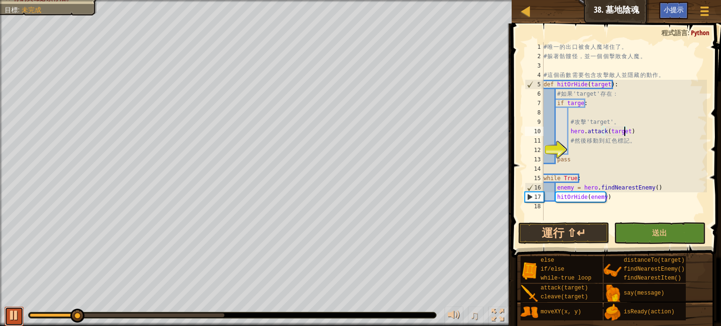
click at [15, 323] on button at bounding box center [14, 316] width 19 height 19
click at [579, 105] on div "# 唯 一 的 出 口 被 食 人 魔 堵 住 了 。 # 躲 著 骷 髏 怪 ， 並 一 個 個 擊 敗 食 人 魔 。 # 這 個 函 數 需 要 包 含…" at bounding box center [623, 140] width 165 height 197
type textarea "if target:"
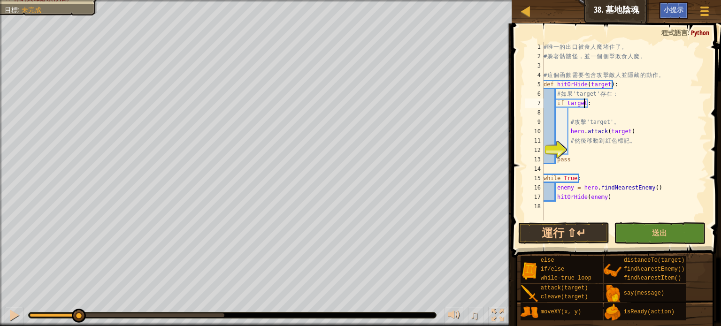
click at [585, 154] on div "# 唯 一 的 出 口 被 食 人 魔 堵 住 了 。 # 躲 著 骷 髏 怪 ， 並 一 個 個 擊 敗 食 人 魔 。 # 這 個 函 數 需 要 包 含…" at bounding box center [623, 140] width 165 height 197
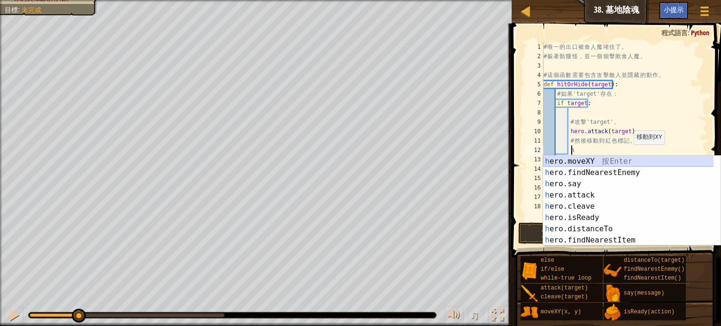
click at [601, 163] on div "h ero.moveXY 按 Enter h ero.findNearestEnemy 按 Enter h ero.say 按 Enter h ero.att…" at bounding box center [631, 212] width 177 height 113
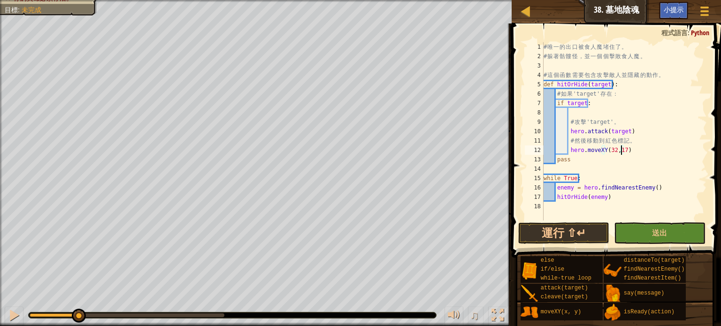
scroll to position [4, 6]
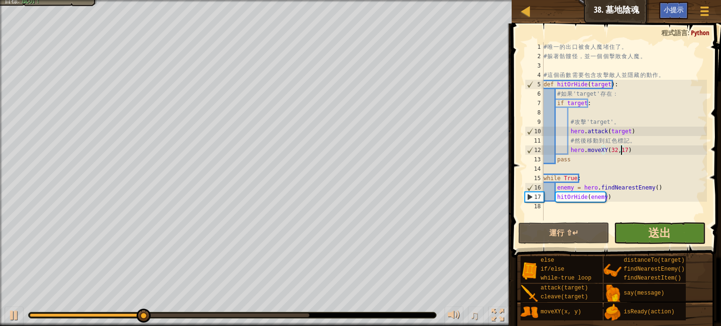
type textarea "hero.moveXY(32,17)"
click at [662, 239] on span "送出" at bounding box center [659, 232] width 23 height 15
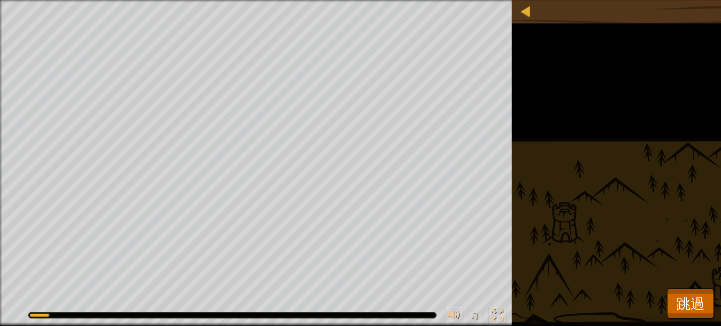
drag, startPoint x: 36, startPoint y: 315, endPoint x: 268, endPoint y: 317, distance: 232.2
click at [247, 318] on div at bounding box center [232, 315] width 408 height 7
click at [685, 296] on span "跳過" at bounding box center [690, 303] width 28 height 19
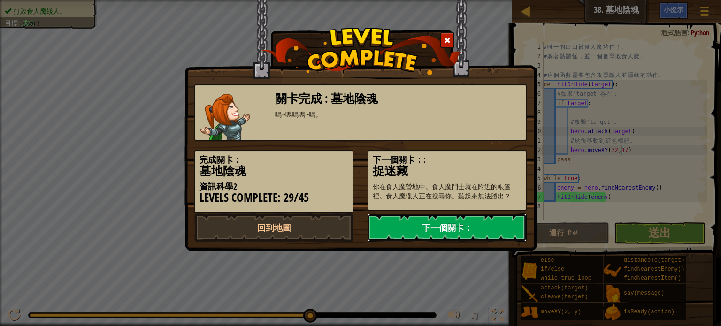
click at [445, 222] on link "下一個關卡：" at bounding box center [446, 227] width 159 height 28
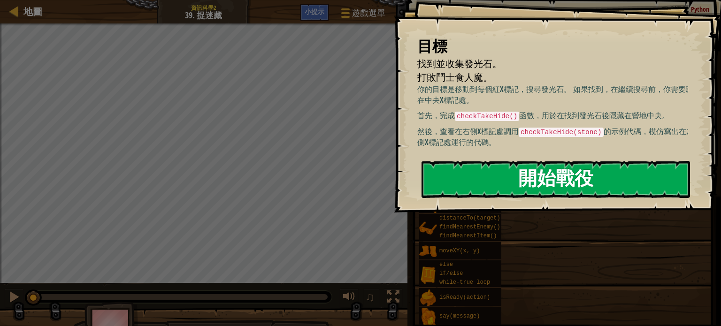
drag, startPoint x: 550, startPoint y: 172, endPoint x: 561, endPoint y: 175, distance: 11.7
click at [551, 172] on button "開始戰役" at bounding box center [555, 179] width 268 height 37
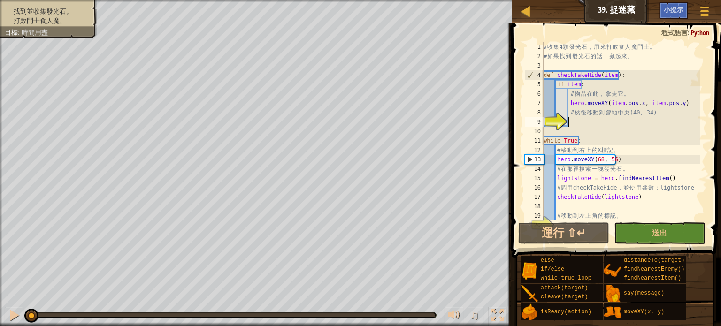
click at [601, 118] on div "# 收 集 4 顆 發 光 石 ， 用 來 打 敗 食 人 魔 鬥 士 。 # 如 果 找 到 發 光 石 的 話 ， 藏 起 來 。 def checkTa…" at bounding box center [620, 140] width 158 height 197
click at [598, 122] on div "# 收 集 4 顆 發 光 石 ， 用 來 打 敗 食 人 魔 鬥 士 。 # 如 果 找 到 發 光 石 的 話 ， 藏 起 來 。 def checkTa…" at bounding box center [620, 140] width 158 height 197
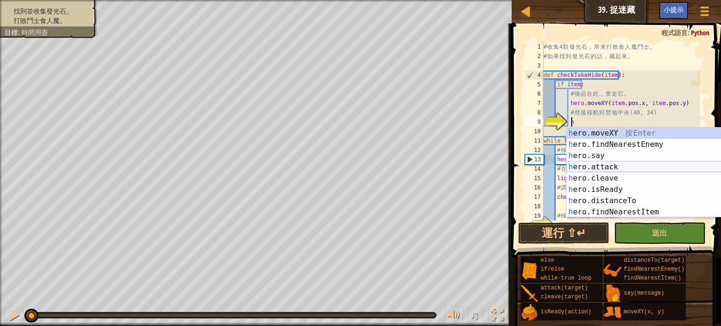
scroll to position [4, 1]
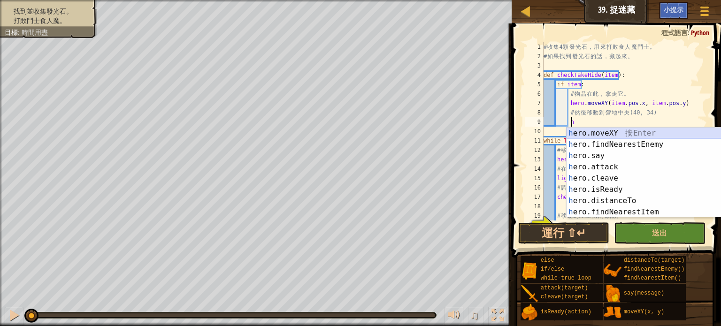
click at [594, 132] on div "h ero.moveXY 按 Enter h ero.findNearestEnemy 按 Enter h ero.say 按 Enter h ero.att…" at bounding box center [651, 184] width 170 height 113
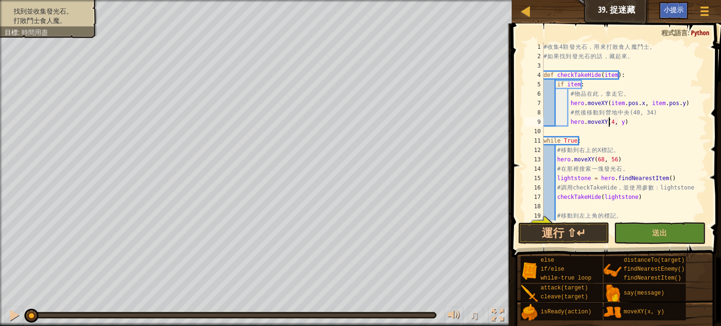
scroll to position [4, 6]
type textarea "hero.moveXY(40,34)"
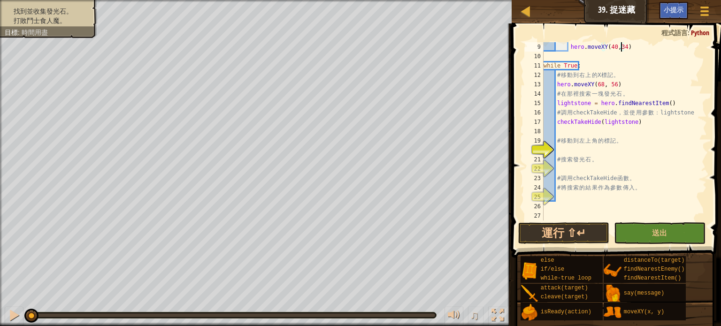
scroll to position [75, 0]
click at [566, 153] on div "hero . moveXY ( 40 , 34 ) while True : # 移 動 到 右 上 的 X 標 記 。 hero . moveXY ( 68…" at bounding box center [620, 140] width 158 height 197
drag, startPoint x: 576, startPoint y: 151, endPoint x: 576, endPoint y: 143, distance: 8.0
click at [576, 143] on div "hero . moveXY ( 40 , 34 ) while True : # 移 動 到 右 上 的 X 標 記 。 hero . moveXY ( 68…" at bounding box center [620, 140] width 158 height 197
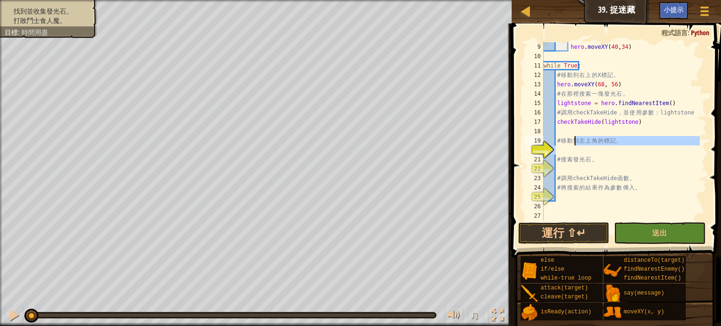
scroll to position [66, 0]
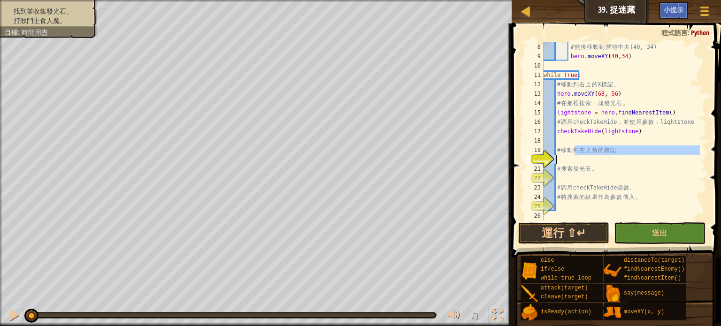
type textarea "# 移動到左上角的標記。"
click at [561, 159] on div "# 然 後 移 動 到 營 地 中 央 (40, 34) hero . moveXY ( 40 , 34 ) while True : # 移 動 到 右 上…" at bounding box center [620, 131] width 158 height 178
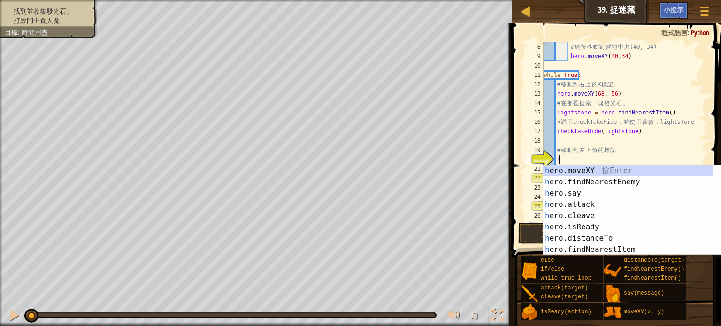
scroll to position [4, 0]
click at [567, 172] on div "h ero.moveXY 按 Enter h ero.findNearestEnemy 按 Enter h ero.say 按 Enter h ero.att…" at bounding box center [628, 221] width 170 height 113
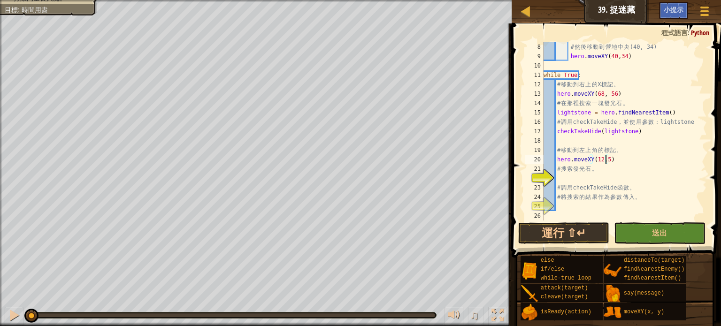
scroll to position [4, 5]
type textarea "hero.moveXY(12,56)"
click at [564, 174] on div "# 然 後 移 動 到 營 地 中 央 (40, 34) hero . moveXY ( 40 , 34 ) while True : # 移 動 到 右 上…" at bounding box center [620, 140] width 158 height 197
type textarea "h"
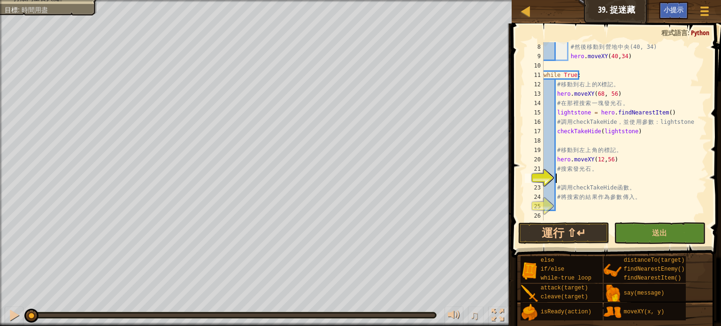
scroll to position [4, 0]
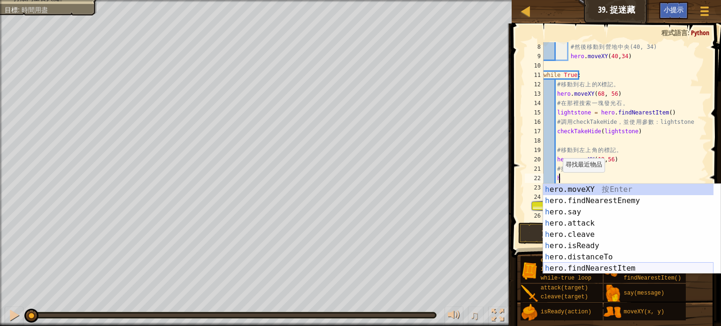
click at [594, 264] on div "h ero.moveXY 按 Enter h ero.findNearestEnemy 按 Enter h ero.say 按 Enter h ero.att…" at bounding box center [628, 240] width 170 height 113
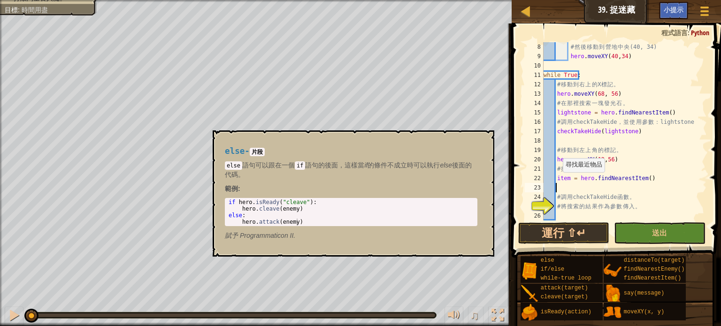
scroll to position [4, 0]
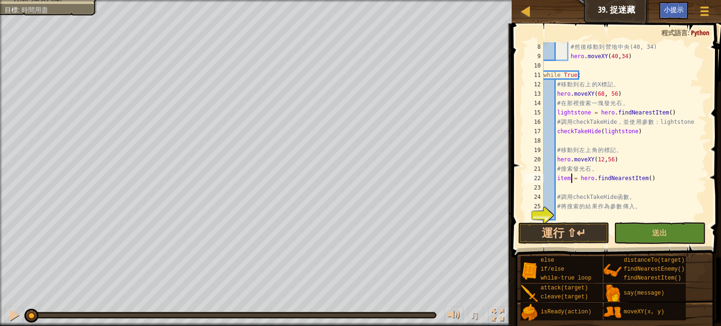
click at [570, 178] on div "# 然 後 移 動 到 營 地 中 央 (40, 34) hero . moveXY ( 40 , 34 ) while True : # 移 動 到 右 上…" at bounding box center [620, 140] width 158 height 197
type textarea "item = hero.findNearestItem()"
click at [572, 191] on div "# 然 後 移 動 到 營 地 中 央 (40, 34) hero . moveXY ( 40 , 34 ) while True : # 移 動 到 右 上…" at bounding box center [620, 140] width 158 height 197
click at [584, 168] on div "# 然 後 移 動 到 營 地 中 央 (40, 34) hero . moveXY ( 40 , 34 ) while True : # 移 動 到 右 上…" at bounding box center [620, 140] width 158 height 197
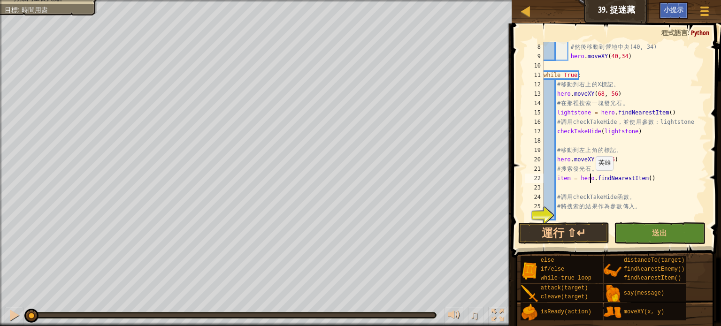
click at [591, 180] on div "# 然 後 移 動 到 營 地 中 央 (40, 34) hero . moveXY ( 40 , 34 ) while True : # 移 動 到 右 上…" at bounding box center [620, 140] width 158 height 197
type textarea "item = hero.findNearestItem()"
click at [593, 191] on div "# 然 後 移 動 到 營 地 中 央 (40, 34) hero . moveXY ( 40 , 34 ) while True : # 移 動 到 右 上…" at bounding box center [620, 140] width 158 height 197
click at [602, 179] on div "# 然 後 移 動 到 營 地 中 央 (40, 34) hero . moveXY ( 40 , 34 ) while True : # 移 動 到 右 上…" at bounding box center [620, 140] width 158 height 197
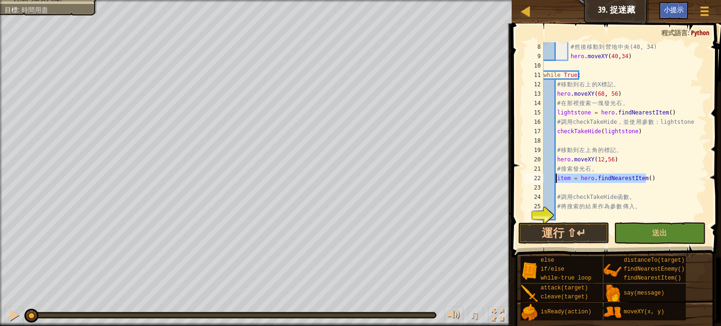
drag, startPoint x: 650, startPoint y: 177, endPoint x: 555, endPoint y: 179, distance: 95.7
click at [555, 179] on div "# 然 後 移 動 到 營 地 中 央 (40, 34) hero . moveXY ( 40 , 34 ) while True : # 移 動 到 右 上…" at bounding box center [620, 140] width 158 height 197
click at [578, 194] on div "# 然 後 移 動 到 營 地 中 央 (40, 34) hero . moveXY ( 40 , 34 ) while True : # 移 動 到 右 上…" at bounding box center [620, 140] width 158 height 197
click at [606, 180] on div "# 然 後 移 動 到 營 地 中 央 (40, 34) hero . moveXY ( 40 , 34 ) while True : # 移 動 到 右 上…" at bounding box center [620, 140] width 158 height 197
type textarea "item = hero.findNearestItem()"
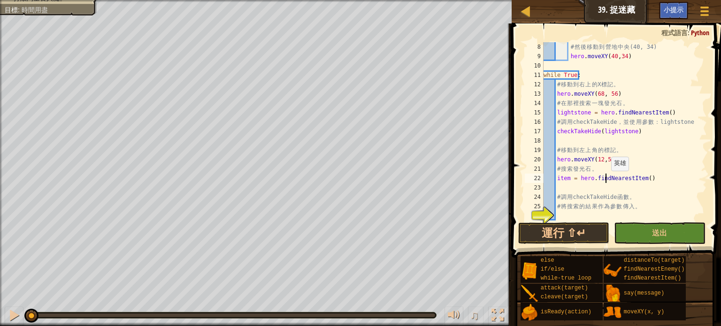
click at [606, 180] on div "# 然 後 移 動 到 營 地 中 央 (40, 34) hero . moveXY ( 40 , 34 ) while True : # 移 動 到 右 上…" at bounding box center [620, 140] width 158 height 197
click at [607, 189] on div "# 然 後 移 動 到 營 地 中 央 (40, 34) hero . moveXY ( 40 , 34 ) while True : # 移 動 到 右 上…" at bounding box center [620, 140] width 158 height 197
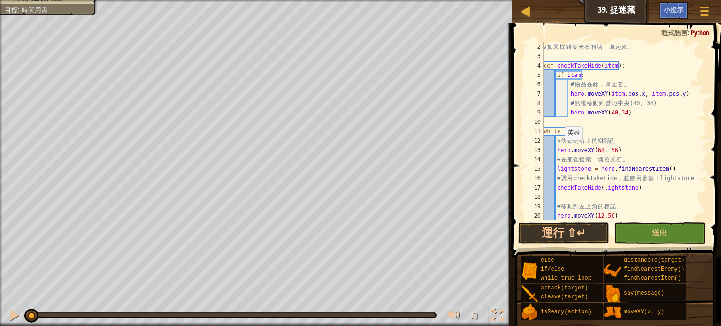
scroll to position [0, 0]
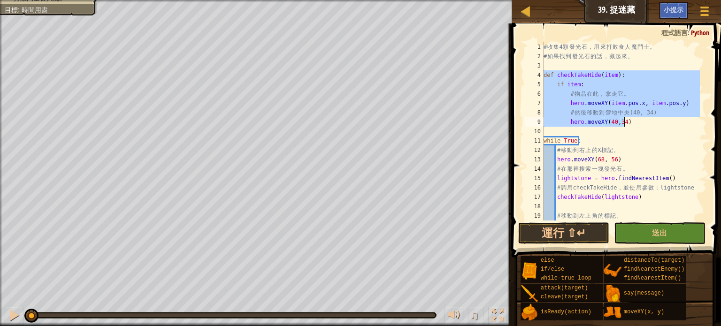
drag, startPoint x: 544, startPoint y: 75, endPoint x: 688, endPoint y: 122, distance: 151.5
click at [688, 122] on div "# 收 集 4 顆 發 光 石 ， 用 來 打 敗 食 人 魔 鬥 士 。 # 如 果 找 到 發 光 石 的 話 ， 藏 起 來 。 def checkTa…" at bounding box center [620, 140] width 158 height 197
type textarea "# 然後移動到營地中央(40, 34) hero.moveXY(40,34)"
click at [666, 129] on div "# 收 集 4 顆 發 光 石 ， 用 來 打 敗 食 人 魔 鬥 士 。 # 如 果 找 到 發 光 石 的 話 ， 藏 起 來 。 def checkTa…" at bounding box center [620, 140] width 158 height 197
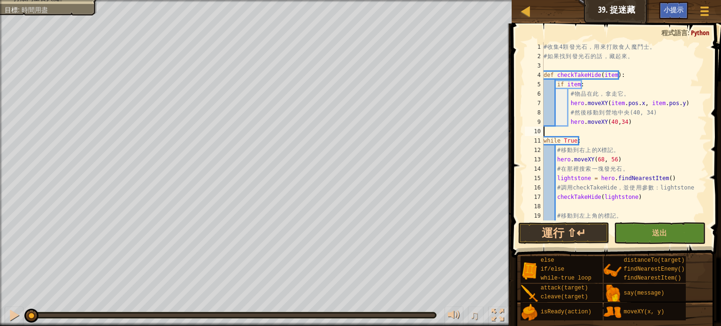
scroll to position [4, 0]
click at [571, 86] on div "# 收 集 4 顆 發 光 石 ， 用 來 打 敗 食 人 魔 鬥 士 。 # 如 果 找 到 發 光 石 的 話 ， 藏 起 來 。 def checkTa…" at bounding box center [620, 140] width 158 height 197
drag, startPoint x: 581, startPoint y: 82, endPoint x: 555, endPoint y: 86, distance: 26.5
click at [555, 86] on div "# 收 集 4 顆 發 光 石 ， 用 來 打 敗 食 人 魔 鬥 士 。 # 如 果 找 到 發 光 石 的 話 ， 藏 起 來 。 def checkTa…" at bounding box center [620, 140] width 158 height 197
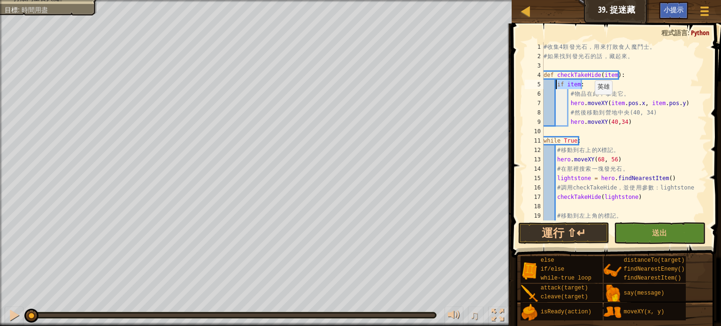
click at [589, 104] on div "# 收 集 4 顆 發 光 石 ， 用 來 打 敗 食 人 魔 鬥 士 。 # 如 果 找 到 發 光 石 的 話 ， 藏 起 來 。 def checkTa…" at bounding box center [620, 140] width 158 height 197
drag, startPoint x: 678, startPoint y: 103, endPoint x: 567, endPoint y: 105, distance: 110.7
click at [567, 105] on div "# 收 集 4 顆 發 光 石 ， 用 來 打 敗 食 人 魔 鬥 士 。 # 如 果 找 到 發 光 石 的 話 ， 藏 起 來 。 def checkTa…" at bounding box center [620, 140] width 158 height 197
click at [626, 123] on div "# 收 集 4 顆 發 光 石 ， 用 來 打 敗 食 人 魔 鬥 士 。 # 如 果 找 到 發 光 石 的 話 ， 藏 起 來 。 def checkTa…" at bounding box center [620, 140] width 158 height 197
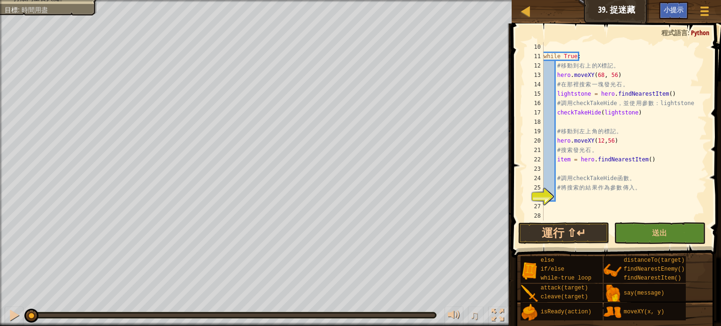
scroll to position [84, 0]
click at [601, 180] on div "while True : # 移 動 到 右 上 的 X 標 記 。 hero . moveXY ( 68 , 56 ) # 在 那 裡 搜 索 一 塊 發 …" at bounding box center [620, 140] width 158 height 197
click at [590, 159] on div "while True : # 移 動 到 右 上 的 X 標 記 。 hero . moveXY ( 68 , 56 ) # 在 那 裡 搜 索 一 塊 發 …" at bounding box center [620, 140] width 158 height 197
type textarea "item = hero.findNearestItem()"
click at [590, 159] on div "while True : # 移 動 到 右 上 的 X 標 記 。 hero . moveXY ( 68 , 56 ) # 在 那 裡 搜 索 一 塊 發 …" at bounding box center [620, 140] width 158 height 197
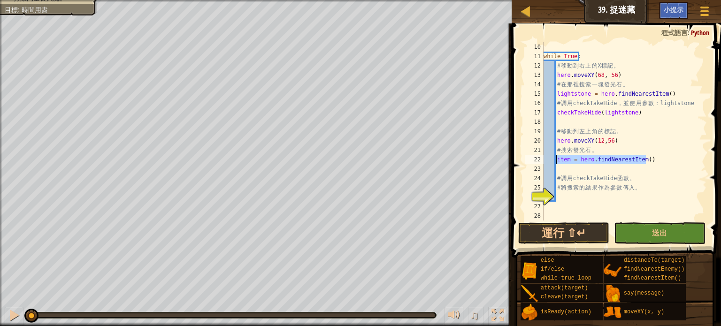
drag, startPoint x: 646, startPoint y: 160, endPoint x: 556, endPoint y: 157, distance: 89.2
click at [556, 157] on div "while True : # 移 動 到 右 上 的 X 標 記 。 hero . moveXY ( 68 , 56 ) # 在 那 裡 搜 索 一 塊 發 …" at bounding box center [620, 140] width 158 height 197
click at [602, 167] on div "while True : # 移 動 到 右 上 的 X 標 記 。 hero . moveXY ( 68 , 56 ) # 在 那 裡 搜 索 一 塊 發 …" at bounding box center [620, 140] width 158 height 197
click at [606, 159] on div "while True : # 移 動 到 右 上 的 X 標 記 。 hero . moveXY ( 68 , 56 ) # 在 那 裡 搜 索 一 塊 發 …" at bounding box center [620, 140] width 158 height 197
type textarea "item = hero.findNearestItem()"
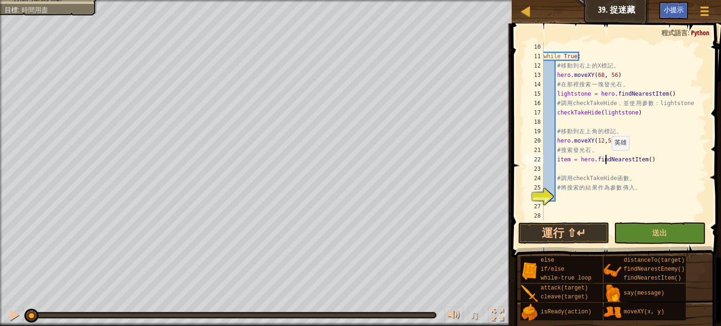
click at [606, 159] on div "while True : # 移 動 到 右 上 的 X 標 記 。 hero . moveXY ( 68 , 56 ) # 在 那 裡 搜 索 一 塊 發 …" at bounding box center [620, 140] width 158 height 197
click at [585, 166] on div "while True : # 移 動 到 右 上 的 X 標 記 。 hero . moveXY ( 68 , 56 ) # 在 那 裡 搜 索 一 塊 發 …" at bounding box center [620, 140] width 158 height 197
drag, startPoint x: 562, startPoint y: 178, endPoint x: 627, endPoint y: 180, distance: 64.8
click at [627, 180] on div "while True : # 移 動 到 右 上 的 X 標 記 。 hero . moveXY ( 68 , 56 ) # 在 那 裡 搜 索 一 塊 發 …" at bounding box center [620, 140] width 158 height 197
type textarea "# 調用checkTakeHide函數。"
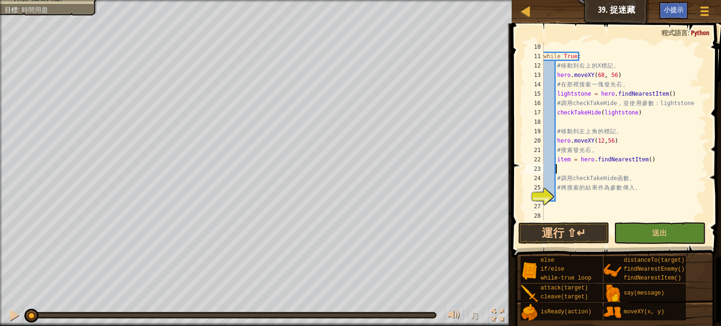
click at [588, 169] on div "while True : # 移 動 到 右 上 的 X 標 記 。 hero . moveXY ( 68 , 56 ) # 在 那 裡 搜 索 一 塊 發 …" at bounding box center [620, 140] width 158 height 197
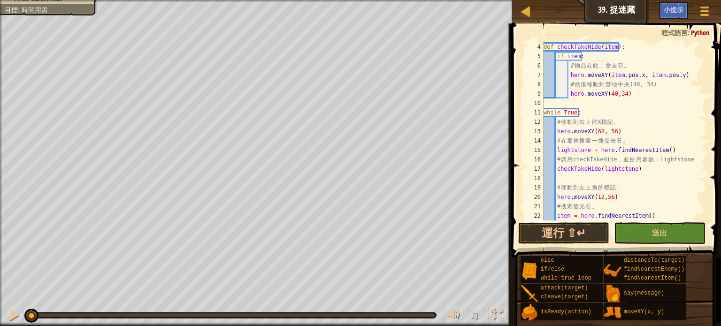
scroll to position [0, 0]
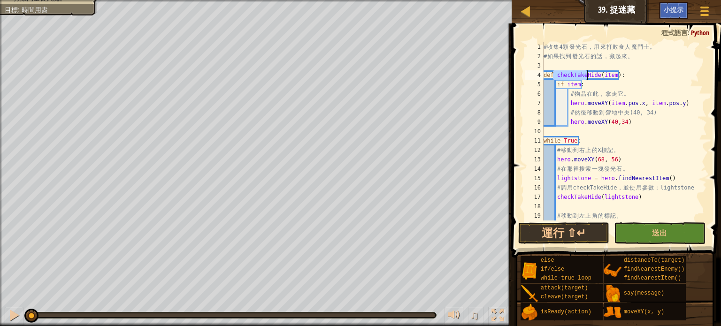
drag, startPoint x: 554, startPoint y: 73, endPoint x: 576, endPoint y: 75, distance: 22.2
click at [584, 75] on div "# 收 集 4 顆 發 光 石 ， 用 來 打 敗 食 人 魔 鬥 士 。 # 如 果 找 到 發 光 石 的 話 ， 藏 起 來 。 def checkTa…" at bounding box center [620, 140] width 158 height 197
click at [555, 75] on div "# 收 集 4 顆 發 光 石 ， 用 來 打 敗 食 人 魔 鬥 士 。 # 如 果 找 到 發 光 石 的 話 ， 藏 起 來 。 def checkTa…" at bounding box center [620, 131] width 158 height 178
drag, startPoint x: 555, startPoint y: 75, endPoint x: 612, endPoint y: 75, distance: 57.2
click at [612, 75] on div "# 收 集 4 顆 發 光 石 ， 用 來 打 敗 食 人 魔 鬥 士 。 # 如 果 找 到 發 光 石 的 話 ， 藏 起 來 。 def checkTa…" at bounding box center [620, 140] width 158 height 197
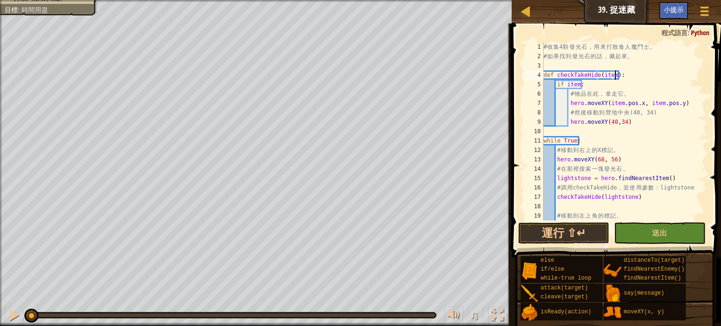
click at [614, 75] on div "# 收 集 4 顆 發 光 石 ， 用 來 打 敗 食 人 魔 鬥 士 。 # 如 果 找 到 發 光 石 的 話 ， 藏 起 來 。 def checkTa…" at bounding box center [620, 140] width 158 height 197
drag, startPoint x: 614, startPoint y: 74, endPoint x: 555, endPoint y: 71, distance: 58.3
click at [555, 71] on div "# 收 集 4 顆 發 光 石 ， 用 來 打 敗 食 人 魔 鬥 士 。 # 如 果 找 到 發 光 石 的 話 ， 藏 起 來 。 def checkTa…" at bounding box center [620, 140] width 158 height 197
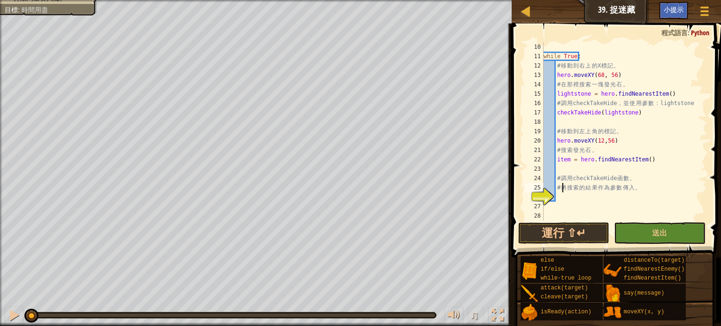
click at [563, 192] on div "while True : # 移 動 到 右 上 的 X 標 記 。 hero . moveXY ( 68 , 56 ) # 在 那 裡 搜 索 一 塊 發 …" at bounding box center [620, 140] width 158 height 197
type textarea "# 將搜索的結果作為參數傳入。"
click at [561, 194] on div "while True : # 移 動 到 右 上 的 X 標 記 。 hero . moveXY ( 68 , 56 ) # 在 那 裡 搜 索 一 塊 發 …" at bounding box center [620, 140] width 158 height 197
paste textarea "checkTakeHide(item)"
type textarea "checkTakeHide(item)"
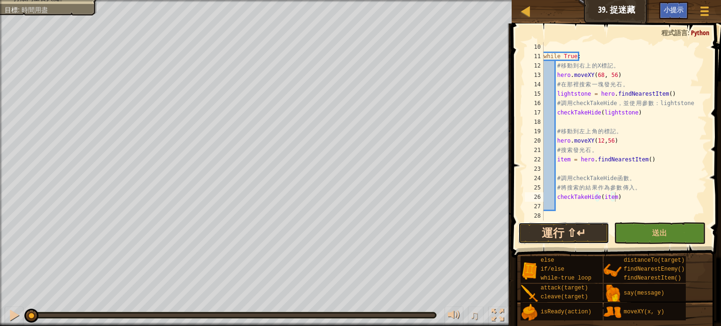
click at [578, 240] on button "運行 ⇧↵" at bounding box center [563, 233] width 91 height 22
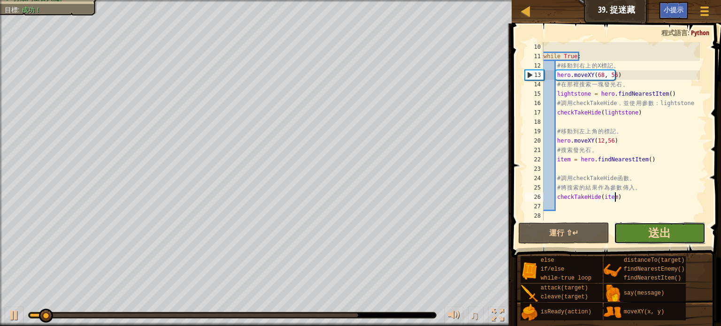
click at [653, 235] on span "送出" at bounding box center [659, 232] width 23 height 15
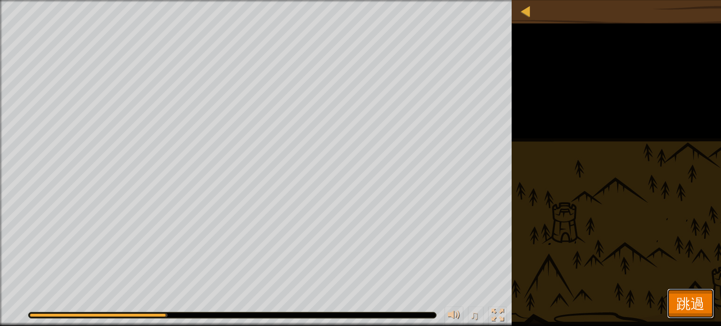
click at [681, 301] on span "跳過" at bounding box center [690, 303] width 28 height 19
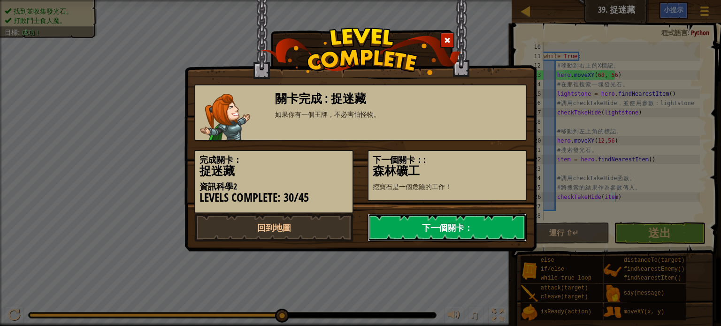
click at [403, 224] on link "下一個關卡：" at bounding box center [446, 227] width 159 height 28
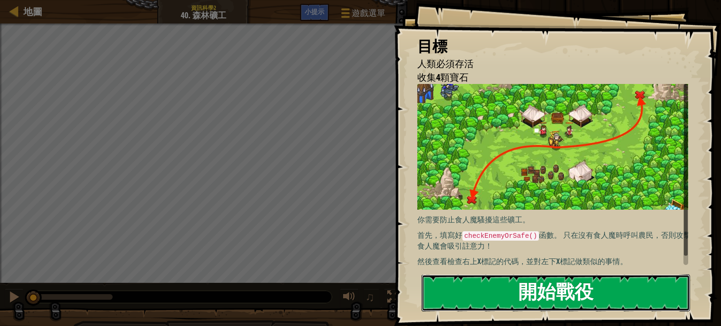
click at [467, 279] on button "開始戰役" at bounding box center [555, 292] width 268 height 37
click at [466, 284] on button "開始戰役" at bounding box center [555, 292] width 268 height 37
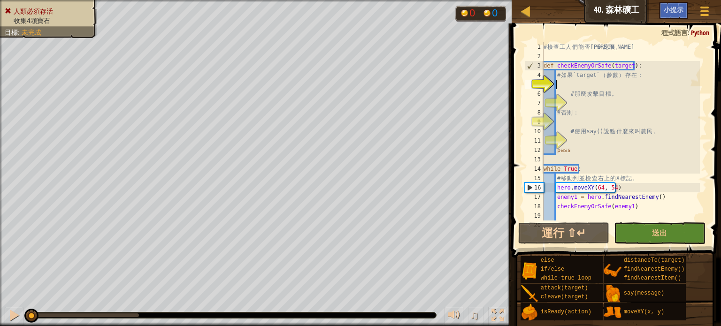
scroll to position [4, 0]
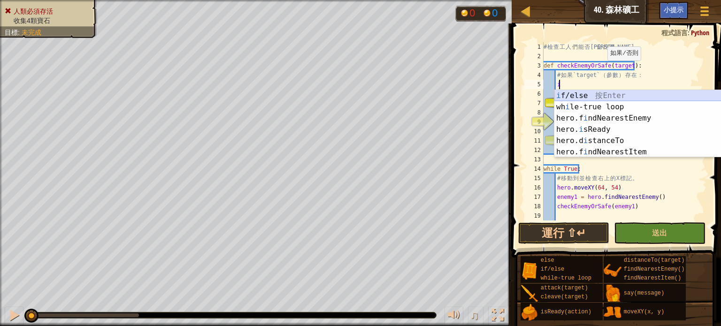
click at [585, 94] on div "i f/else 按 Enter wh i le-true loop 按 Enter hero.f i ndNearestEnemy 按 Enter hero…" at bounding box center [642, 135] width 177 height 90
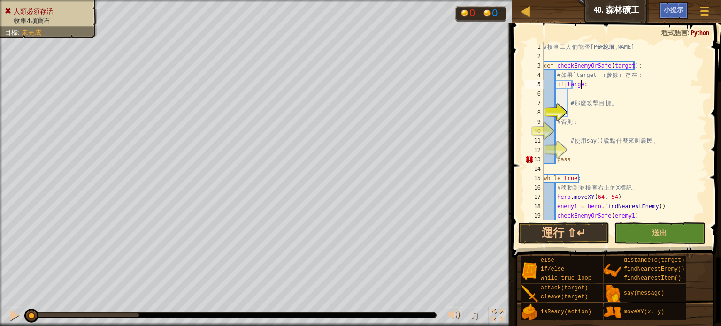
scroll to position [4, 3]
click at [680, 79] on div "# 檢 查 工 人 們 能 否 安 全 挖 礦 。 def checkEnemyOrSafe ( target ) : # 如 果 `target` （ 參 …" at bounding box center [620, 140] width 158 height 197
click at [577, 118] on div "# 檢 查 工 人 們 能 否 安 全 挖 礦 。 def checkEnemyOrSafe ( target ) : # 如 果 `target` （ 參 …" at bounding box center [620, 140] width 158 height 197
type textarea "# 否則："
click at [572, 116] on div "# 檢 查 工 人 們 能 否 安 全 挖 礦 。 def checkEnemyOrSafe ( target ) : # 如 果 `target` （ 參 …" at bounding box center [620, 140] width 158 height 197
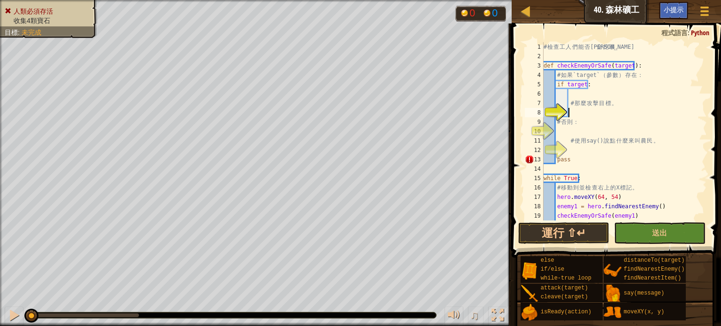
scroll to position [4, 1]
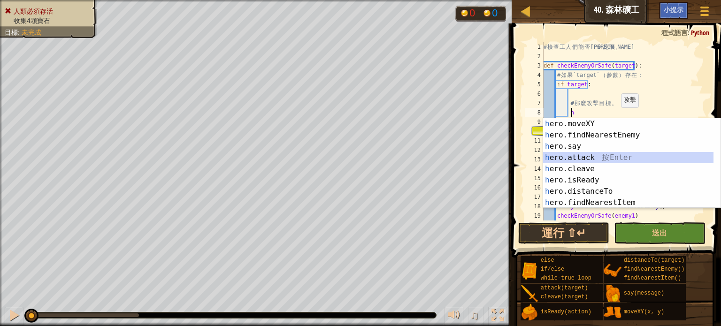
click at [616, 160] on div "h ero.moveXY 按 Enter h ero.findNearestEnemy 按 Enter h ero.say 按 Enter h ero.att…" at bounding box center [628, 174] width 170 height 113
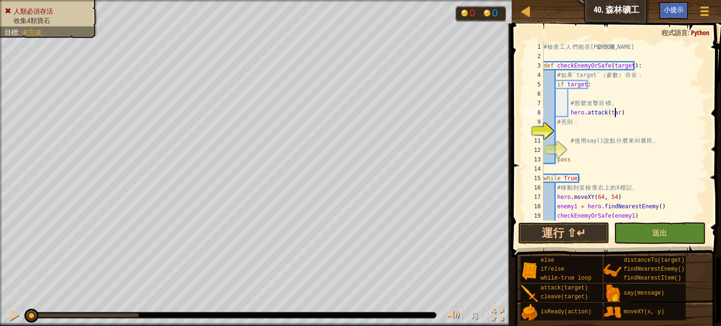
scroll to position [4, 6]
type textarea "hero.attack(target)"
click at [563, 134] on div "# 檢 查 工 人 們 能 否 安 全 挖 礦 。 def checkEnemyOrSafe ( target ) : # 如 果 `target` （ 參 …" at bounding box center [620, 140] width 158 height 197
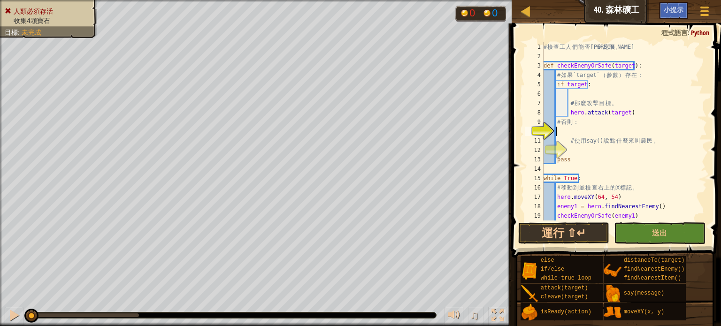
type textarea "e"
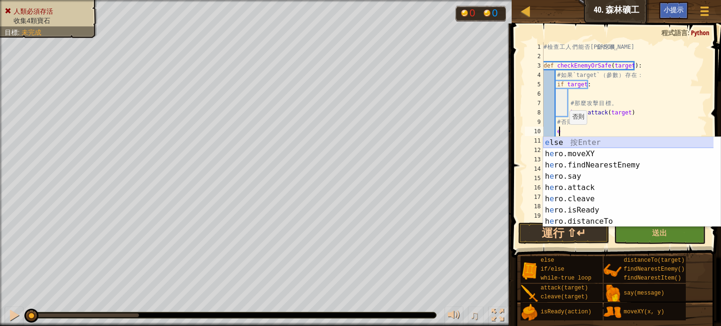
click at [561, 138] on div "e lse 按 Enter h e ro.moveXY 按 Enter h e ro.findNearestEnemy 按 Enter h e ro.say …" at bounding box center [631, 193] width 177 height 113
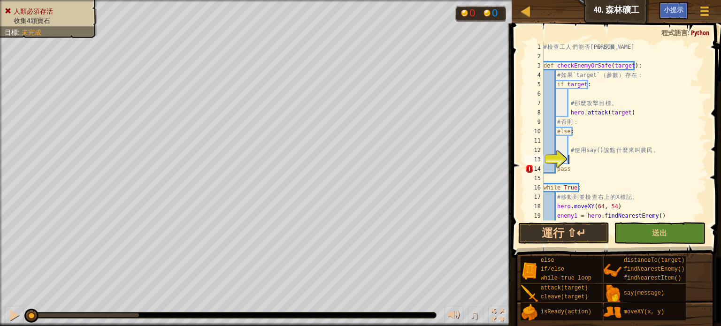
click at [571, 160] on div "# 檢 查 工 人 們 能 否 安 全 挖 礦 。 def checkEnemyOrSafe ( target ) : # 如 果 `target` （ 參 …" at bounding box center [620, 140] width 158 height 197
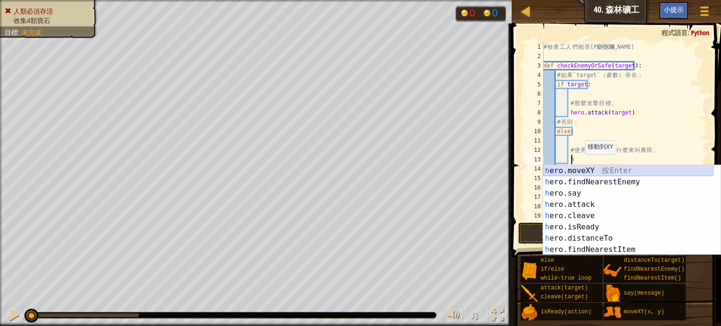
click at [575, 174] on div "h ero.moveXY 按 Enter h ero.findNearestEnemy 按 Enter h ero.say 按 Enter h ero.att…" at bounding box center [628, 221] width 170 height 113
type textarea "hero.moveXY(x, y)"
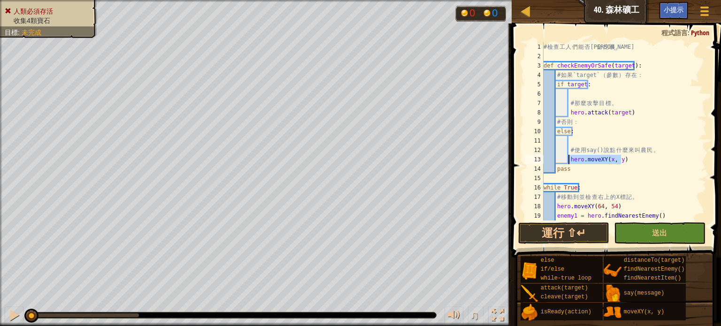
drag, startPoint x: 625, startPoint y: 161, endPoint x: 567, endPoint y: 157, distance: 57.8
click at [567, 157] on div "# 檢 查 工 人 們 能 否 安 全 挖 礦 。 def checkEnemyOrSafe ( target ) : # 如 果 `target` （ 參 …" at bounding box center [620, 140] width 158 height 197
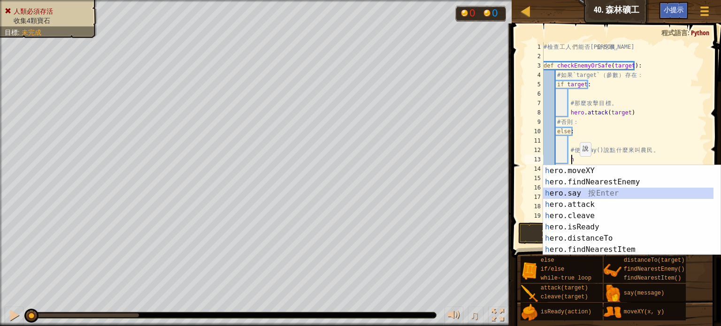
click at [576, 191] on div "h ero.moveXY 按 Enter h ero.findNearestEnemy 按 Enter h ero.say 按 Enter h ero.att…" at bounding box center [628, 221] width 170 height 113
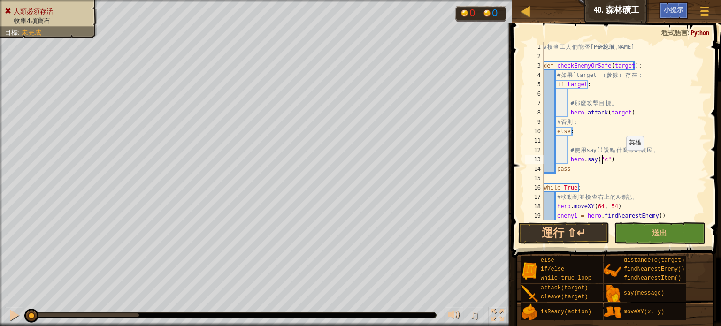
scroll to position [4, 5]
type textarea "hero.say("come")"
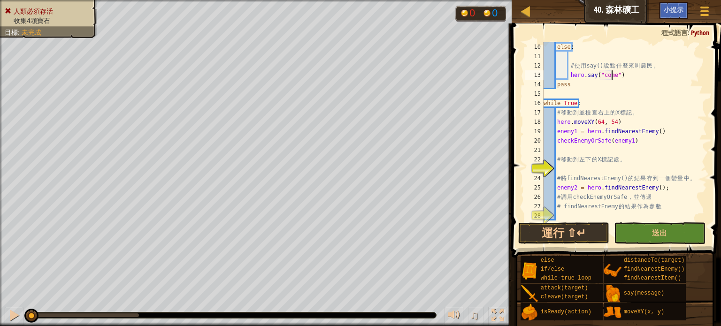
scroll to position [94, 0]
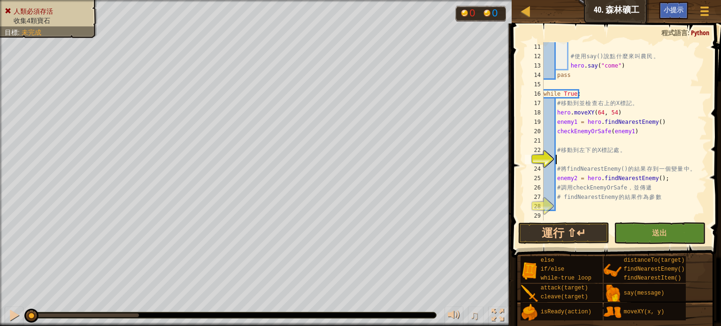
click at [572, 159] on div "# 使 用 say() 說 點 什 麼 來 叫 農 民 。 hero . say ( "come" ) pass while True : # 移 動 到 並…" at bounding box center [620, 140] width 158 height 197
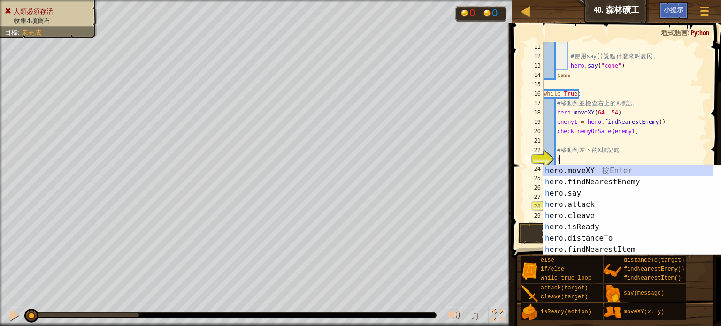
scroll to position [4, 0]
click at [569, 170] on div "h ero.moveXY 按 Enter h ero.findNearestEnemy 按 Enter h ero.say 按 Enter h ero.att…" at bounding box center [628, 221] width 170 height 113
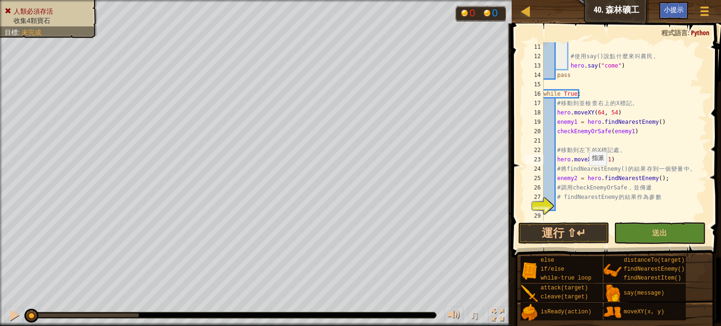
scroll to position [4, 5]
type textarea "hero.moveXY(16,14)"
click at [594, 205] on div "# 使 用 say() 說 點 什 麼 來 叫 農 民 。 hero . say ( "come" ) pass while True : # 移 動 到 並…" at bounding box center [620, 140] width 158 height 197
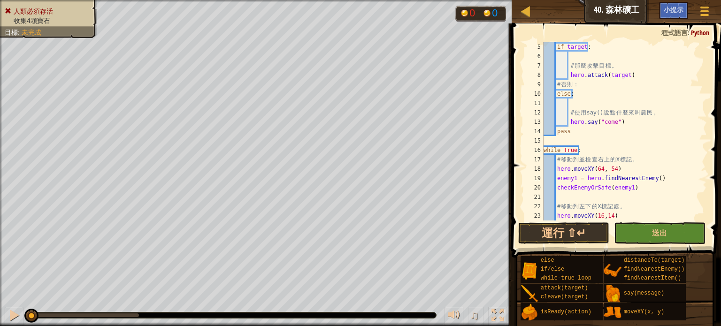
scroll to position [0, 0]
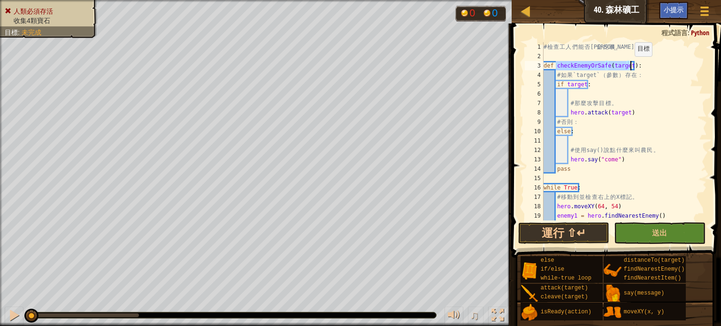
drag, startPoint x: 555, startPoint y: 68, endPoint x: 630, endPoint y: 65, distance: 74.6
click at [630, 65] on div "# 檢 查 工 人 們 能 否 安 全 挖 礦 。 def checkEnemyOrSafe ( target ) : # 如 果 `target` （ 參 …" at bounding box center [620, 140] width 158 height 197
click at [553, 143] on div "# 檢 查 工 人 們 能 否 安 全 挖 礦 。 def checkEnemyOrSafe ( target ) : # 如 果 `target` （ 參 …" at bounding box center [620, 140] width 158 height 197
type textarea "hero.say("come") pass"
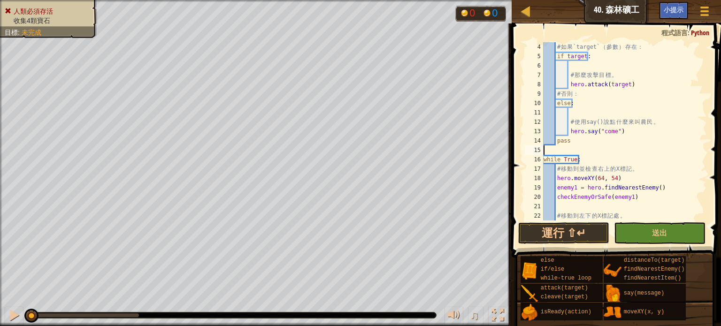
click at [553, 150] on div "# 如 果 `target` （ 參 數 ） 存 在 ： if target : # 那 麼 攻 擊 目 標 。 hero . attack ( target…" at bounding box center [620, 140] width 158 height 197
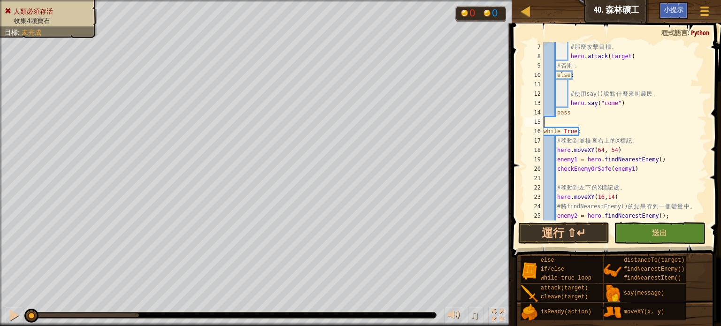
scroll to position [94, 0]
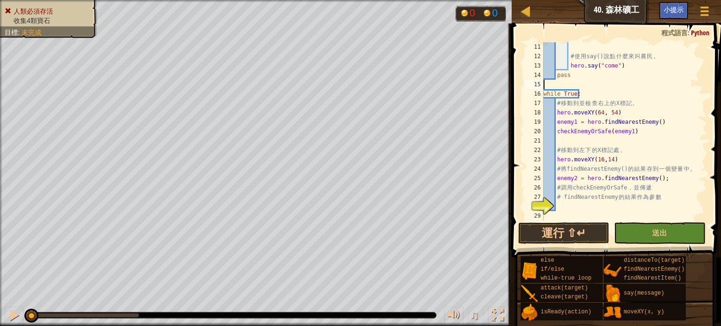
click at [582, 213] on div "# 使 用 say() 說 點 什 麼 來 叫 農 民 。 hero . say ( "come" ) pass while True : # 移 動 到 並…" at bounding box center [620, 140] width 158 height 197
click at [572, 209] on div "# 使 用 say() 說 點 什 麼 來 叫 農 民 。 hero . say ( "come" ) pass while True : # 移 動 到 並…" at bounding box center [620, 140] width 158 height 197
click at [562, 236] on button "運行 ⇧↵" at bounding box center [563, 233] width 91 height 22
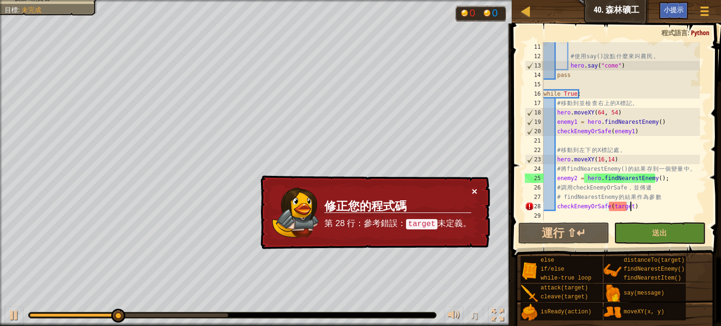
click at [477, 189] on button "×" at bounding box center [474, 191] width 6 height 10
click at [474, 186] on button "×" at bounding box center [474, 191] width 6 height 10
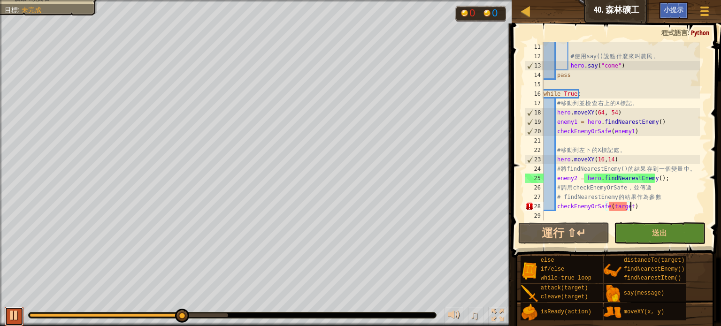
click at [18, 313] on div at bounding box center [14, 315] width 12 height 12
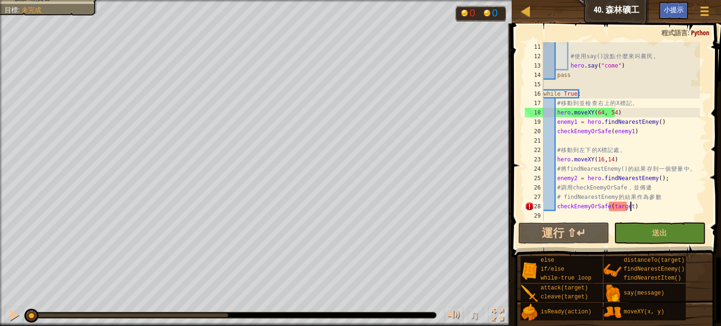
drag, startPoint x: 157, startPoint y: 314, endPoint x: 0, endPoint y: 285, distance: 159.4
click at [0, 284] on div "人類必須存活 收集4顆寶石 目標 : 未完成 0 0 ♫ Anya 116 x: 41 y: 34 x: 64 y: 54" at bounding box center [360, 163] width 721 height 326
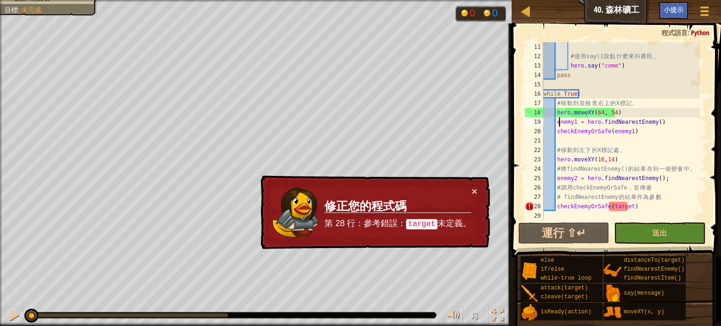
click at [560, 120] on div "# 使 用 say() 說 點 什 麼 來 叫 農 民 。 hero . say ( "come" ) pass while True : # 移 動 到 並…" at bounding box center [620, 140] width 158 height 197
click at [619, 131] on div "# 使 用 say() 說 點 什 麼 來 叫 農 民 。 hero . say ( "come" ) pass while True : # 移 動 到 並…" at bounding box center [620, 140] width 158 height 197
drag, startPoint x: 609, startPoint y: 204, endPoint x: 627, endPoint y: 208, distance: 18.3
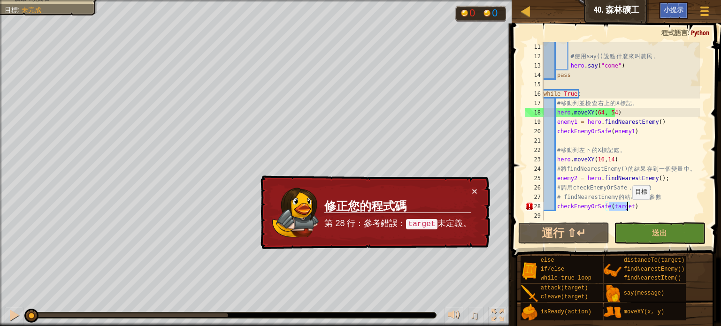
click at [627, 208] on div "# 使 用 say() 說 點 什 麼 來 叫 農 民 。 hero . say ( "come" ) pass while True : # 移 動 到 並…" at bounding box center [620, 140] width 158 height 197
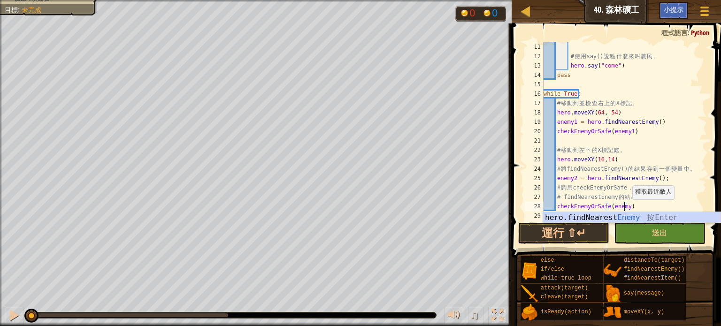
scroll to position [4, 7]
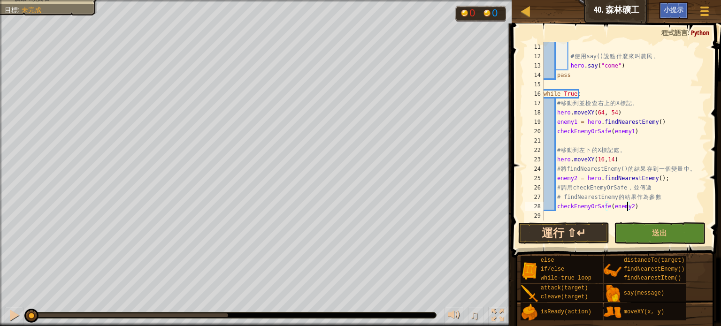
type textarea "checkEnemyOrSafe(enemy2)"
click at [579, 233] on button "運行 ⇧↵" at bounding box center [563, 233] width 91 height 22
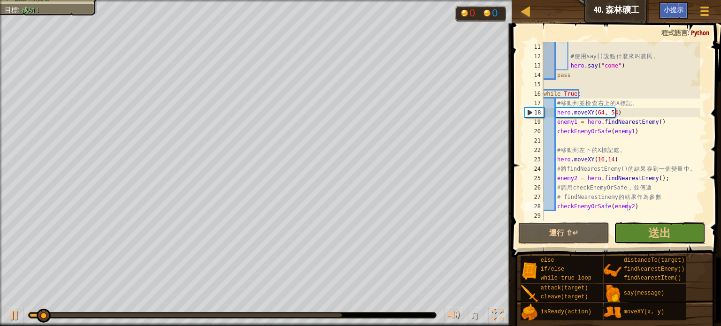
click at [630, 231] on button "送出" at bounding box center [659, 233] width 91 height 22
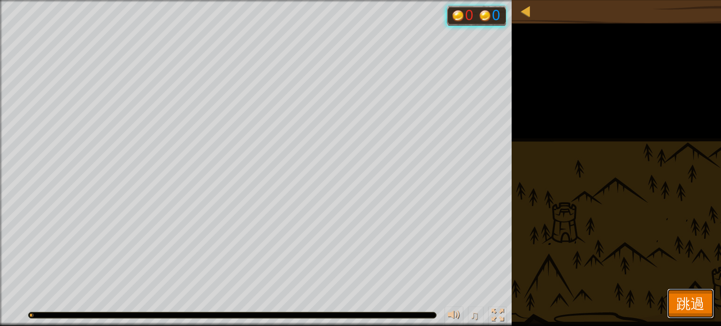
click at [696, 301] on span "跳過" at bounding box center [690, 303] width 28 height 19
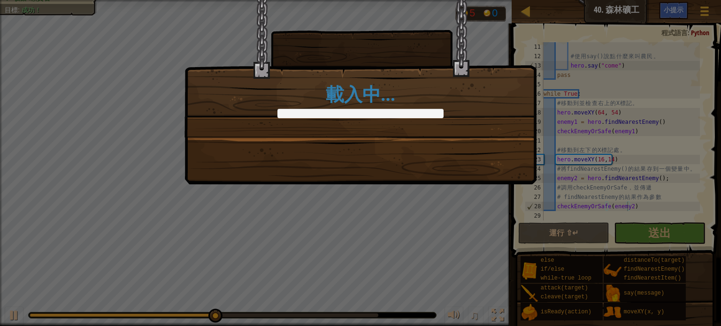
click at [675, 232] on div "載入中…" at bounding box center [360, 163] width 721 height 326
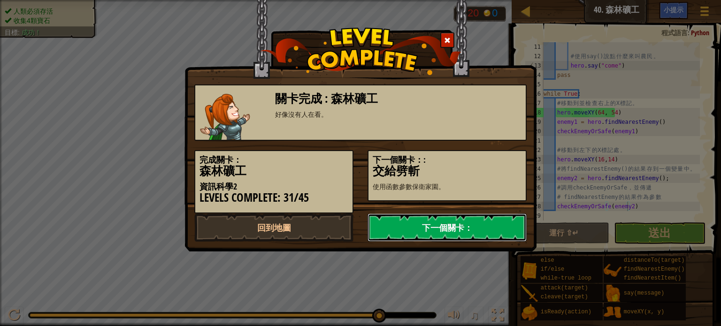
click at [407, 227] on link "下一個關卡：" at bounding box center [446, 227] width 159 height 28
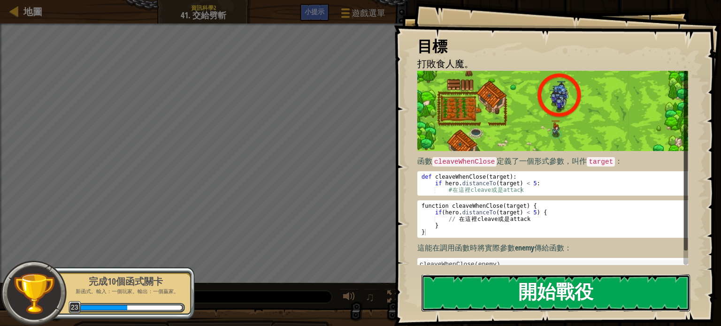
drag, startPoint x: 577, startPoint y: 296, endPoint x: 582, endPoint y: 287, distance: 10.5
click at [581, 289] on button "開始戰役" at bounding box center [555, 292] width 268 height 37
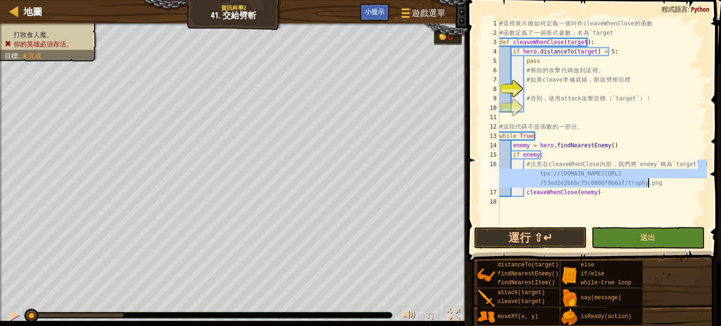
type textarea "# 注意在cleaveWhenClose內部，我們將`enemy`稱為`target`。"
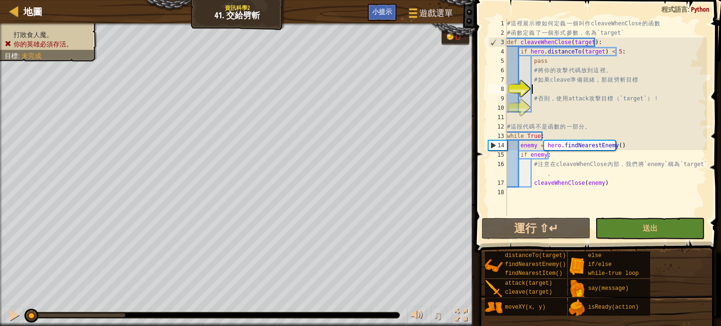
click at [550, 85] on div "# 這 裡 展 示 瞭 如 何 定 義 一 個 叫 作 cleaveWhenClose 的 函 數 # 函 數 定 義 了 一 個 形 式 參 數 ， 名 為…" at bounding box center [606, 127] width 202 height 216
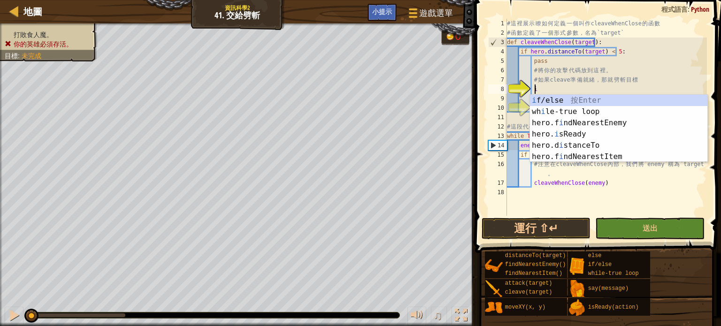
scroll to position [4, 1]
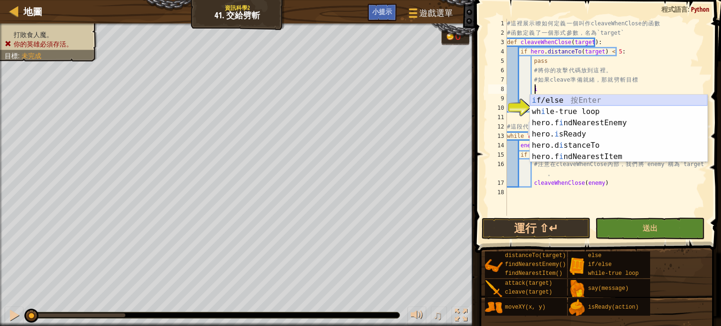
click at [547, 103] on div "i f/else 按 Enter wh i le-true loop 按 Enter hero.f i ndNearestEnemy 按 Enter hero…" at bounding box center [618, 140] width 177 height 90
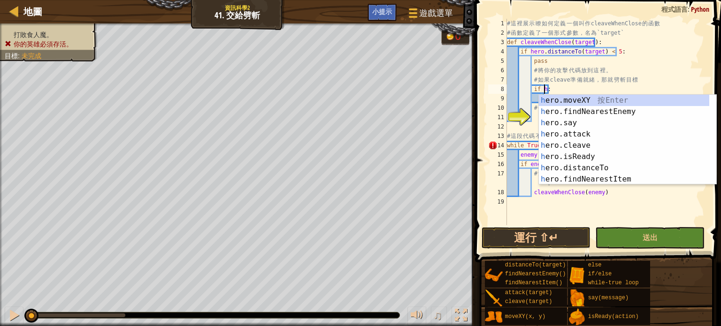
scroll to position [4, 2]
click at [585, 159] on div "h ero.moveXY 按 Enter h ero.findNearestEnemy 按 Enter h ero.say 按 Enter h ero.att…" at bounding box center [624, 151] width 170 height 113
type textarea "if hero.isReady("cleave"):"
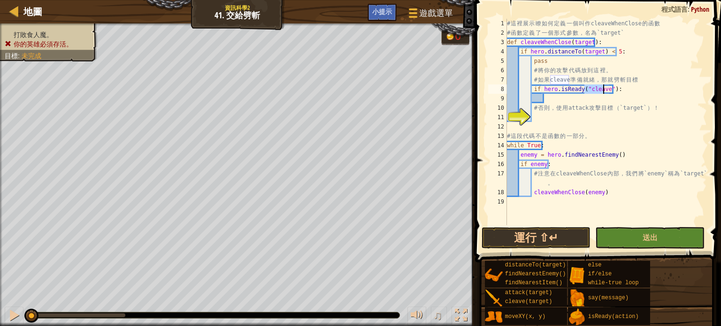
click at [552, 99] on div "# 這 裡 展 示 瞭 如 何 定 義 一 個 叫 作 cleaveWhenClose 的 函 數 # 函 數 定 義 了 一 個 形 式 參 數 ， 名 為…" at bounding box center [606, 131] width 202 height 225
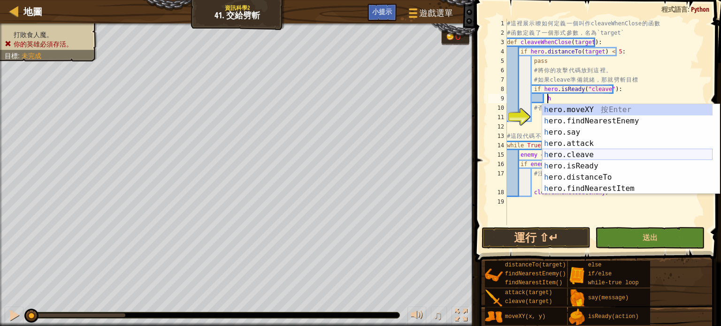
click at [583, 155] on div "h ero.moveXY 按 Enter h ero.findNearestEnemy 按 Enter h ero.say 按 Enter h ero.att…" at bounding box center [627, 160] width 170 height 113
type textarea "hero.cleave(enemy)"
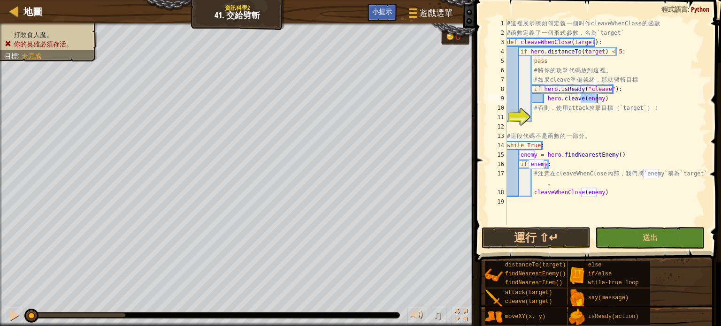
click at [538, 122] on div "# 這 裡 展 示 瞭 如 何 定 義 一 個 叫 作 cleaveWhenClose 的 函 數 # 函 數 定 義 了 一 個 形 式 參 數 ， 名 為…" at bounding box center [606, 131] width 202 height 225
type textarea "e"
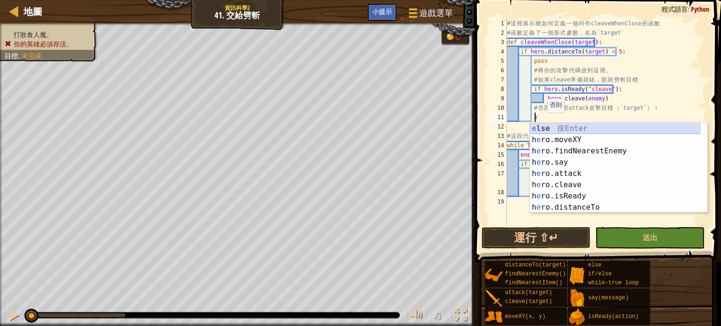
click at [542, 127] on div "e lse 按 Enter h e ro.moveXY 按 Enter h e ro.findNearestEnemy 按 Enter h e ro.say …" at bounding box center [615, 179] width 170 height 113
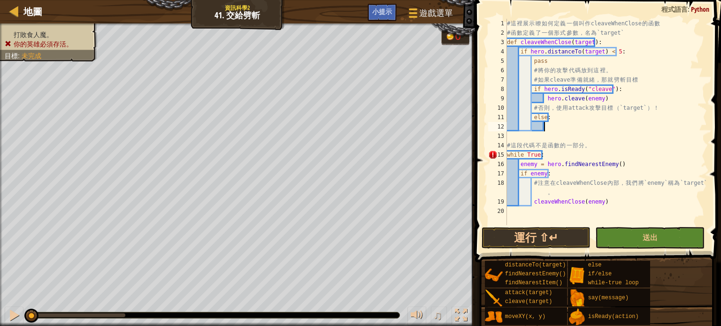
scroll to position [4, 2]
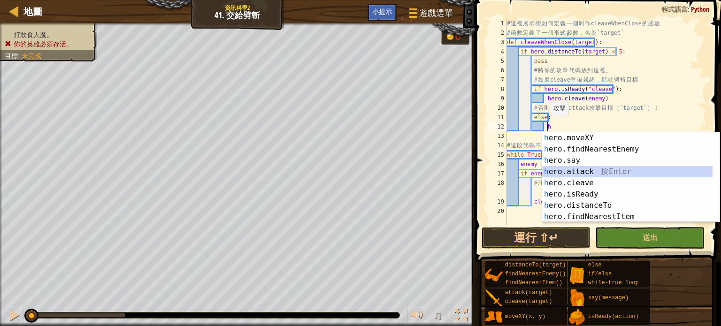
click at [556, 170] on div "h ero.moveXY 按 Enter h ero.findNearestEnemy 按 Enter h ero.say 按 Enter h ero.att…" at bounding box center [627, 188] width 170 height 113
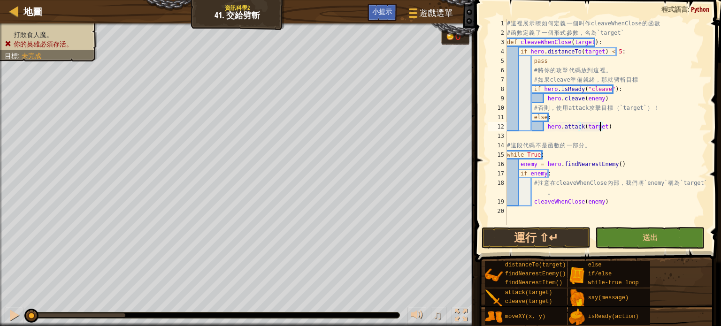
scroll to position [4, 8]
type textarea "hero.attack(target)"
click at [540, 238] on button "運行 ⇧↵" at bounding box center [535, 238] width 109 height 22
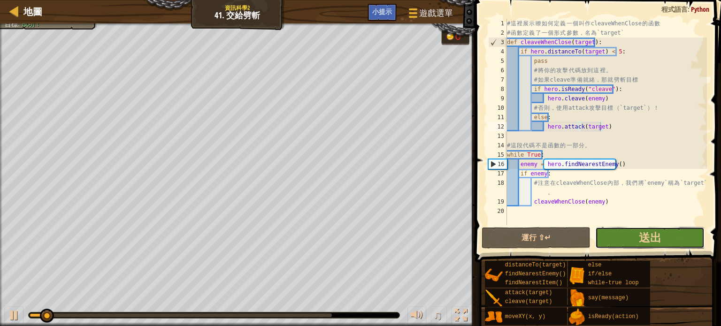
click at [628, 231] on button "送出" at bounding box center [649, 238] width 109 height 22
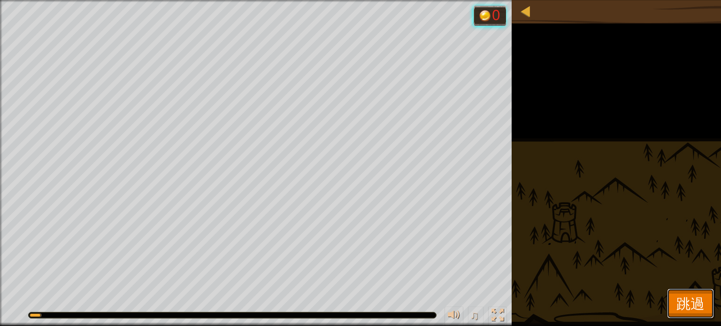
click at [695, 309] on span "跳過" at bounding box center [690, 303] width 28 height 19
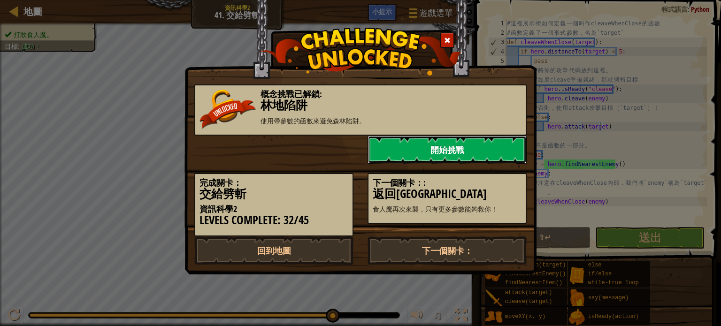
click at [437, 150] on link "開始挑戰" at bounding box center [446, 150] width 159 height 28
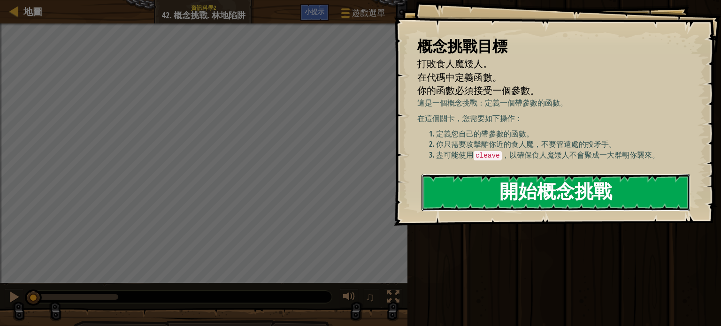
click at [520, 182] on button "開始概念挑戰" at bounding box center [555, 192] width 268 height 37
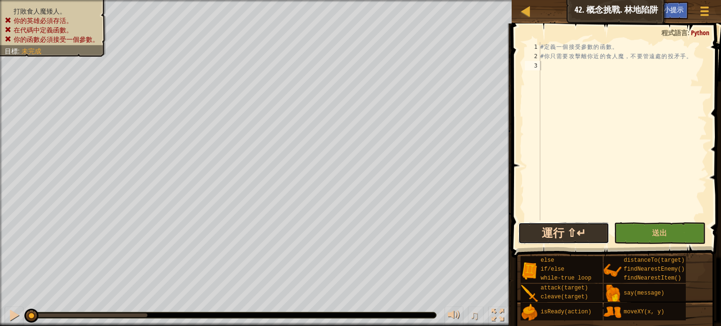
click at [560, 232] on button "運行 ⇧↵" at bounding box center [563, 233] width 91 height 22
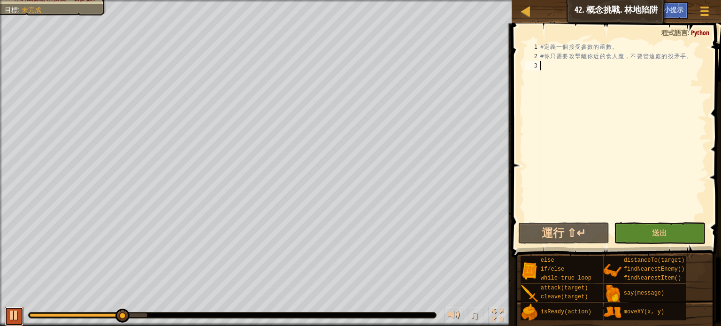
click at [7, 313] on button at bounding box center [14, 316] width 19 height 19
drag, startPoint x: 127, startPoint y: 314, endPoint x: 1, endPoint y: 241, distance: 145.2
click at [0, 248] on div "打敗食人魔矮人。 你的英雄必須存活。 在代碼中定義函數。 你的函數必須接受一個參數。 目標 : 未完成 ♫ Anya 116 x: 42 y: 30 No t…" at bounding box center [360, 163] width 721 height 326
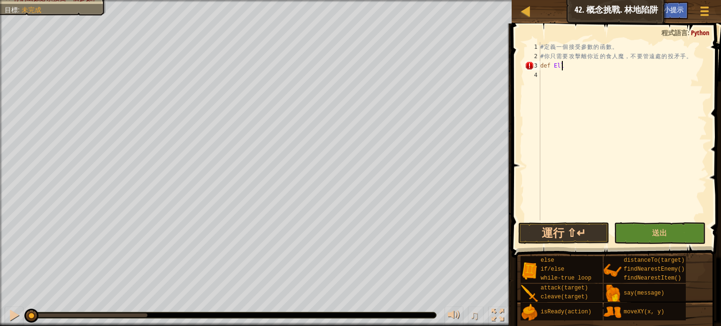
scroll to position [4, 1]
type textarea "def Ellie():"
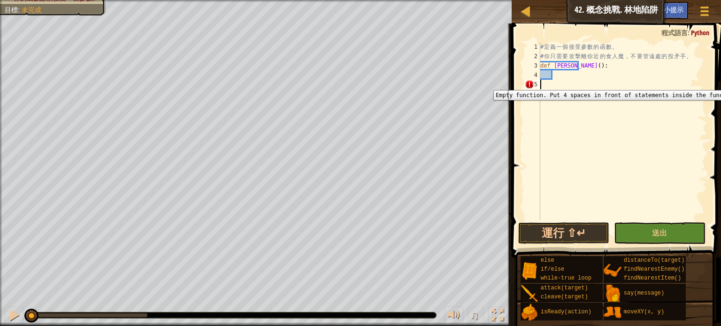
click at [533, 83] on div "5" at bounding box center [531, 84] width 15 height 9
click at [532, 83] on div "5" at bounding box center [531, 84] width 15 height 9
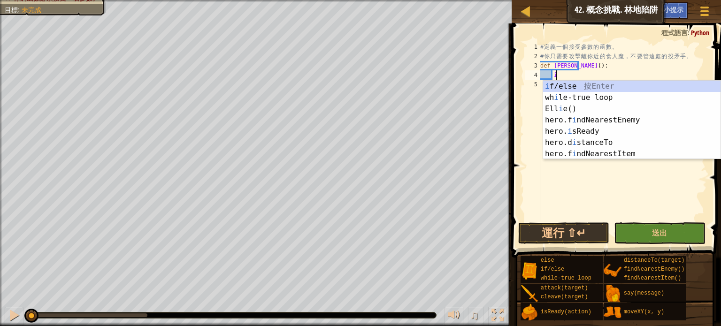
scroll to position [4, 0]
click at [559, 86] on div "i f/else 按 Enter wh i le-true loop 按 Enter Ell i e() 按 Enter hero.f i ndNearest…" at bounding box center [631, 131] width 177 height 101
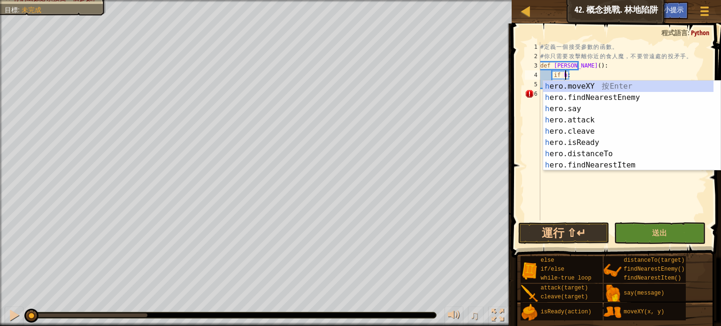
scroll to position [4, 1]
click at [585, 144] on div "h ero.moveXY 按 Enter h ero.findNearestEnemy 按 Enter h ero.say 按 Enter h ero.att…" at bounding box center [628, 137] width 170 height 113
type textarea "if hero.isReady("cleave"):"
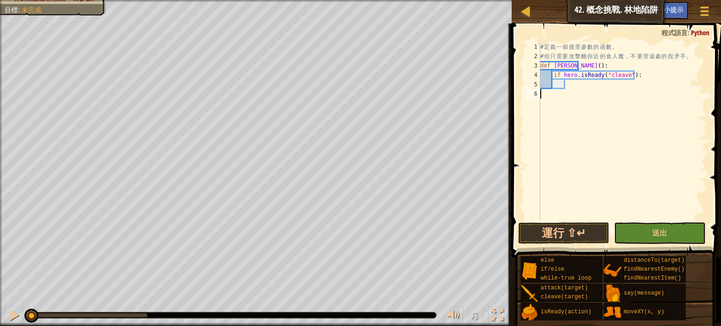
click at [572, 92] on div "# 定 義 一 個 接 受 參 數 的 函 數 。 # 你 只 需 要 攻 擊 離 你 近 的 食 人 魔 ， 不 要 管 遠 處 的 投 矛 手 。 def…" at bounding box center [622, 140] width 168 height 197
click at [572, 84] on div "# 定 義 一 個 接 受 參 數 的 函 數 。 # 你 只 需 要 攻 擊 離 你 近 的 食 人 魔 ， 不 要 管 遠 處 的 投 矛 手 。 def…" at bounding box center [622, 140] width 168 height 197
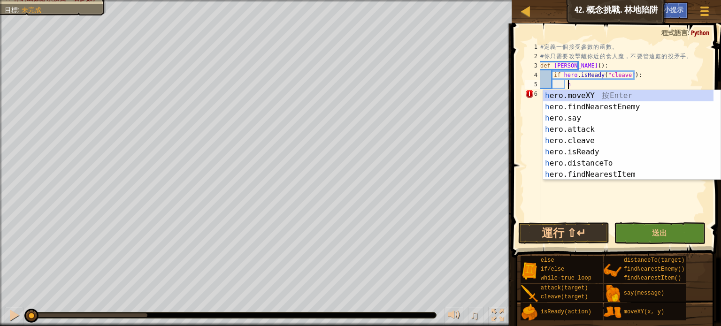
scroll to position [4, 1]
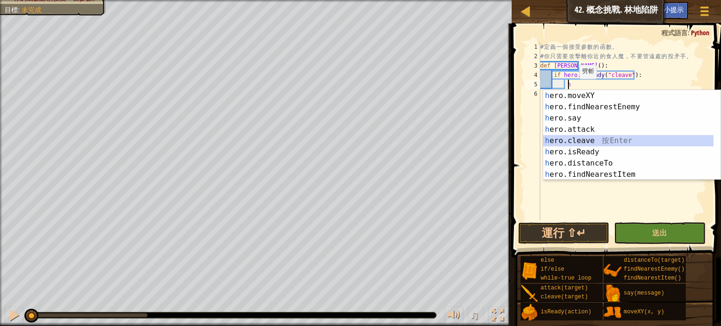
click at [579, 139] on div "h ero.moveXY 按 Enter h ero.findNearestEnemy 按 Enter h ero.say 按 Enter h ero.att…" at bounding box center [628, 146] width 170 height 113
type textarea "hero.cleave(enemy)"
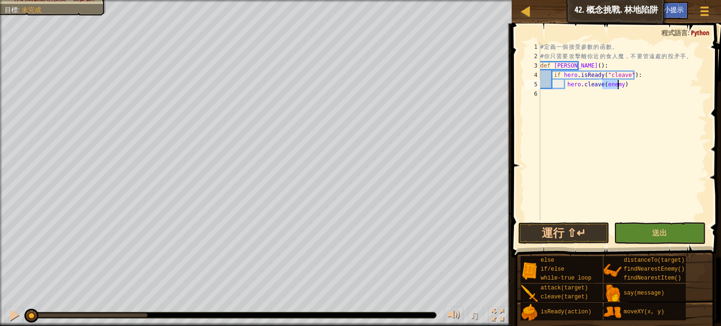
click at [626, 90] on div "# 定 義 一 個 接 受 參 數 的 函 數 。 # 你 只 需 要 攻 擊 離 你 近 的 食 人 魔 ， 不 要 管 遠 處 的 投 矛 手 。 def…" at bounding box center [622, 140] width 168 height 197
click at [623, 90] on div "# 定 義 一 個 接 受 參 數 的 函 數 。 # 你 只 需 要 攻 擊 離 你 近 的 食 人 魔 ， 不 要 管 遠 處 的 投 矛 手 。 def…" at bounding box center [622, 140] width 168 height 197
click at [625, 86] on div "# 定 義 一 個 接 受 參 數 的 函 數 。 # 你 只 需 要 攻 擊 離 你 近 的 食 人 魔 ， 不 要 管 遠 處 的 投 矛 手 。 def…" at bounding box center [622, 140] width 168 height 197
type textarea "hero.cleave(enemy)"
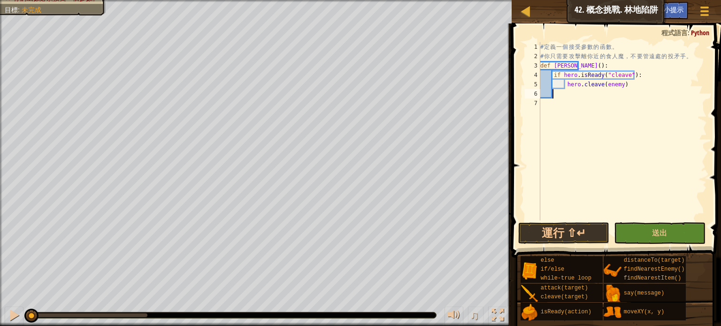
type textarea "e"
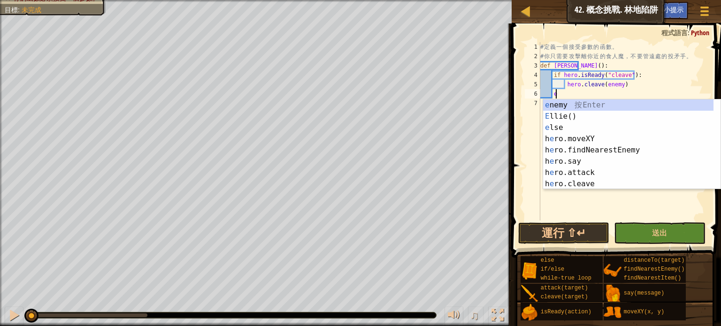
scroll to position [4, 0]
click at [561, 126] on div "e nemy 按 Enter E llie() 按 Enter e lse 按 Enter h e ro.moveXY 按 Enter h e ro.find…" at bounding box center [628, 155] width 170 height 113
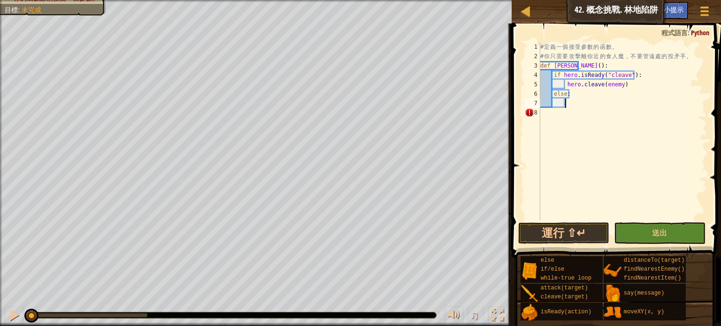
scroll to position [4, 1]
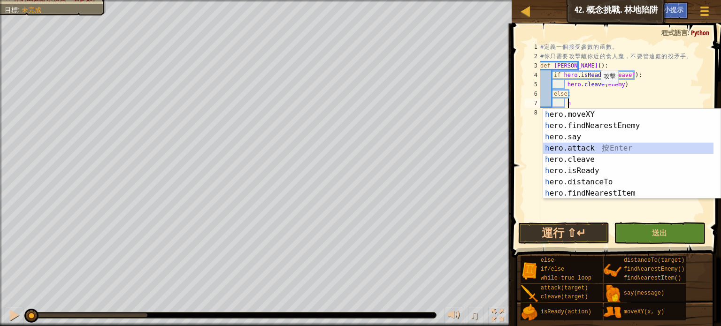
click at [554, 147] on div "h ero.moveXY 按 Enter h ero.findNearestEnemy 按 Enter h ero.say 按 Enter h ero.att…" at bounding box center [628, 165] width 170 height 113
type textarea "hero.attack(enemy)"
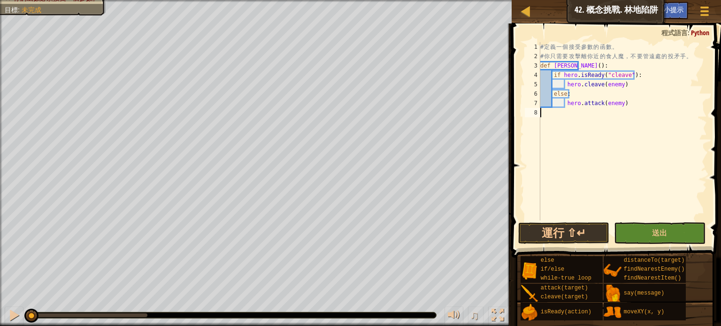
click at [565, 135] on div "# 定 義 一 個 接 受 參 數 的 函 數 。 # 你 只 需 要 攻 擊 離 你 近 的 食 人 魔 ， 不 要 管 遠 處 的 投 矛 手 。 def…" at bounding box center [622, 140] width 168 height 197
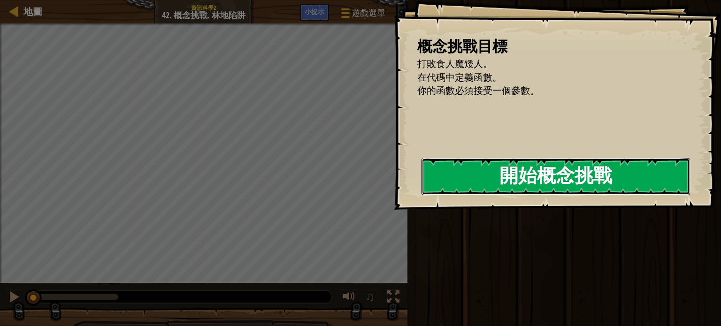
click at [431, 195] on button "開始概念挑戰" at bounding box center [555, 176] width 268 height 37
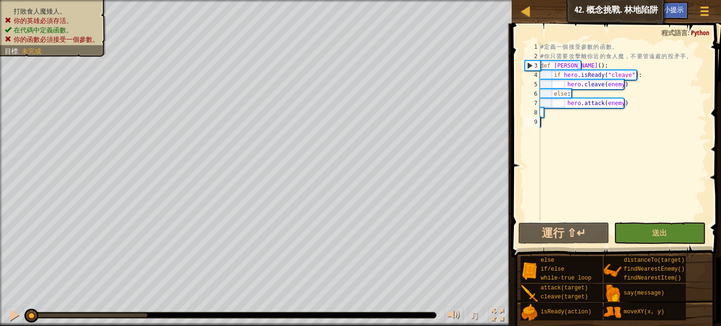
type textarea "w"
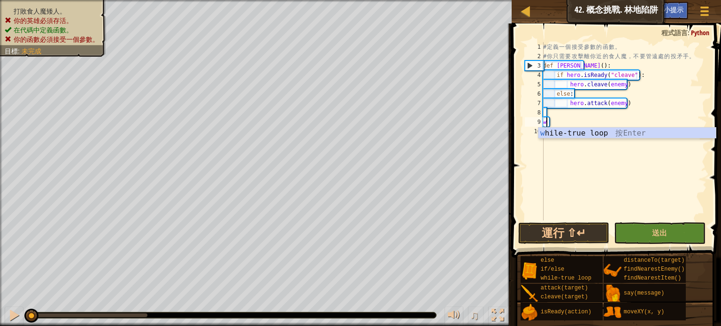
scroll to position [4, 0]
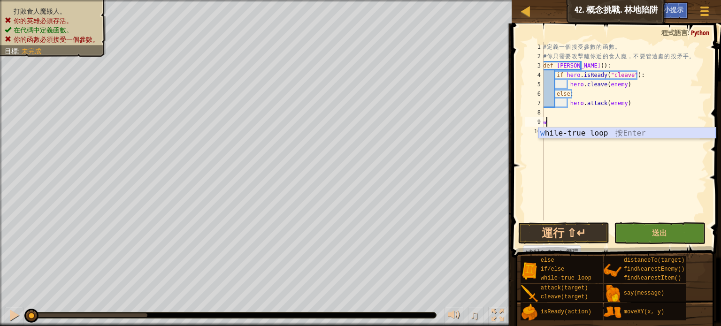
click at [551, 136] on div "w hile-true loop 按 Enter" at bounding box center [626, 145] width 177 height 34
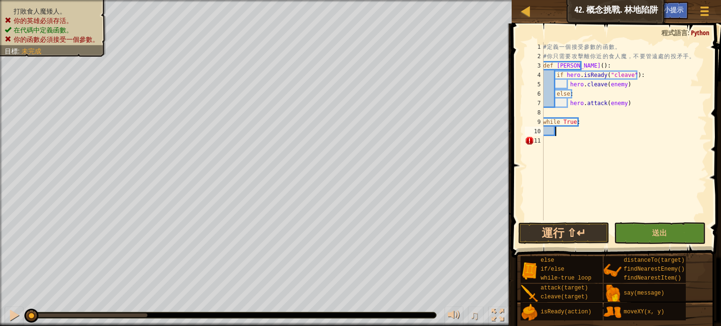
type textarea "h"
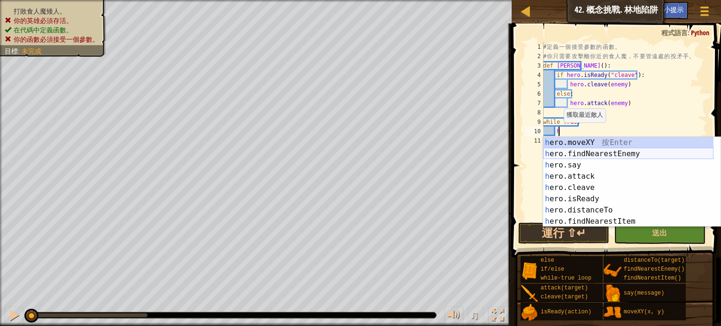
click at [580, 158] on div "h ero.moveXY 按 Enter h ero.findNearestEnemy 按 Enter h ero.say 按 Enter h ero.att…" at bounding box center [628, 193] width 170 height 113
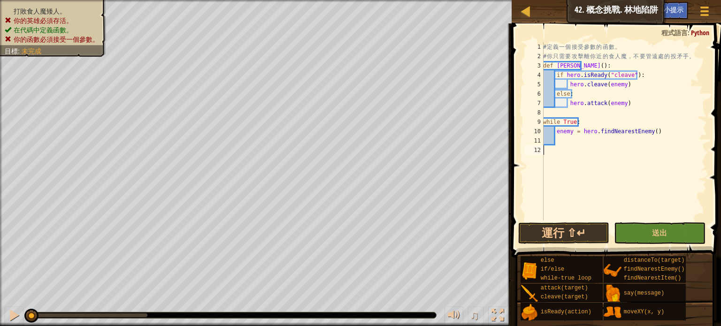
click at [572, 149] on div "# 定 義 一 個 接 受 參 數 的 函 數 。 # 你 只 需 要 攻 擊 離 你 近 的 食 人 魔 ， 不 要 管 遠 處 的 投 矛 手 。 def…" at bounding box center [624, 140] width 166 height 197
click at [569, 143] on div "# 定 義 一 個 接 受 參 數 的 函 數 。 # 你 只 需 要 攻 擊 離 你 近 的 食 人 魔 ， 不 要 管 遠 處 的 投 矛 手 。 def…" at bounding box center [624, 140] width 166 height 197
type textarea "e"
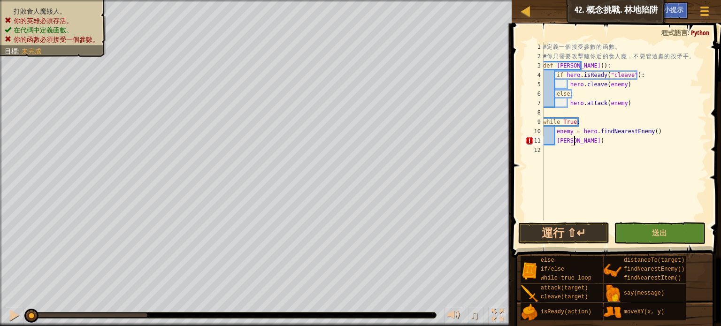
type textarea "Ellie()"
click at [574, 145] on div "# 定 義 一 個 接 受 參 數 的 函 數 。 # 你 只 需 要 攻 擊 離 你 近 的 食 人 魔 ， 不 要 管 遠 處 的 投 矛 手 。 def…" at bounding box center [624, 140] width 166 height 197
click at [574, 139] on div "# 定 義 一 個 接 受 參 數 的 函 數 。 # 你 只 需 要 攻 擊 離 你 近 的 食 人 魔 ， 不 要 管 遠 處 的 投 矛 手 。 def…" at bounding box center [624, 140] width 166 height 197
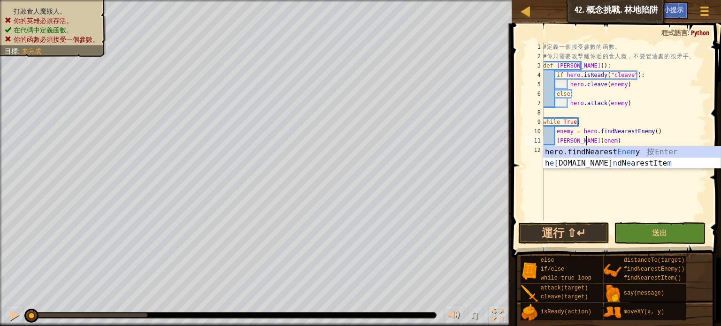
scroll to position [4, 3]
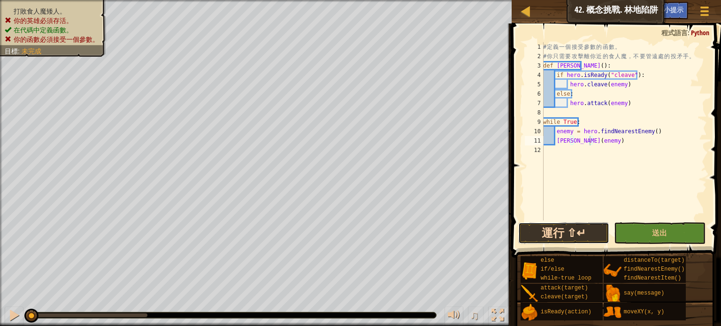
click at [582, 237] on button "運行 ⇧↵" at bounding box center [563, 233] width 91 height 22
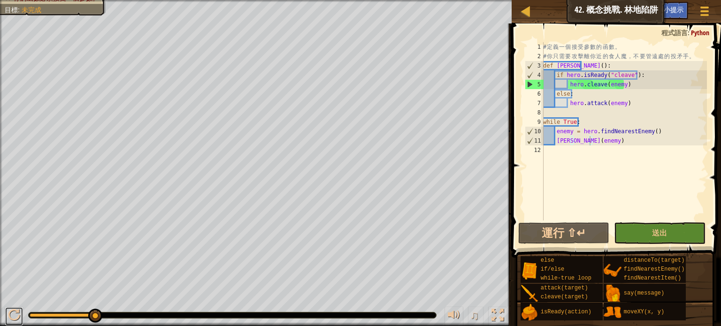
drag, startPoint x: 9, startPoint y: 309, endPoint x: 9, endPoint y: 298, distance: 10.8
click at [8, 309] on div at bounding box center [14, 315] width 12 height 12
click at [18, 317] on div at bounding box center [14, 315] width 12 height 12
drag, startPoint x: 99, startPoint y: 315, endPoint x: 1, endPoint y: 336, distance: 100.4
click at [1, 0] on html "地圖 資訊科學2 42. 概念挑戰. 林地陷阱 遊戲選單 完成 小提示 1 ההההההההההההההההההההההההההההההההההההההההה…" at bounding box center [360, 0] width 721 height 0
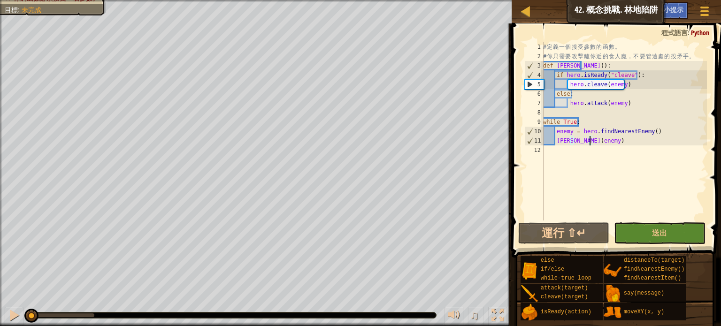
click at [676, 135] on div "# 定 義 一 個 接 受 參 數 的 函 數 。 # 你 只 需 要 攻 擊 離 你 近 的 食 人 魔 ， 不 要 管 遠 處 的 投 矛 手 。 def…" at bounding box center [624, 140] width 166 height 197
type textarea "enemy = hero.findNearestEnemy()"
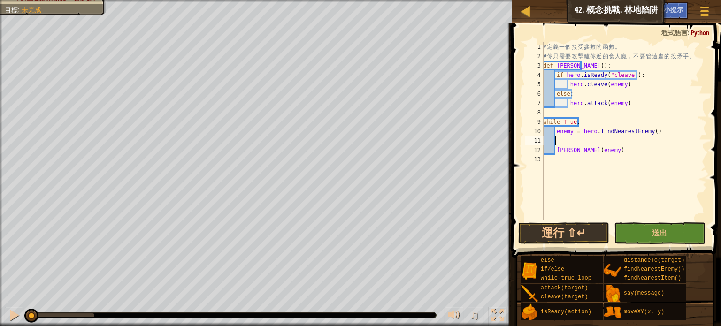
scroll to position [4, 0]
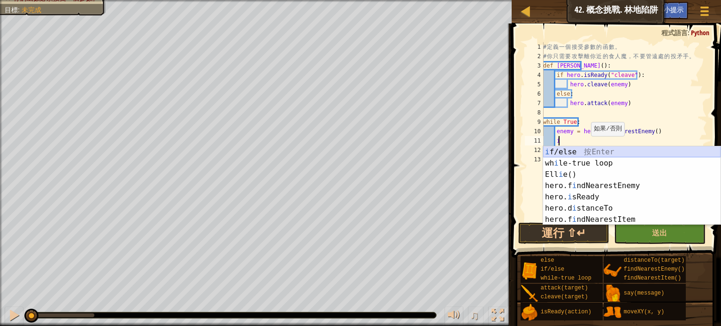
click at [573, 155] on div "i f/else 按 Enter wh i le-true loop 按 Enter Ell i e() 按 Enter hero.f i ndNearest…" at bounding box center [631, 196] width 177 height 101
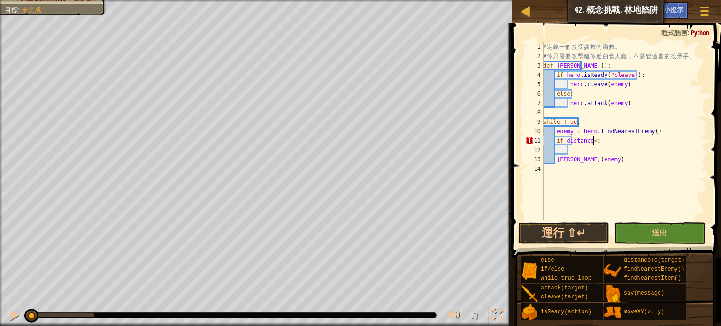
scroll to position [4, 4]
click at [692, 143] on div "# 定 義 一 個 接 受 參 數 的 函 數 。 # 你 只 需 要 攻 擊 離 你 近 的 食 人 魔 ， 不 要 管 遠 處 的 投 矛 手 。 def…" at bounding box center [624, 140] width 166 height 197
click at [570, 228] on button "運行 ⇧↵" at bounding box center [563, 233] width 91 height 22
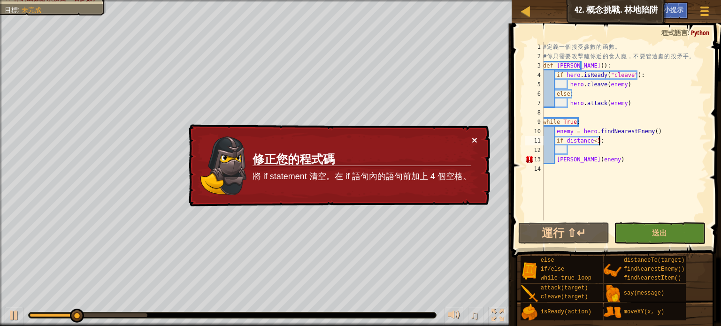
click at [472, 137] on button "×" at bounding box center [474, 140] width 6 height 10
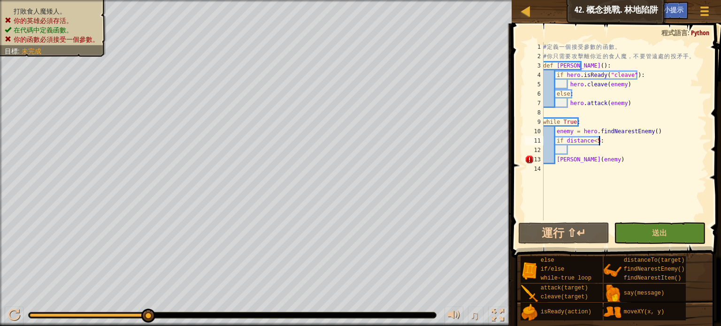
click at [558, 161] on div "# 定 義 一 個 接 受 參 數 的 函 數 。 # 你 只 需 要 攻 擊 離 你 近 的 食 人 魔 ， 不 要 管 遠 處 的 投 矛 手 。 def…" at bounding box center [624, 140] width 166 height 197
click at [676, 130] on div "# 定 義 一 個 接 受 參 數 的 函 數 。 # 你 只 需 要 攻 擊 離 你 近 的 食 人 魔 ， 不 要 管 遠 處 的 投 矛 手 。 def…" at bounding box center [624, 140] width 166 height 197
type textarea "enemy = hero.findNearestEnemy()"
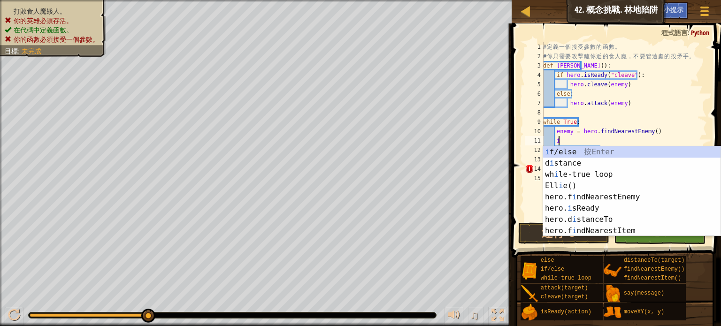
scroll to position [4, 0]
click at [610, 148] on div "i f/else 按 Enter d i stance 按 Enter wh i le-true loop 按 Enter Ell i e() 按 Enter…" at bounding box center [631, 202] width 177 height 113
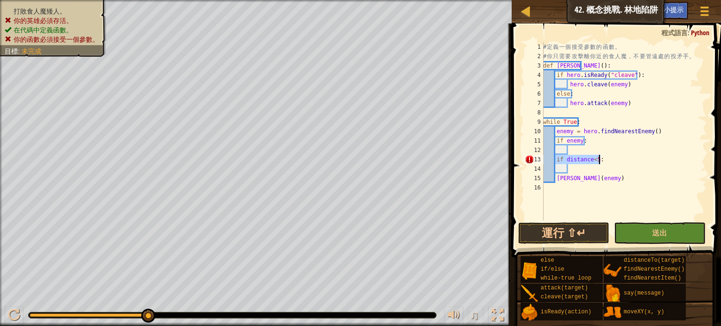
drag, startPoint x: 556, startPoint y: 159, endPoint x: 603, endPoint y: 163, distance: 47.1
click at [603, 163] on div "# 定 義 一 個 接 受 參 數 的 函 數 。 # 你 只 需 要 攻 擊 離 你 近 的 食 人 魔 ， 不 要 管 遠 處 的 投 矛 手 。 def…" at bounding box center [624, 140] width 166 height 197
type textarea "if distance<5:"
type textarea "if enemy:"
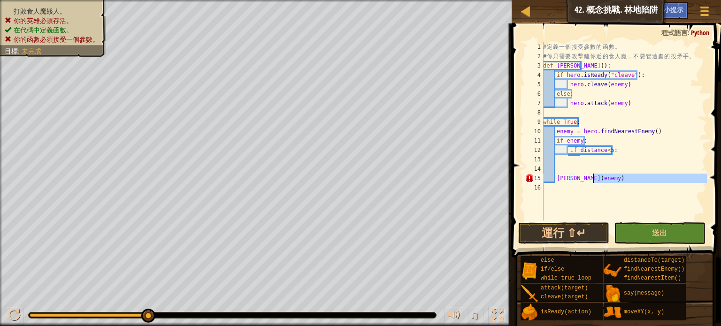
drag, startPoint x: 592, startPoint y: 182, endPoint x: 609, endPoint y: 170, distance: 20.7
click at [605, 177] on div "# 定 義 一 個 接 受 參 數 的 函 數 。 # 你 只 需 要 攻 擊 離 你 近 的 食 人 魔 ， 不 要 管 遠 處 的 投 矛 手 。 def…" at bounding box center [624, 140] width 166 height 197
click at [621, 152] on div "# 定 義 一 個 接 受 參 數 的 函 數 。 # 你 只 需 要 攻 擊 離 你 近 的 食 人 魔 ， 不 要 管 遠 處 的 投 矛 手 。 def…" at bounding box center [624, 140] width 166 height 197
click at [616, 135] on div "# 定 義 一 個 接 受 參 數 的 函 數 。 # 你 只 需 要 攻 擊 離 你 近 的 食 人 魔 ， 不 要 管 遠 處 的 投 矛 手 。 def…" at bounding box center [624, 140] width 166 height 197
click at [615, 141] on div "# 定 義 一 個 接 受 參 數 的 函 數 。 # 你 只 需 要 攻 擊 離 你 近 的 食 人 魔 ， 不 要 管 遠 處 的 投 矛 手 。 def…" at bounding box center [624, 140] width 166 height 197
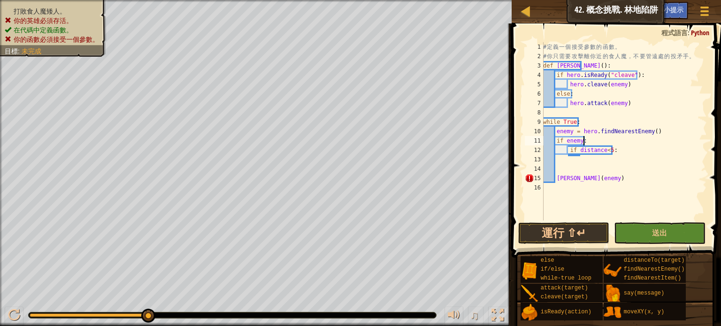
type textarea "if enemy:"
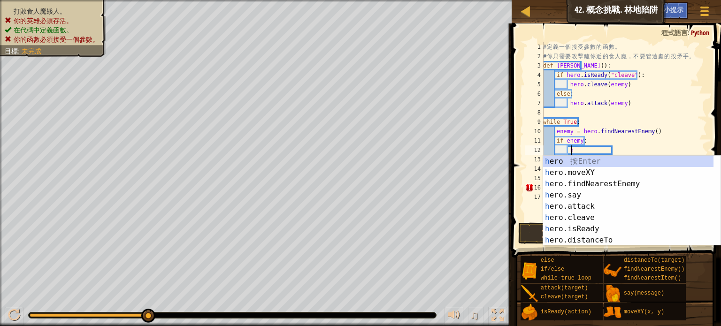
scroll to position [4, 1]
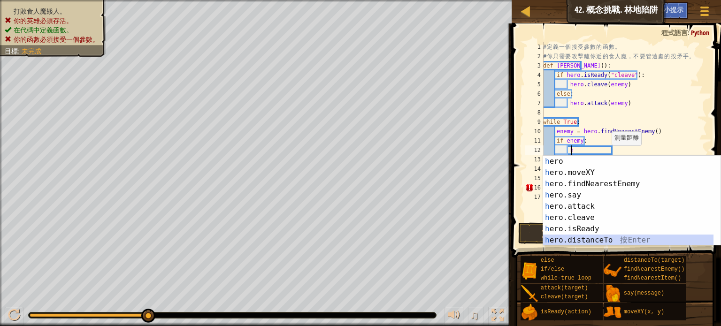
click at [578, 243] on div "h ero 按 Enter h ero.moveXY 按 Enter h ero.findNearestEnemy 按 Enter h ero.say 按 E…" at bounding box center [628, 212] width 170 height 113
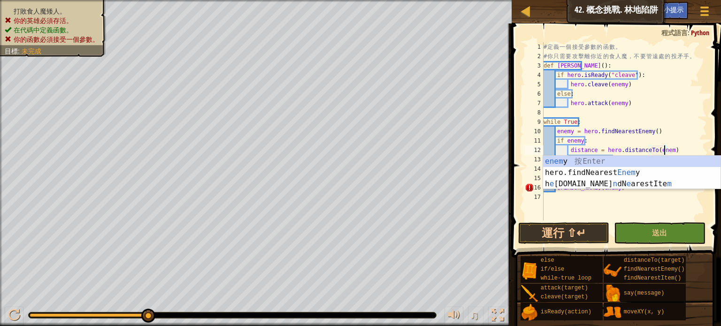
scroll to position [4, 9]
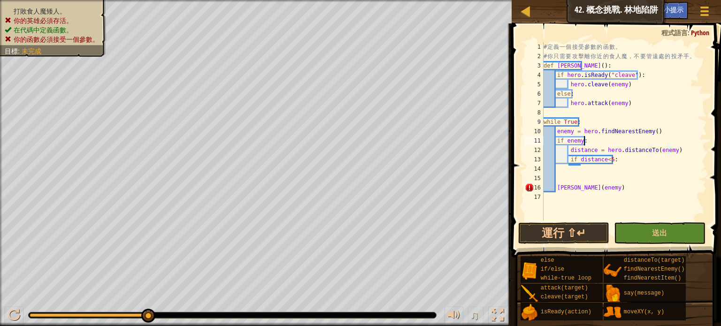
click at [677, 138] on div "# 定 義 一 個 接 受 參 數 的 函 數 。 # 你 只 需 要 攻 擊 離 你 近 的 食 人 魔 ， 不 要 管 遠 處 的 投 矛 手 。 def…" at bounding box center [623, 140] width 165 height 197
drag, startPoint x: 596, startPoint y: 187, endPoint x: 557, endPoint y: 187, distance: 38.9
click at [557, 187] on div "# 定 義 一 個 接 受 參 數 的 函 數 。 # 你 只 需 要 攻 擊 離 你 近 的 食 人 魔 ， 不 要 管 遠 處 的 投 矛 手 。 def…" at bounding box center [623, 140] width 165 height 197
type textarea "Ellie(enemy)"
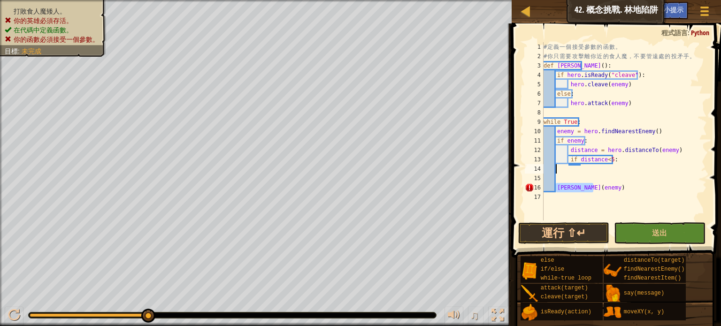
scroll to position [4, 0]
type textarea "Ellie(enemy)"
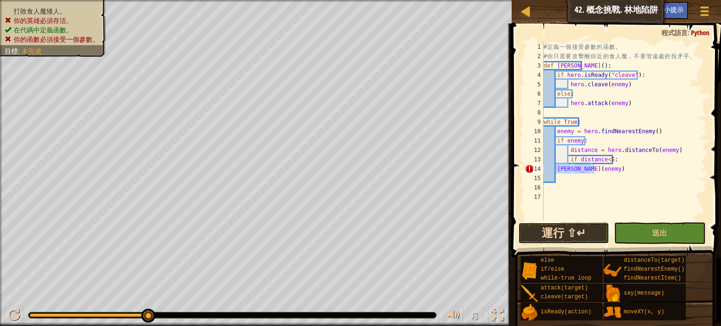
click at [565, 233] on button "運行 ⇧↵" at bounding box center [563, 233] width 91 height 22
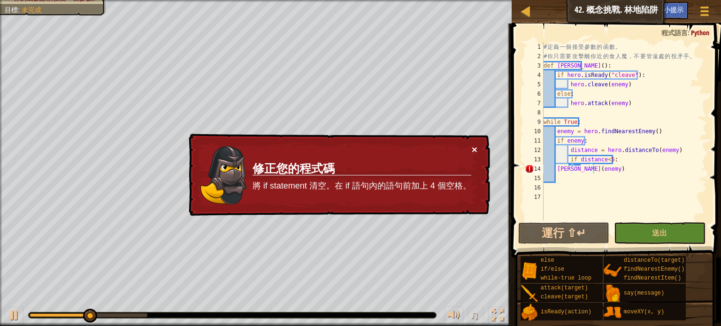
click at [471, 146] on button "×" at bounding box center [474, 149] width 6 height 10
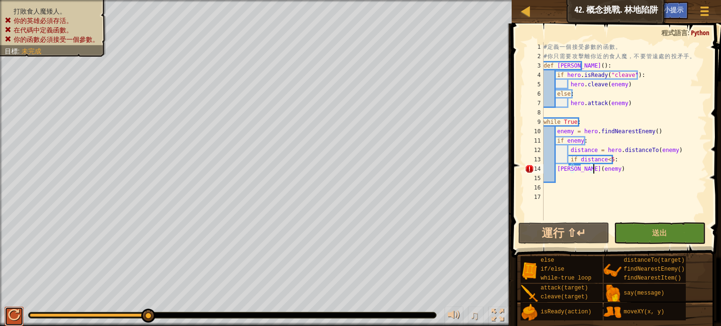
click at [11, 314] on div at bounding box center [14, 315] width 12 height 12
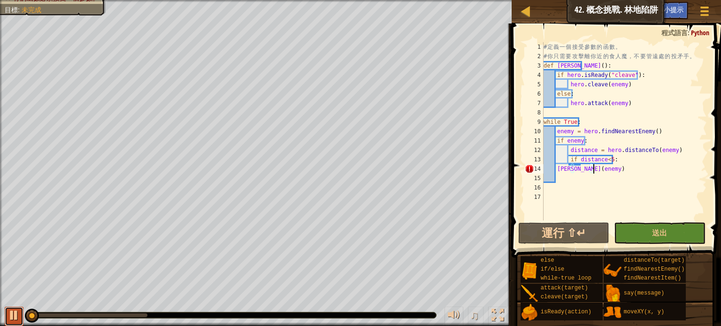
click at [11, 314] on div at bounding box center [14, 315] width 12 height 12
drag, startPoint x: 603, startPoint y: 166, endPoint x: 558, endPoint y: 167, distance: 45.1
click at [558, 167] on div "# 定 義 一 個 接 受 參 數 的 函 數 。 # 你 只 需 要 攻 擊 離 你 近 的 食 人 魔 ， 不 要 管 遠 處 的 投 矛 手 。 def…" at bounding box center [623, 140] width 165 height 197
click at [573, 180] on div "# 定 義 一 個 接 受 參 數 的 函 數 。 # 你 只 需 要 攻 擊 離 你 近 的 食 人 魔 ， 不 要 管 遠 處 的 投 矛 手 。 def…" at bounding box center [623, 140] width 165 height 197
drag, startPoint x: 593, startPoint y: 165, endPoint x: 555, endPoint y: 170, distance: 38.3
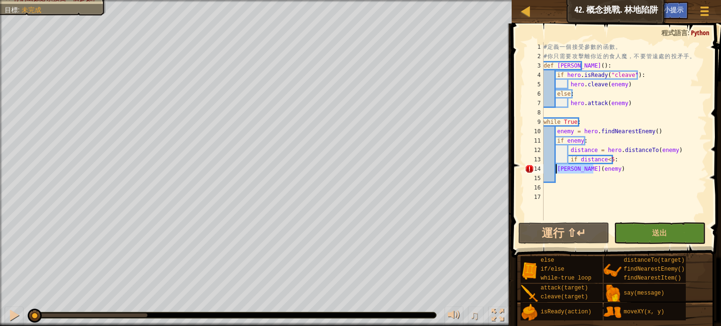
click at [555, 170] on div "# 定 義 一 個 接 受 參 數 的 函 數 。 # 你 只 需 要 攻 擊 離 你 近 的 食 人 魔 ， 不 要 管 遠 處 的 投 矛 手 。 def…" at bounding box center [623, 140] width 165 height 197
type textarea "Ellie(enemy)"
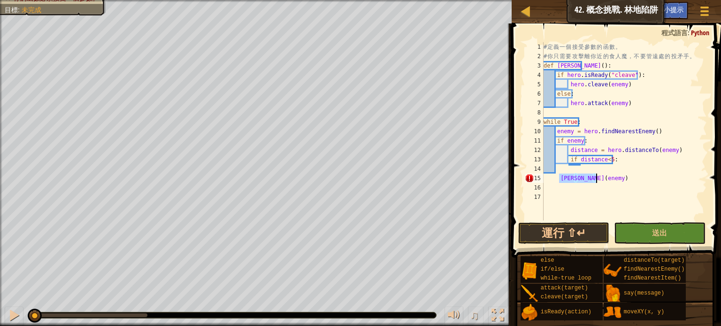
type textarea "if distance<5:"
click at [616, 159] on div "# 定 義 一 個 接 受 參 數 的 函 數 。 # 你 只 需 要 攻 擊 離 你 近 的 食 人 魔 ， 不 要 管 遠 處 的 投 矛 手 。 def…" at bounding box center [623, 140] width 165 height 197
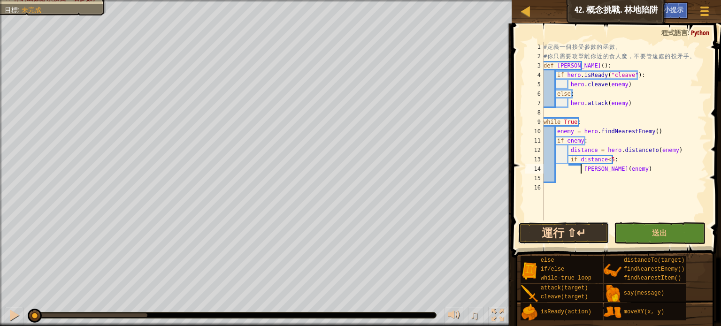
click at [540, 234] on button "運行 ⇧↵" at bounding box center [563, 233] width 91 height 22
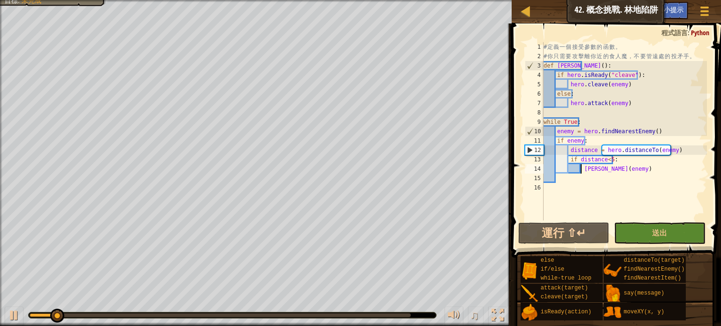
click at [574, 67] on div "# 定 義 一 個 接 受 參 數 的 函 數 。 # 你 只 需 要 攻 擊 離 你 近 的 食 人 魔 ， 不 要 管 遠 處 的 投 矛 手 。 def…" at bounding box center [623, 140] width 165 height 197
click at [15, 315] on div at bounding box center [14, 315] width 12 height 12
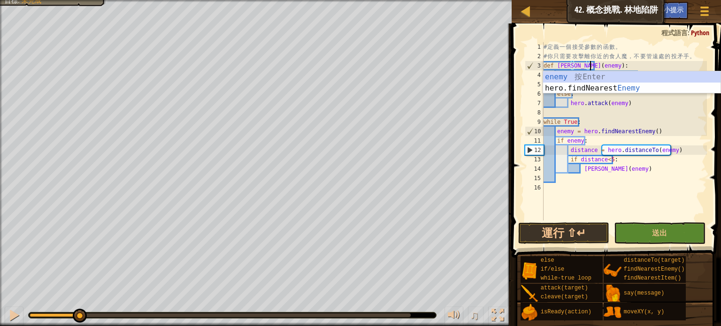
scroll to position [4, 4]
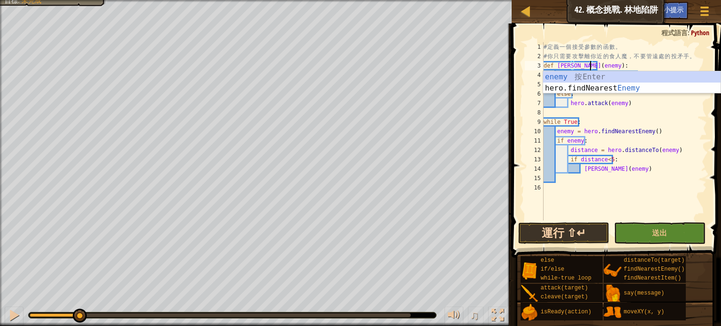
type textarea "def Ellie(enemy):"
click at [546, 236] on button "運行 ⇧↵" at bounding box center [563, 233] width 91 height 22
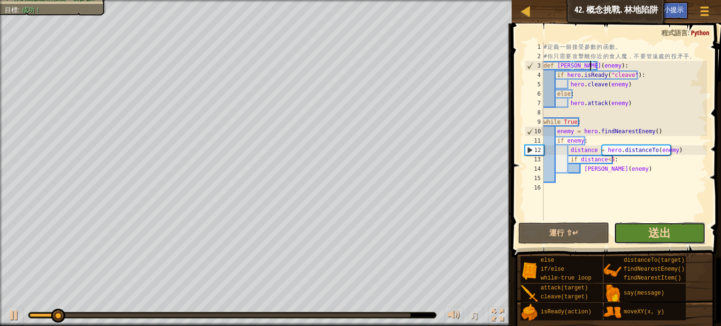
click at [655, 232] on span "送出" at bounding box center [659, 232] width 23 height 15
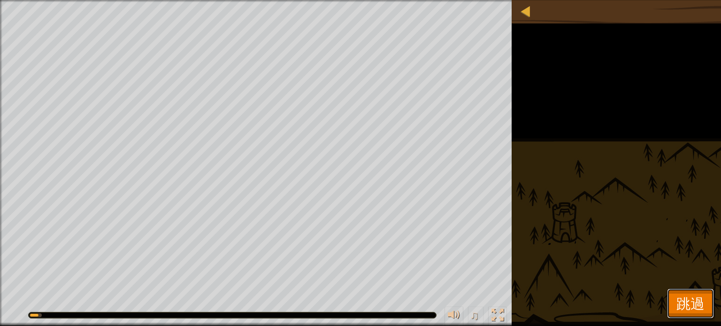
click at [690, 292] on button "跳過" at bounding box center [690, 304] width 47 height 30
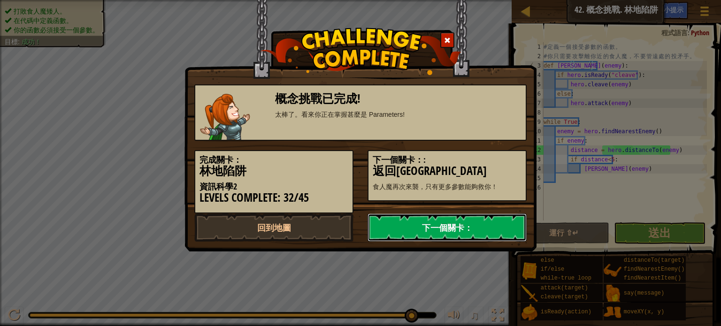
click at [446, 236] on link "下一個關卡：" at bounding box center [446, 227] width 159 height 28
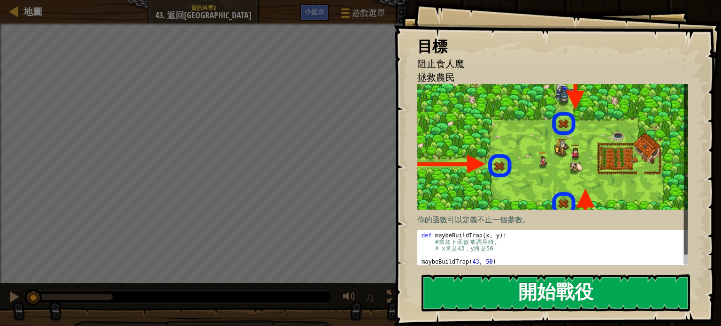
click at [603, 287] on button "開始戰役" at bounding box center [555, 292] width 268 height 37
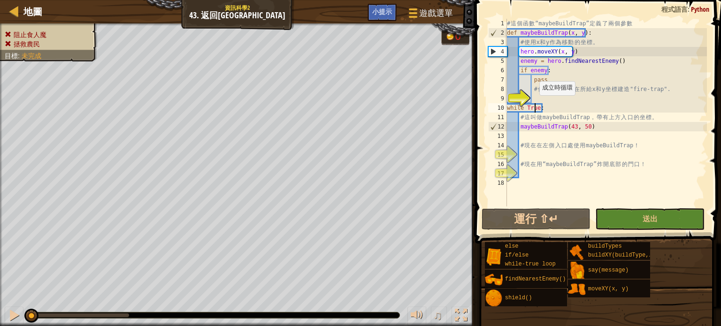
click at [534, 105] on div "# 這 個 函 數 “maybeBuildTrap” 定 義 了 兩 個 參 數 def maybeBuildTrap ( x , y ) : # 使 用 x…" at bounding box center [606, 122] width 202 height 206
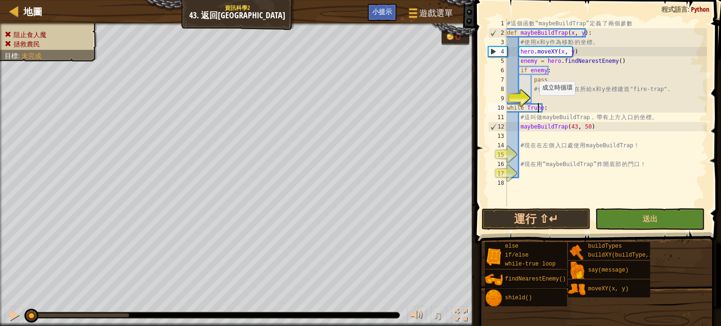
scroll to position [4, 2]
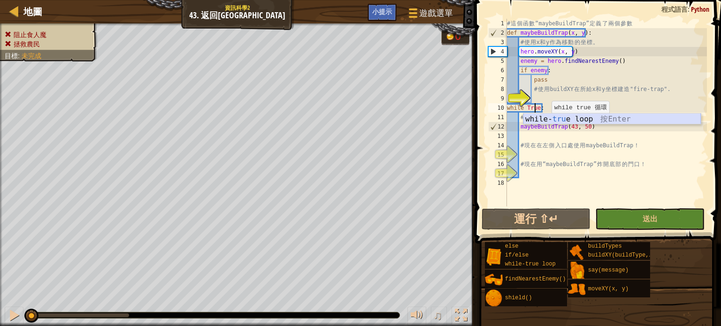
click at [546, 118] on div "while- tru e loop 按 Enter" at bounding box center [611, 131] width 177 height 34
type textarea ":"
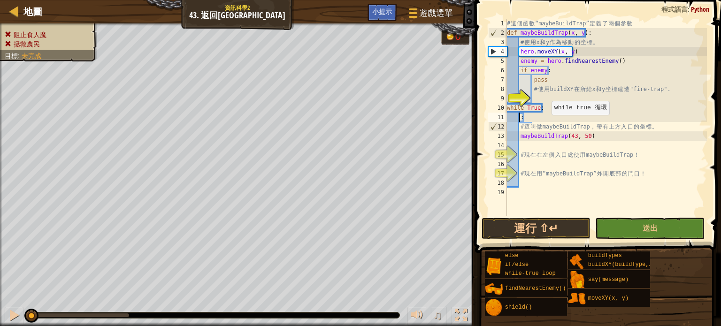
scroll to position [4, 0]
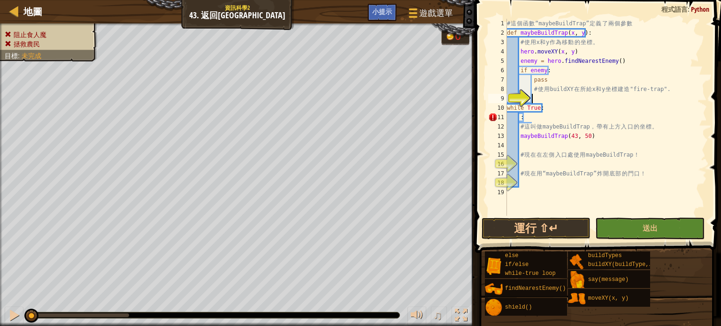
click at [540, 97] on div "# 這 個 函 數 “maybeBuildTrap” 定 義 了 兩 個 參 數 def maybeBuildTrap ( x , y ) : # 使 用 x…" at bounding box center [606, 127] width 202 height 216
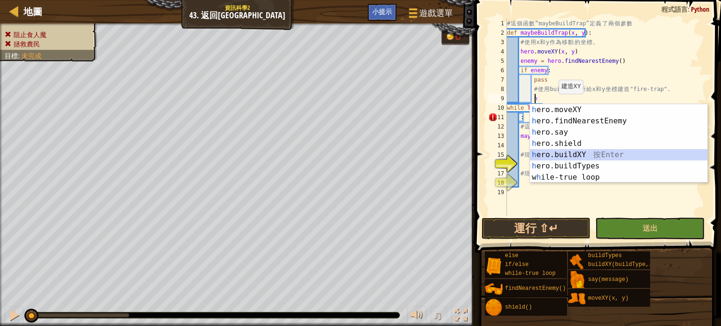
click at [555, 156] on div "h ero.moveXY 按 Enter h ero.findNearestEnemy 按 Enter h ero.say 按 Enter h ero.shi…" at bounding box center [618, 154] width 177 height 101
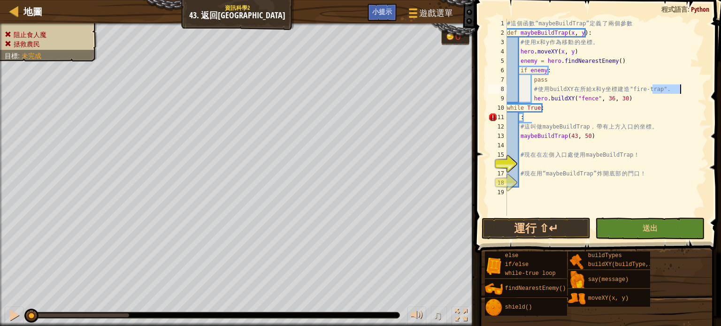
drag, startPoint x: 653, startPoint y: 88, endPoint x: 679, endPoint y: 92, distance: 26.6
click at [679, 92] on div "# 這 個 函 數 “maybeBuildTrap” 定 義 了 兩 個 參 數 def maybeBuildTrap ( x , y ) : # 使 用 x…" at bounding box center [606, 127] width 202 height 216
drag, startPoint x: 589, startPoint y: 97, endPoint x: 576, endPoint y: 99, distance: 13.7
click at [576, 99] on div "# 這 個 函 數 “maybeBuildTrap” 定 義 了 兩 個 參 數 def maybeBuildTrap ( x , y ) : # 使 用 x…" at bounding box center [606, 127] width 202 height 216
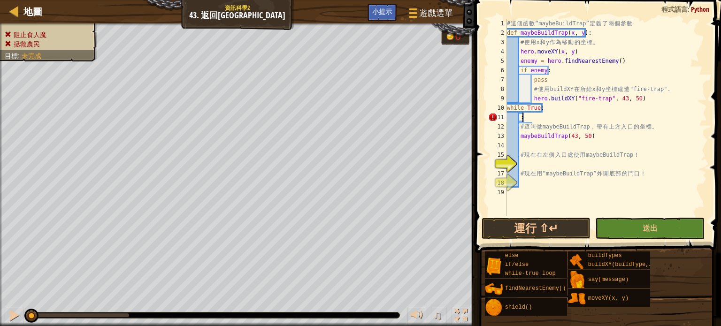
click at [531, 119] on div "# 這 個 函 數 “maybeBuildTrap” 定 義 了 兩 個 參 數 def maybeBuildTrap ( x , y ) : # 使 用 x…" at bounding box center [606, 127] width 202 height 216
type textarea ":"
click at [528, 223] on button "運行 ⇧↵" at bounding box center [535, 229] width 109 height 22
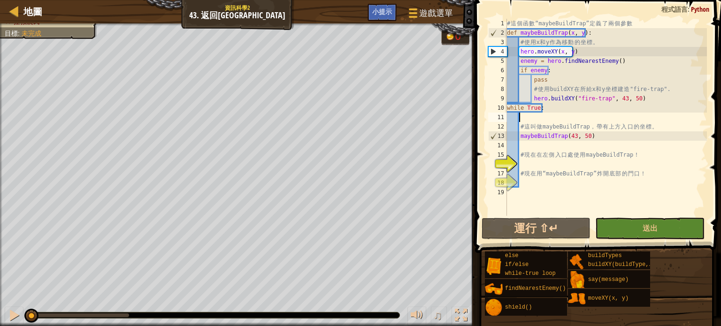
click at [6, 105] on div "阻止食人魔 拯救農民 目標 : 未完成 0 ♫ Anya 162 x: 43 y: 39 x: 43 y: 50" at bounding box center [360, 174] width 721 height 303
drag, startPoint x: 126, startPoint y: 313, endPoint x: 347, endPoint y: 348, distance: 224.1
click at [347, 0] on html "地圖 資訊科學2 43. 返回荊棘農場 遊戲選單 完成 小提示 1 ההההההההההההההההההההההההההההההההההההההההההההה…" at bounding box center [360, 0] width 721 height 0
click at [520, 0] on html "地圖 資訊科學2 43. 返回荊棘農場 遊戲選單 完成 小提示 1 ההההההההההההההההההההההההההההההההההההההההההההה…" at bounding box center [360, 0] width 721 height 0
click at [282, 0] on html "地圖 資訊科學2 43. 返回荊棘農場 遊戲選單 完成 小提示 1 ההההההההההההההההההההההההההההההההההההההההההההה…" at bounding box center [360, 0] width 721 height 0
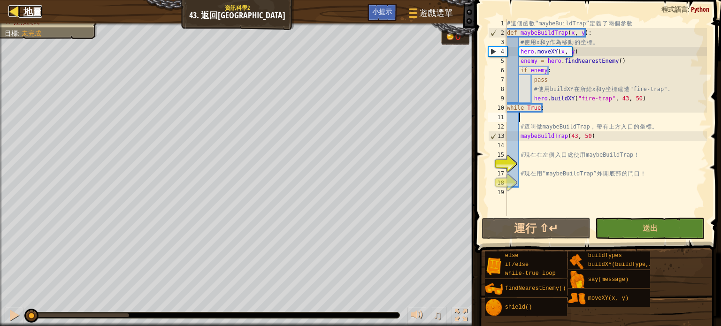
click at [28, 15] on span "地圖" at bounding box center [32, 11] width 19 height 13
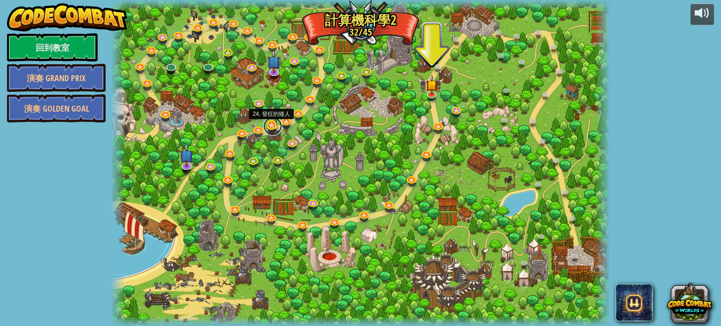
click at [272, 125] on link at bounding box center [272, 126] width 19 height 19
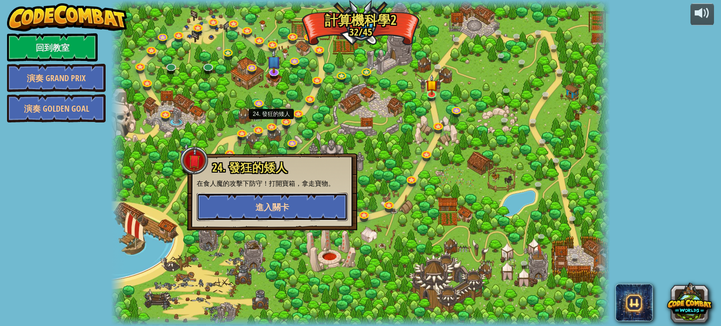
click at [270, 195] on button "進入關卡" at bounding box center [272, 207] width 151 height 28
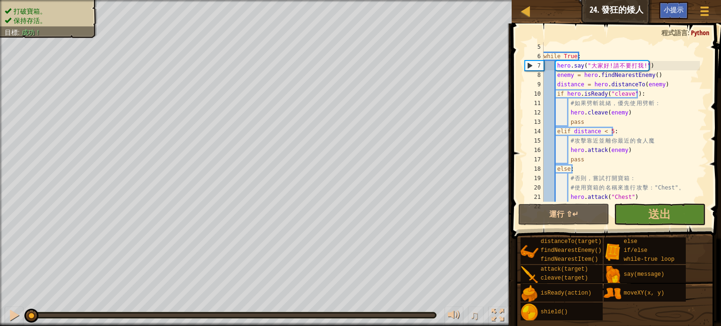
scroll to position [9, 0]
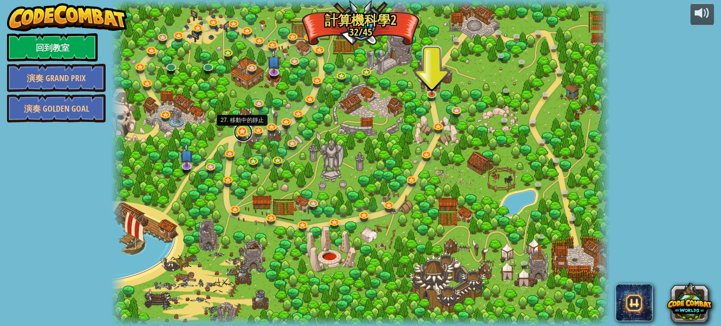
click at [241, 132] on link at bounding box center [243, 132] width 19 height 19
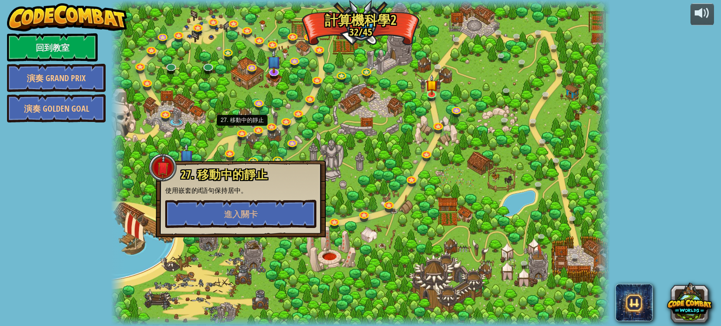
click at [245, 122] on div at bounding box center [360, 163] width 499 height 326
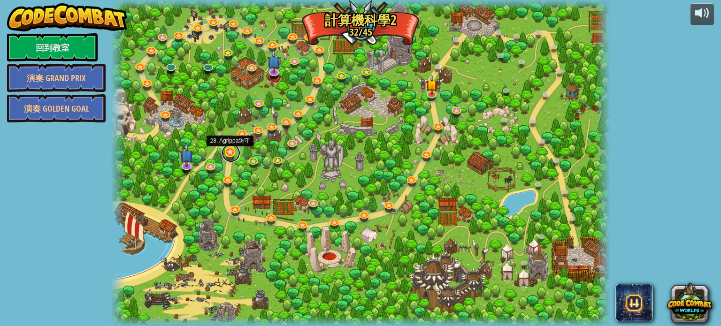
click at [233, 150] on link at bounding box center [230, 153] width 19 height 19
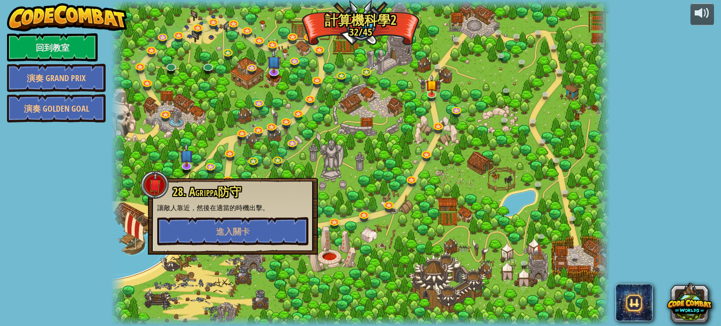
click at [225, 210] on p "讓敵人靠近，然後在適當的時機出擊。" at bounding box center [232, 207] width 151 height 9
click at [231, 228] on span "進入關卡" at bounding box center [233, 232] width 34 height 12
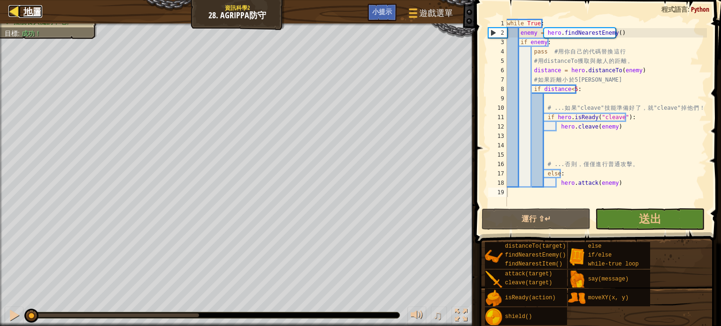
click at [28, 15] on span "地圖" at bounding box center [32, 11] width 19 height 13
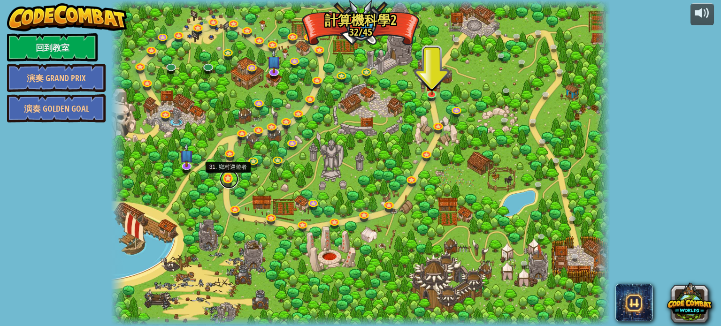
click at [231, 179] on link at bounding box center [229, 179] width 19 height 19
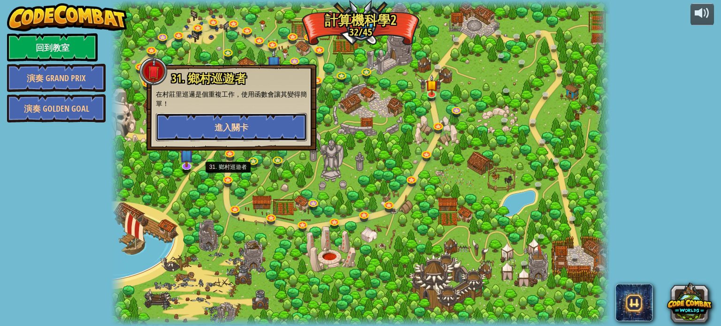
click at [278, 126] on button "進入關卡" at bounding box center [231, 127] width 151 height 28
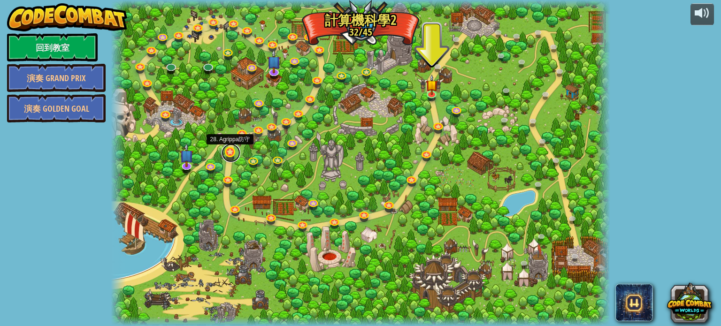
click at [232, 158] on link at bounding box center [230, 153] width 19 height 19
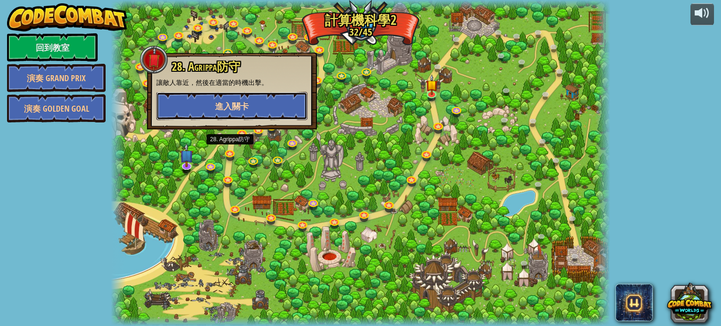
click at [257, 104] on button "進入關卡" at bounding box center [231, 106] width 151 height 28
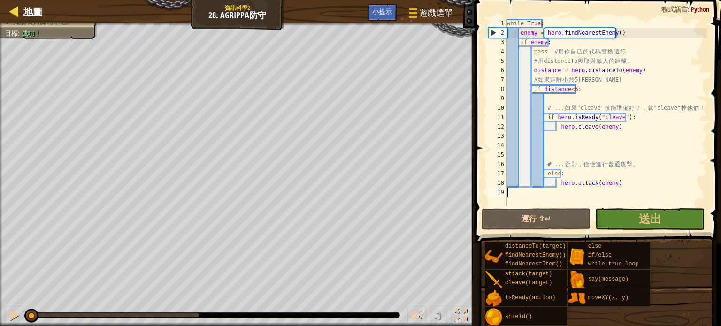
click at [29, 18] on div "地圖" at bounding box center [30, 11] width 23 height 23
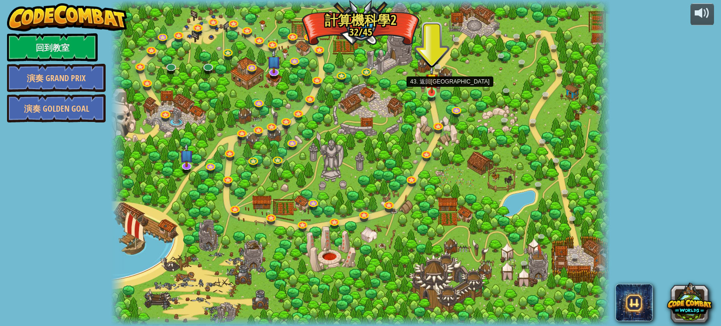
click at [436, 91] on img at bounding box center [432, 80] width 12 height 28
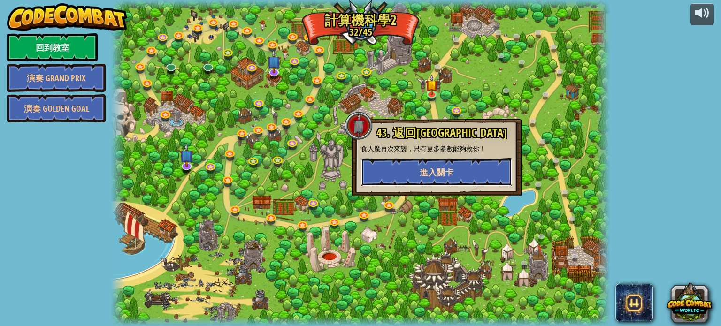
click at [477, 170] on button "進入關卡" at bounding box center [436, 172] width 151 height 28
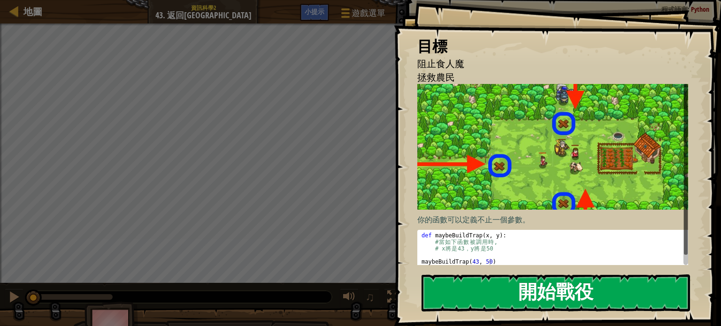
click at [499, 289] on button "開始戰役" at bounding box center [555, 292] width 268 height 37
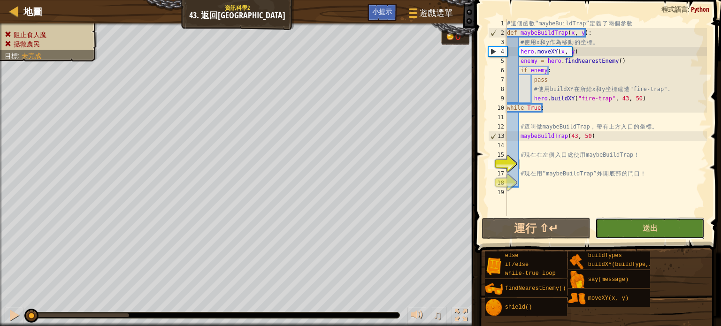
click at [616, 223] on button "送出" at bounding box center [649, 229] width 109 height 22
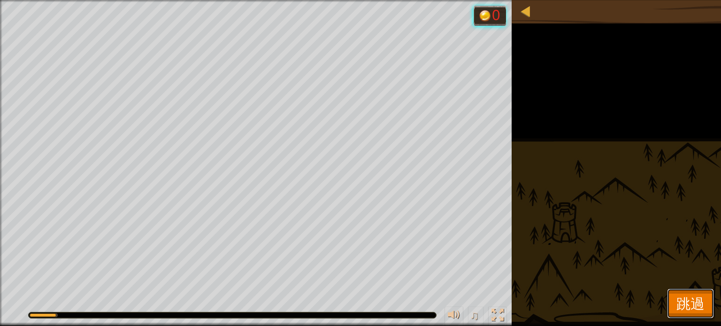
click at [670, 302] on button "跳過" at bounding box center [690, 304] width 47 height 30
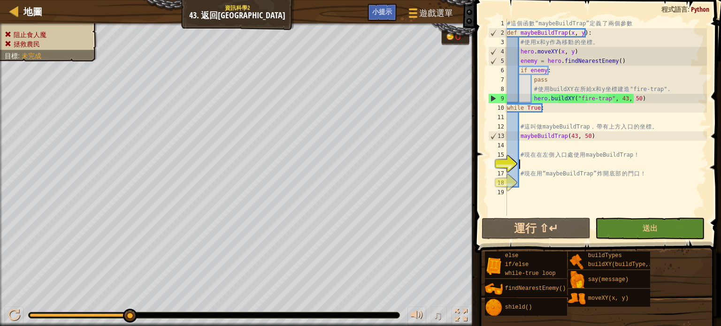
click at [546, 167] on div "# 這 個 函 數 “maybeBuildTrap” 定 義 了 兩 個 參 數 def maybeBuildTrap ( x , y ) : # 使 用 x…" at bounding box center [606, 127] width 202 height 216
drag, startPoint x: 547, startPoint y: 152, endPoint x: 539, endPoint y: 157, distance: 9.9
click at [540, 155] on div "# 這 個 函 數 “maybeBuildTrap” 定 義 了 兩 個 參 數 def maybeBuildTrap ( x , y ) : # 使 用 x…" at bounding box center [606, 127] width 202 height 216
type textarea "# 現在在左側入口處使用maybeBuildTrap！"
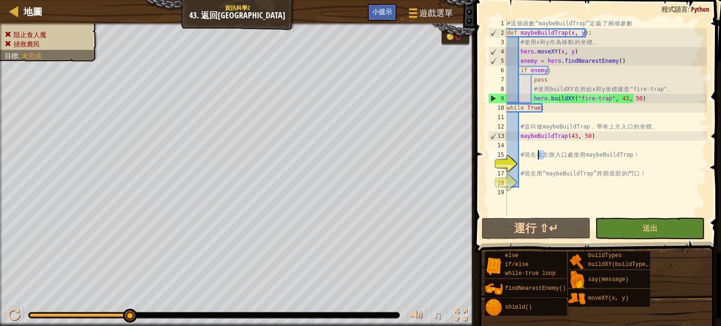
click at [534, 167] on div "# 這 個 函 數 “maybeBuildTrap” 定 義 了 兩 個 參 數 def maybeBuildTrap ( x , y ) : # 使 用 x…" at bounding box center [606, 127] width 202 height 216
drag, startPoint x: 546, startPoint y: 110, endPoint x: 548, endPoint y: 105, distance: 5.5
click at [546, 108] on div "# 這 個 函 數 “maybeBuildTrap” 定 義 了 兩 個 參 數 def maybeBuildTrap ( x , y ) : # 使 用 x…" at bounding box center [606, 127] width 202 height 216
drag, startPoint x: 548, startPoint y: 105, endPoint x: 565, endPoint y: 109, distance: 17.3
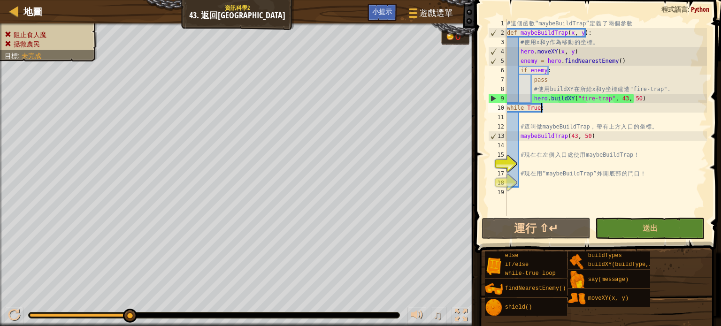
click at [554, 106] on div "# 這 個 函 數 “maybeBuildTrap” 定 義 了 兩 個 參 數 def maybeBuildTrap ( x , y ) : # 使 用 x…" at bounding box center [606, 127] width 202 height 216
drag, startPoint x: 659, startPoint y: 99, endPoint x: 531, endPoint y: 98, distance: 127.6
click at [531, 98] on div "# 這 個 函 數 “maybeBuildTrap” 定 義 了 兩 個 參 數 def maybeBuildTrap ( x , y ) : # 使 用 x…" at bounding box center [606, 127] width 202 height 216
type textarea "hero.buildXY("fire-trap", 43, 50)"
click at [507, 105] on div "# 這 個 函 數 “maybeBuildTrap” 定 義 了 兩 個 參 數 def maybeBuildTrap ( x , y ) : # 使 用 x…" at bounding box center [606, 127] width 202 height 216
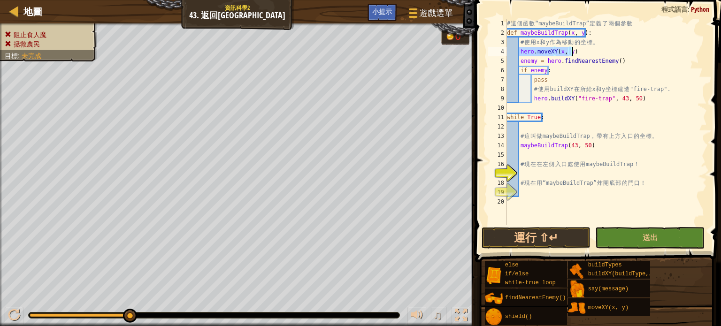
drag, startPoint x: 518, startPoint y: 52, endPoint x: 574, endPoint y: 52, distance: 55.8
click at [574, 52] on div "# 這 個 函 數 “maybeBuildTrap” 定 義 了 兩 個 參 數 def maybeBuildTrap ( x , y ) : # 使 用 x…" at bounding box center [606, 131] width 202 height 225
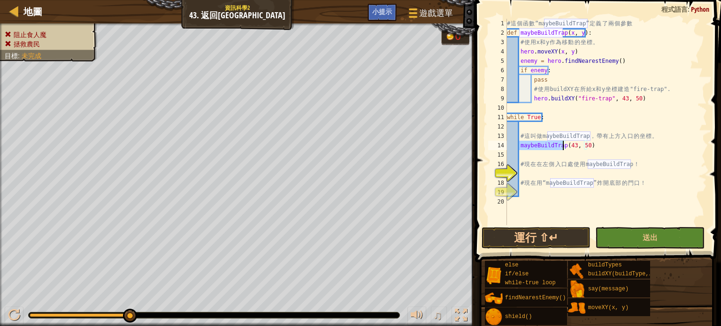
drag, startPoint x: 518, startPoint y: 148, endPoint x: 563, endPoint y: 149, distance: 45.5
click at [563, 149] on div "# 這 個 函 數 “maybeBuildTrap” 定 義 了 兩 個 參 數 def maybeBuildTrap ( x , y ) : # 使 用 x…" at bounding box center [606, 131] width 202 height 225
click at [564, 147] on div "# 這 個 函 數 “maybeBuildTrap” 定 義 了 兩 個 參 數 def maybeBuildTrap ( x , y ) : # 使 用 x…" at bounding box center [606, 131] width 202 height 225
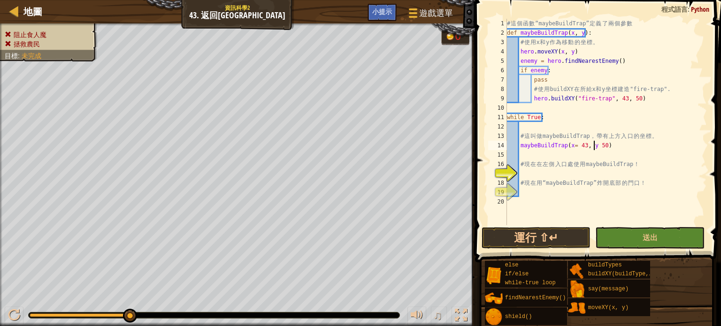
scroll to position [4, 8]
click at [609, 99] on div "# 這 個 函 數 “maybeBuildTrap” 定 義 了 兩 個 參 數 def maybeBuildTrap ( x , y ) : # 使 用 x…" at bounding box center [606, 131] width 202 height 225
type textarea "hero.buildXY("fire-trap",x, y)"
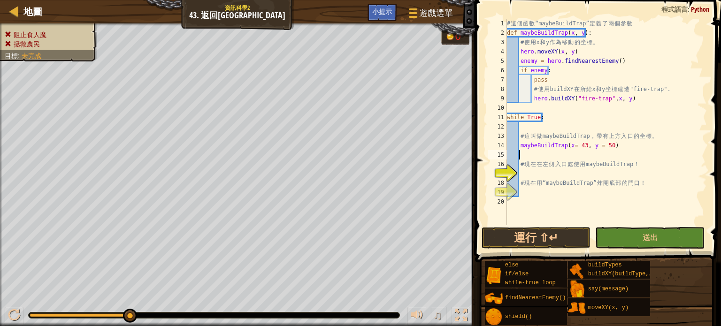
click at [538, 155] on div "# 這 個 函 數 “maybeBuildTrap” 定 義 了 兩 個 參 數 def maybeBuildTrap ( x , y ) : # 使 用 x…" at bounding box center [606, 131] width 202 height 225
click at [545, 232] on button "運行 ⇧↵" at bounding box center [535, 238] width 109 height 22
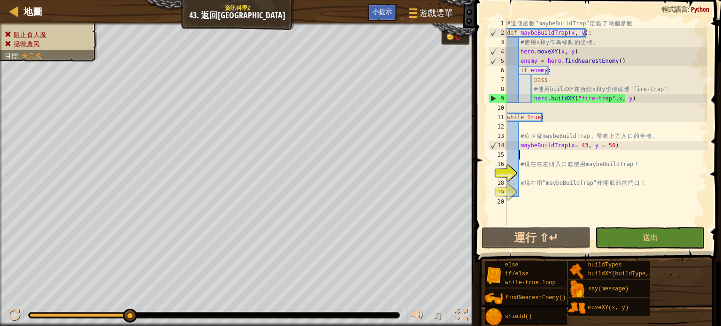
click at [544, 171] on div "# 這 個 函 數 “maybeBuildTrap” 定 義 了 兩 個 參 數 def maybeBuildTrap ( x , y ) : # 使 用 x…" at bounding box center [606, 131] width 202 height 225
click at [533, 206] on div "# 這 個 函 數 “maybeBuildTrap” 定 義 了 兩 個 參 數 def maybeBuildTrap ( x , y ) : # 使 用 x…" at bounding box center [606, 131] width 202 height 225
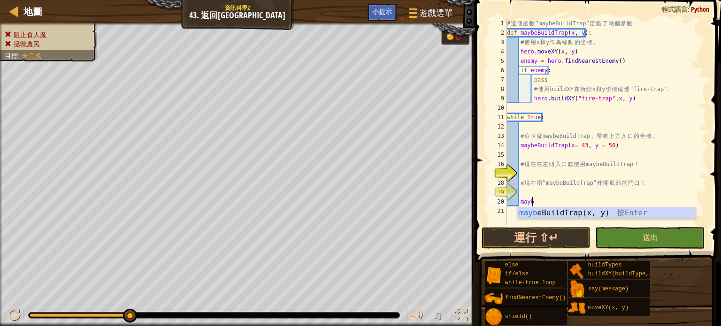
scroll to position [4, 1]
click at [538, 210] on div "maybe BuildTrap(x, y) 按 Enter" at bounding box center [605, 224] width 177 height 34
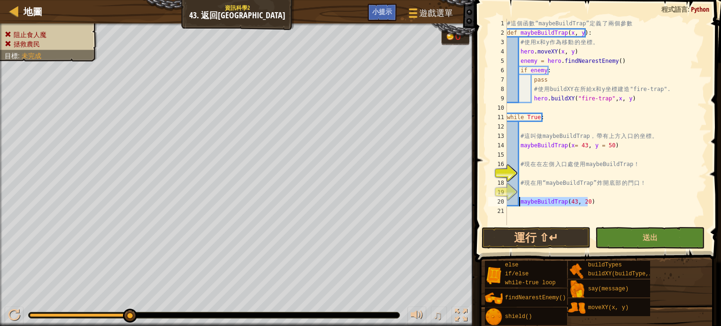
drag, startPoint x: 597, startPoint y: 200, endPoint x: 519, endPoint y: 201, distance: 77.9
click at [519, 201] on div "# 這 個 函 數 “maybeBuildTrap” 定 義 了 兩 個 參 數 def maybeBuildTrap ( x , y ) : # 使 用 x…" at bounding box center [606, 131] width 202 height 225
type textarea "maybeBuildTrap(43, 20)"
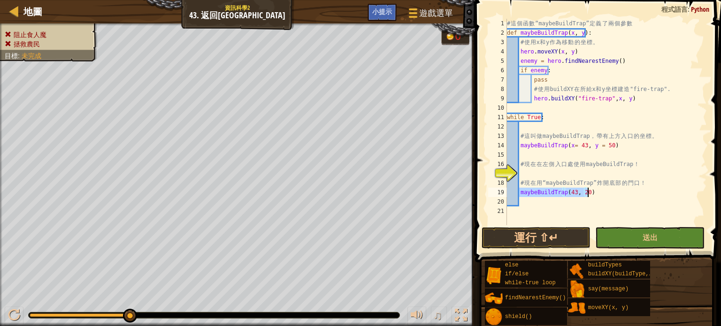
click at [530, 174] on div "# 這 個 函 數 “maybeBuildTrap” 定 義 了 兩 個 參 數 def maybeBuildTrap ( x , y ) : # 使 用 x…" at bounding box center [606, 131] width 202 height 225
type textarea "n"
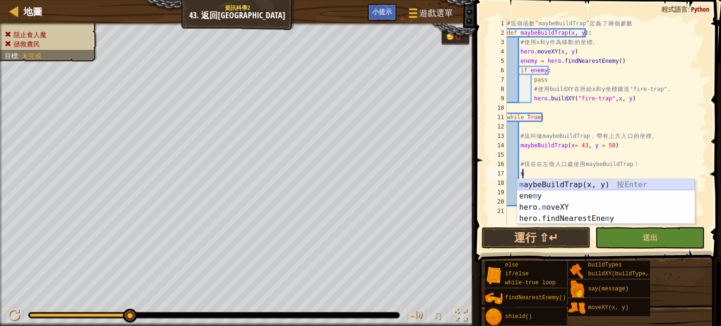
click at [560, 183] on div "m aybeBuildTrap(x, y) 按 Enter ene m y 按 Enter hero. m oveXY 按 Enter hero.findNe…" at bounding box center [605, 213] width 177 height 68
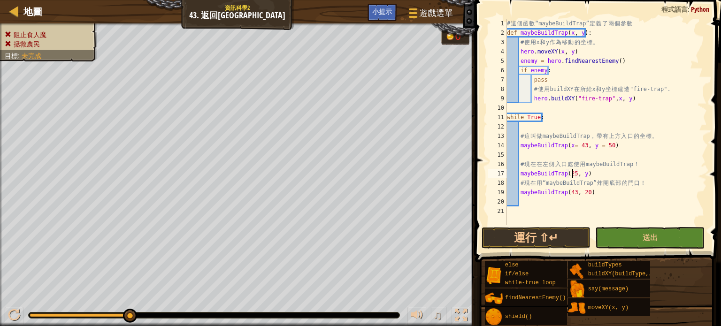
scroll to position [4, 5]
type textarea "maybeBuildTrap(25, 34)"
click at [525, 199] on div "# 這 個 函 數 “maybeBuildTrap” 定 義 了 兩 個 參 數 def maybeBuildTrap ( x , y ) : # 使 用 x…" at bounding box center [606, 131] width 202 height 225
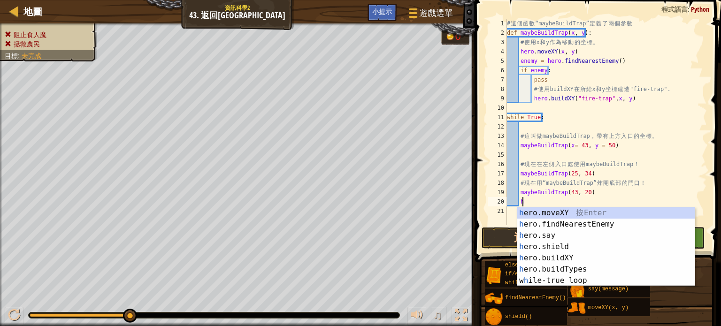
scroll to position [4, 0]
click at [529, 213] on div "h ero.moveXY 按 Enter h ero.findNearestEnemy 按 Enter h ero.say 按 Enter h ero.shi…" at bounding box center [605, 257] width 177 height 101
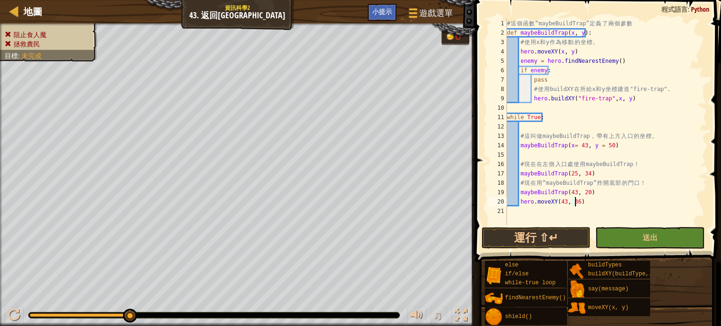
scroll to position [4, 5]
type textarea "hero.moveXY(43, 36)"
click at [569, 236] on button "運行 ⇧↵" at bounding box center [535, 238] width 109 height 22
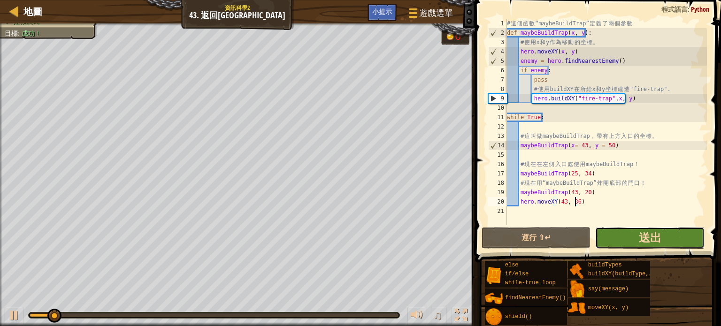
click at [641, 240] on span "送出" at bounding box center [650, 237] width 23 height 15
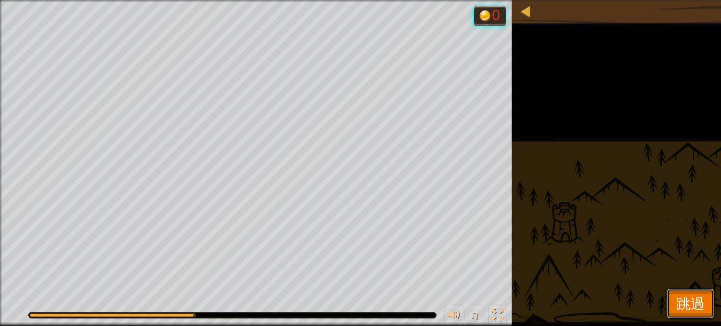
click at [681, 296] on span "跳過" at bounding box center [690, 303] width 28 height 19
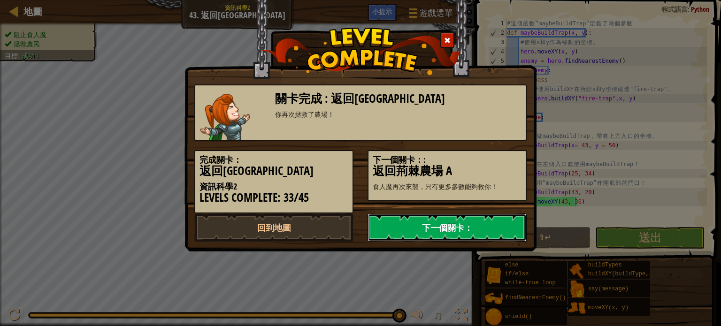
click at [430, 230] on link "下一個關卡：" at bounding box center [446, 227] width 159 height 28
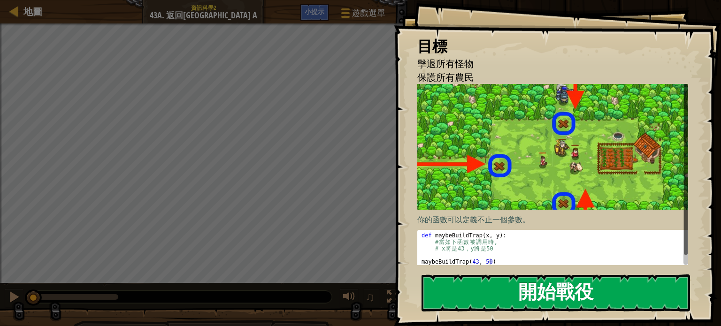
click at [478, 294] on button "開始戰役" at bounding box center [555, 292] width 268 height 37
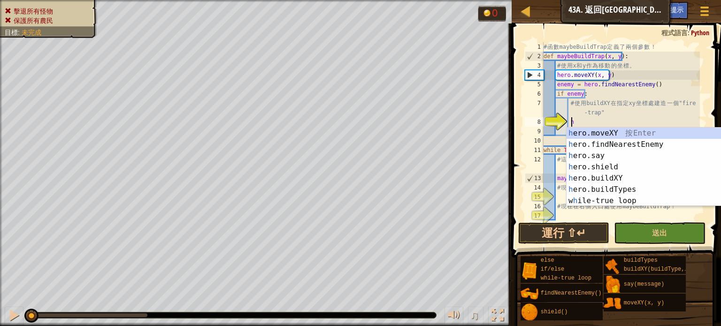
scroll to position [4, 1]
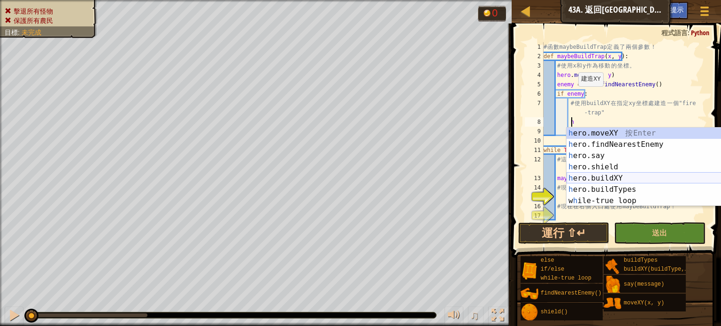
click at [610, 176] on div "h ero.moveXY 按 Enter h ero.findNearestEnemy 按 Enter h ero.say 按 Enter h ero.shi…" at bounding box center [654, 178] width 177 height 101
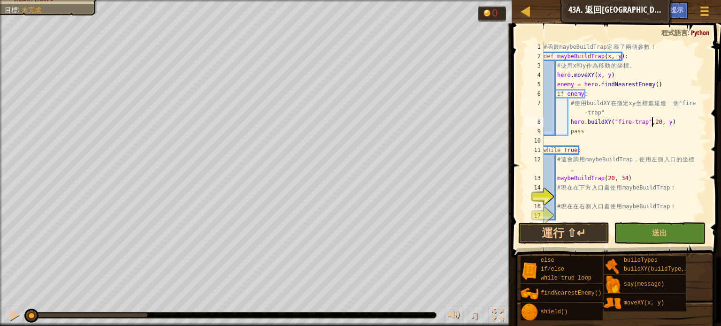
scroll to position [4, 9]
type textarea "hero.buildXY("fire-trap",x, y)"
click at [576, 198] on div "# 函 數 maybeBuildTrap 定 義 了 兩 個 參 數 ！ def maybeBuildTrap ( x , y ) : # 使 用 x 和 y…" at bounding box center [620, 140] width 158 height 197
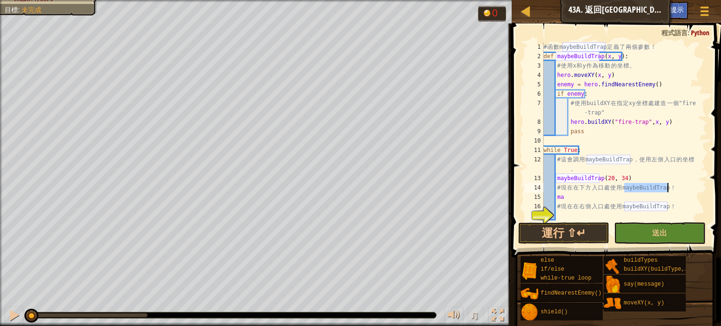
drag, startPoint x: 623, startPoint y: 191, endPoint x: 666, endPoint y: 191, distance: 43.2
click at [666, 191] on div "# 函 數 maybeBuildTrap 定 義 了 兩 個 參 數 ！ def maybeBuildTrap ( x , y ) : # 使 用 x 和 y…" at bounding box center [620, 140] width 158 height 197
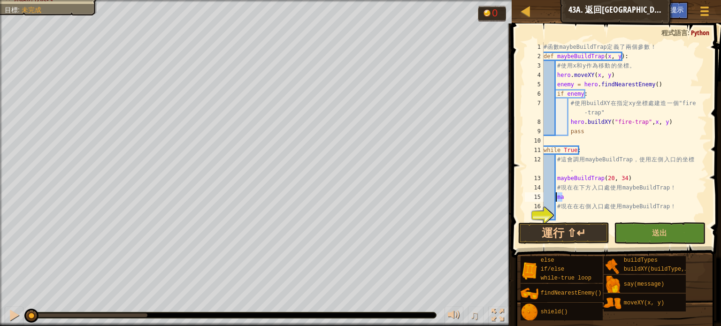
drag, startPoint x: 565, startPoint y: 199, endPoint x: 555, endPoint y: 198, distance: 9.6
click at [555, 198] on div "# 函 數 maybeBuildTrap 定 義 了 兩 個 參 數 ！ def maybeBuildTrap ( x , y ) : # 使 用 x 和 y…" at bounding box center [620, 140] width 158 height 197
type textarea "# 現在在右側入口處使用maybeBuildTrap！"
type textarea "maybeBuildTrap(56,34)"
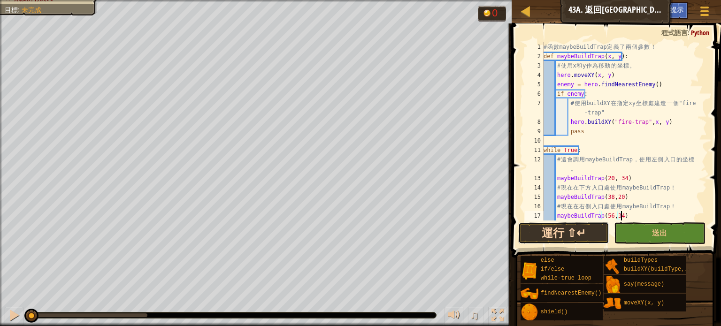
click at [567, 231] on button "運行 ⇧↵" at bounding box center [563, 233] width 91 height 22
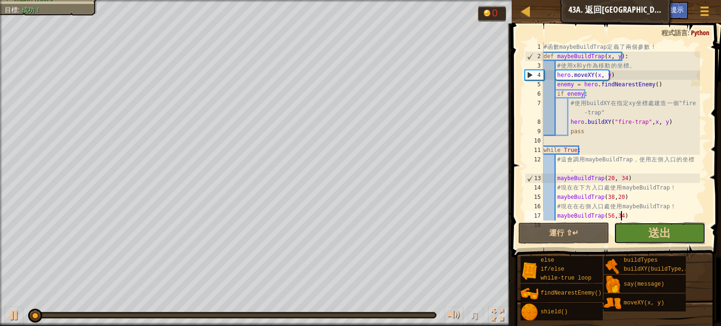
click at [644, 227] on button "送出" at bounding box center [659, 233] width 91 height 22
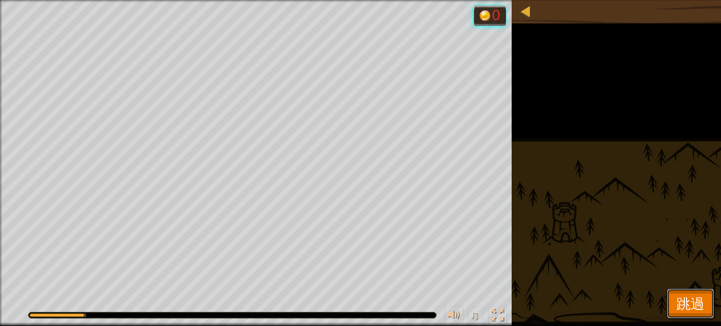
click at [699, 294] on span "跳過" at bounding box center [690, 303] width 28 height 19
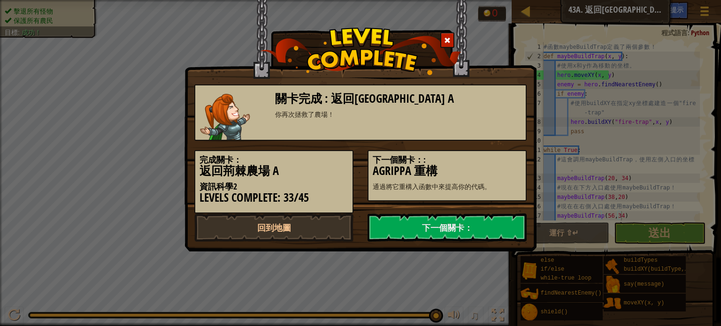
click at [440, 242] on div "關卡完成 : 返回荊棘農場 A 你再次拯救了農場！ 完成關卡： 返回荊棘農場 A 資訊科學2 Levels Complete: 33/45 下一個關卡：: A…" at bounding box center [360, 125] width 352 height 251
click at [438, 227] on link "下一個關卡：" at bounding box center [446, 227] width 159 height 28
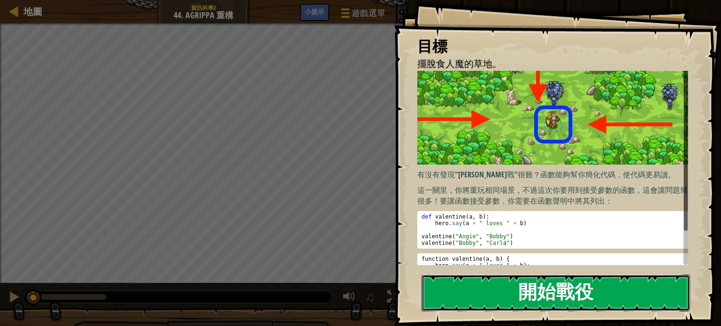
click at [454, 287] on button "開始戰役" at bounding box center [555, 292] width 268 height 37
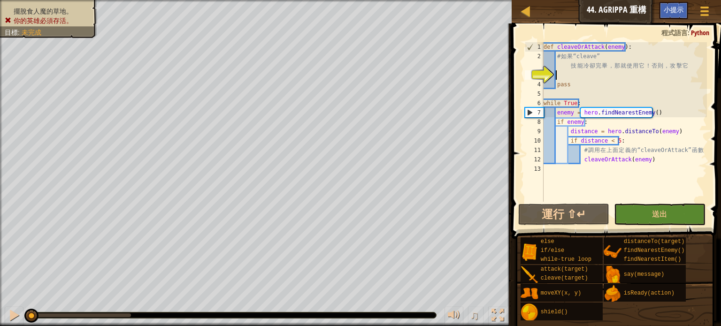
scroll to position [4, 0]
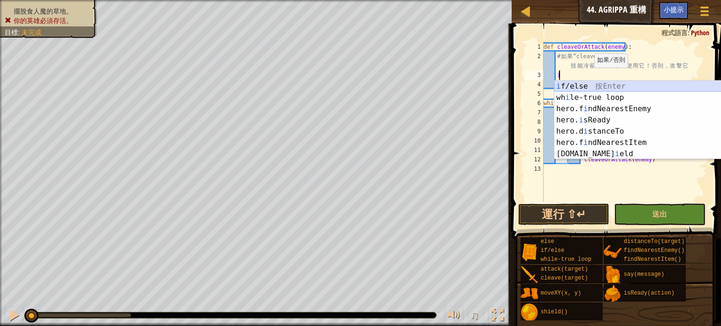
click at [582, 86] on div "i f/else 按 Enter wh i le-true loop 按 Enter hero.f i ndNearestEnemy 按 Enter hero…" at bounding box center [642, 131] width 177 height 101
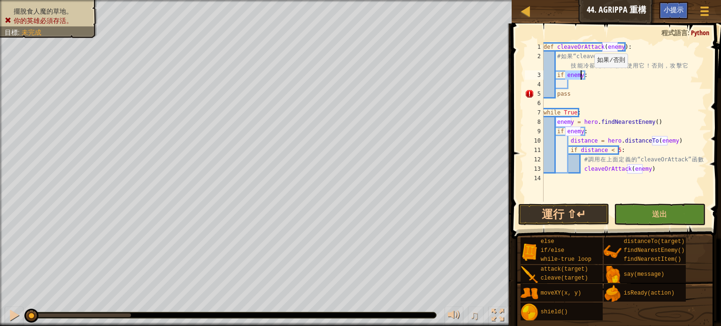
scroll to position [4, 1]
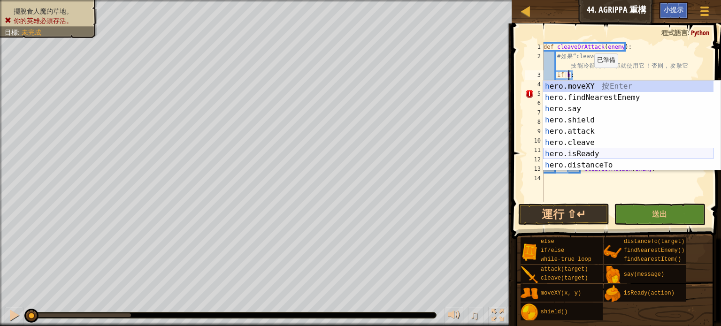
click at [576, 155] on div "h ero.moveXY 按 Enter h ero.findNearestEnemy 按 Enter h ero.say 按 Enter h ero.shi…" at bounding box center [628, 137] width 170 height 113
type textarea "if hero.isReady("cleave"):"
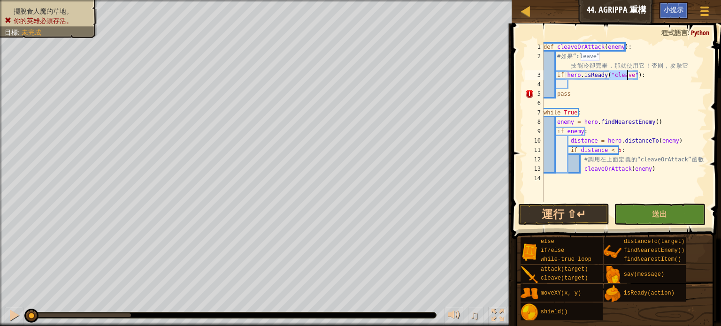
click at [585, 83] on div "def cleaveOrAttack ( enemy ) : # 如 果 “cleave” 技 能 冷 卻 完 畢 ， 那 就 使 用 它 ！ 否 則 ， 攻…" at bounding box center [623, 131] width 165 height 178
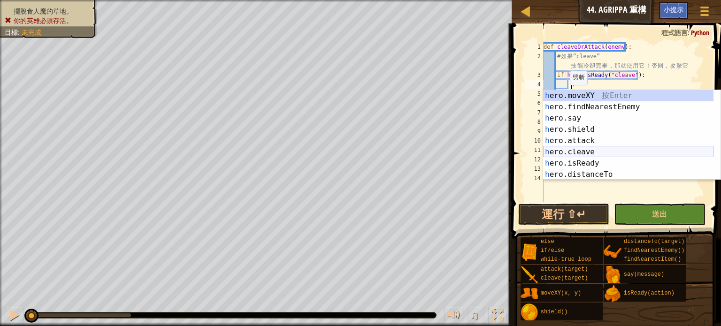
click at [579, 148] on div "h ero.moveXY 按 Enter h ero.findNearestEnemy 按 Enter h ero.say 按 Enter h ero.shi…" at bounding box center [628, 146] width 170 height 113
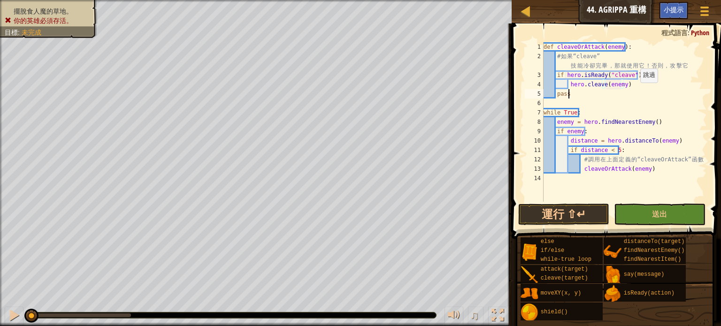
click at [635, 91] on div "def cleaveOrAttack ( enemy ) : # 如 果 “cleave” 技 能 冷 卻 完 畢 ， 那 就 使 用 它 ！ 否 則 ， 攻…" at bounding box center [623, 131] width 165 height 178
click at [627, 85] on div "def cleaveOrAttack ( enemy ) : # 如 果 “cleave” 技 能 冷 卻 完 畢 ， 那 就 使 用 它 ！ 否 則 ， 攻…" at bounding box center [623, 131] width 165 height 178
type textarea "hero.cleave(enemy)"
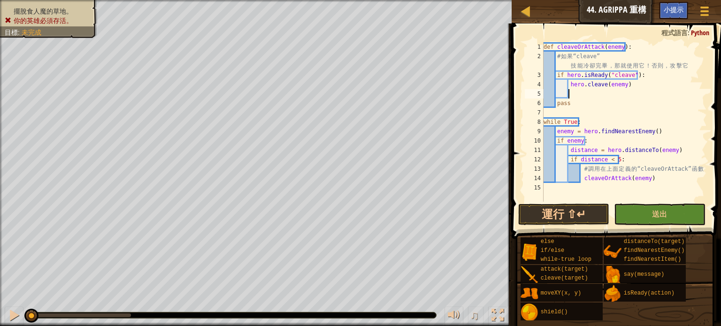
scroll to position [4, 0]
type textarea "e"
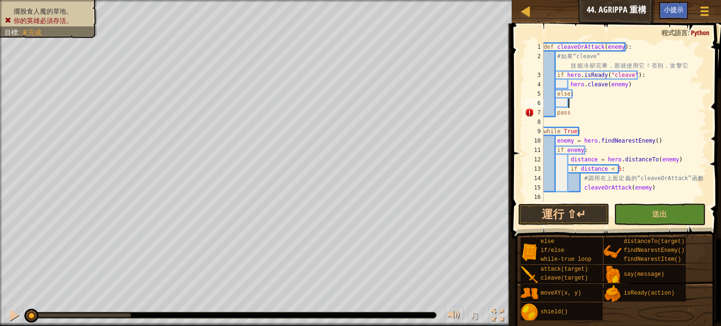
scroll to position [4, 1]
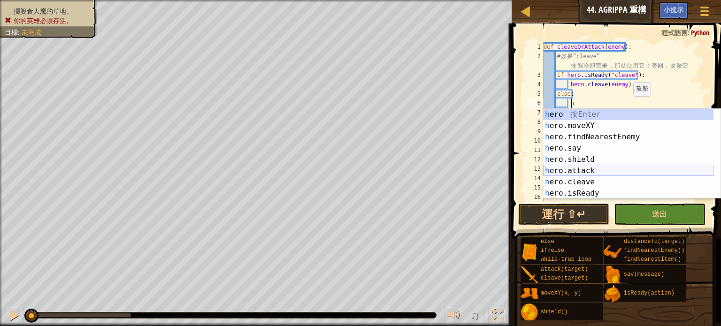
click at [585, 170] on div "h ero 按 Enter h ero.moveXY 按 Enter h ero.findNearestEnemy 按 Enter h ero.say 按 E…" at bounding box center [628, 165] width 170 height 113
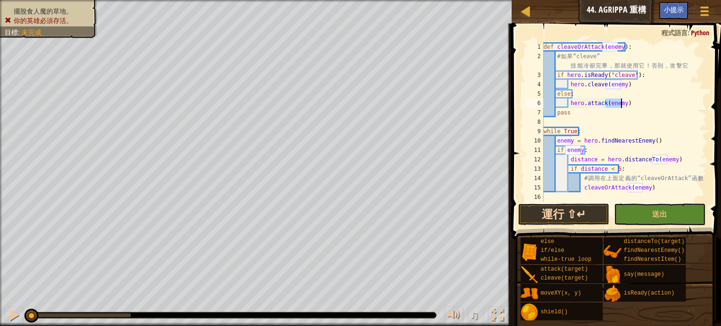
type textarea "hero.attack(enemy)"
click at [542, 213] on button "運行 ⇧↵" at bounding box center [563, 215] width 91 height 22
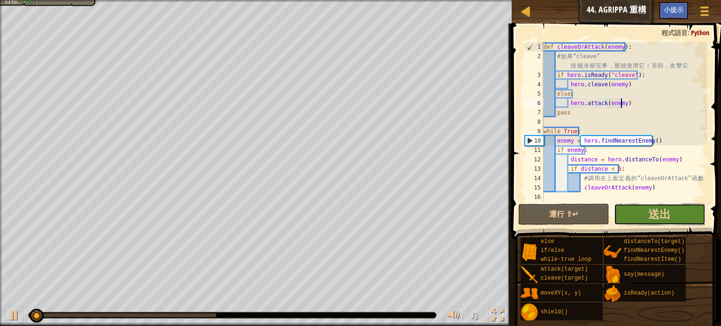
click at [647, 218] on button "送出" at bounding box center [659, 215] width 91 height 22
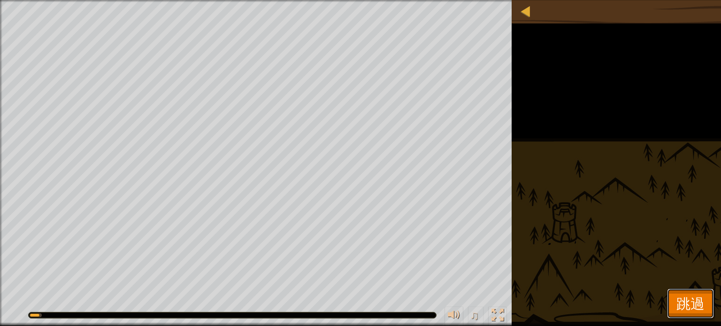
click at [689, 297] on span "跳過" at bounding box center [690, 303] width 28 height 19
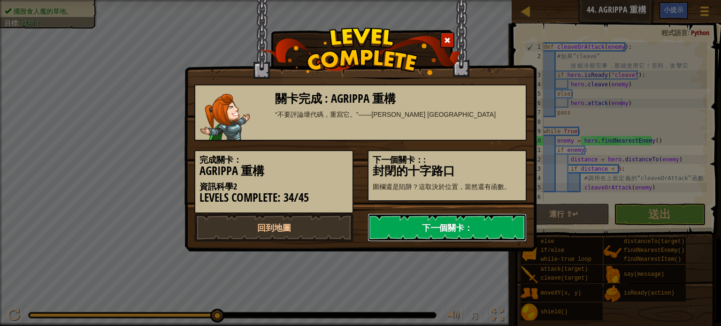
click at [450, 238] on link "下一個關卡：" at bounding box center [446, 227] width 159 height 28
